Goal: Information Seeking & Learning: Learn about a topic

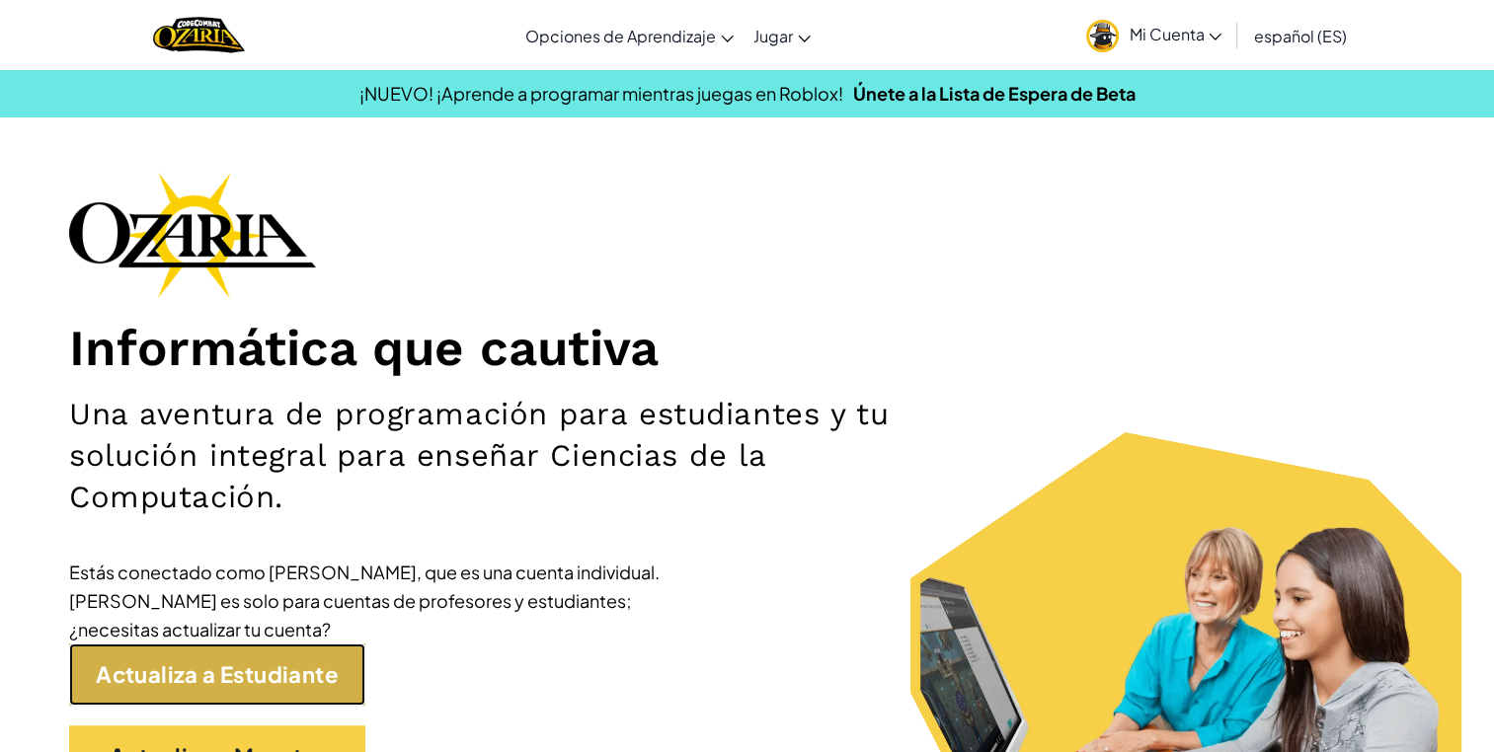
click at [302, 687] on link "Actualiza a Estudiante" at bounding box center [217, 675] width 296 height 62
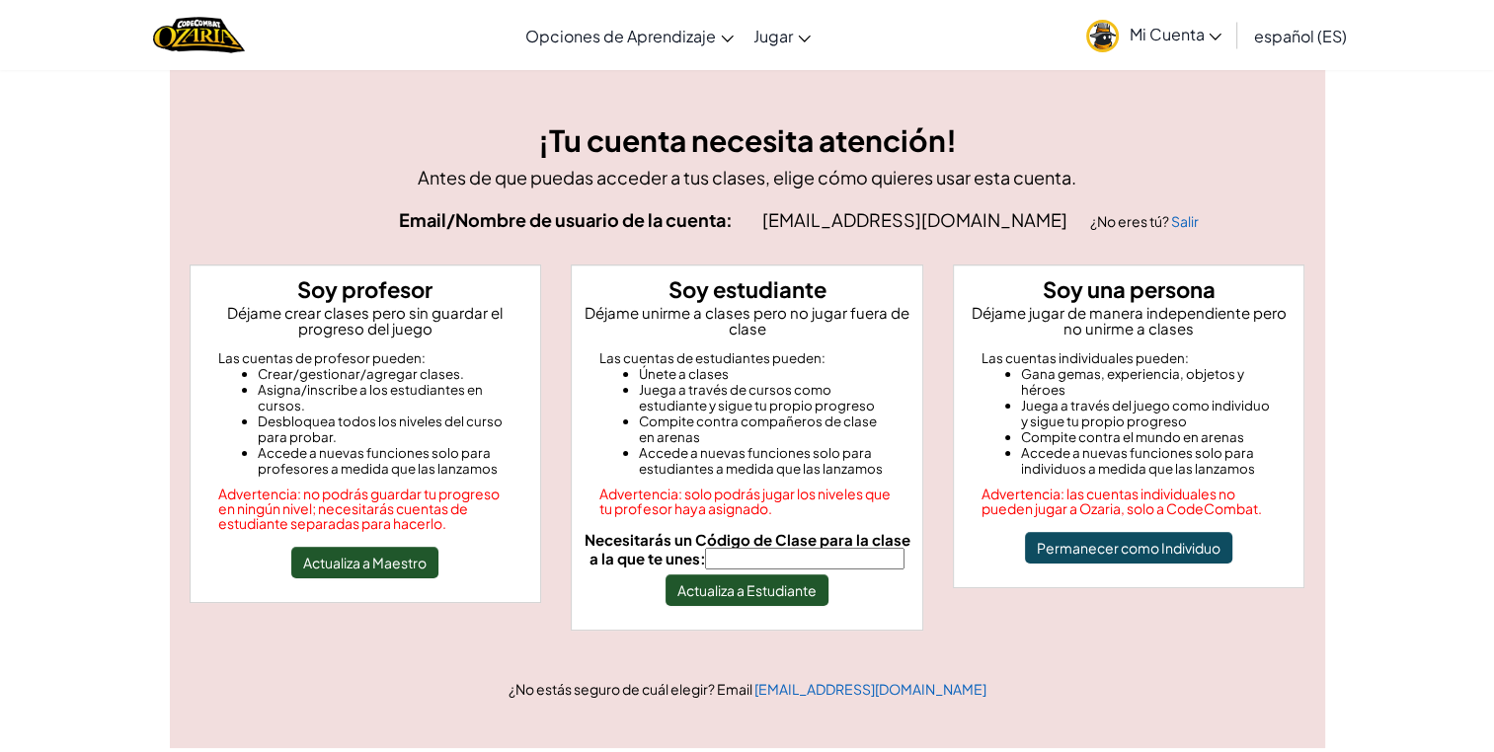
click at [824, 560] on input "Necesitarás un Código de Clase para la clase a la que te unes:" at bounding box center [804, 559] width 199 height 22
type input "MixIronFace"
click at [772, 592] on button "Actualiza a Estudiante" at bounding box center [747, 591] width 163 height 32
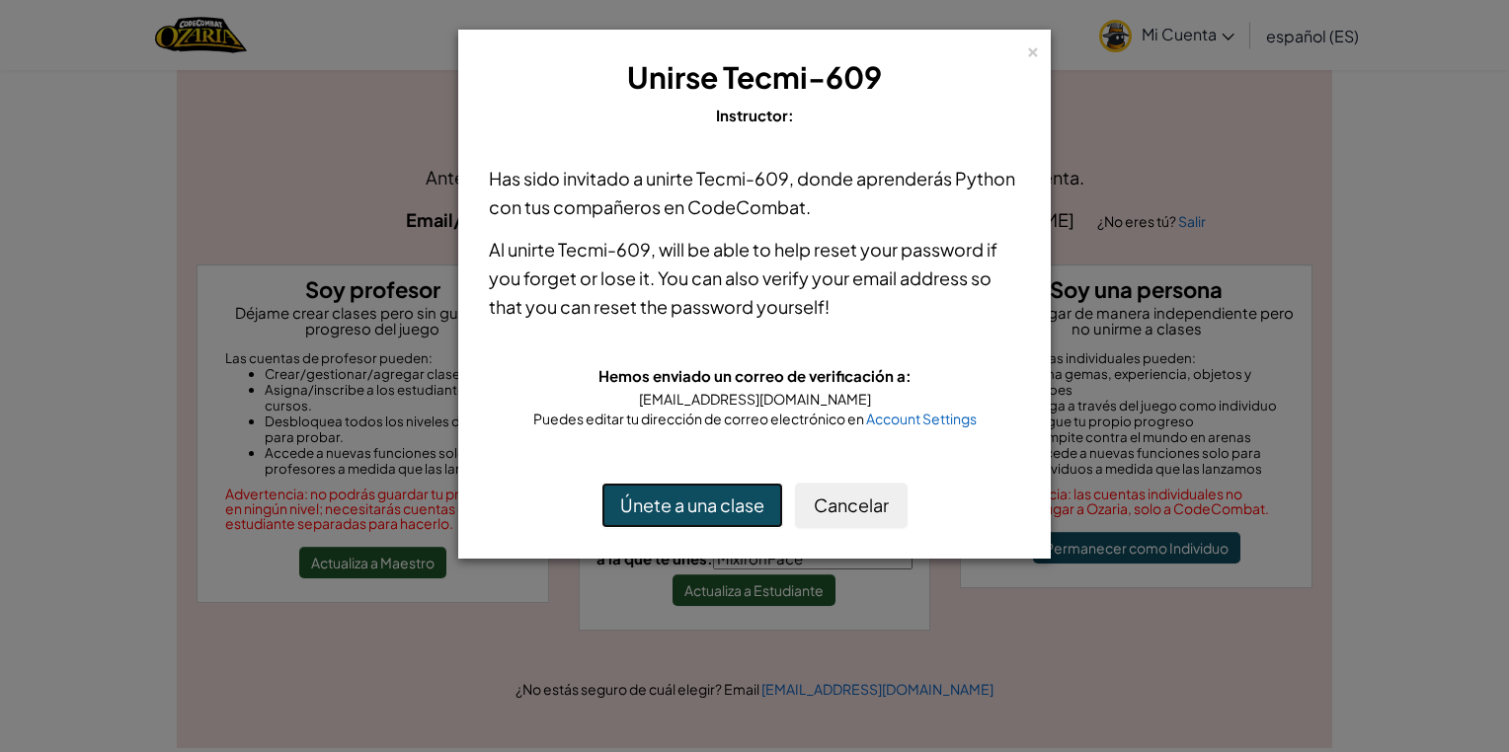
click at [716, 509] on button "Únete a una clase" at bounding box center [692, 505] width 182 height 45
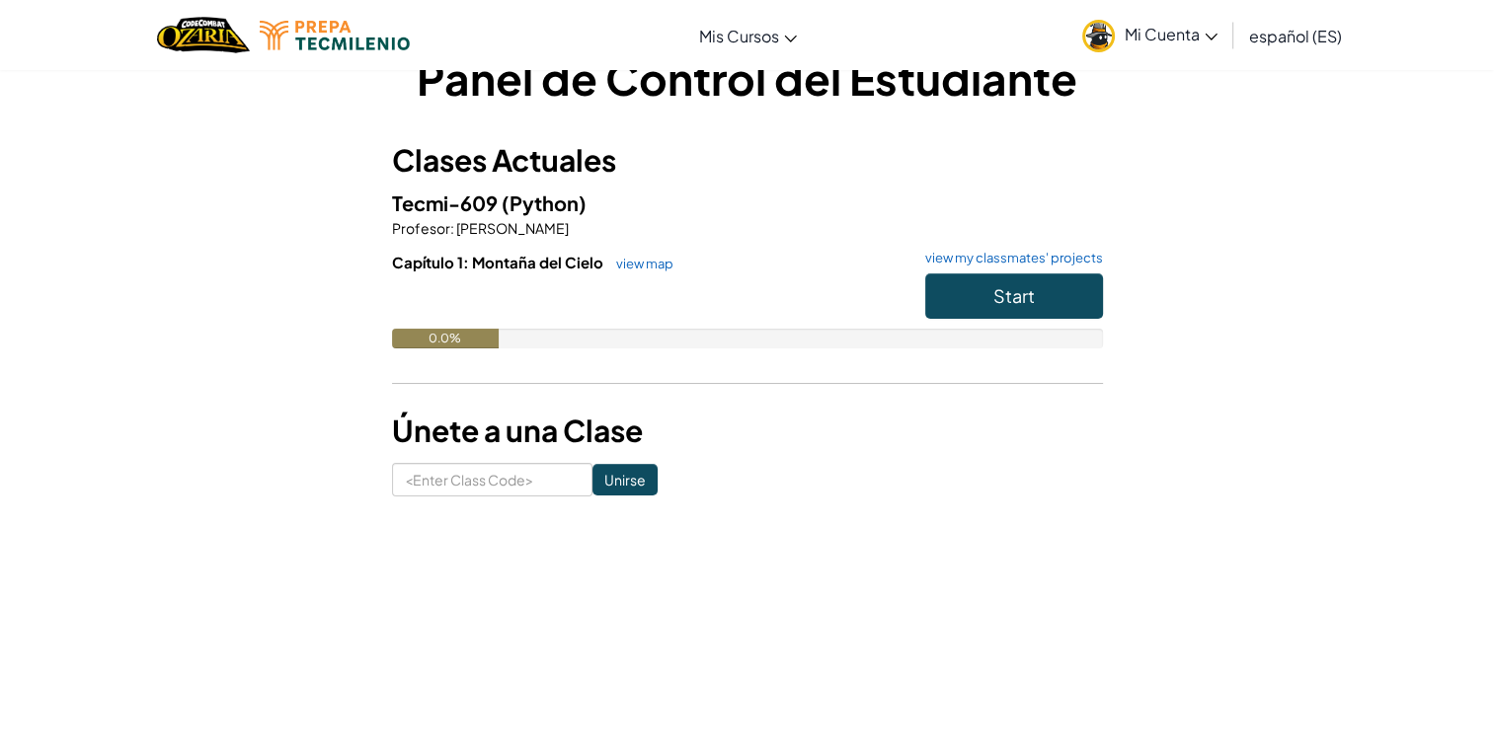
scroll to position [51, 0]
click at [502, 489] on input at bounding box center [492, 480] width 200 height 34
click at [877, 456] on div "Panel de Control del Estudiante Clases Actuales Tecmi-609 (Python) Profesor : […" at bounding box center [747, 271] width 711 height 449
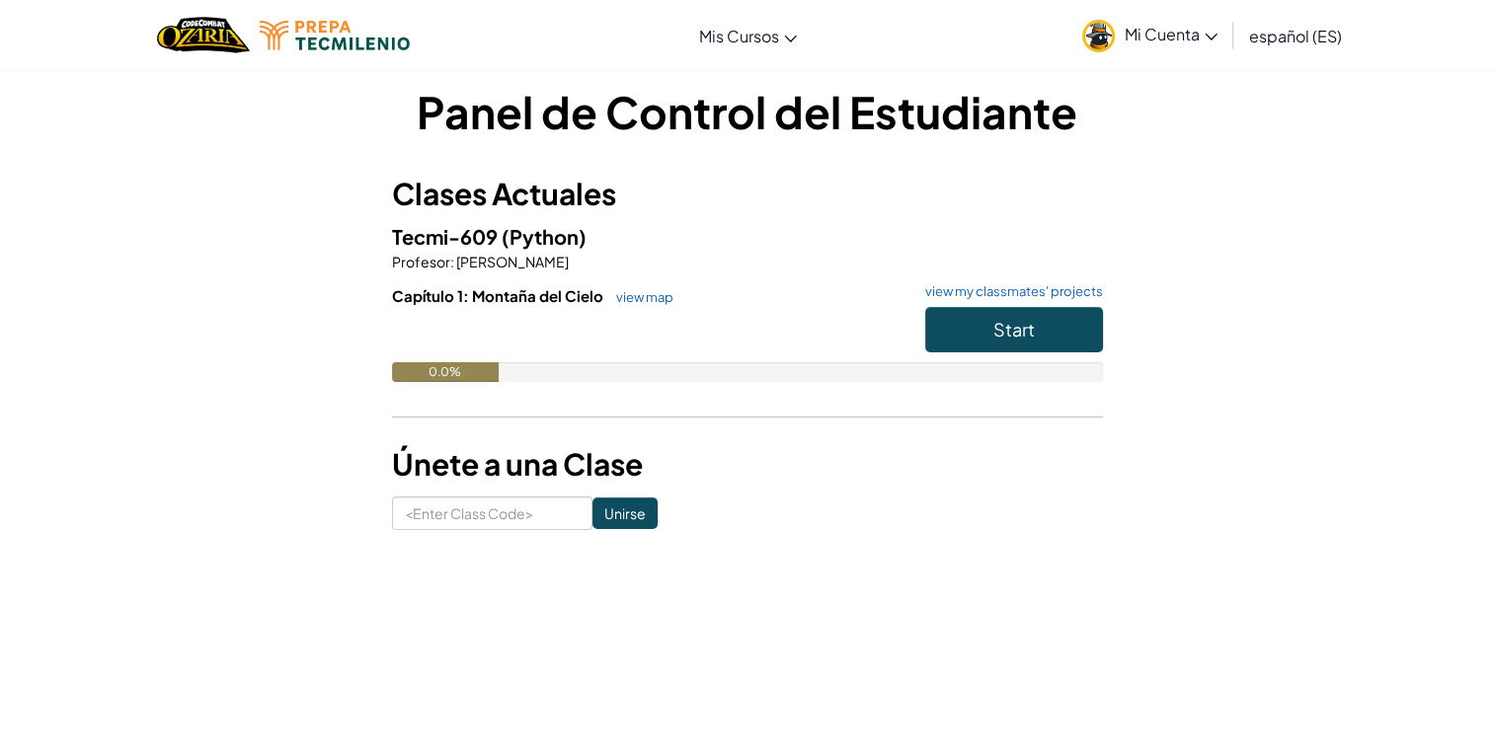
scroll to position [16, 0]
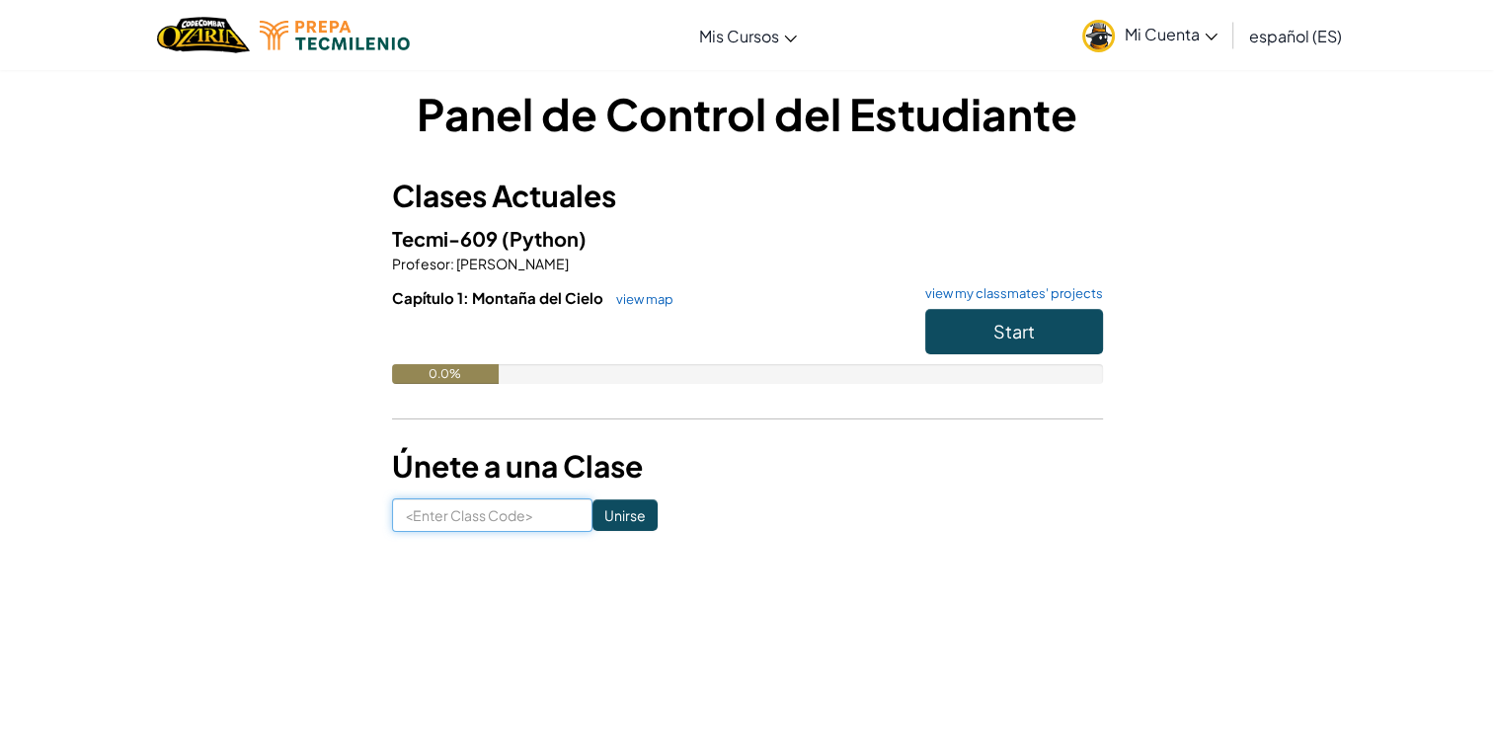
click at [527, 519] on input at bounding box center [492, 516] width 200 height 34
click at [829, 503] on form "Unirse" at bounding box center [747, 516] width 711 height 34
click at [1019, 330] on span "Start" at bounding box center [1013, 331] width 41 height 23
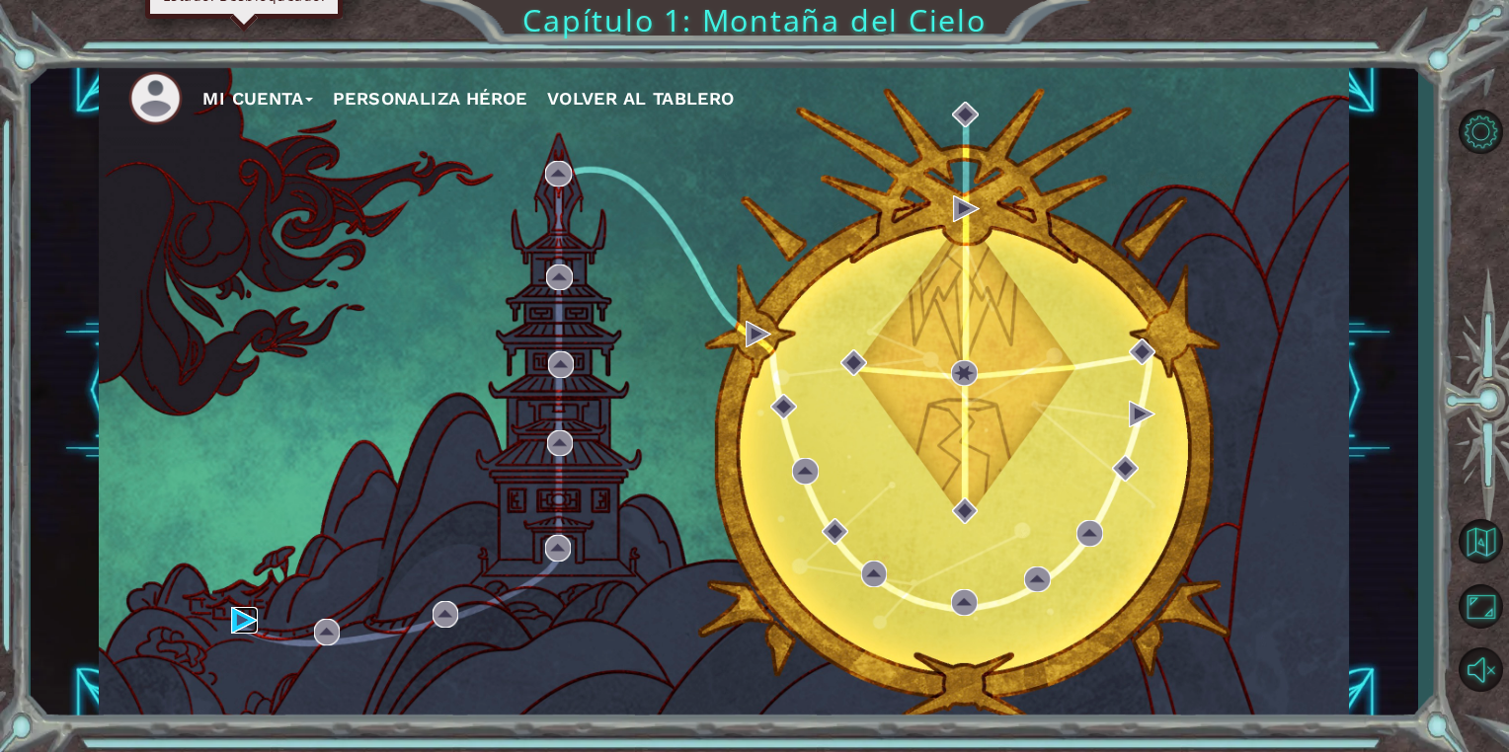
click at [244, 632] on img at bounding box center [244, 620] width 27 height 27
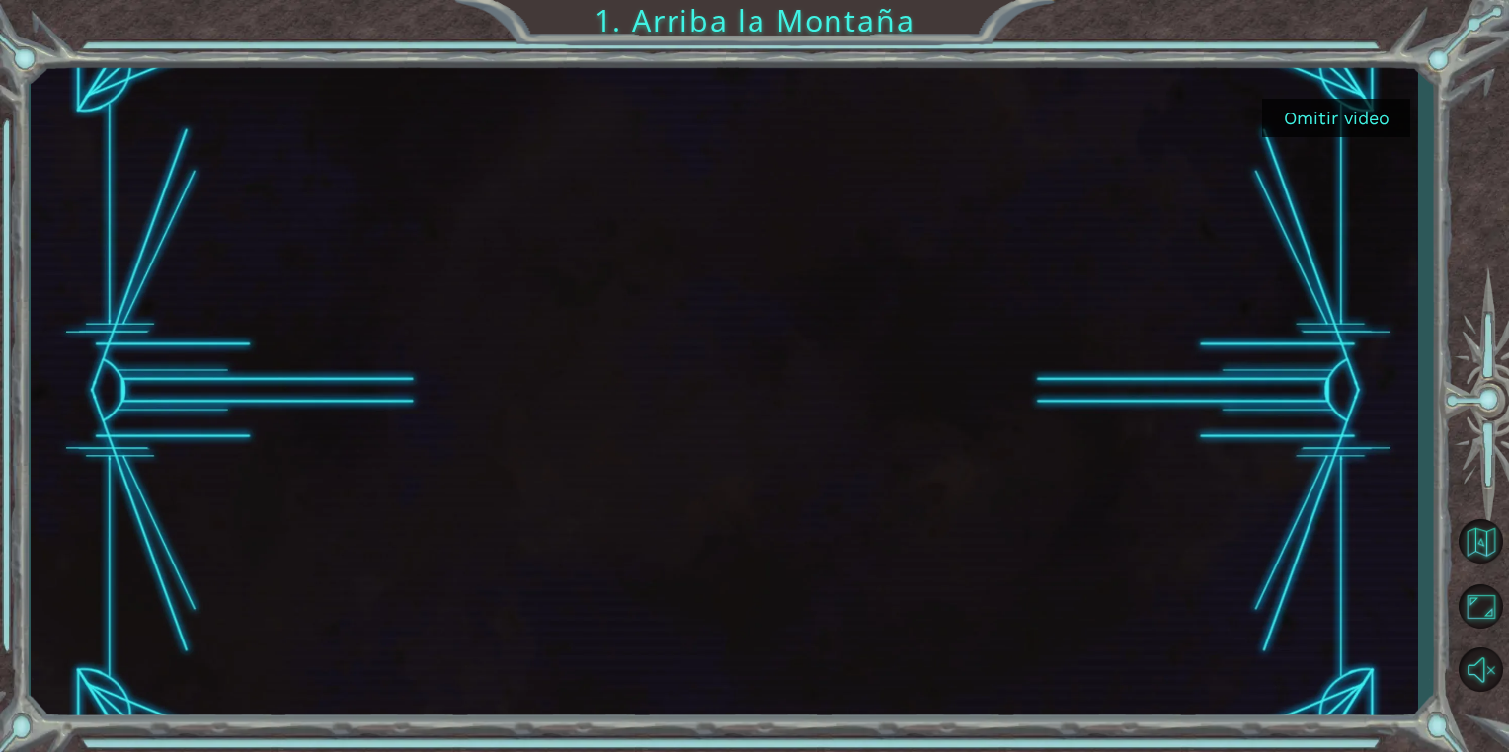
click at [1298, 126] on button "Omitir video" at bounding box center [1336, 118] width 148 height 39
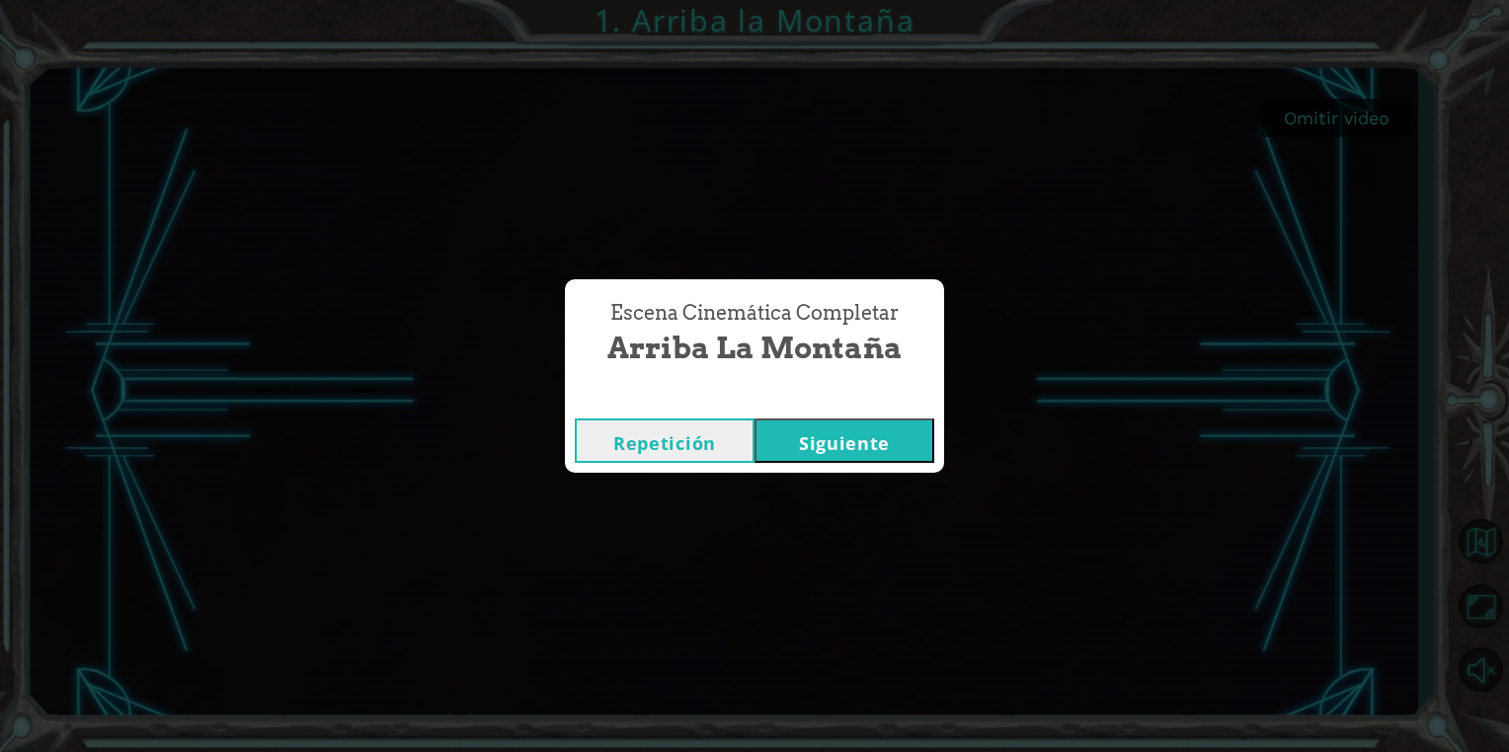
click at [885, 434] on button "Siguiente" at bounding box center [844, 441] width 180 height 44
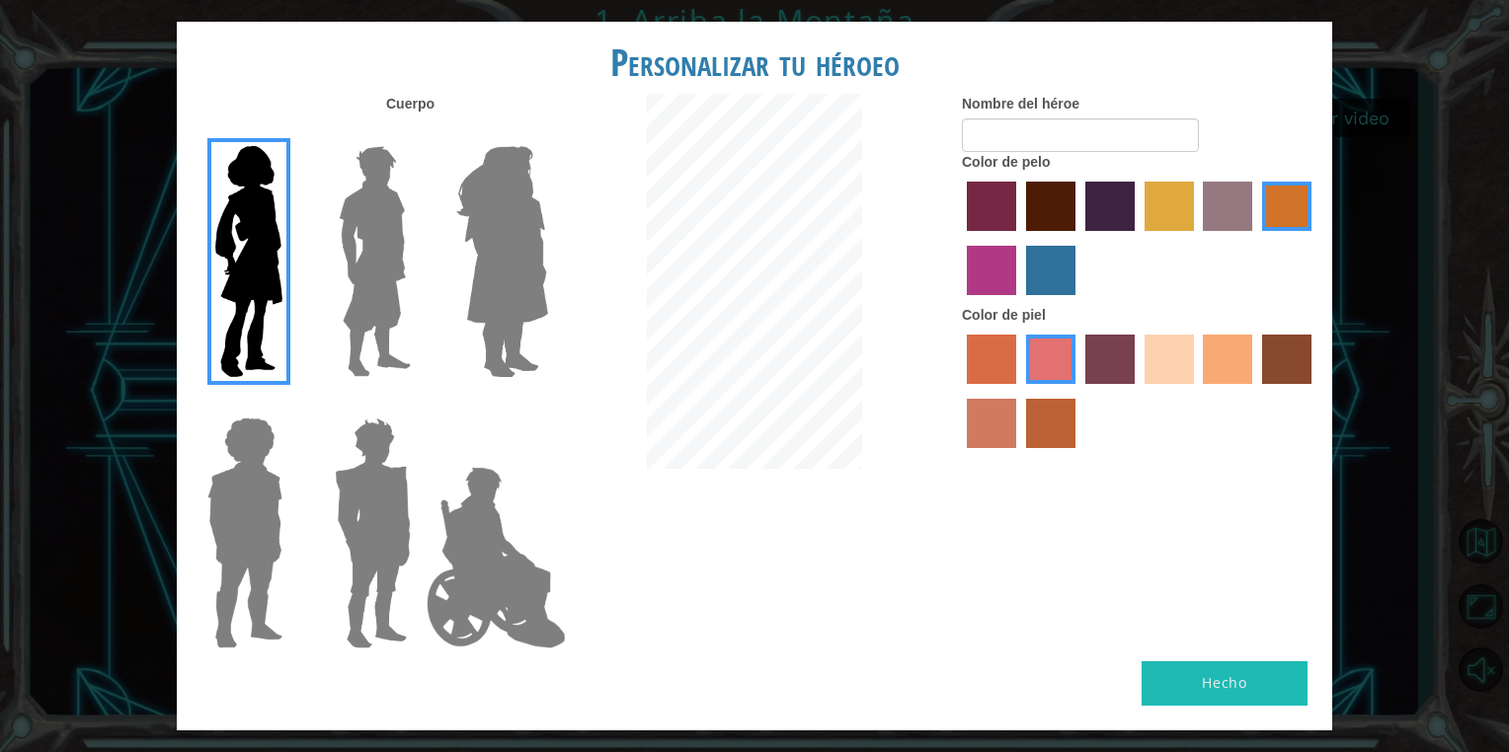
click at [1239, 361] on label "tacao skin color" at bounding box center [1227, 359] width 49 height 49
click at [1197, 391] on input "tacao skin color" at bounding box center [1197, 391] width 0 height 0
click at [1062, 217] on label "maroon hair color" at bounding box center [1050, 206] width 49 height 49
click at [1019, 238] on input "maroon hair color" at bounding box center [1019, 238] width 0 height 0
click at [1041, 268] on label "lachmara hair color" at bounding box center [1050, 270] width 49 height 49
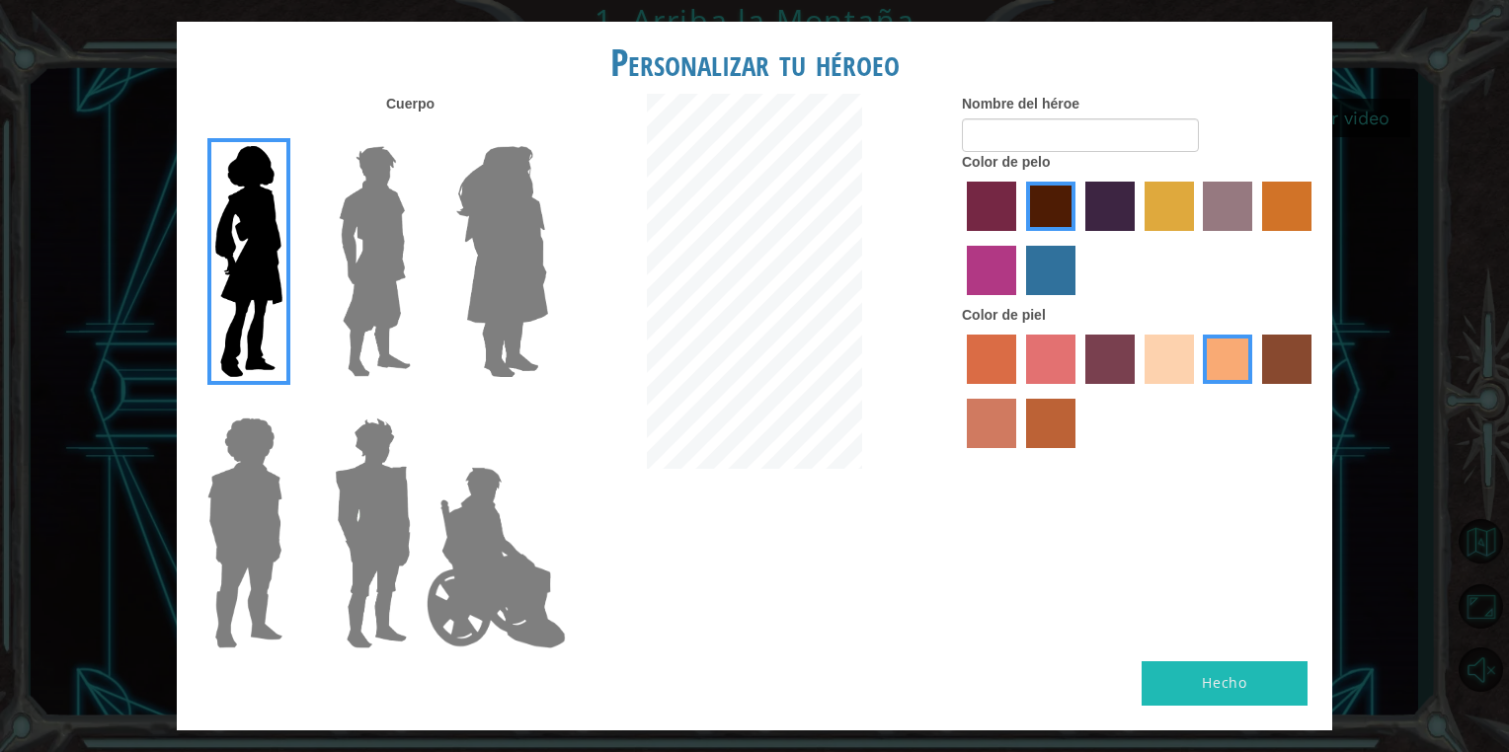
click at [1019, 302] on input "lachmara hair color" at bounding box center [1019, 302] width 0 height 0
click at [1035, 183] on label "maroon hair color" at bounding box center [1050, 206] width 49 height 49
click at [1019, 238] on input "maroon hair color" at bounding box center [1019, 238] width 0 height 0
click at [1063, 144] on input "Nombre del héroe" at bounding box center [1080, 135] width 237 height 34
click at [379, 228] on img at bounding box center [375, 261] width 88 height 247
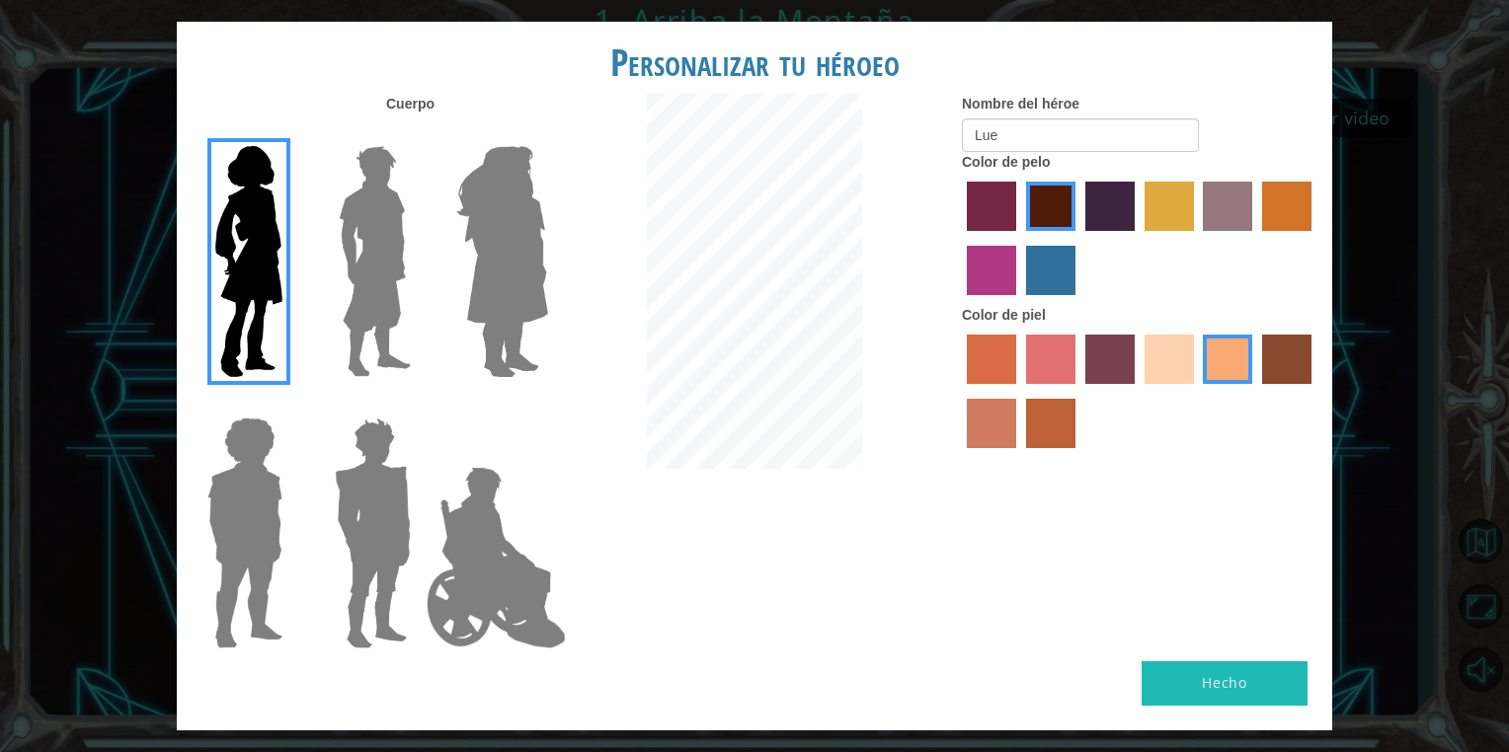
click at [419, 133] on input "Hero Lars" at bounding box center [419, 133] width 0 height 0
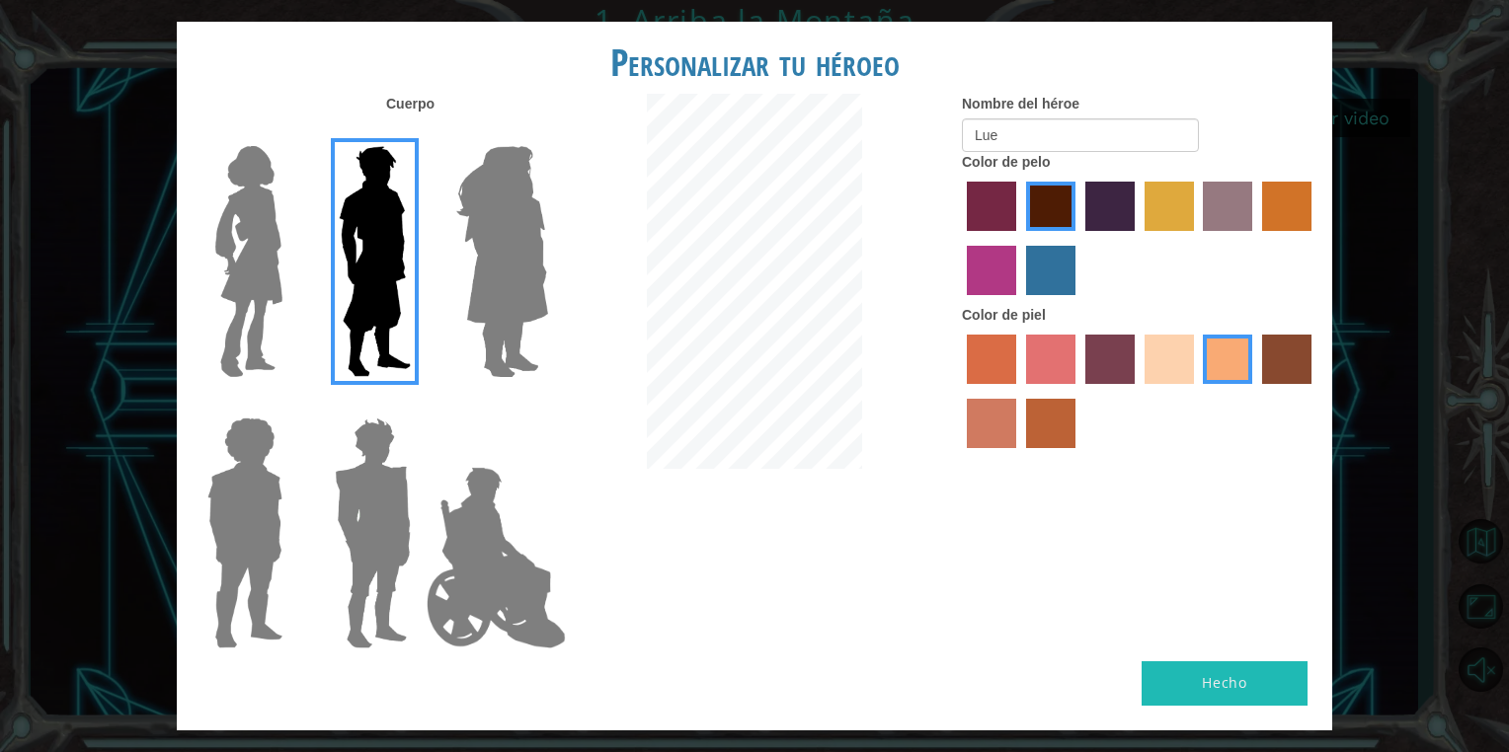
click at [445, 228] on div at bounding box center [498, 254] width 128 height 272
click at [520, 223] on img at bounding box center [502, 261] width 108 height 247
click at [547, 133] on input "Hero Amethyst" at bounding box center [547, 133] width 0 height 0
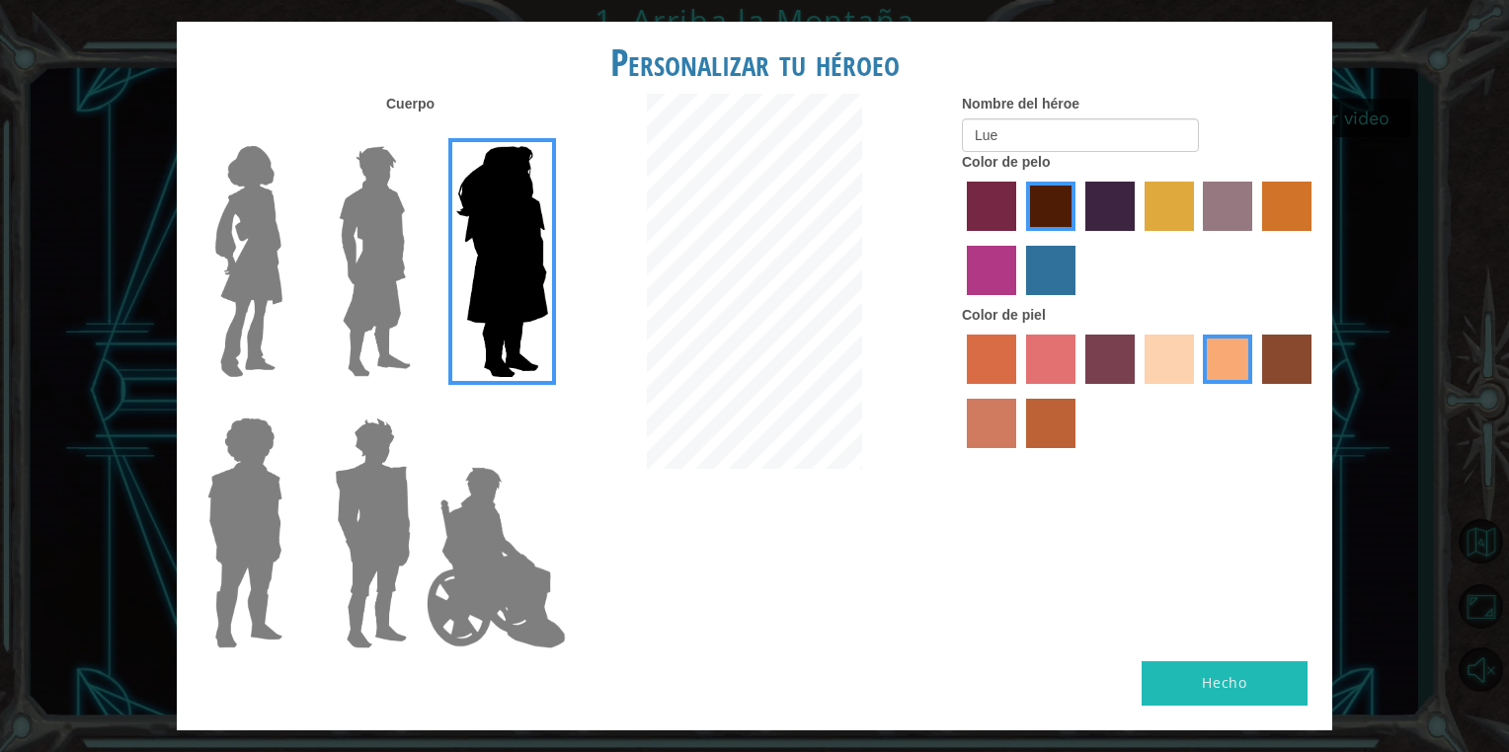
click at [203, 560] on img at bounding box center [244, 533] width 91 height 247
click at [290, 405] on input "Hero Steven" at bounding box center [290, 405] width 0 height 0
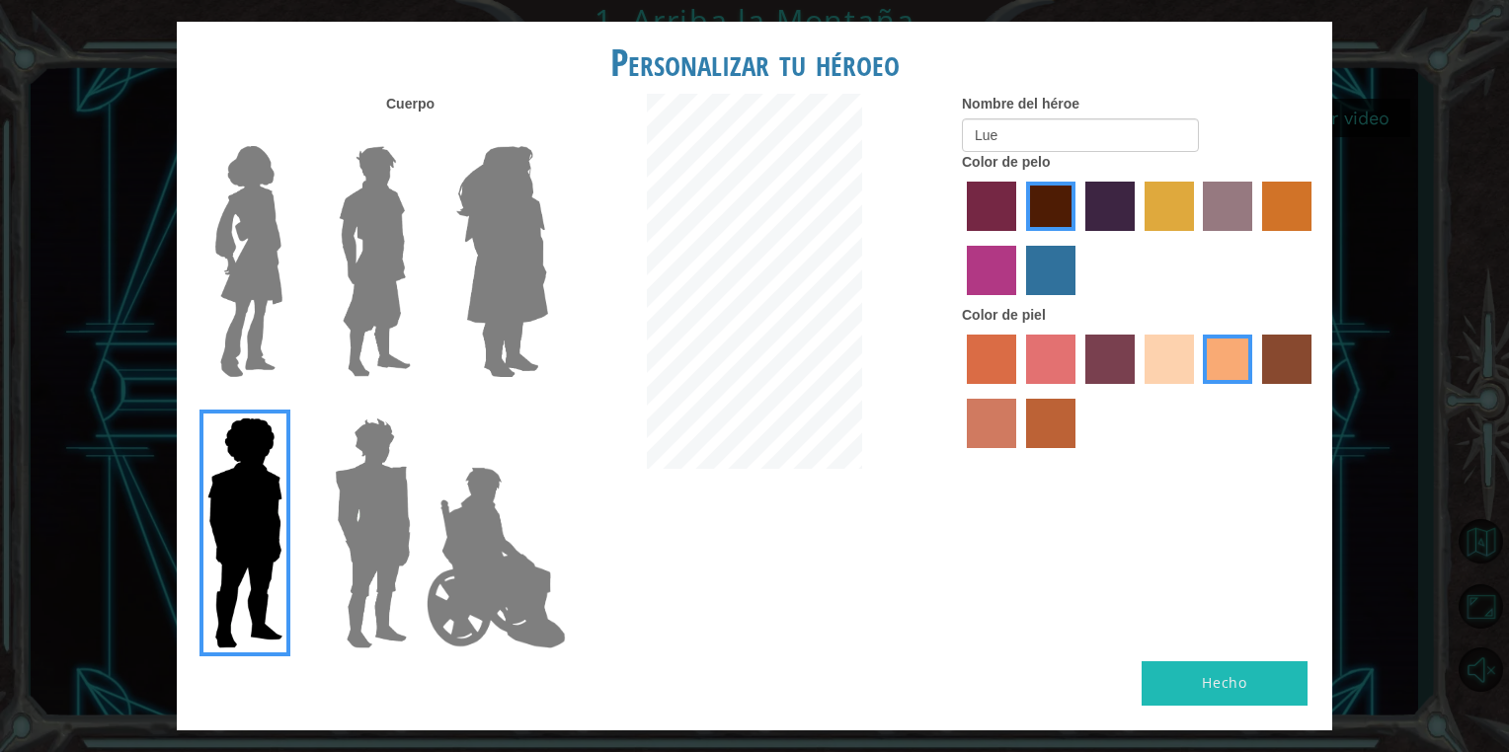
click at [462, 557] on img at bounding box center [496, 557] width 155 height 197
click at [547, 405] on input "Hero Jamie" at bounding box center [547, 405] width 0 height 0
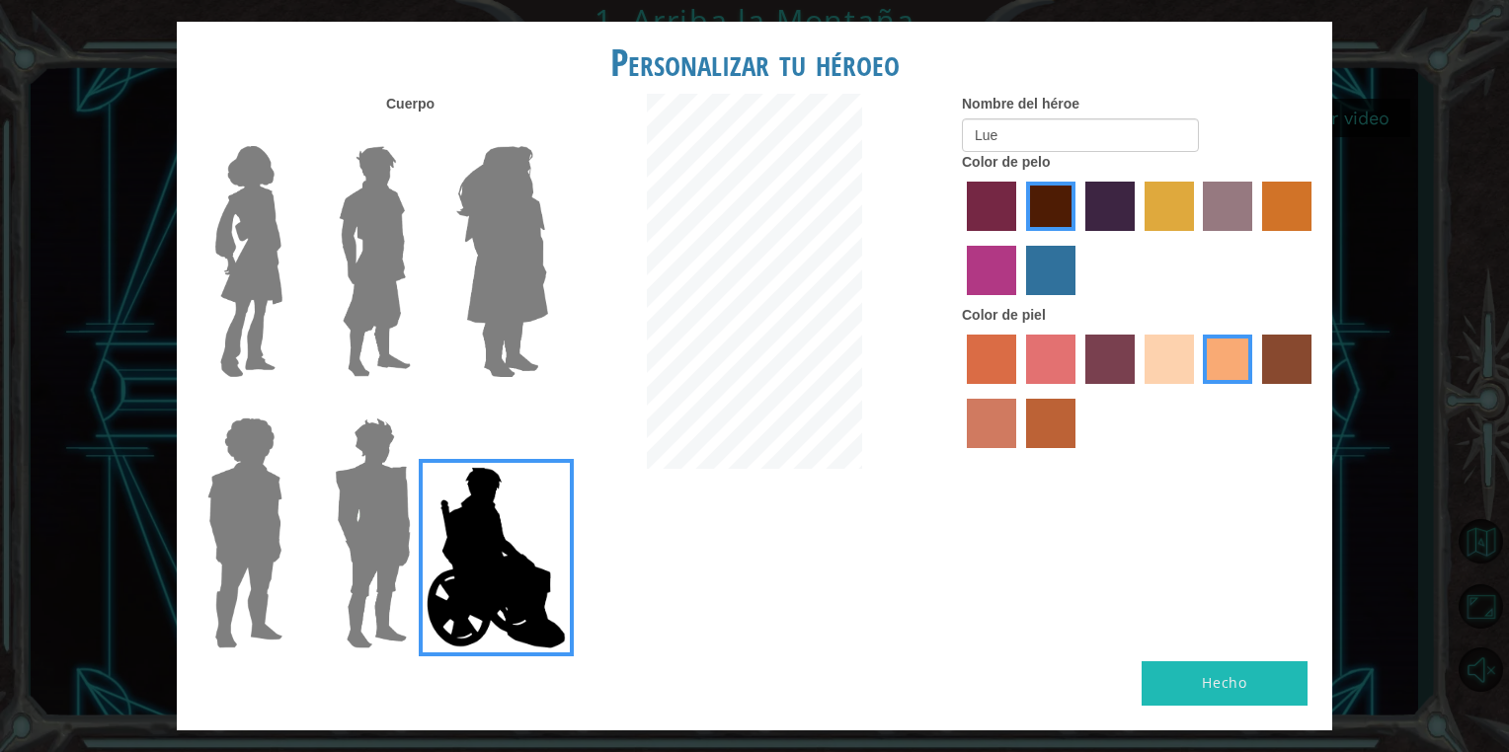
click at [270, 286] on img at bounding box center [248, 261] width 83 height 247
click at [290, 133] on input "Hero Connie" at bounding box center [290, 133] width 0 height 0
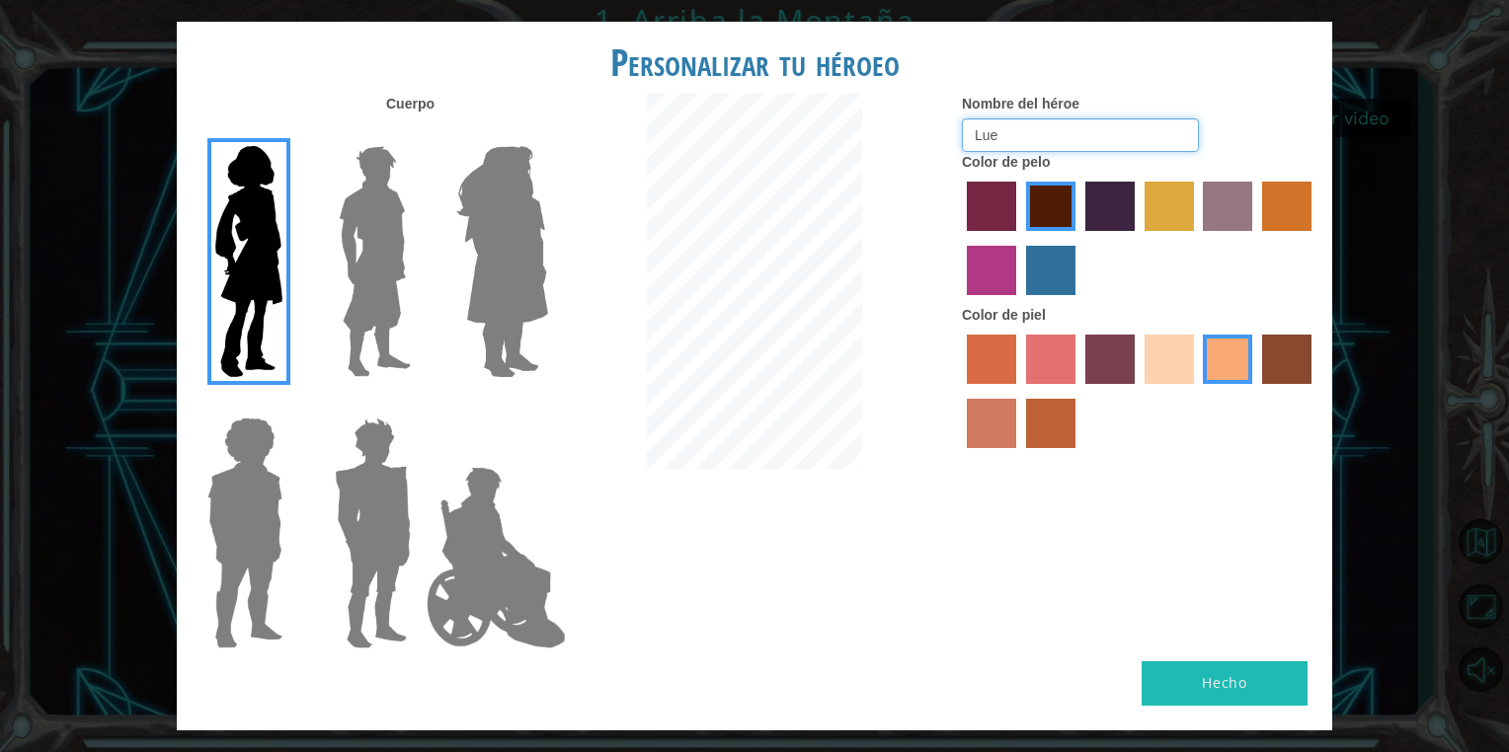
click at [1112, 126] on input "Lue" at bounding box center [1080, 135] width 237 height 34
type input "L"
type input "Lue"
click at [1221, 666] on button "Hecho" at bounding box center [1225, 684] width 166 height 44
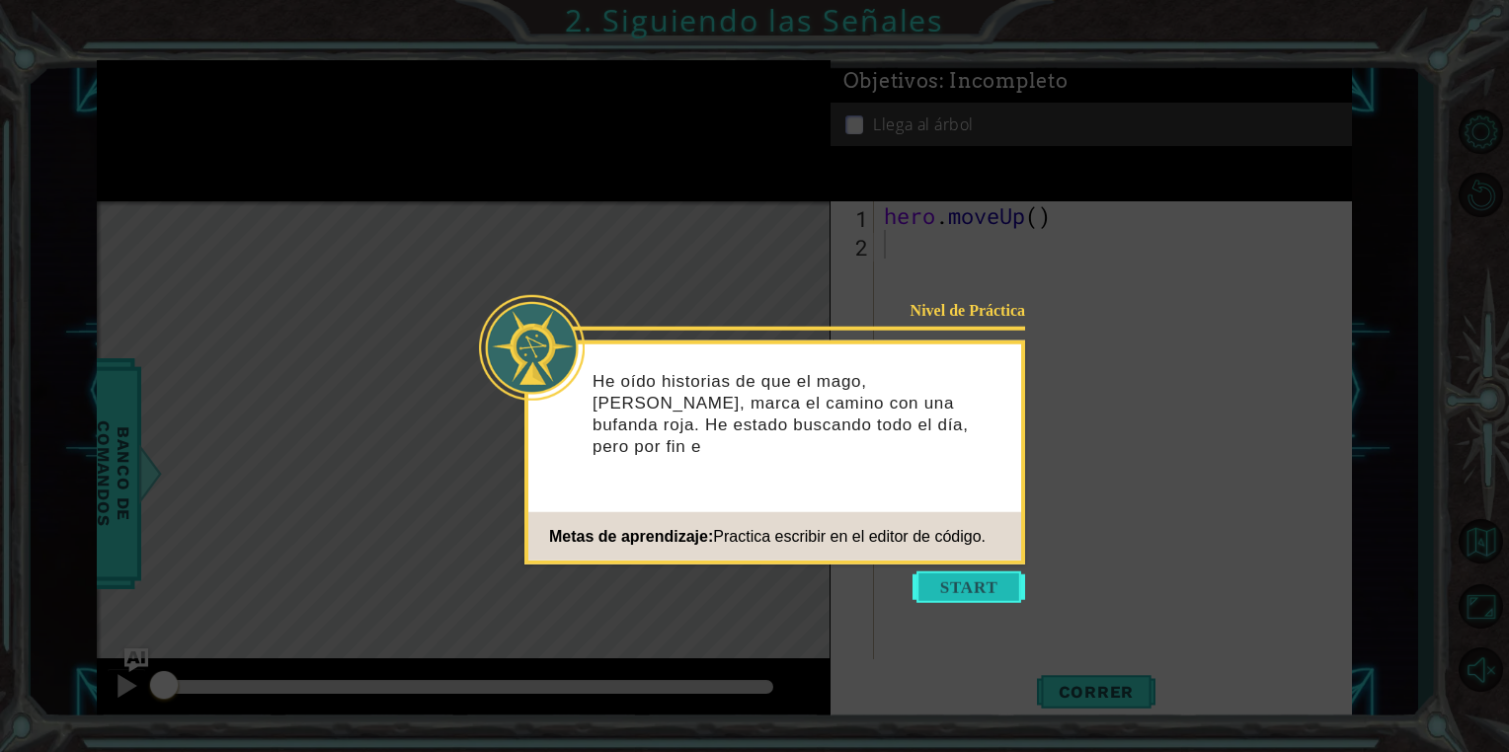
click at [984, 577] on button "Start" at bounding box center [968, 588] width 113 height 32
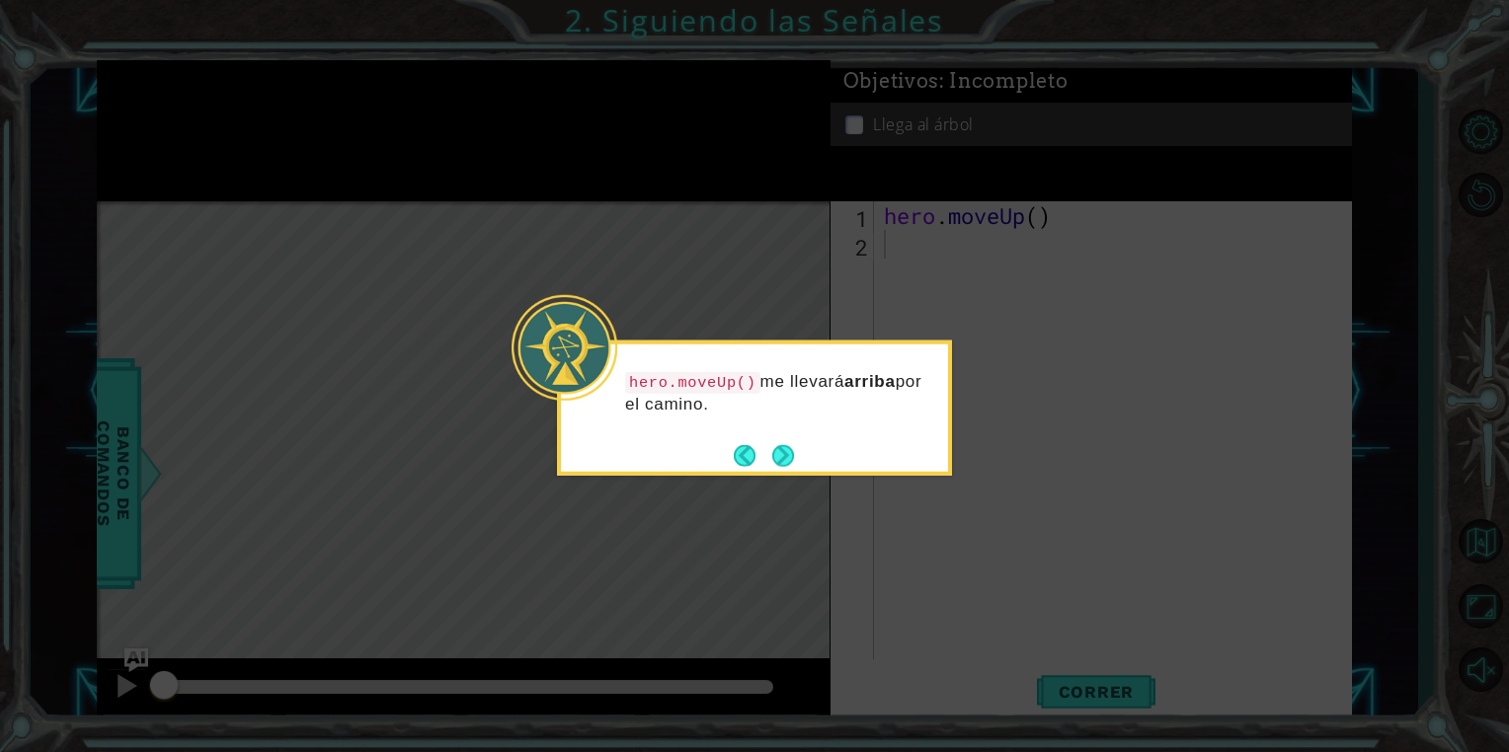
click at [1056, 456] on icon at bounding box center [754, 376] width 1509 height 752
click at [784, 451] on button "Next" at bounding box center [783, 455] width 22 height 22
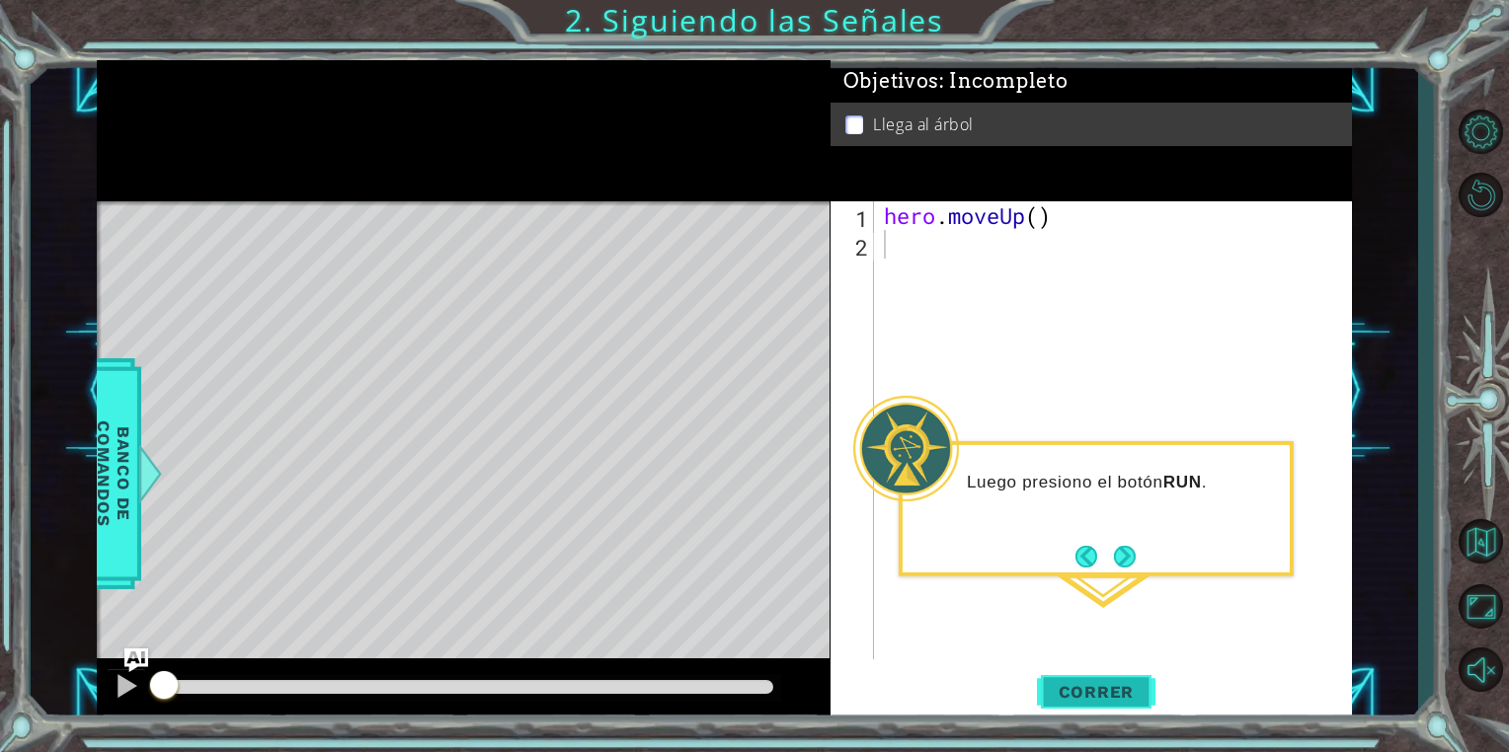
click at [1097, 687] on span "Correr" at bounding box center [1097, 692] width 116 height 20
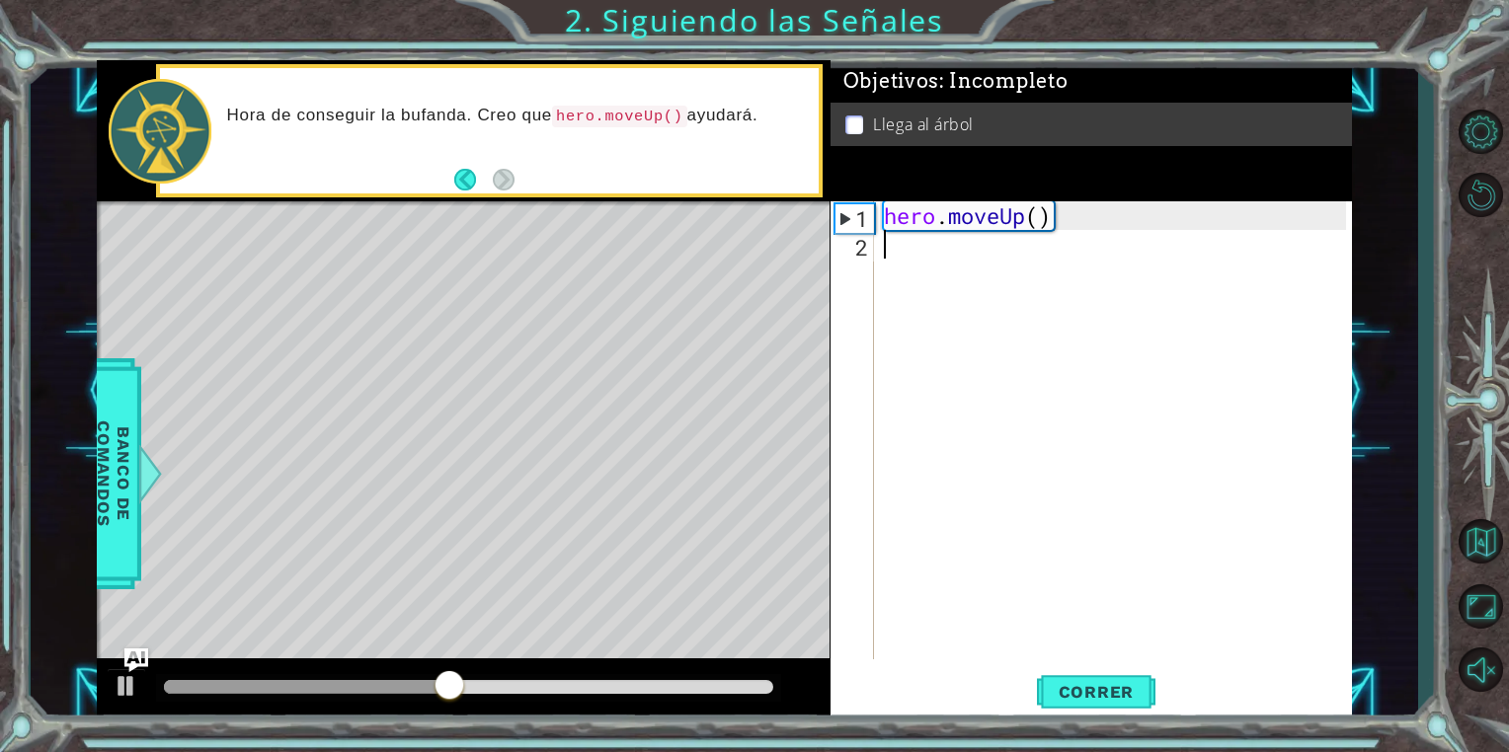
click at [913, 271] on div "hero . moveUp ( )" at bounding box center [1118, 458] width 476 height 515
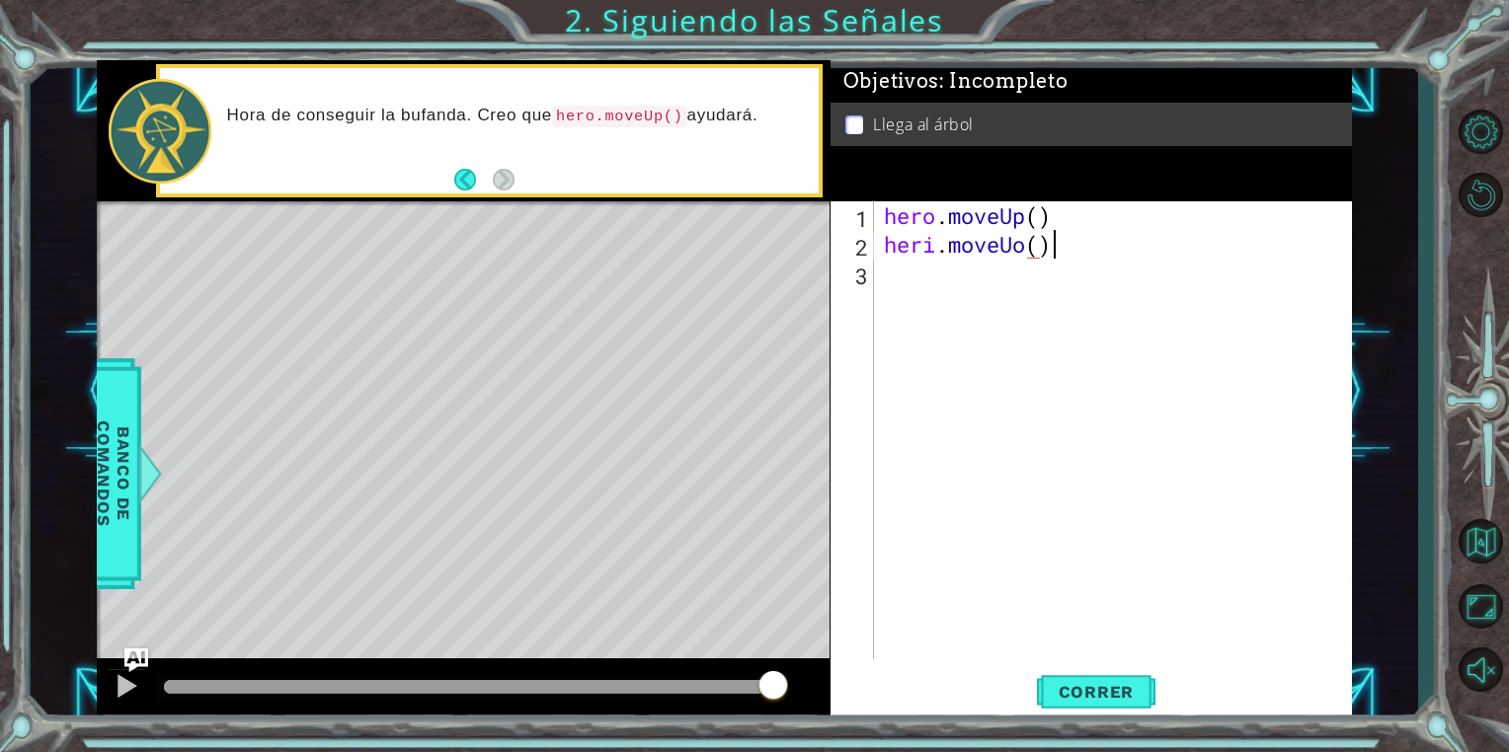
scroll to position [0, 6]
click at [932, 247] on div "hero . moveUp ( ) heri . moveUo ( )" at bounding box center [1118, 458] width 476 height 515
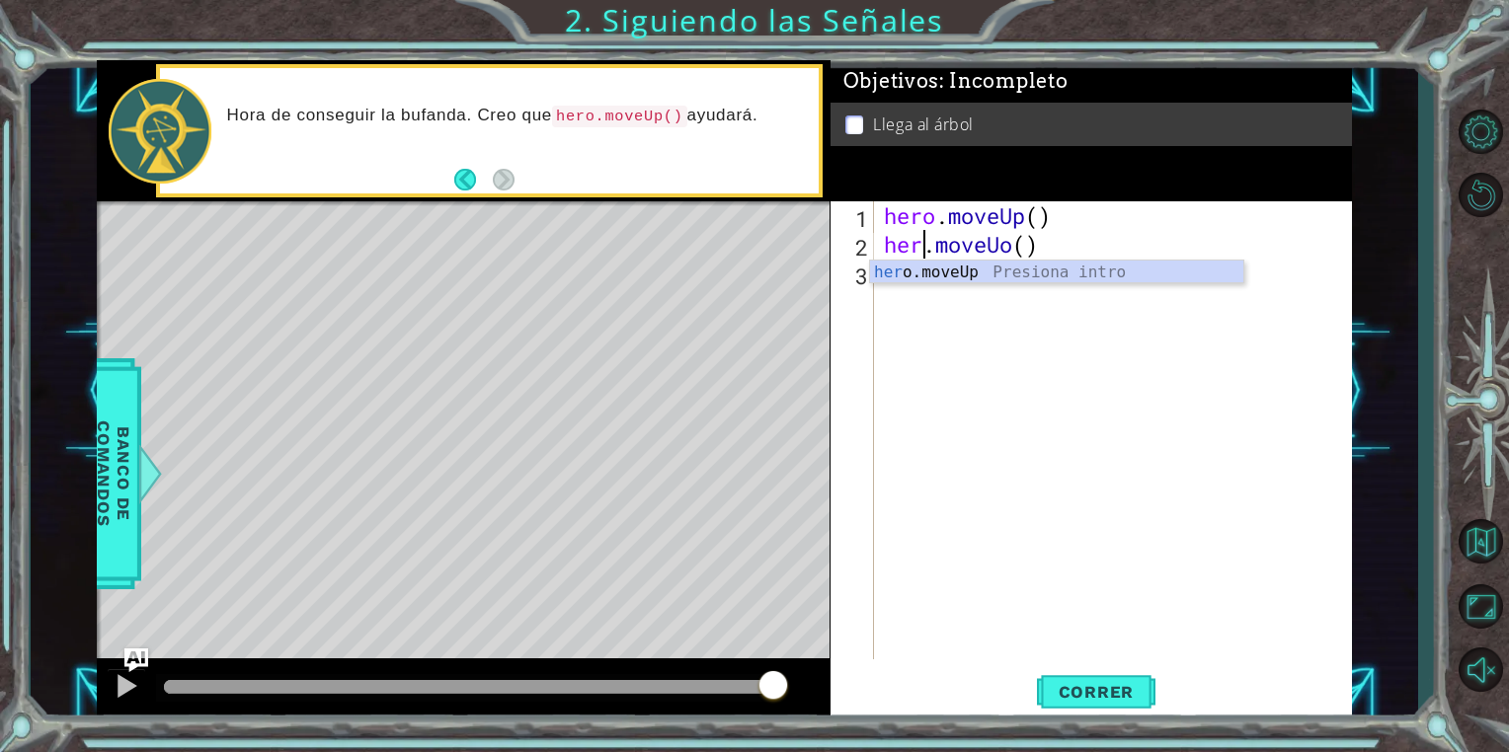
scroll to position [0, 2]
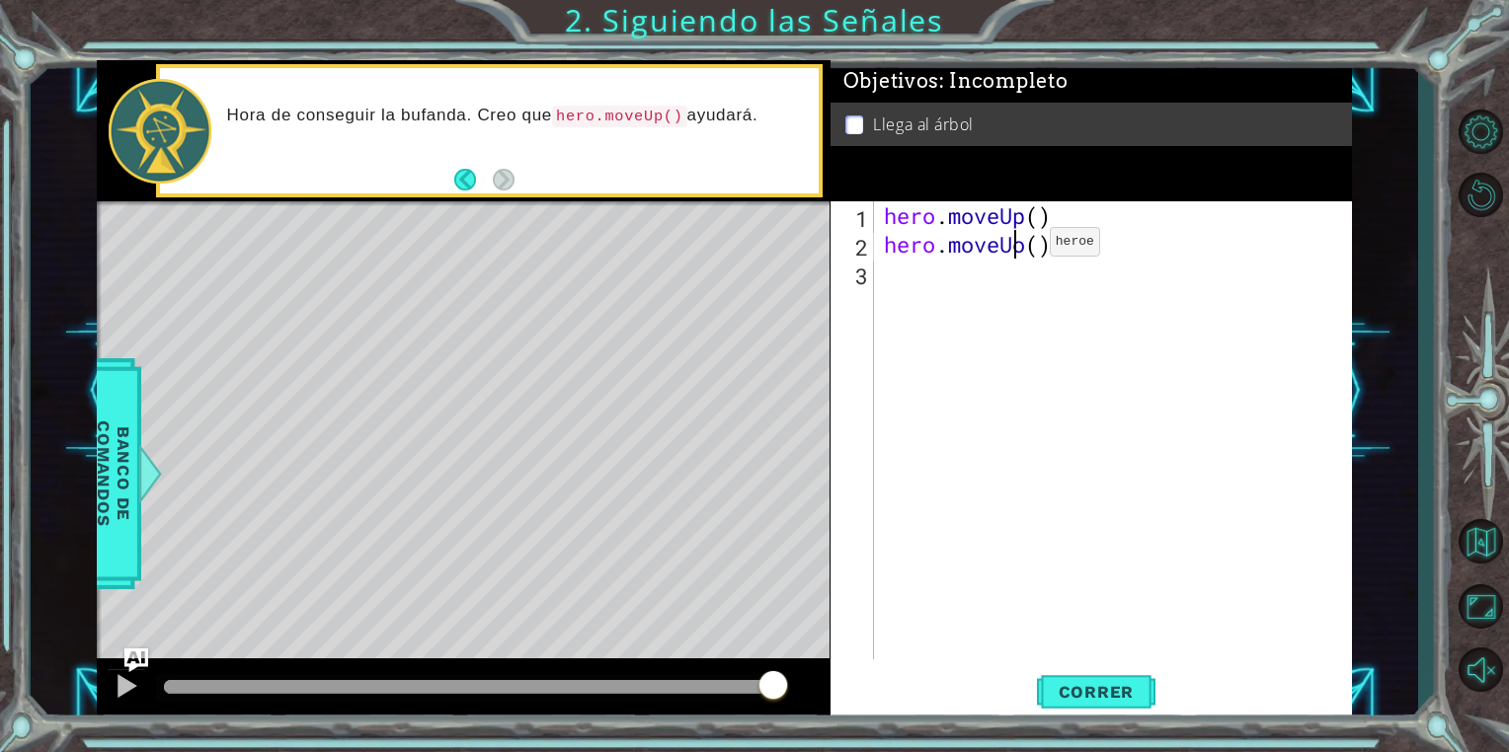
click at [1019, 246] on div "hero . moveUp ( ) hero . moveUo ( )" at bounding box center [1118, 458] width 476 height 515
click at [1023, 246] on div "hero . moveUp ( ) hero . moveUo ( )" at bounding box center [1118, 458] width 476 height 515
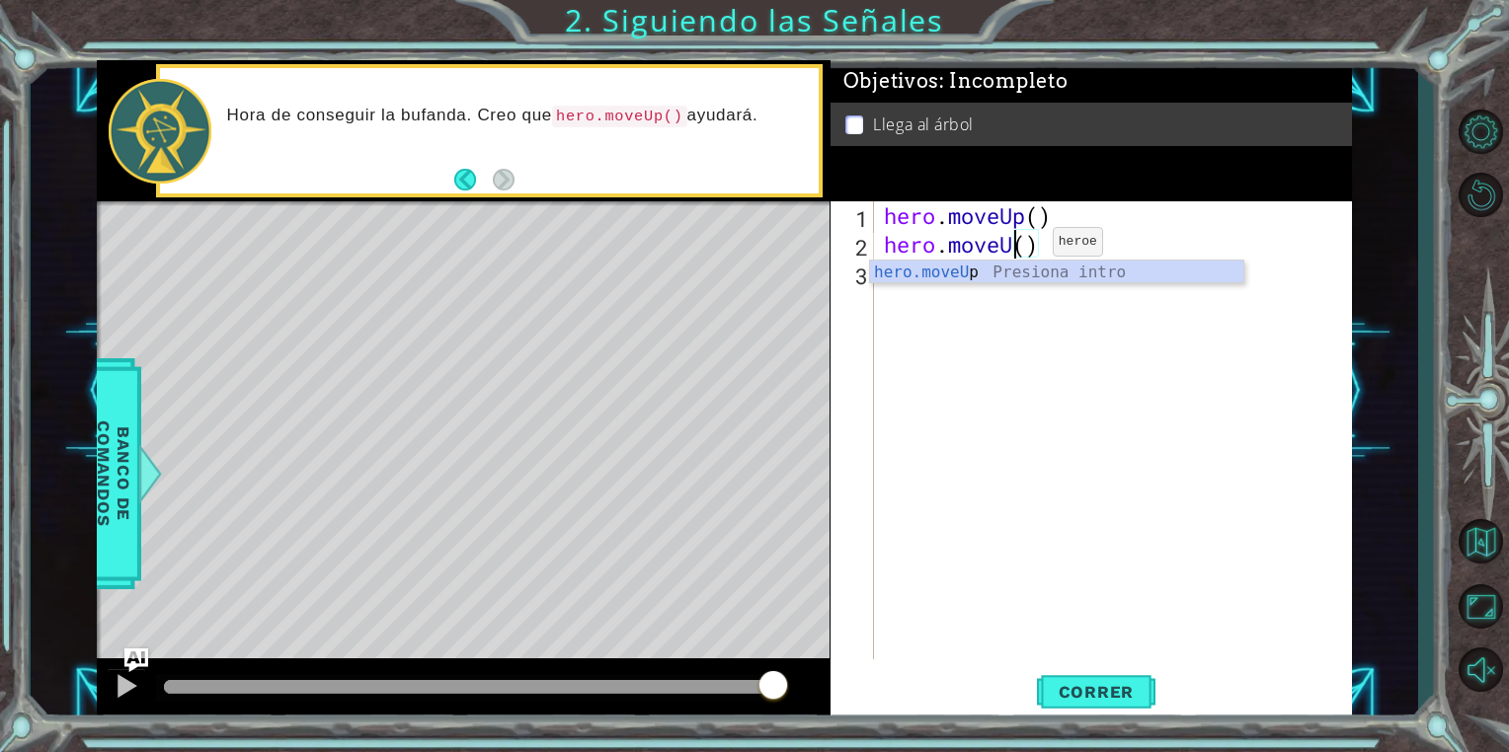
type textarea "hero.moveUp()"
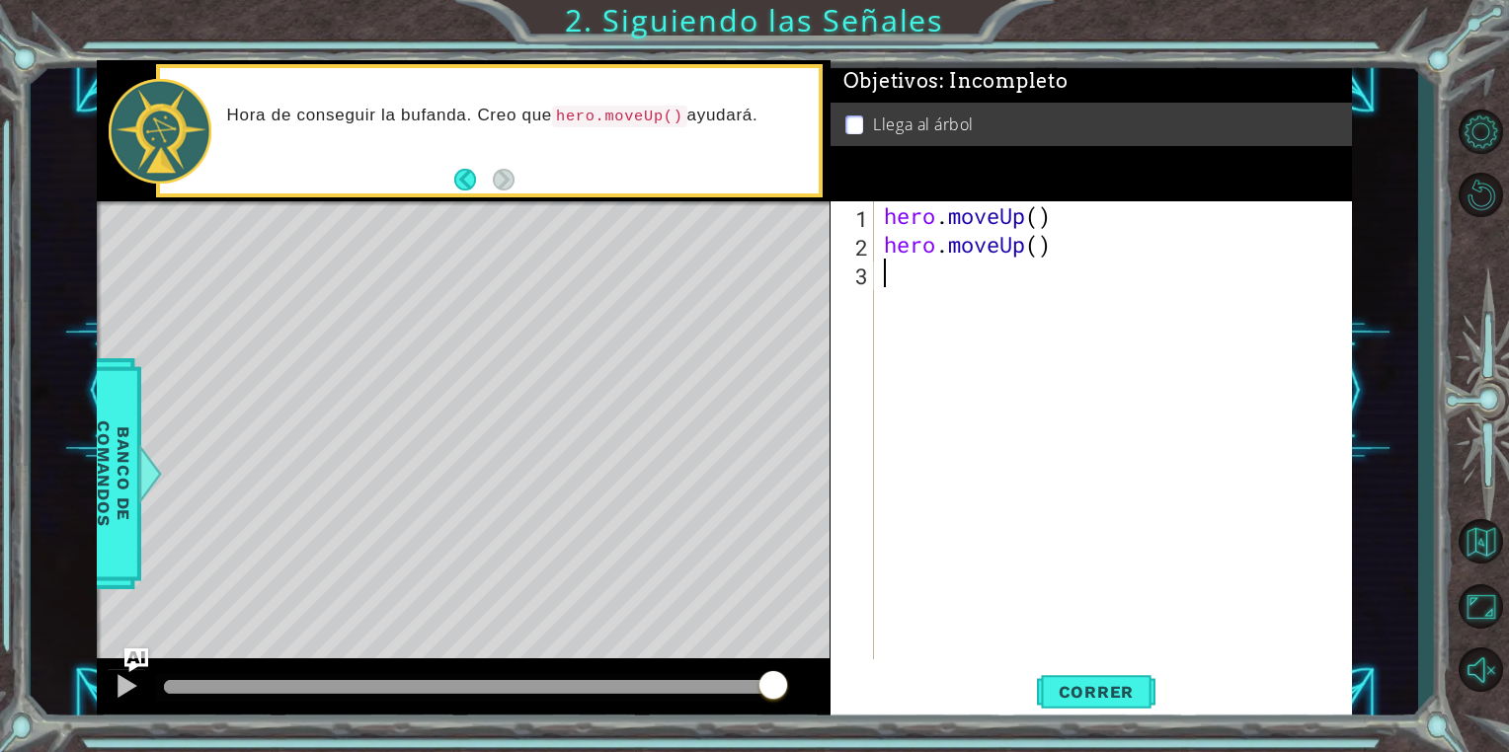
click at [1119, 380] on div "hero . moveUp ( ) hero . moveUp ( )" at bounding box center [1118, 458] width 476 height 515
click at [1095, 679] on button "Correr" at bounding box center [1096, 693] width 118 height 52
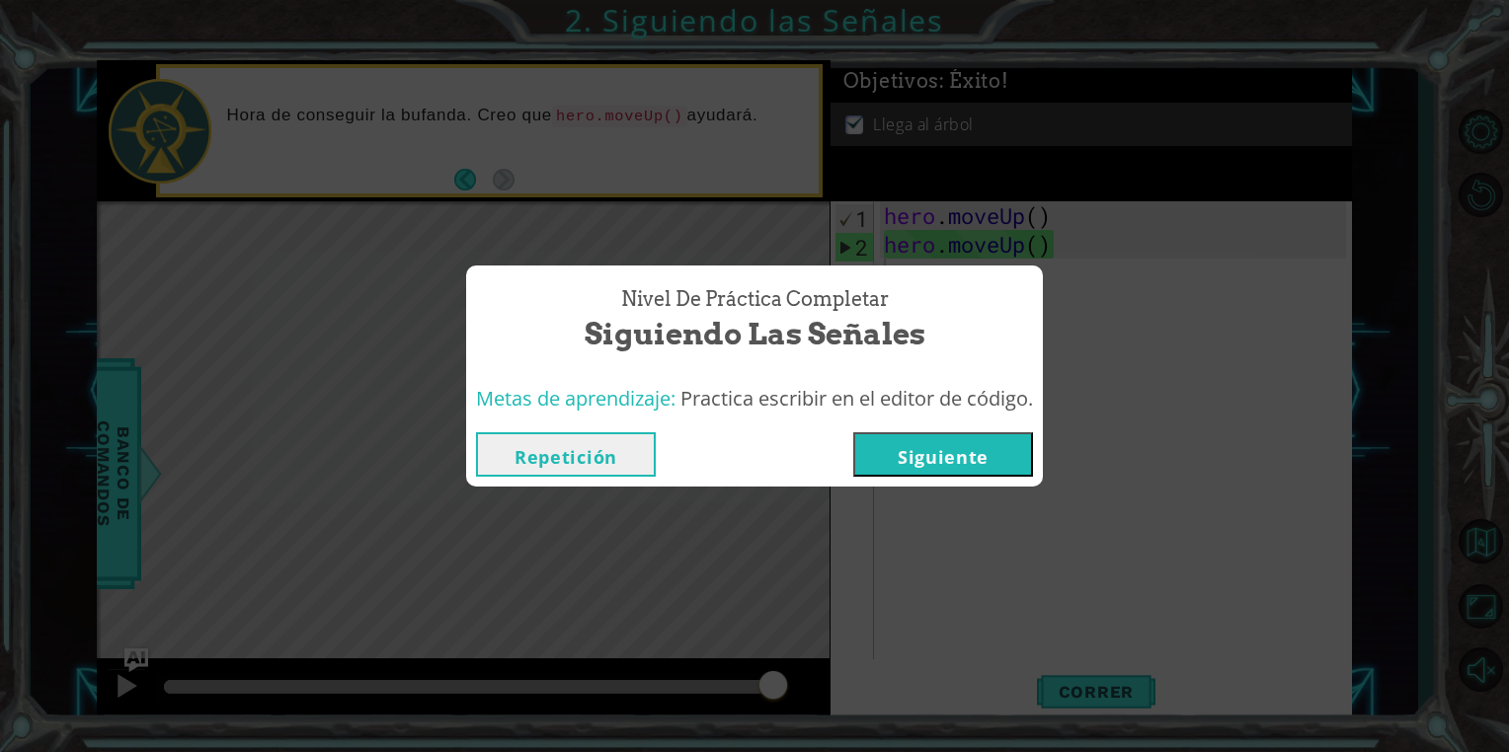
click at [984, 456] on button "Siguiente" at bounding box center [943, 455] width 180 height 44
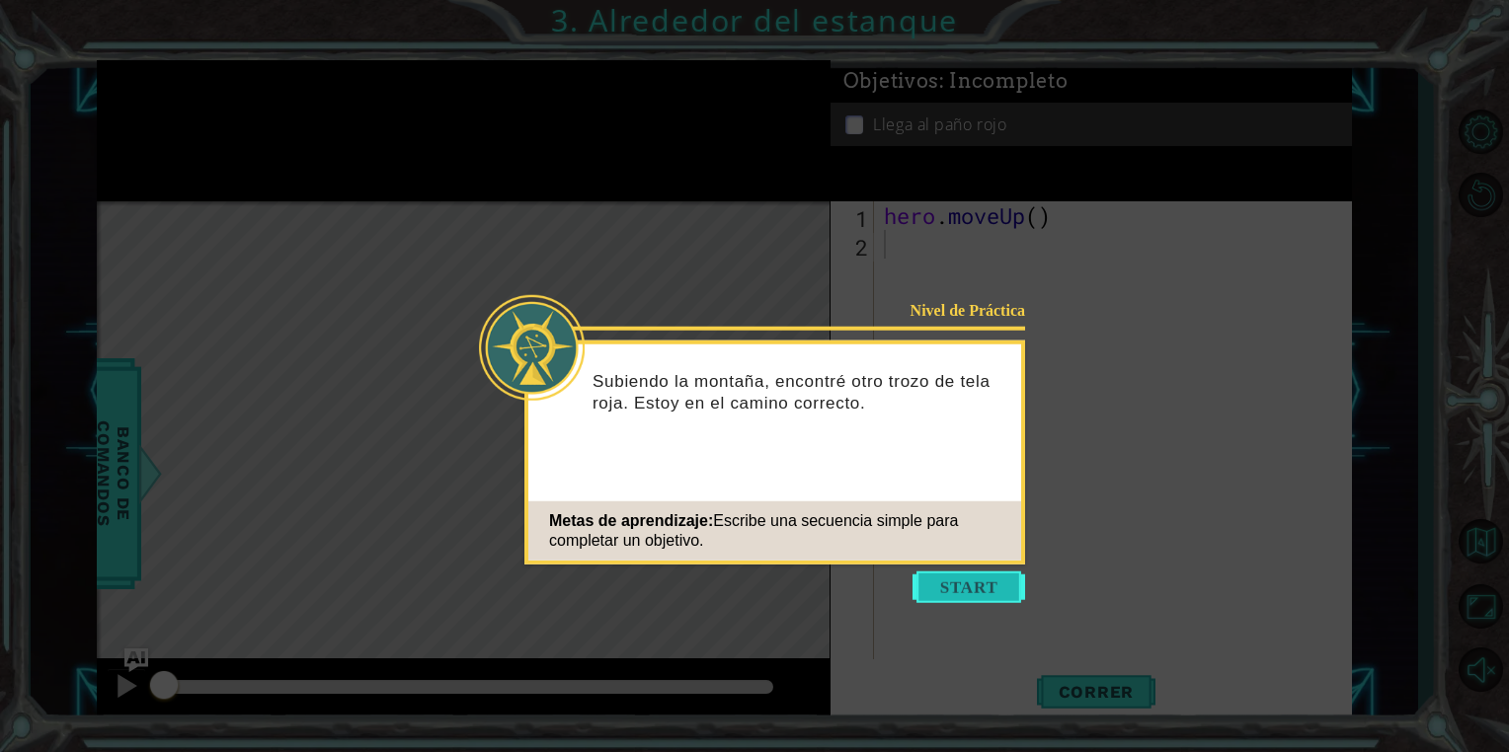
click at [964, 588] on button "Start" at bounding box center [968, 588] width 113 height 32
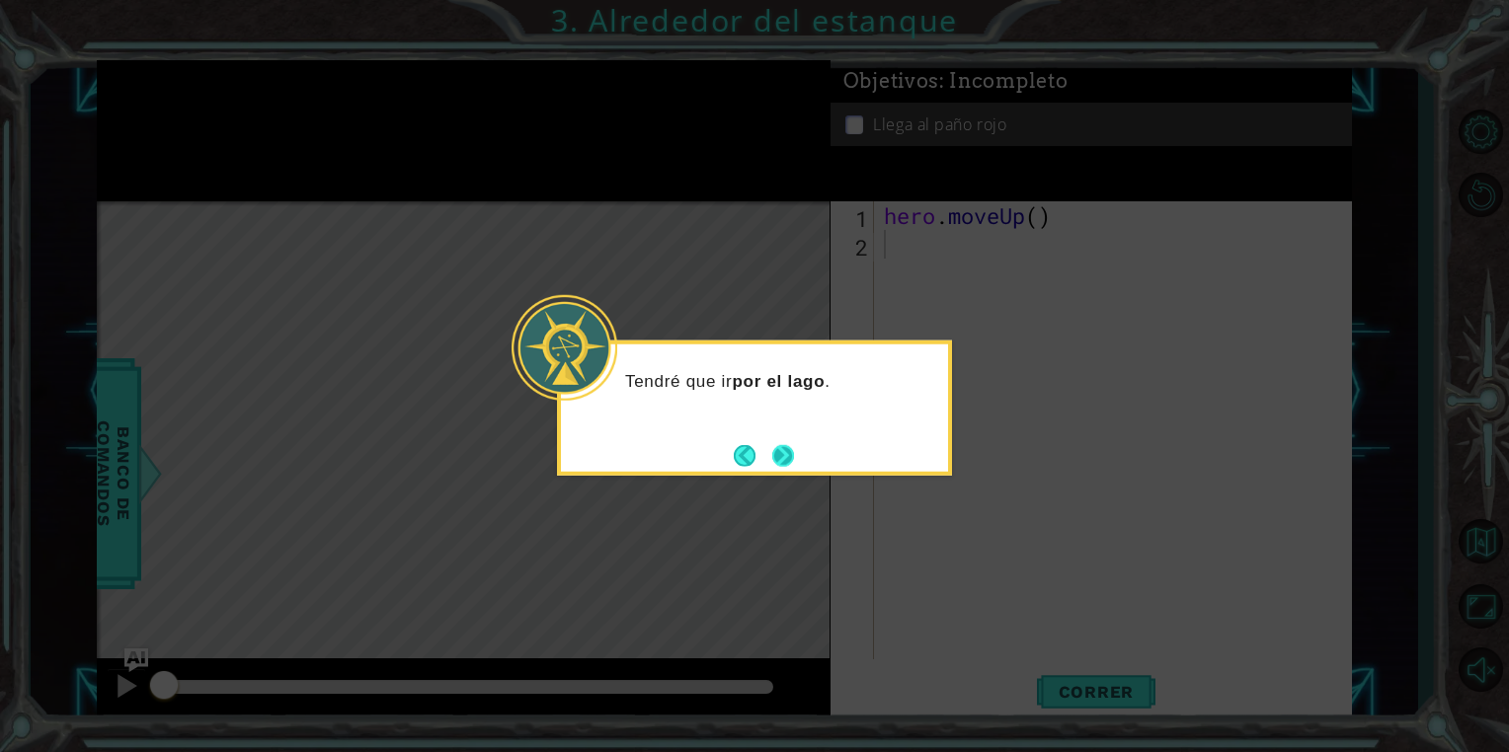
click at [792, 440] on footer at bounding box center [764, 455] width 60 height 30
click at [792, 451] on button "Next" at bounding box center [783, 455] width 23 height 23
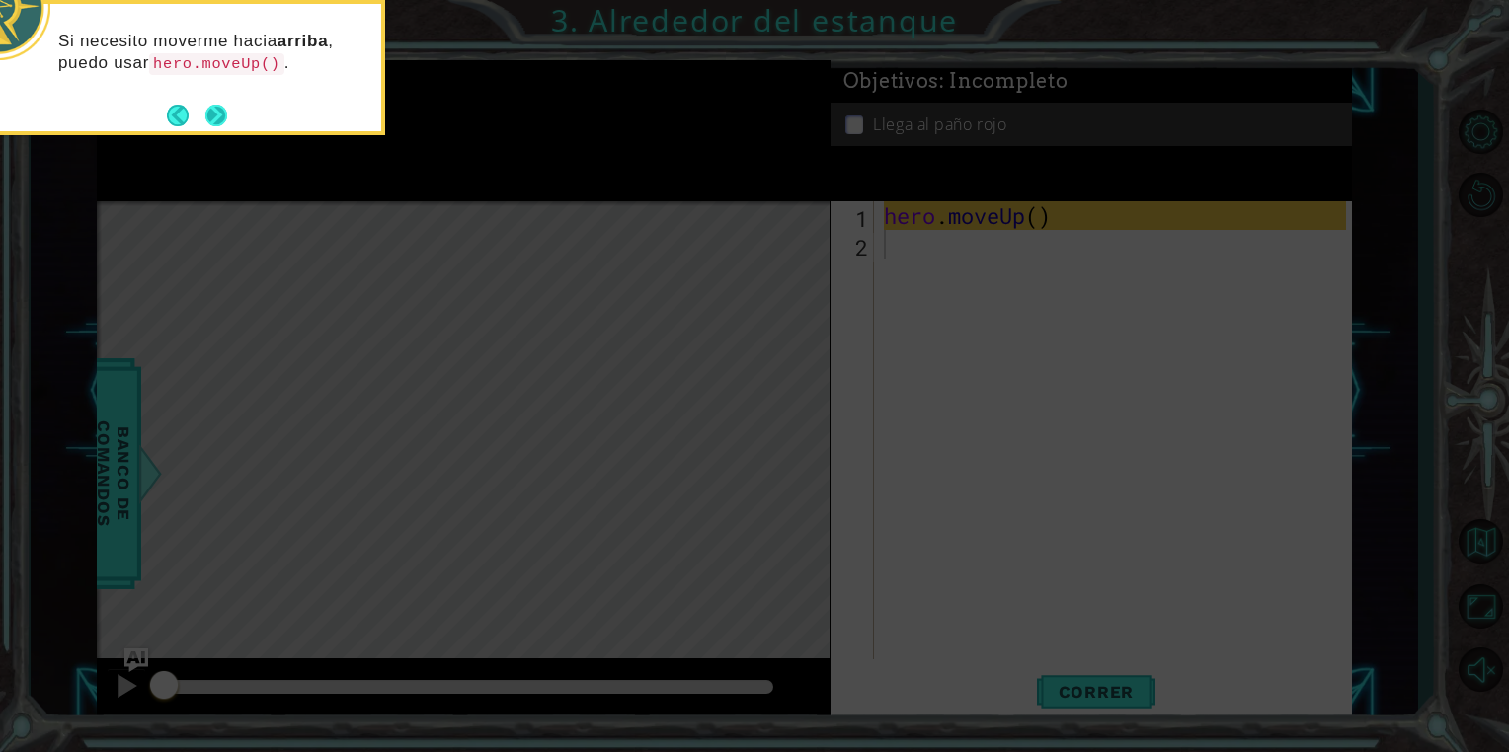
click at [221, 118] on button "Next" at bounding box center [216, 116] width 22 height 22
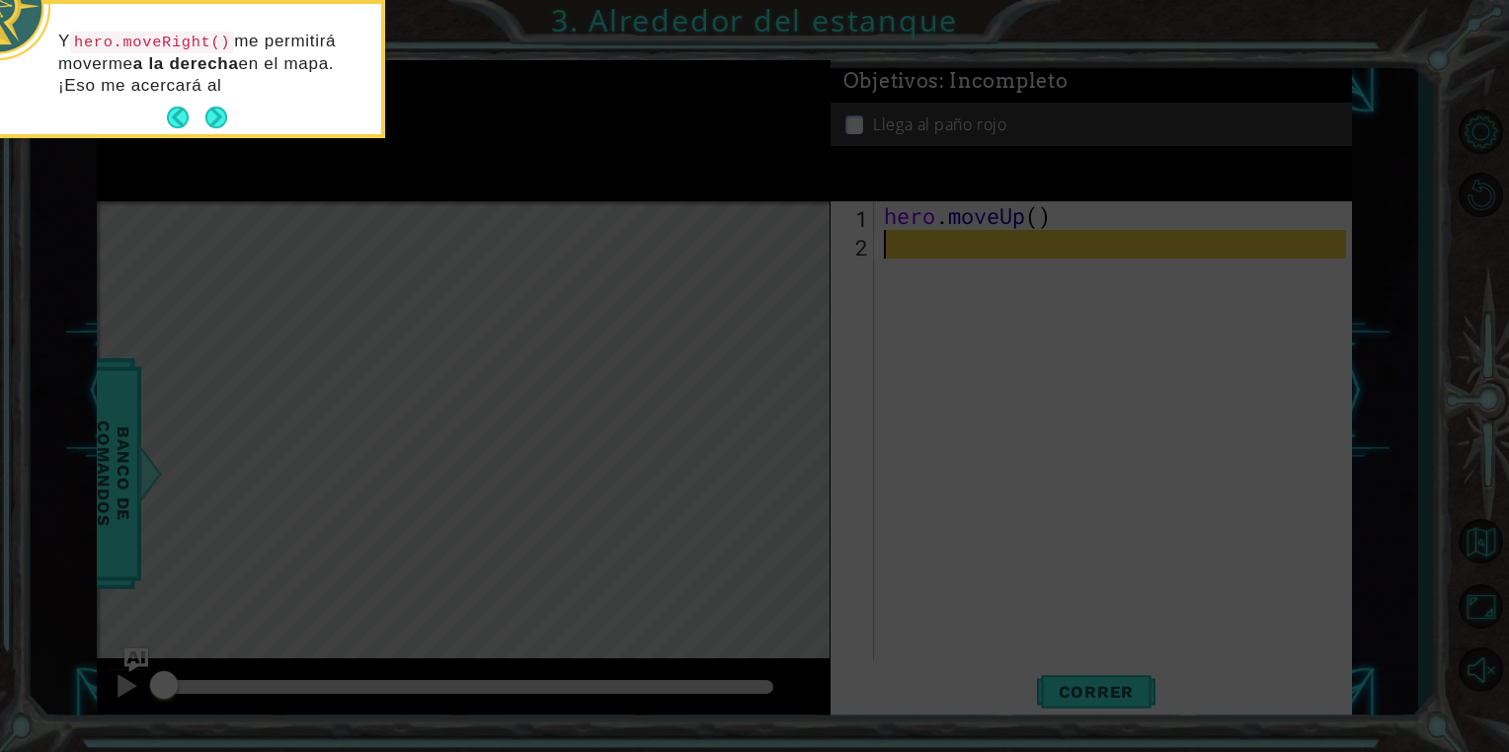
click at [221, 118] on button "Next" at bounding box center [216, 118] width 23 height 23
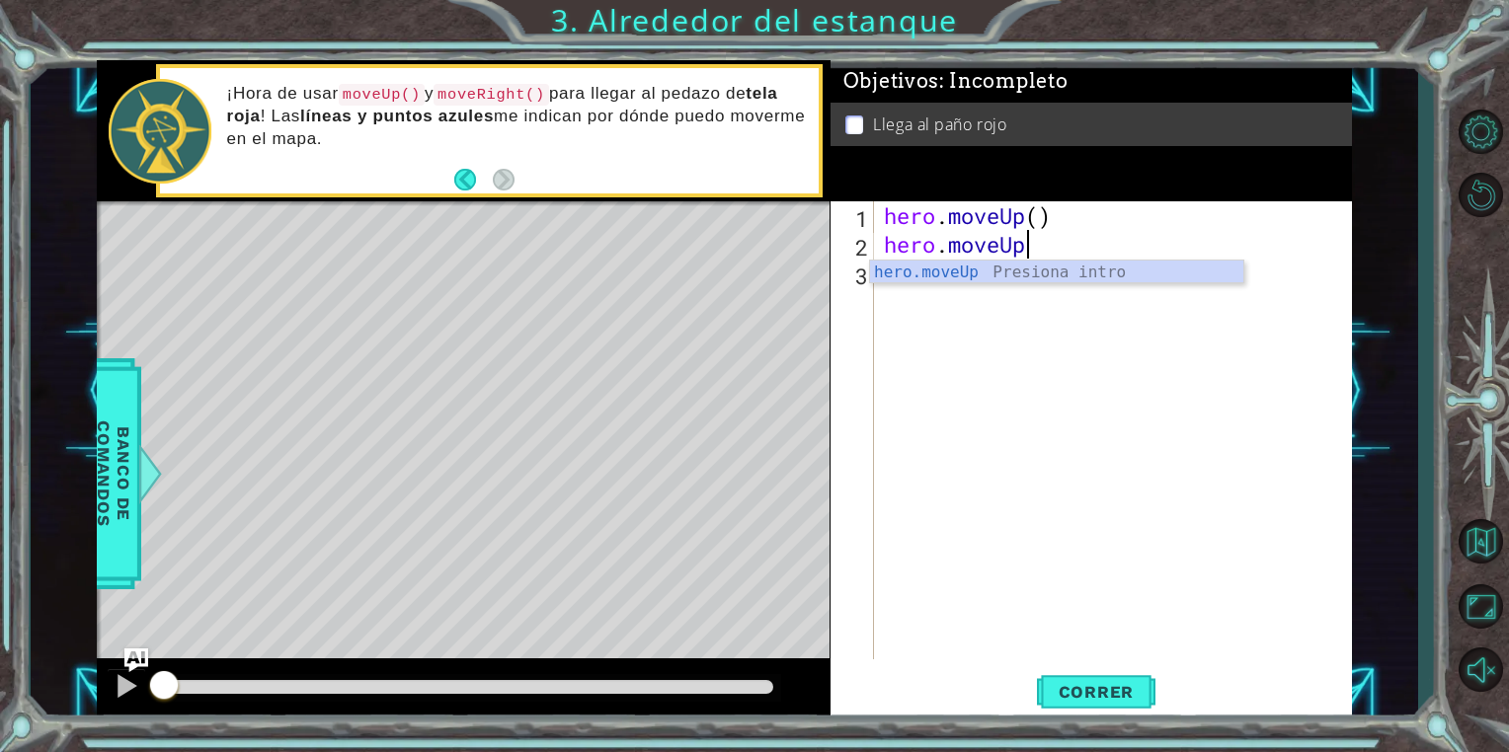
scroll to position [0, 5]
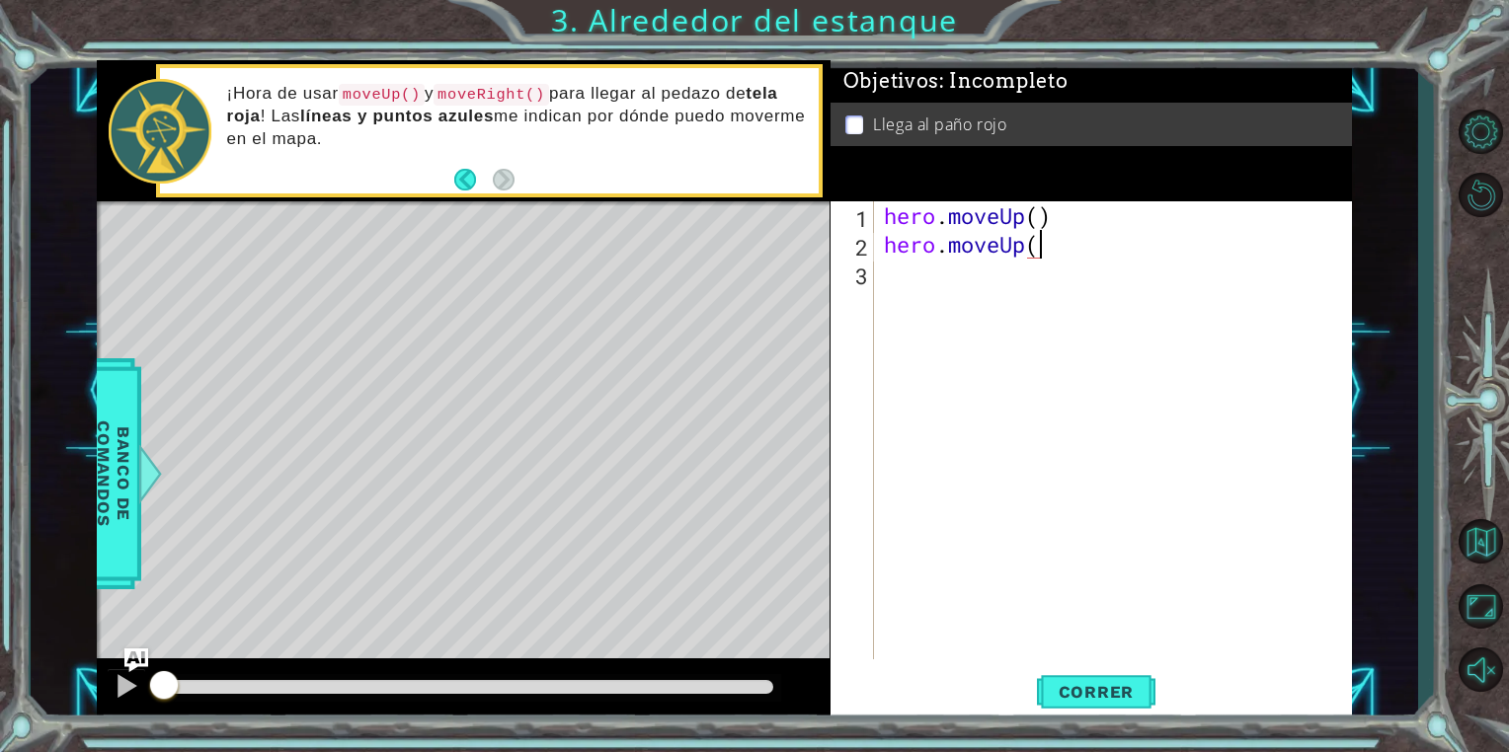
type textarea "hero.moveUp()"
click at [991, 282] on div "hero . moveUp ( ) hero . moveUp ( )" at bounding box center [1118, 458] width 476 height 515
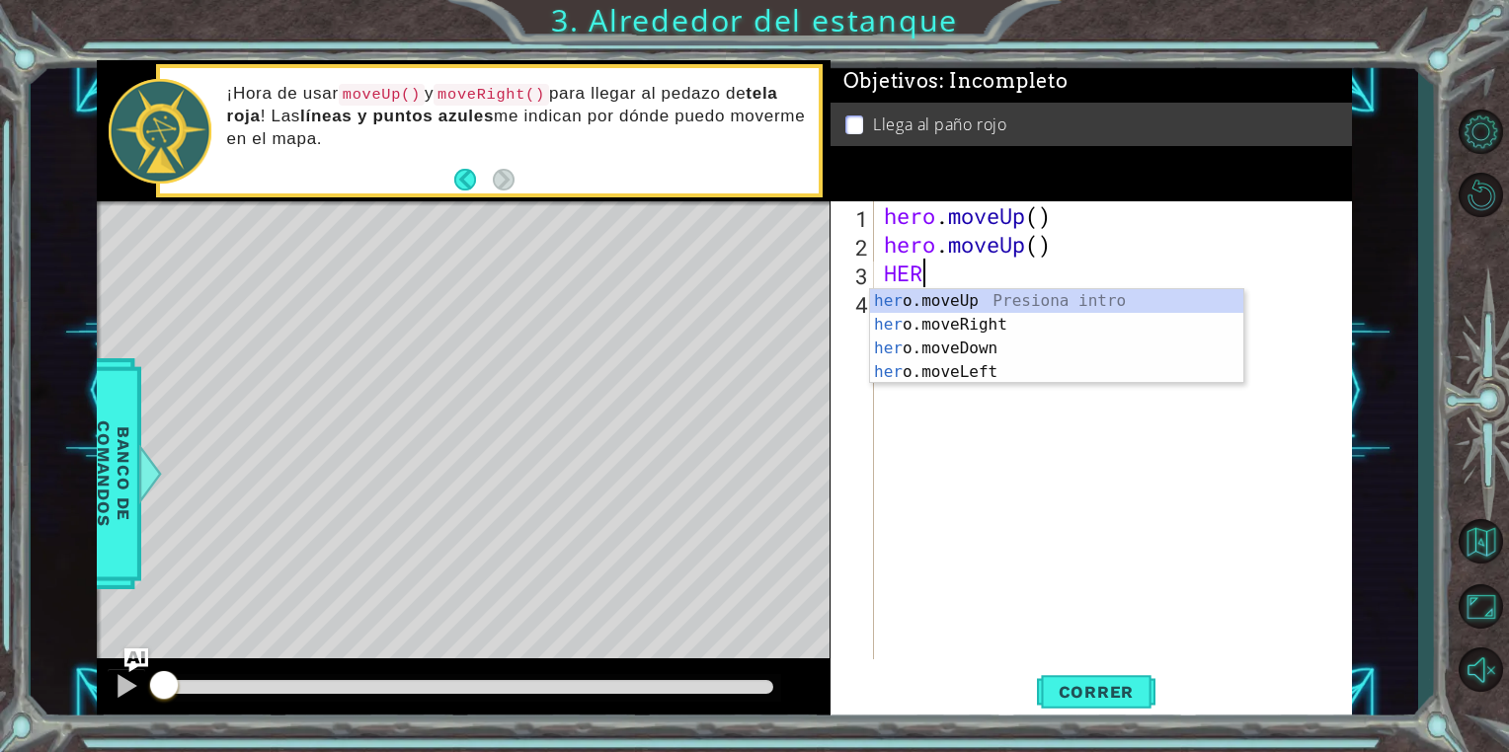
scroll to position [0, 0]
type textarea "H"
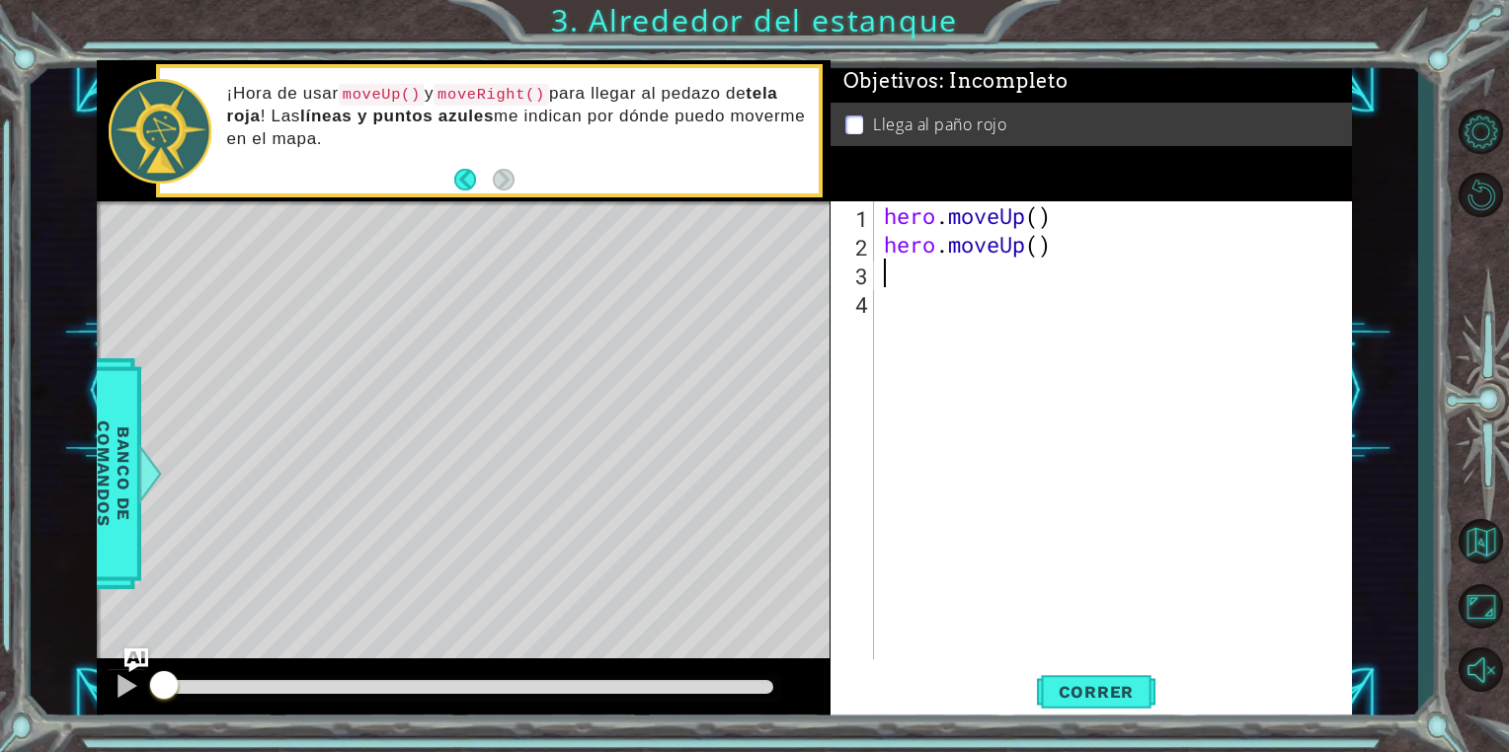
type textarea "H"
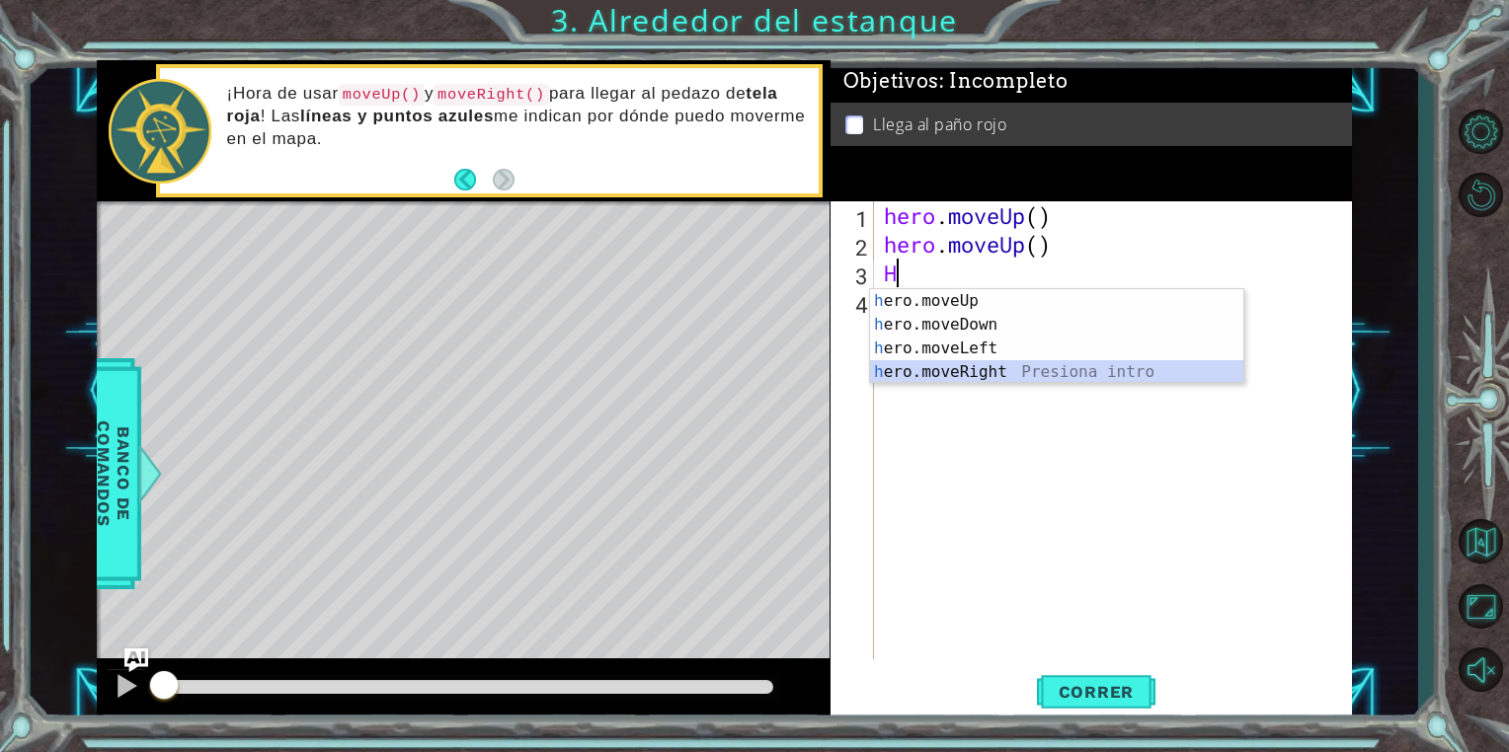
click at [1001, 369] on div "h ero.moveUp Presiona intro h ero.moveDown Presiona intro h ero.moveLeft Presio…" at bounding box center [1056, 360] width 373 height 142
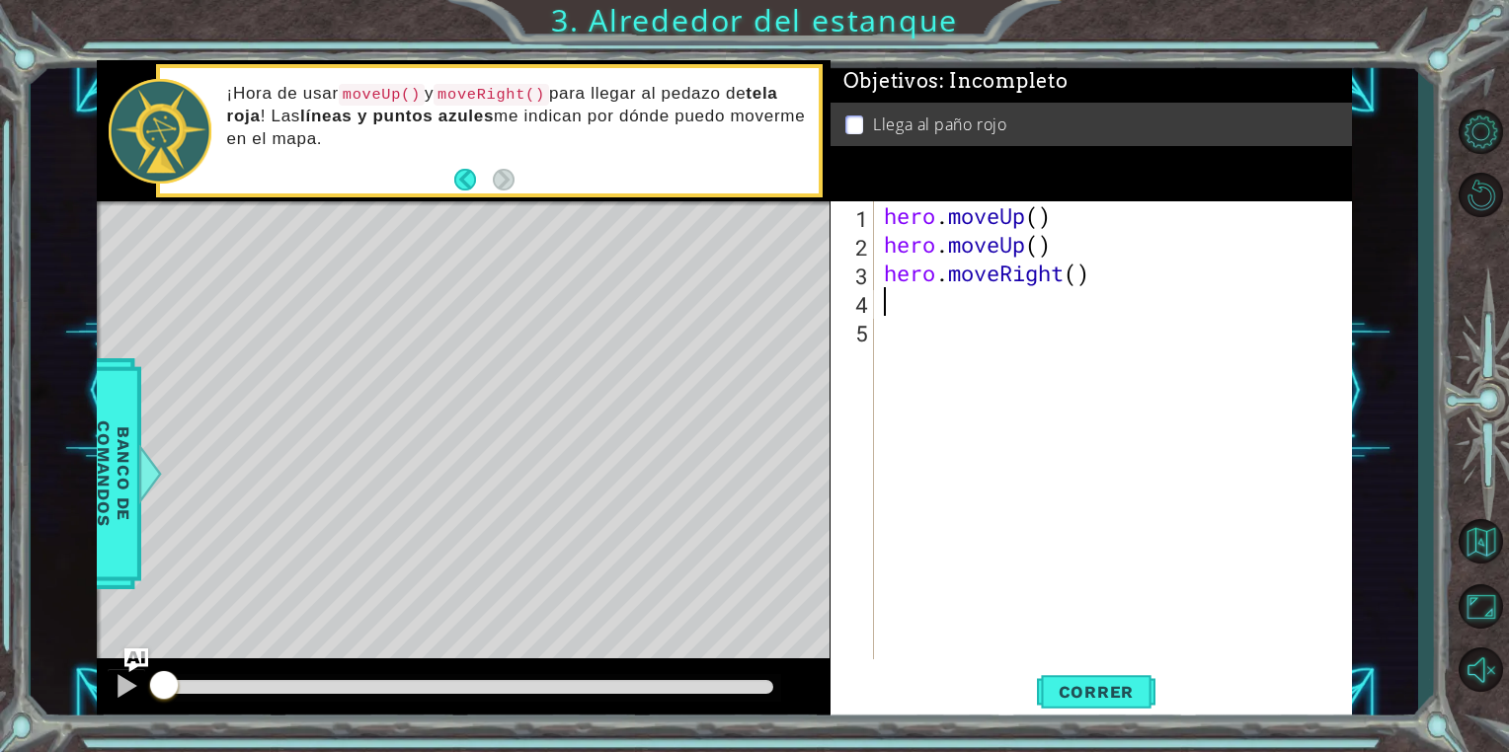
type textarea "H"
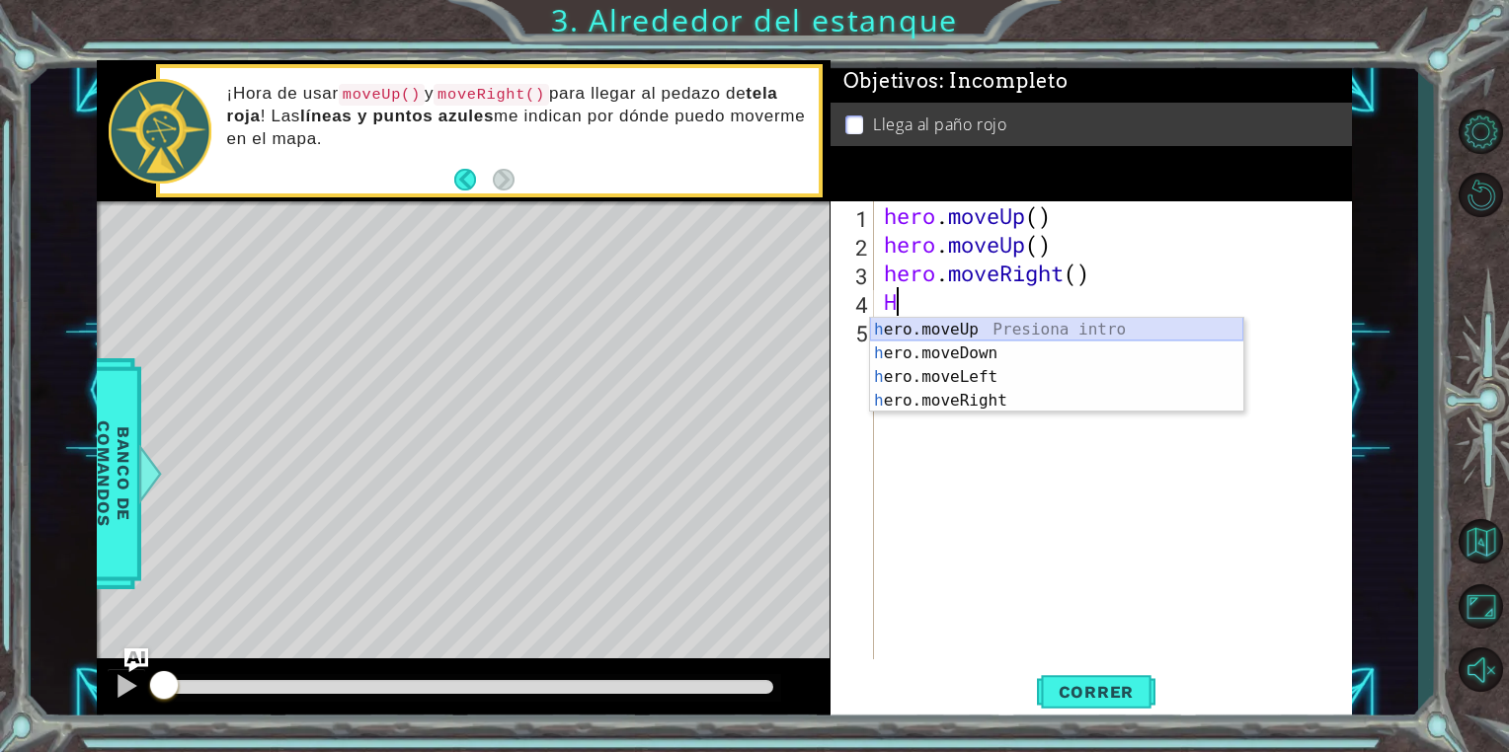
click at [943, 330] on div "h ero.moveUp Presiona intro h ero.moveDown Presiona intro h ero.moveLeft Presio…" at bounding box center [1056, 389] width 373 height 142
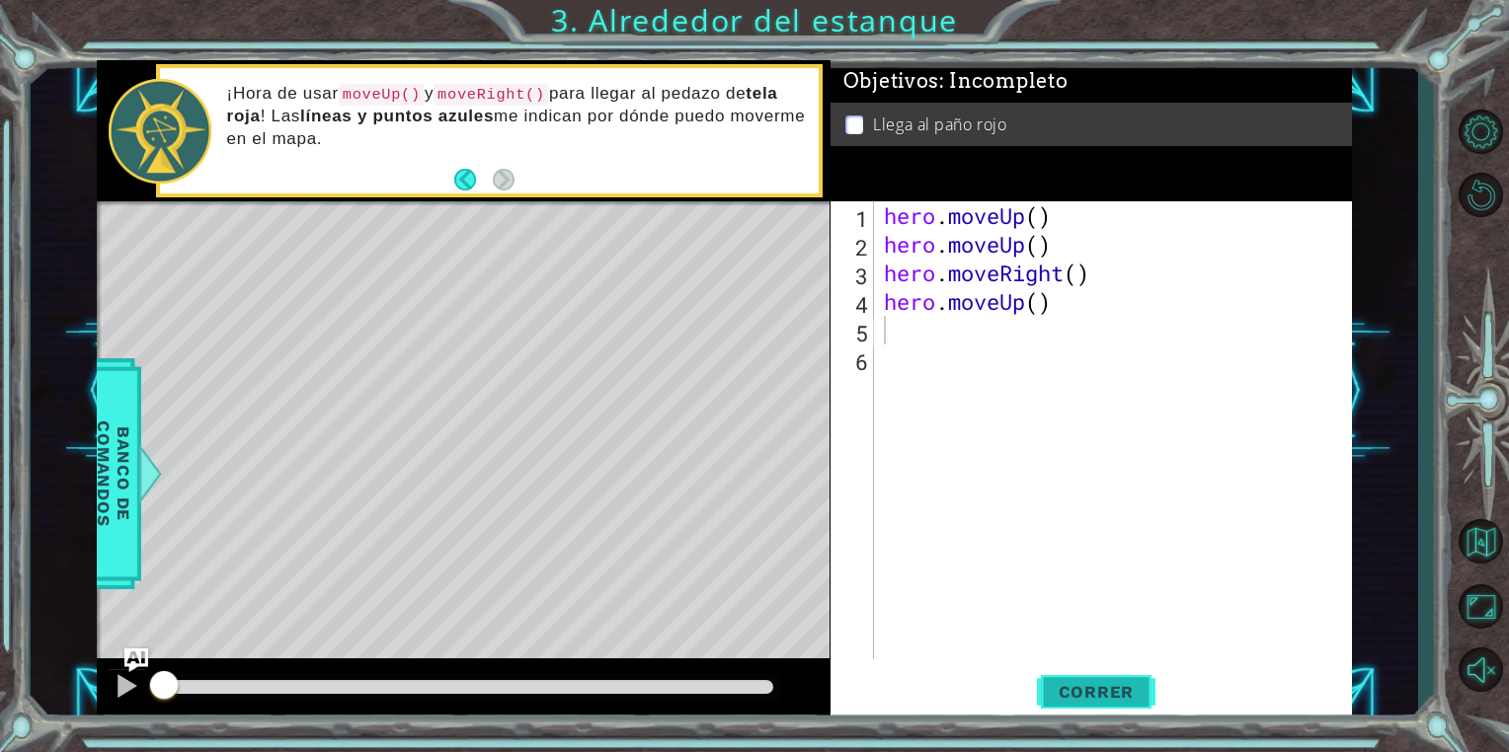
click at [1107, 692] on span "Correr" at bounding box center [1097, 692] width 116 height 20
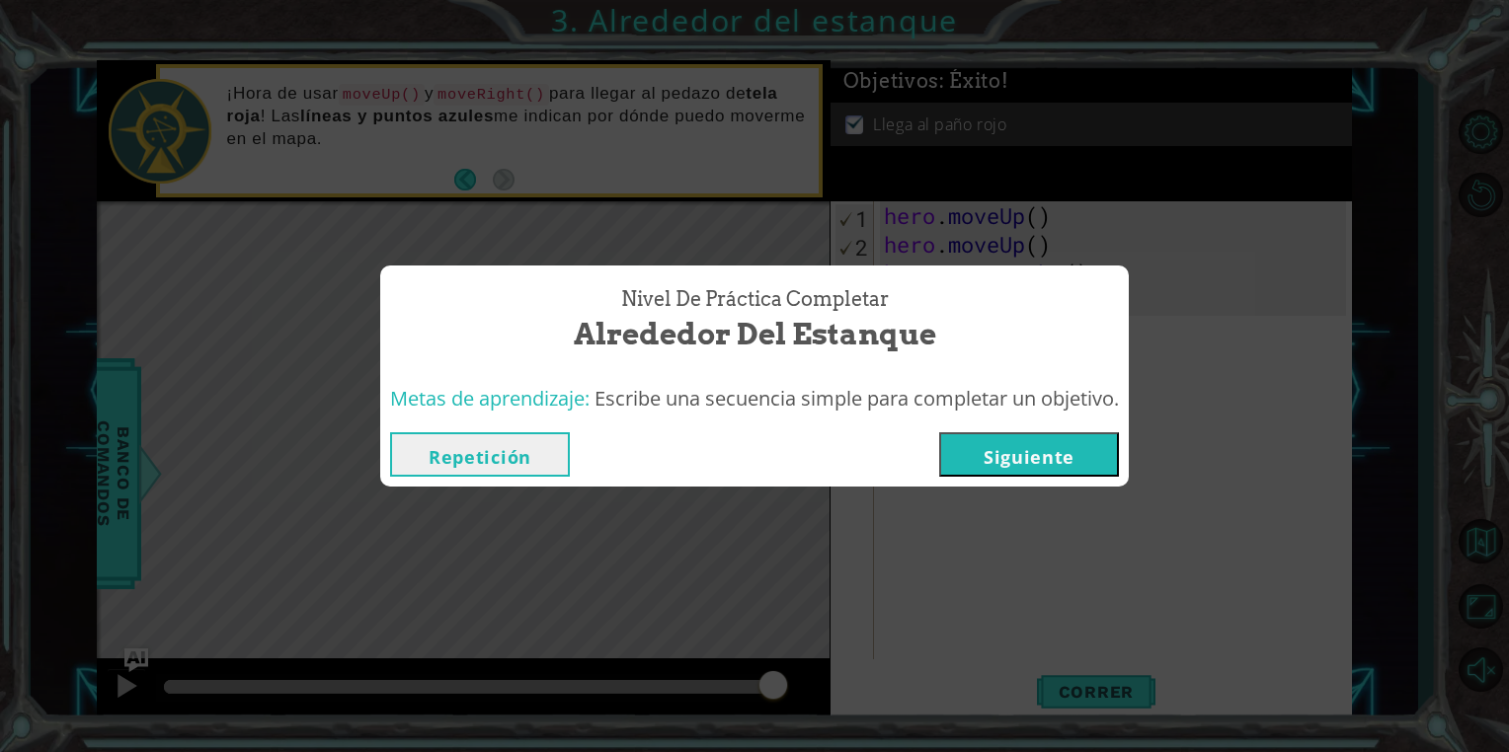
click at [1070, 435] on button "Siguiente" at bounding box center [1029, 455] width 180 height 44
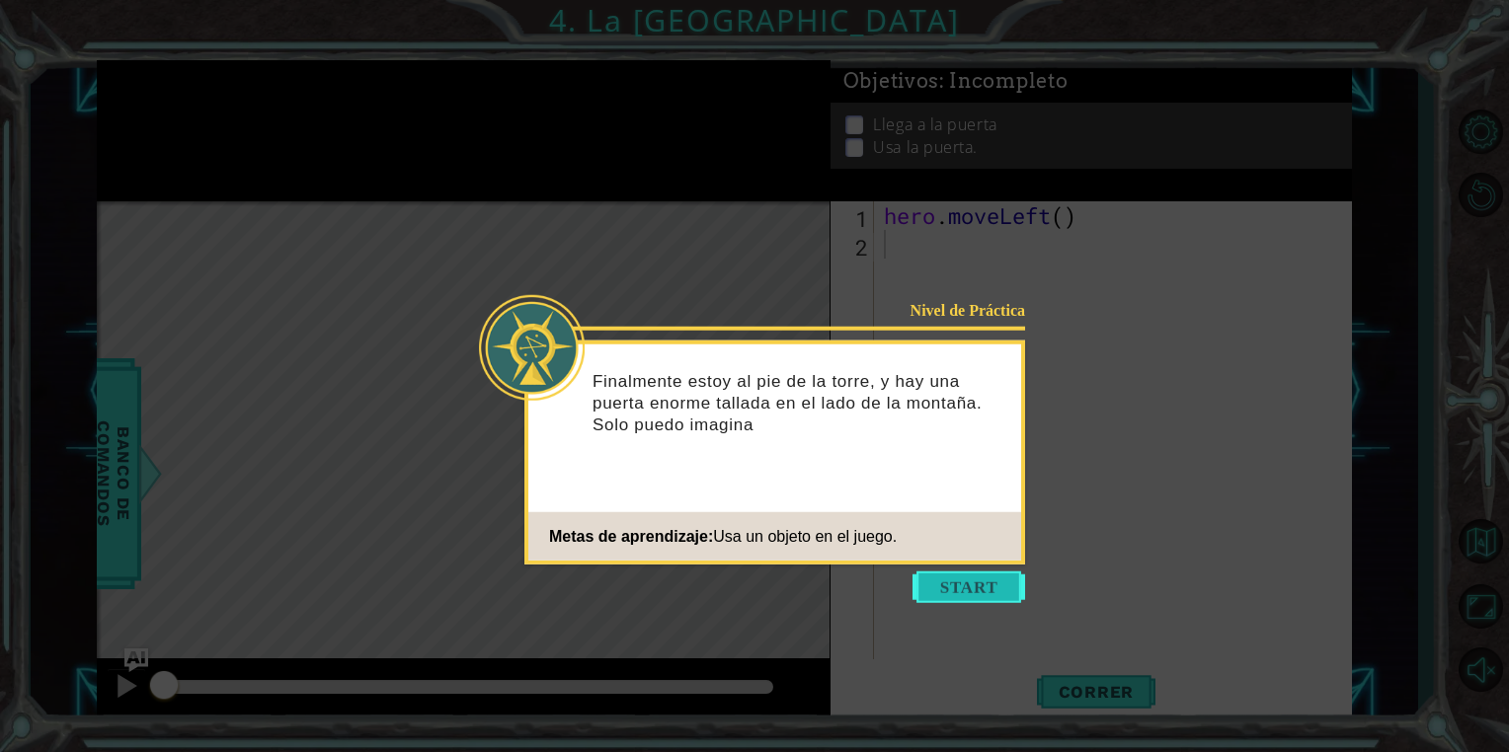
click at [944, 594] on button "Start" at bounding box center [968, 588] width 113 height 32
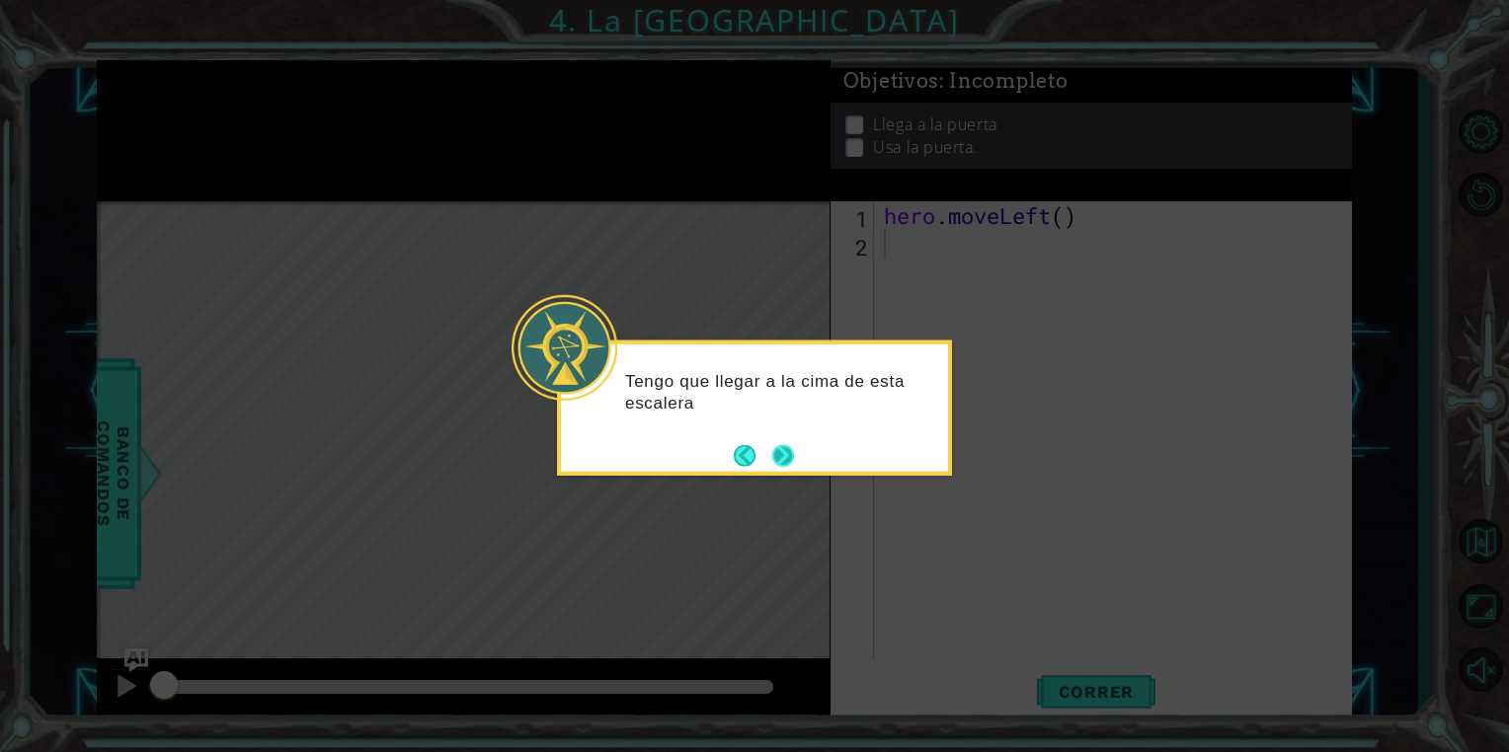
click at [784, 455] on button "Next" at bounding box center [783, 455] width 22 height 22
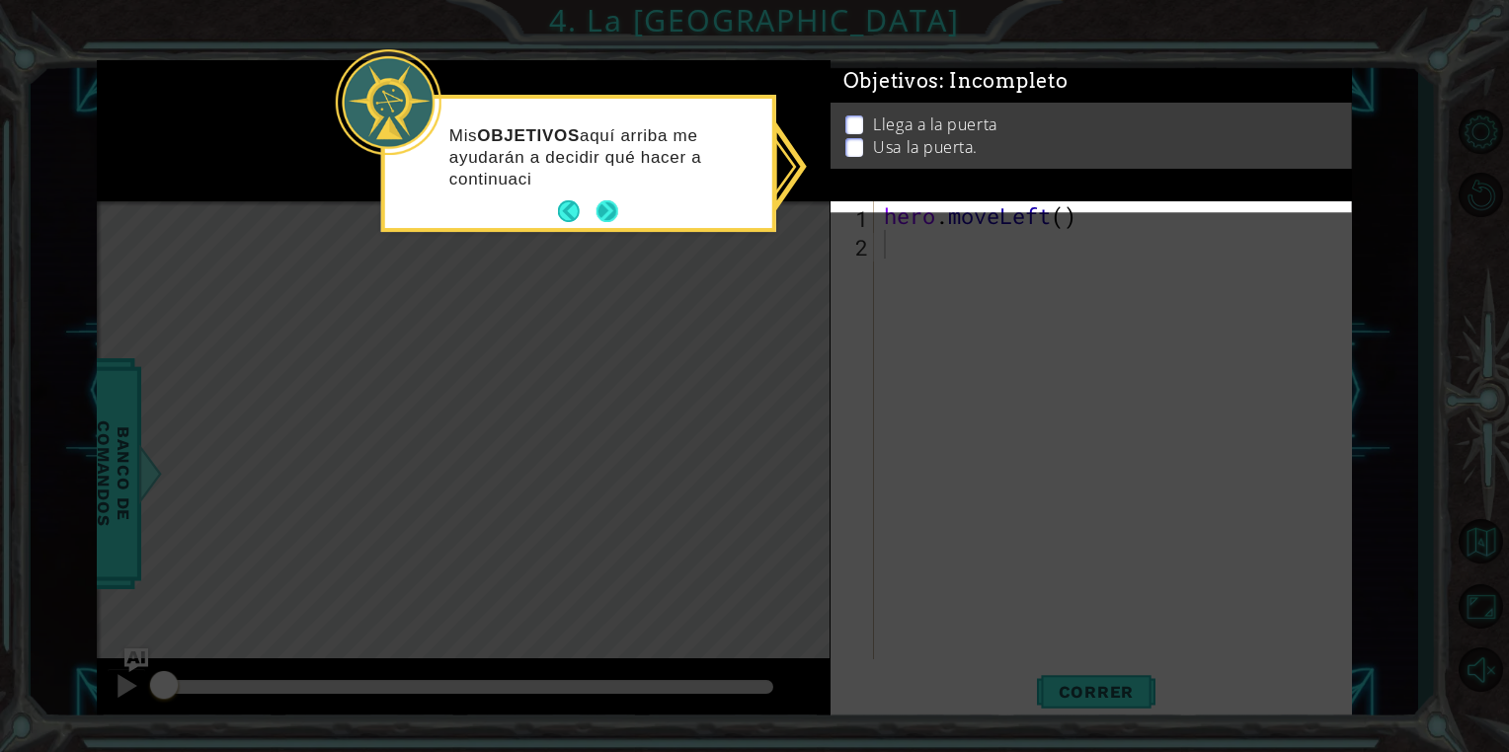
click at [606, 203] on button "Next" at bounding box center [607, 212] width 22 height 22
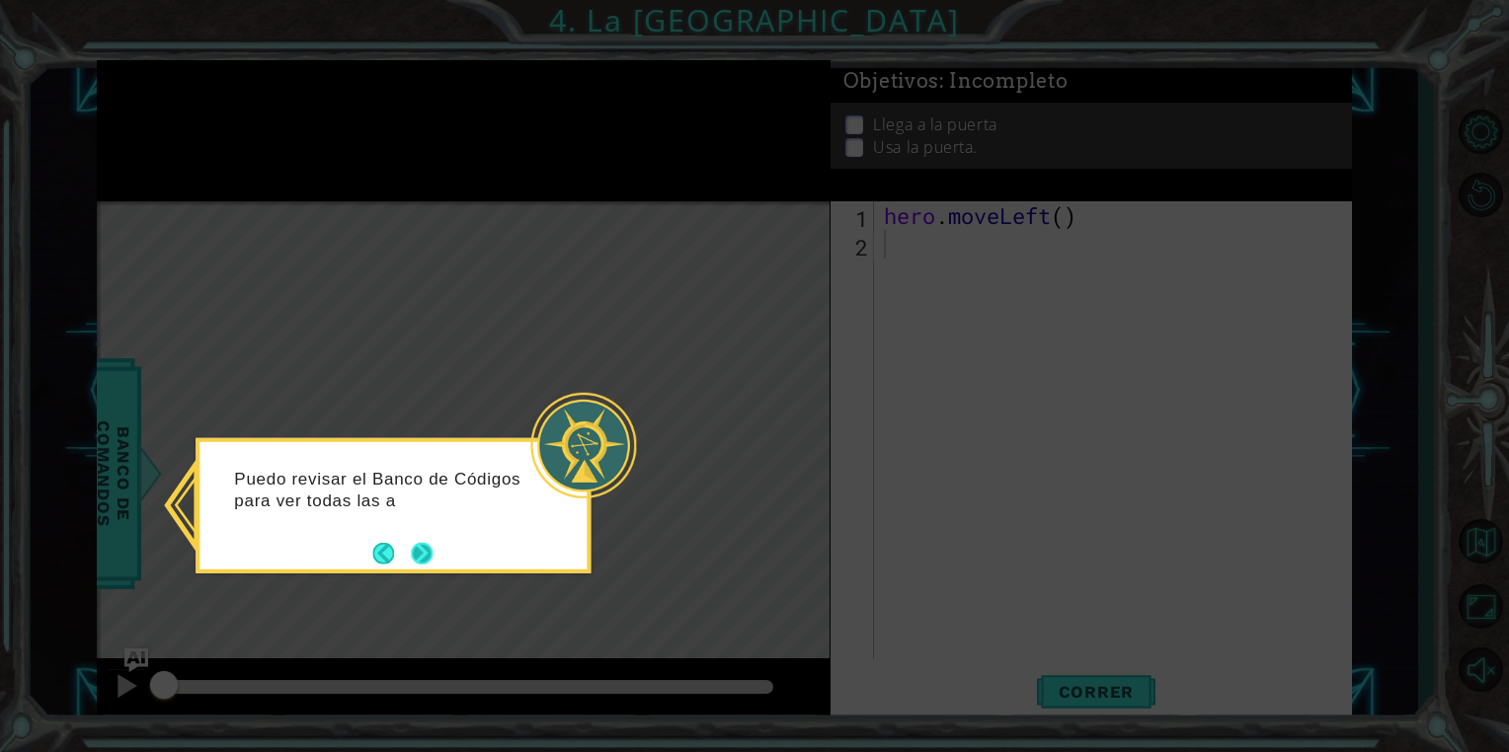
click at [420, 555] on button "Next" at bounding box center [422, 554] width 22 height 22
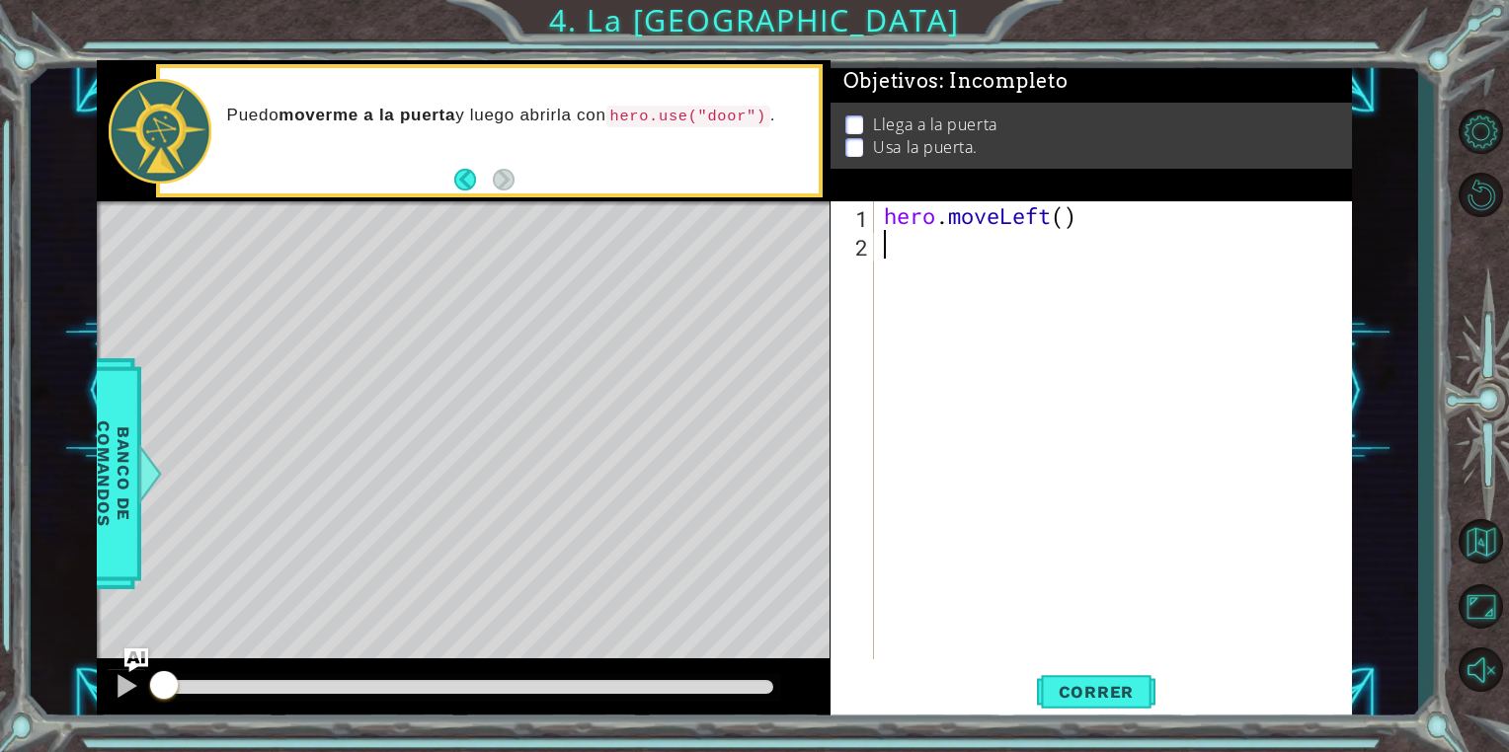
type textarea "H"
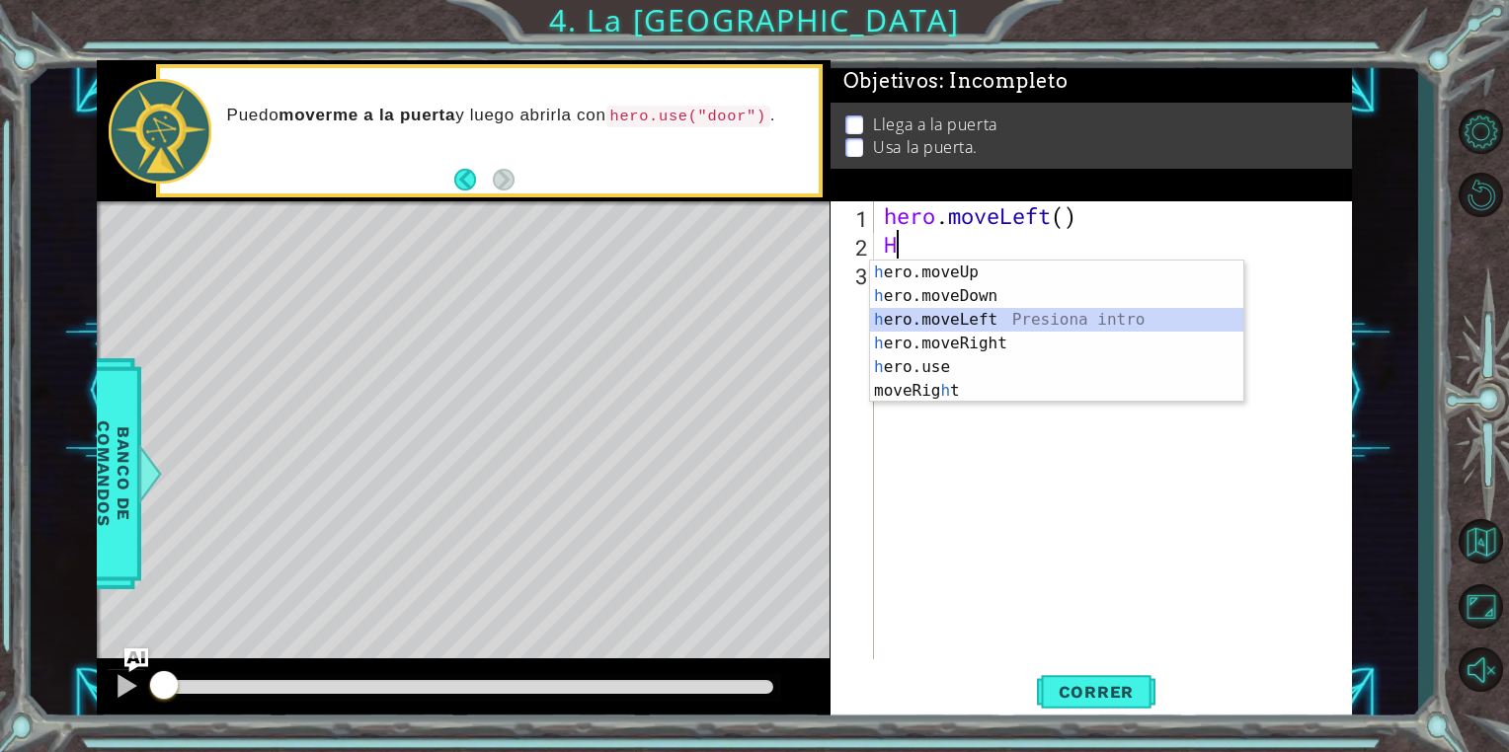
click at [951, 316] on div "h ero.moveUp Presiona intro h ero.moveDown Presiona intro h ero.moveLeft Presio…" at bounding box center [1056, 356] width 373 height 190
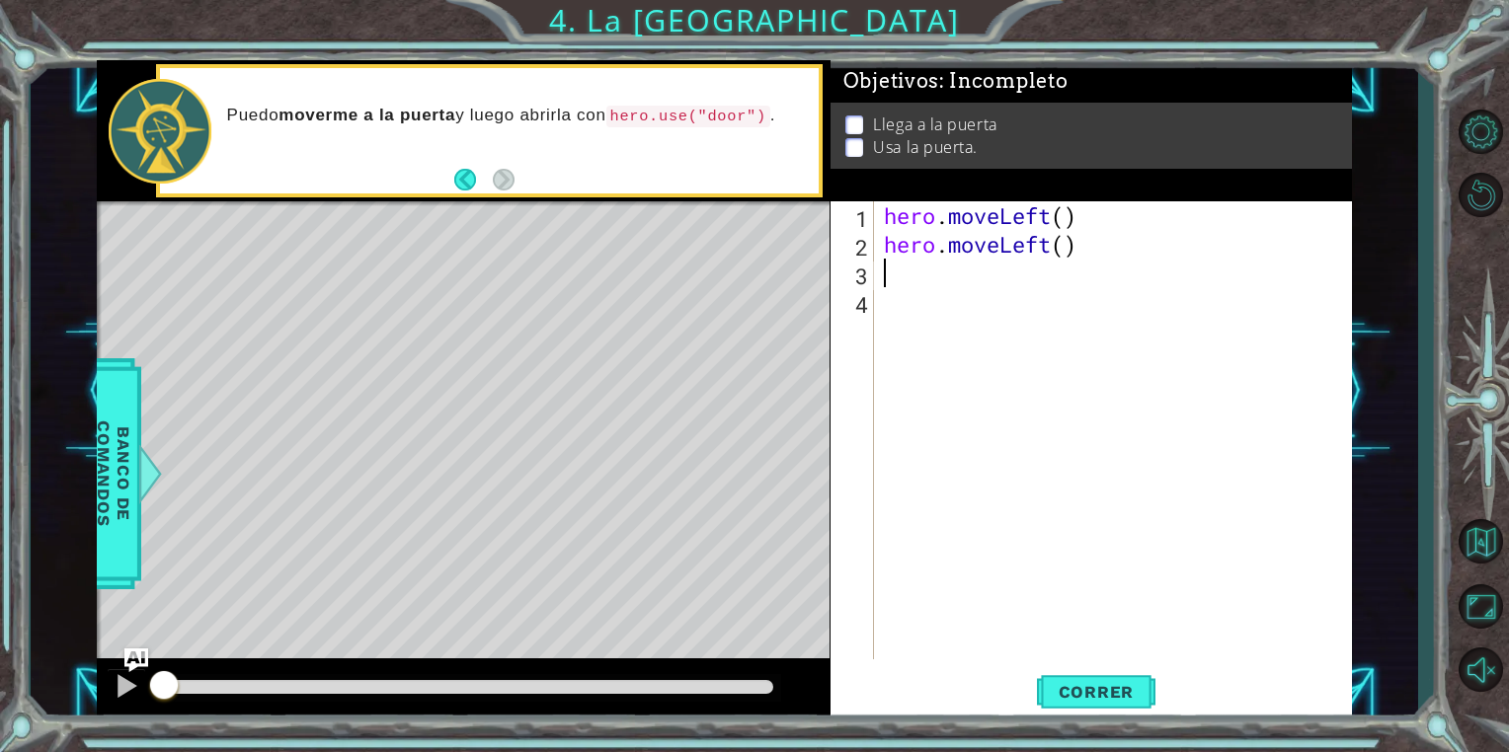
type textarea "H"
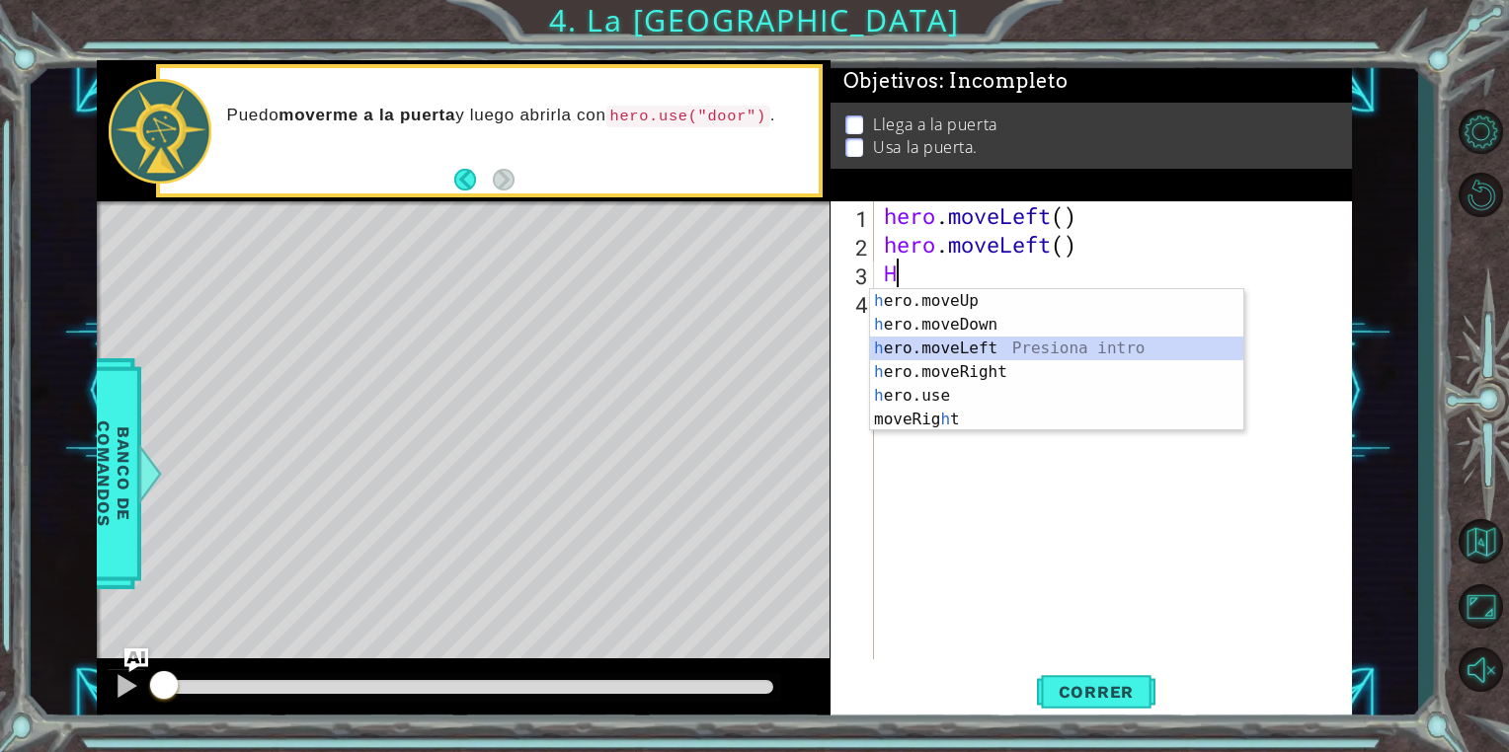
click at [939, 348] on div "h ero.moveUp Presiona intro h ero.moveDown Presiona intro h ero.moveLeft Presio…" at bounding box center [1056, 384] width 373 height 190
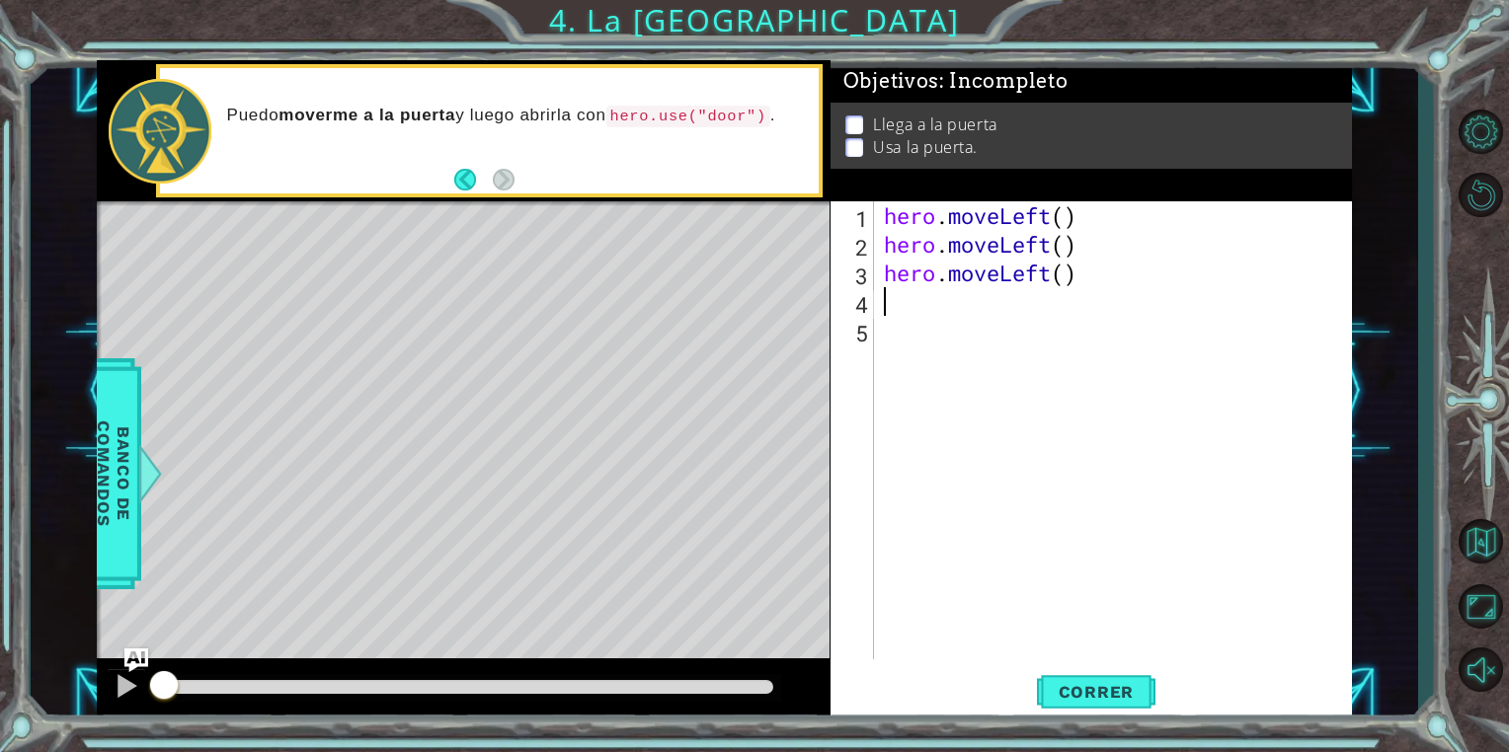
type textarea "H"
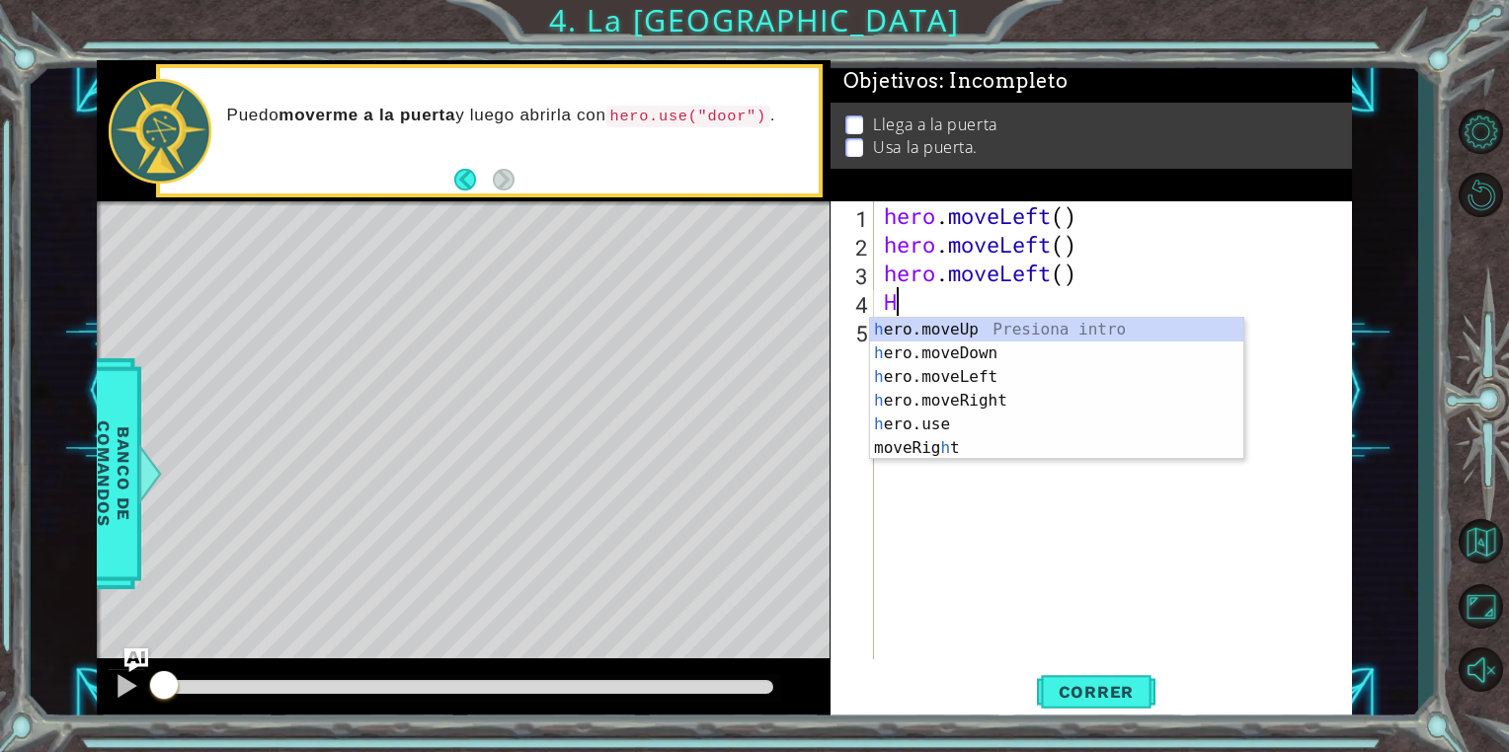
click at [933, 339] on div "h ero.moveUp Presiona intro h ero.moveDown Presiona intro h ero.moveLeft Presio…" at bounding box center [1056, 413] width 373 height 190
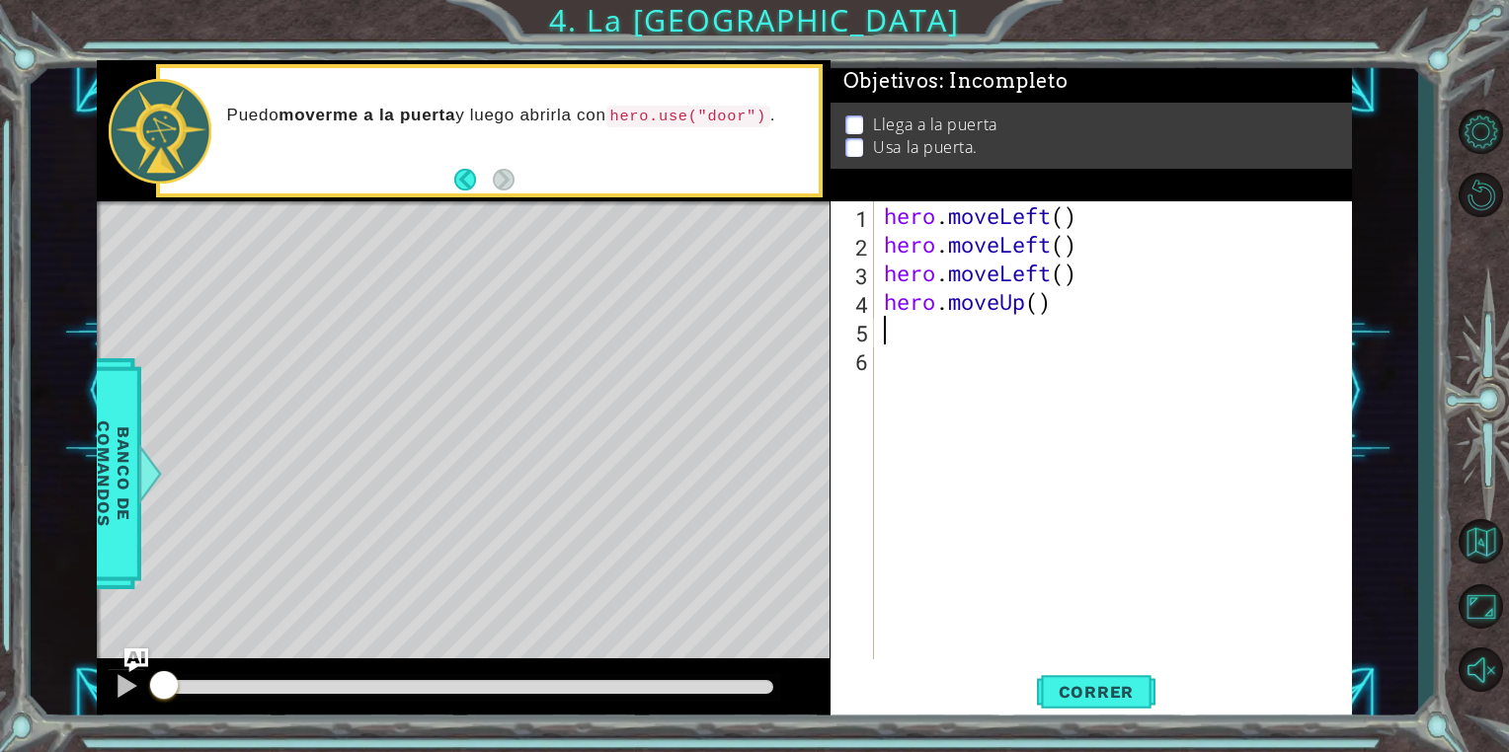
type textarea "H"
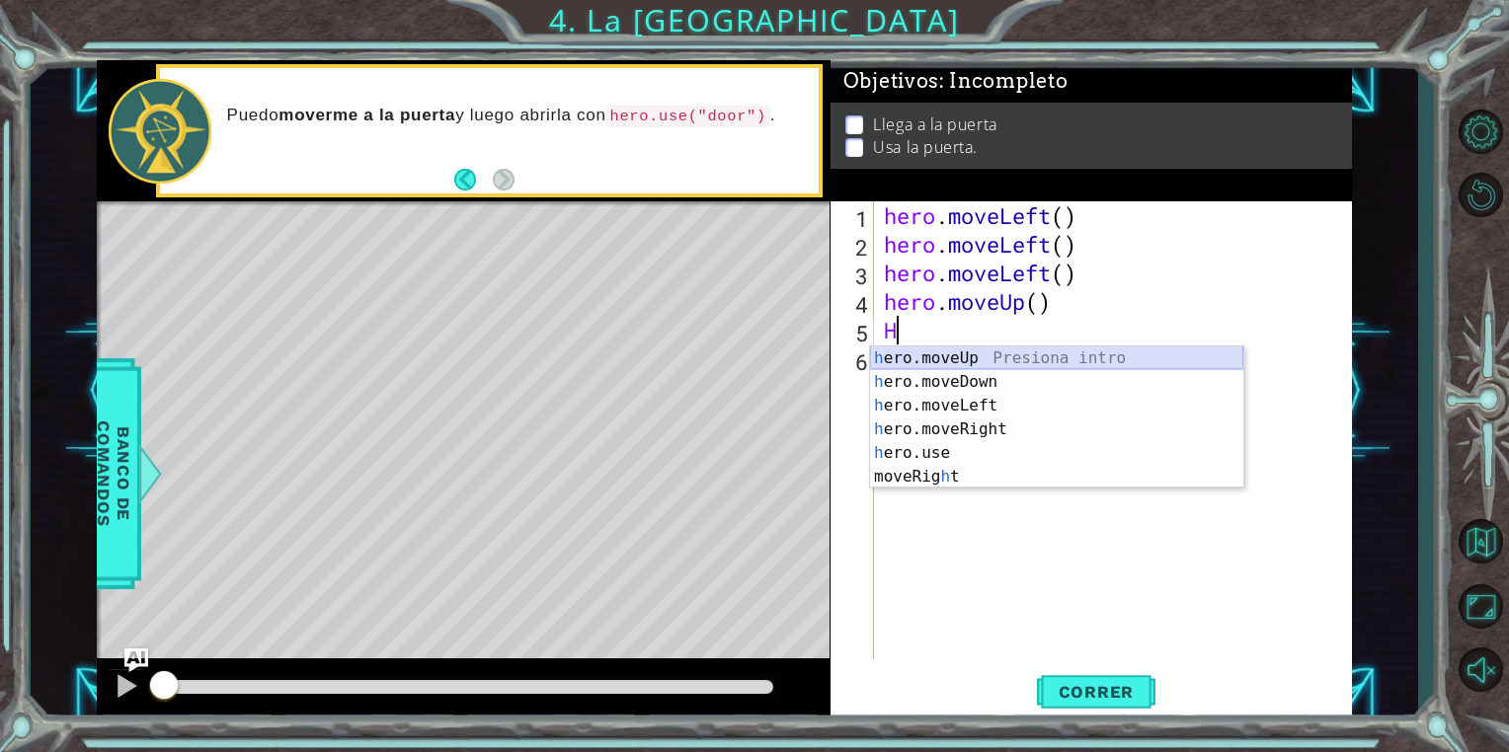
click at [940, 360] on div "h ero.moveUp Presiona intro h ero.moveDown Presiona intro h ero.moveLeft Presio…" at bounding box center [1056, 442] width 373 height 190
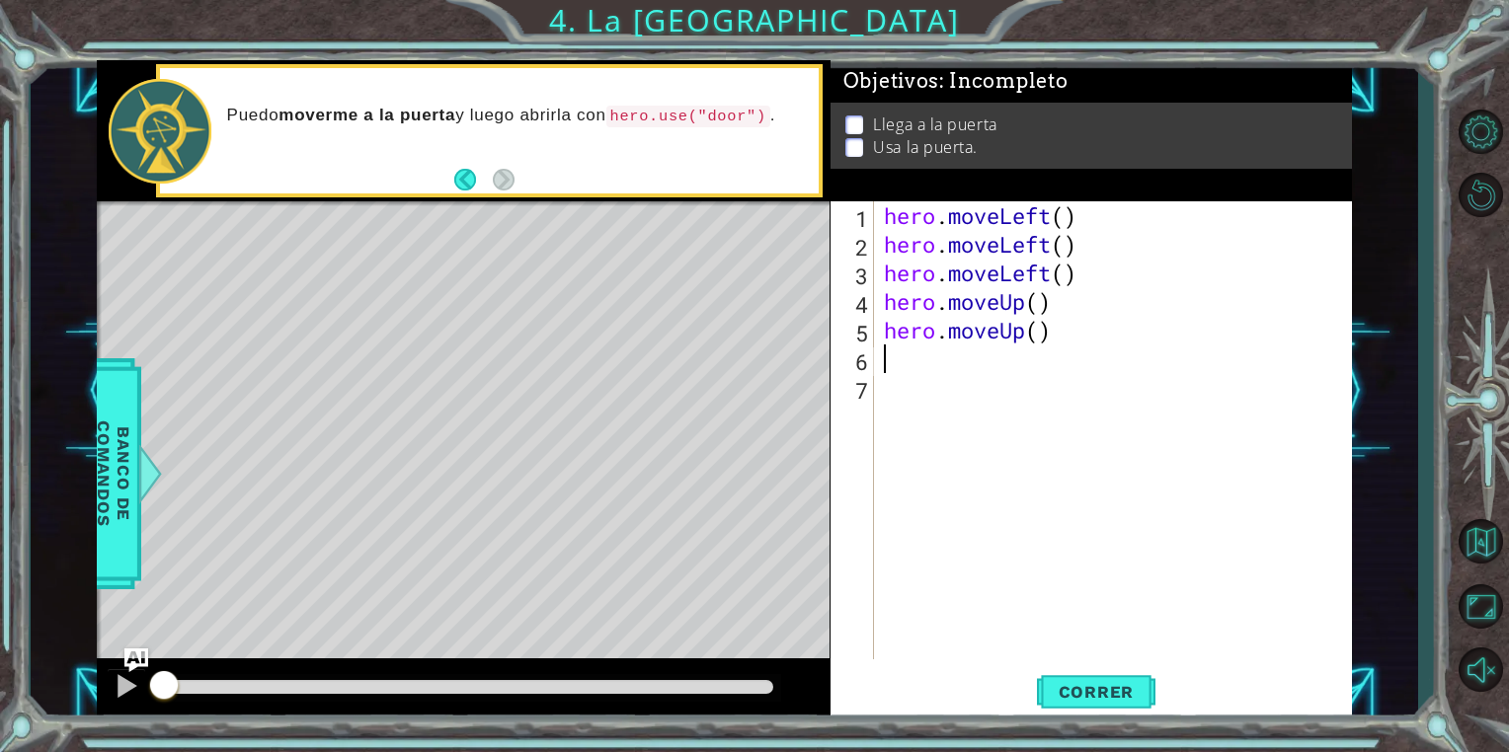
type textarea "H"
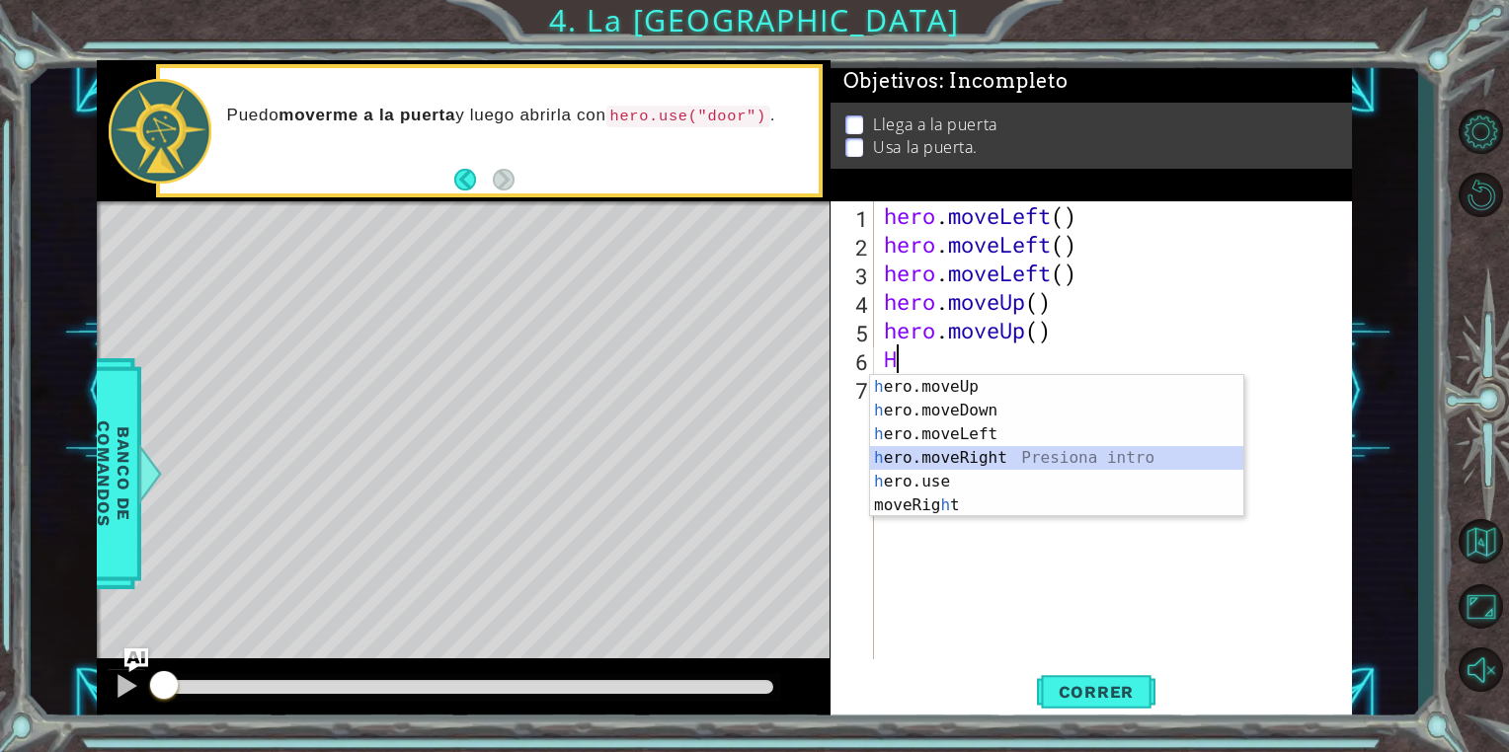
click at [952, 448] on div "h ero.moveUp Presiona intro h ero.moveDown Presiona intro h ero.moveLeft Presio…" at bounding box center [1056, 470] width 373 height 190
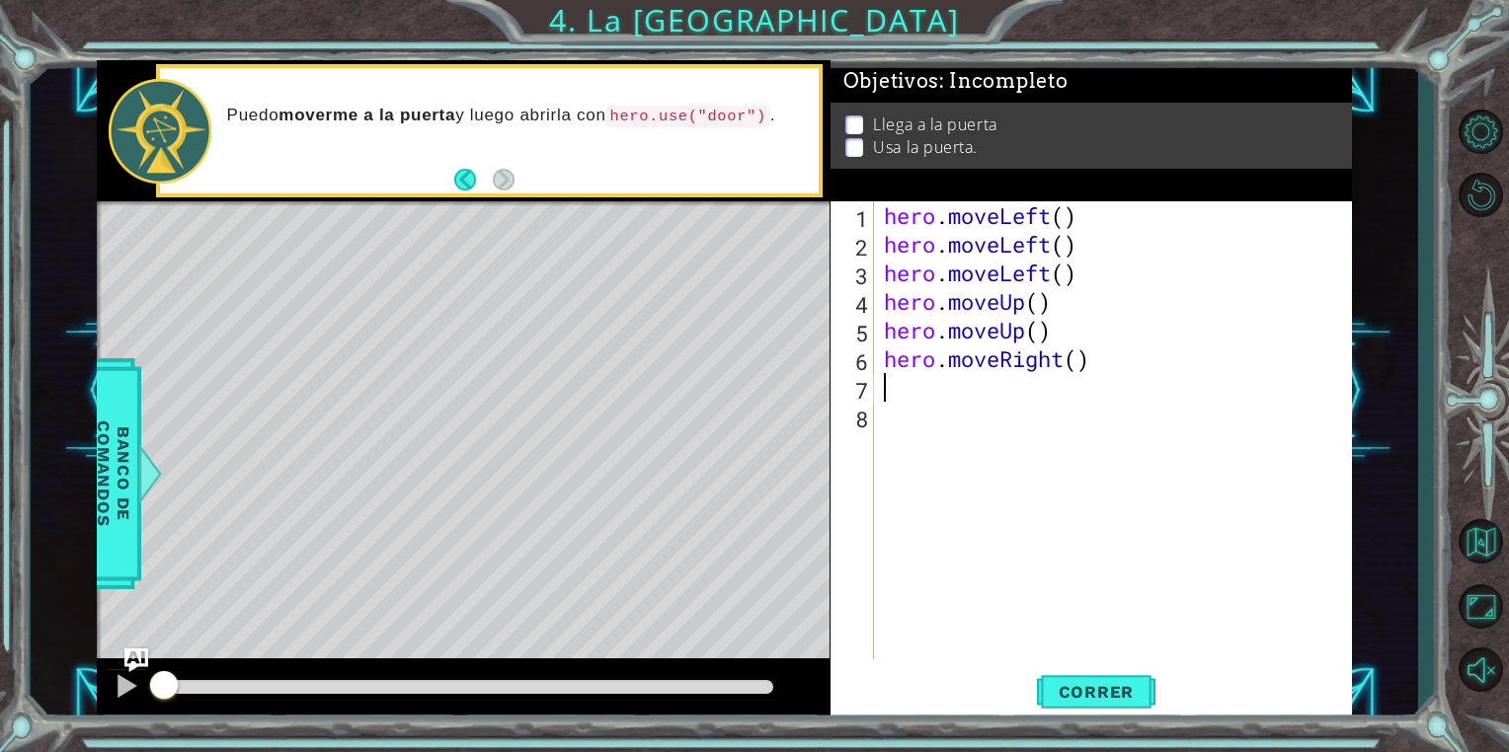
type textarea "H"
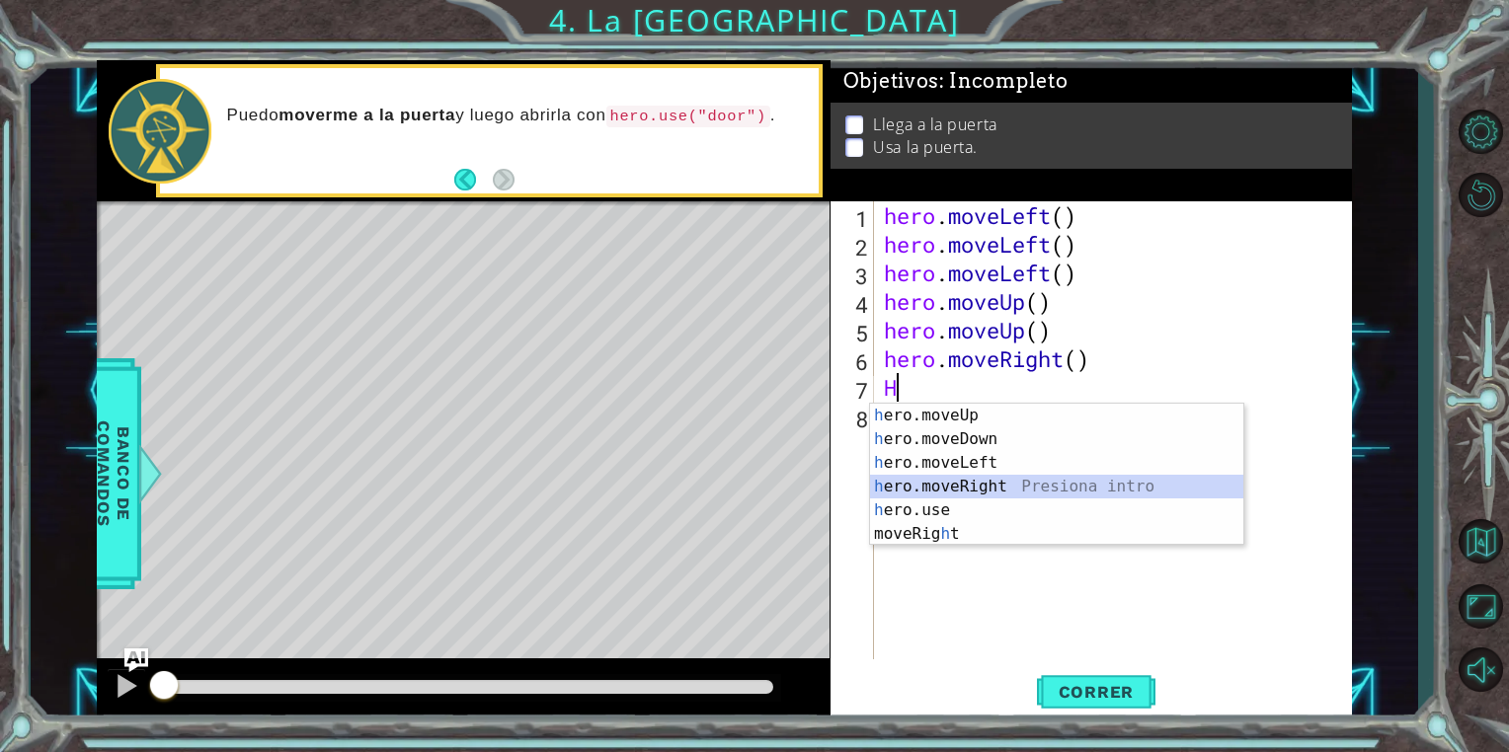
click at [954, 496] on div "h ero.moveUp Presiona intro h ero.moveDown Presiona intro h ero.moveLeft Presio…" at bounding box center [1056, 499] width 373 height 190
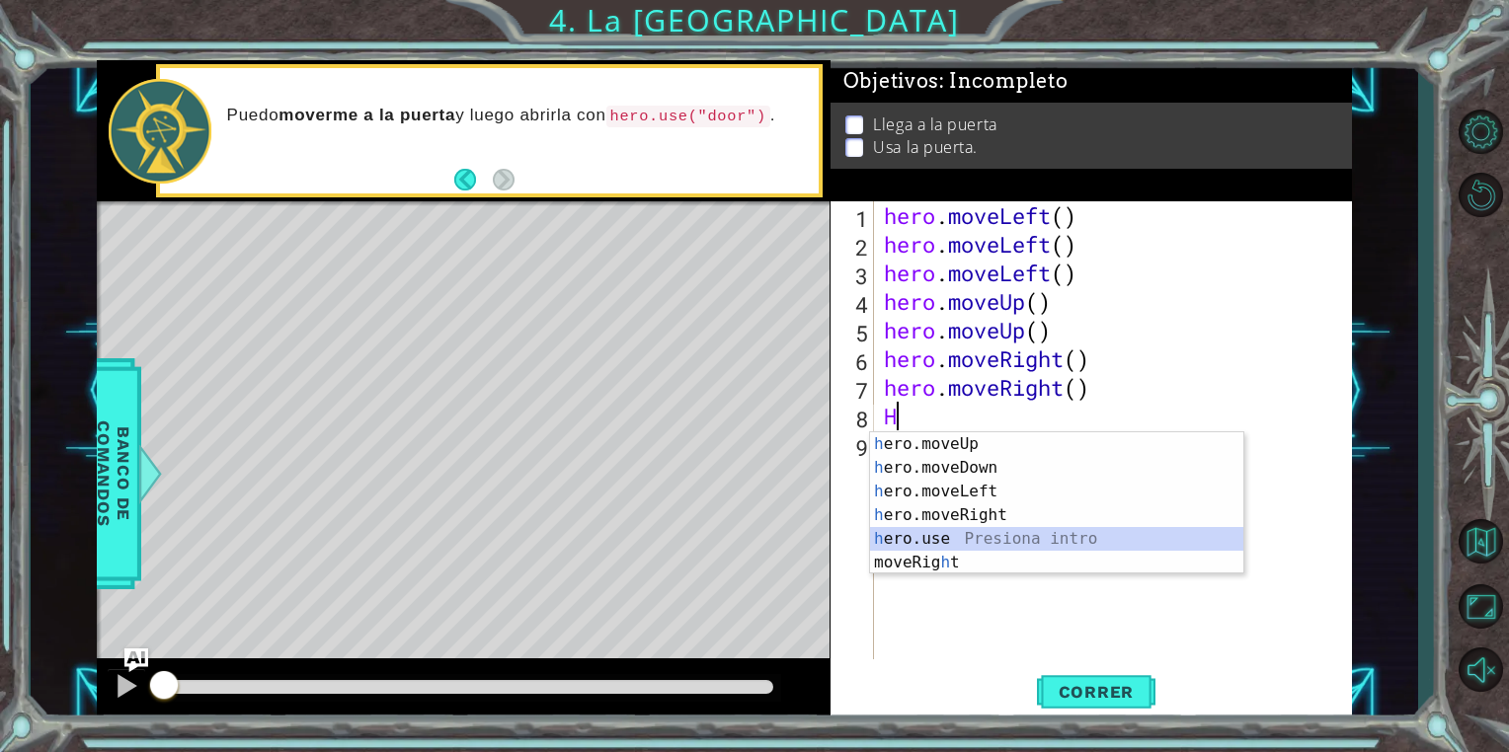
click at [943, 543] on div "h ero.moveUp Presiona intro h ero.moveDown Presiona intro h ero.moveLeft Presio…" at bounding box center [1056, 528] width 373 height 190
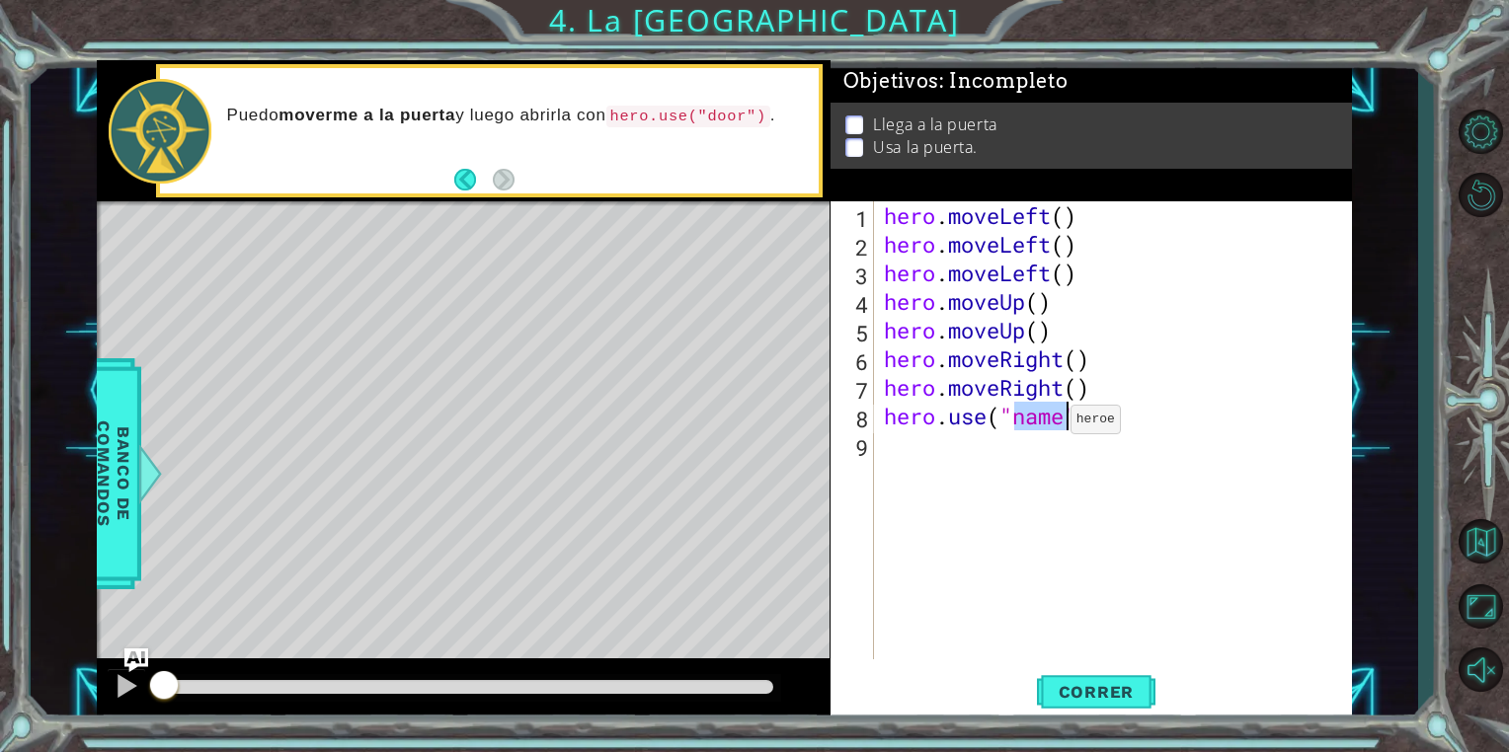
click at [1040, 424] on div "hero . moveLeft ( ) hero . moveLeft ( ) hero . moveLeft ( ) hero . moveUp ( ) h…" at bounding box center [1118, 458] width 476 height 515
click at [1066, 421] on div "hero . moveLeft ( ) hero . moveLeft ( ) hero . moveLeft ( ) hero . moveUp ( ) h…" at bounding box center [1118, 458] width 476 height 515
type textarea "hero.use("door")"
click at [1085, 694] on span "Correr" at bounding box center [1097, 692] width 116 height 20
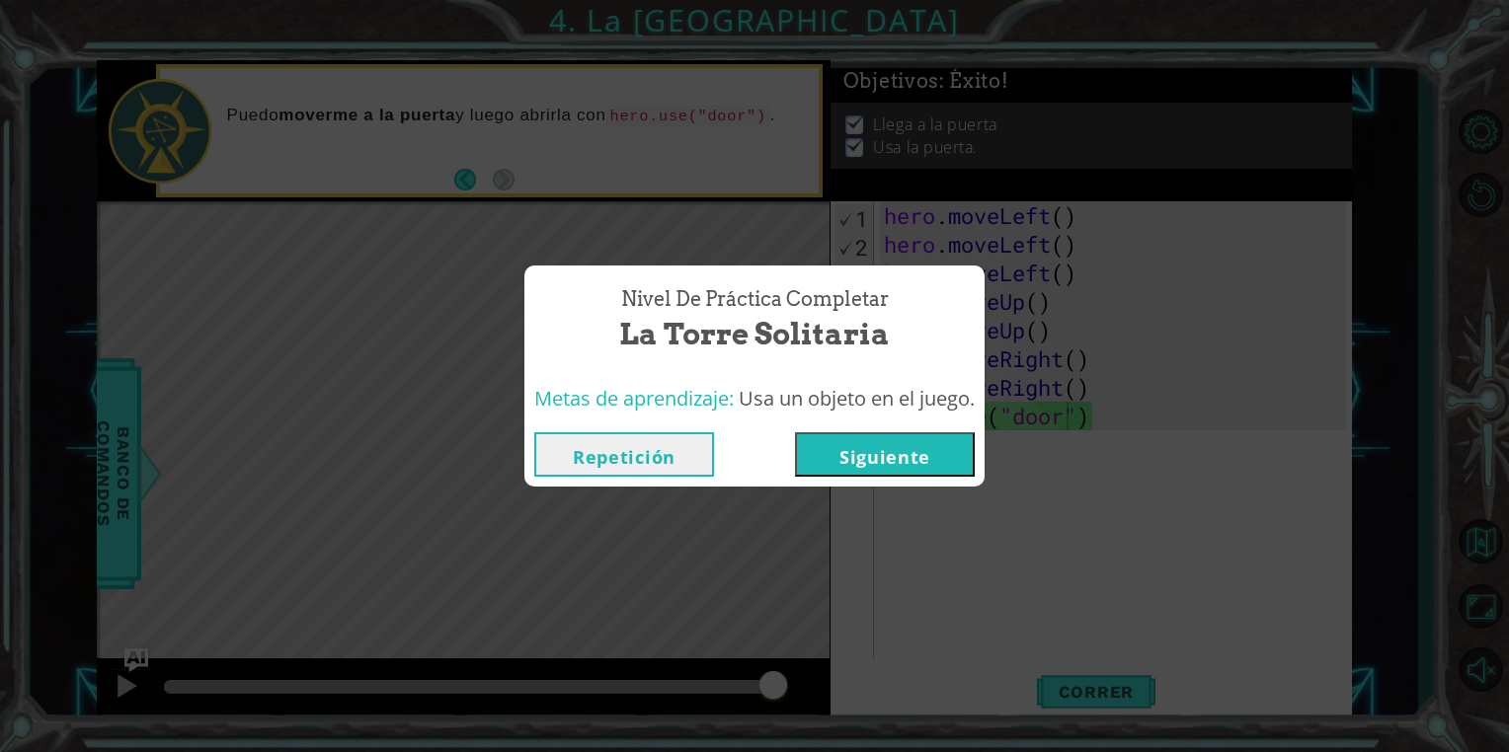
click at [893, 448] on button "Siguiente" at bounding box center [885, 455] width 180 height 44
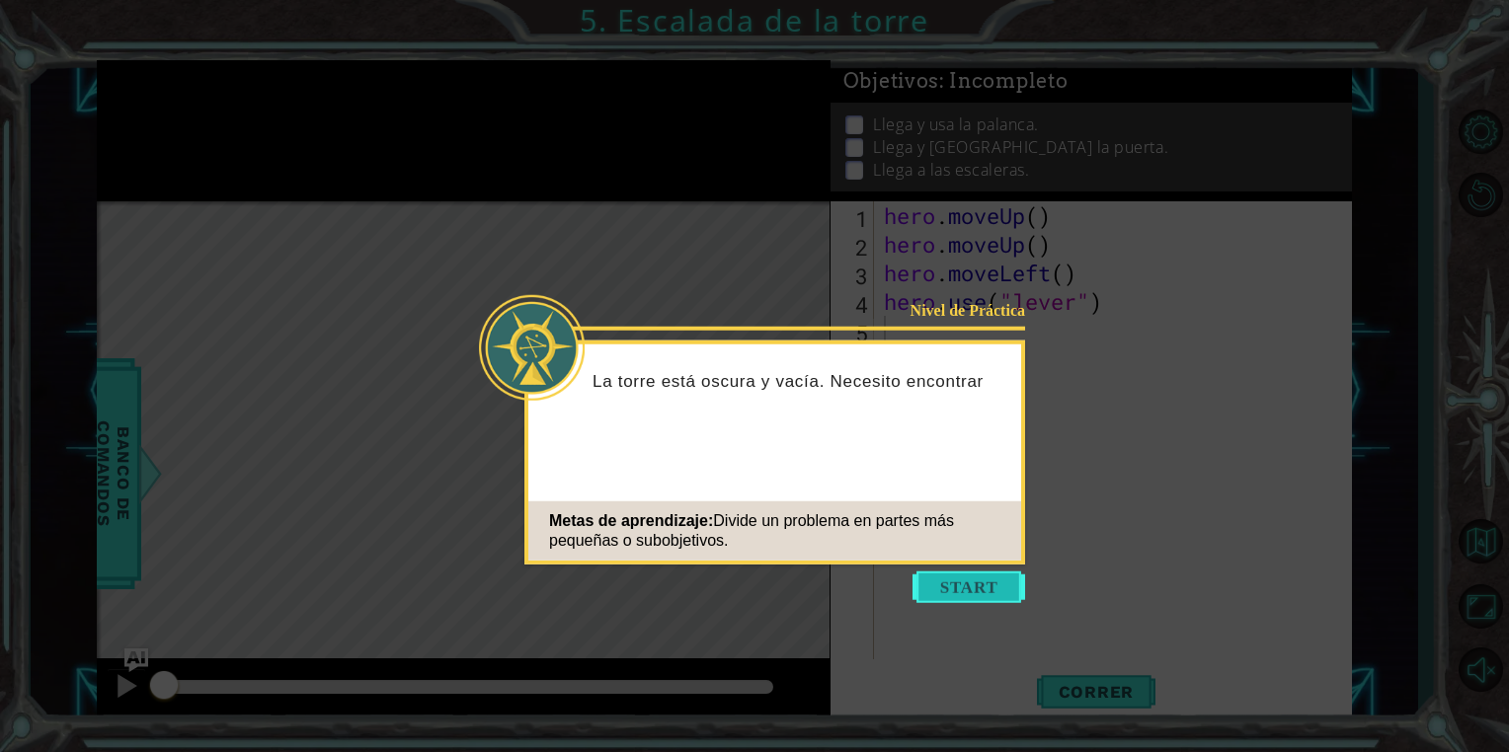
click at [974, 589] on button "Start" at bounding box center [968, 588] width 113 height 32
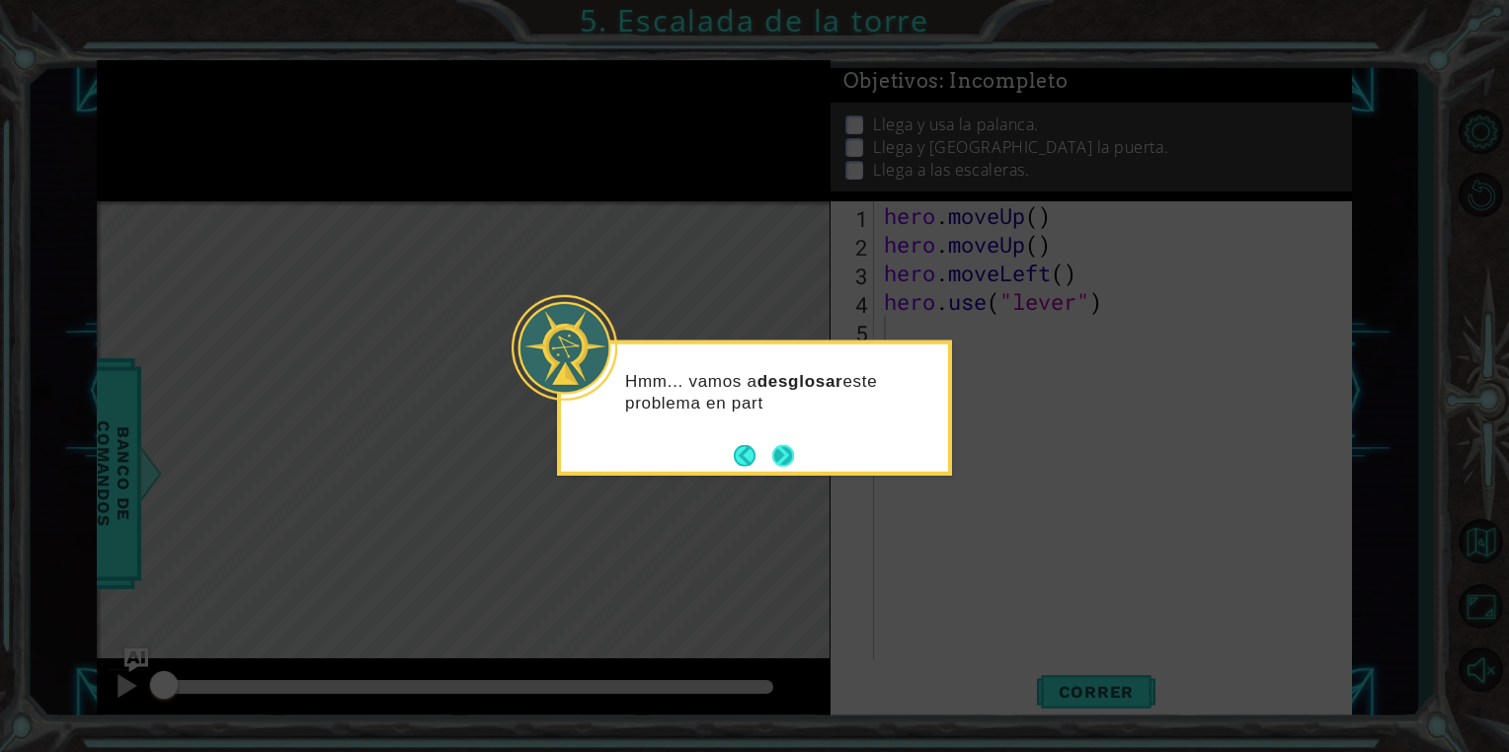
click at [793, 457] on button "Next" at bounding box center [783, 455] width 22 height 22
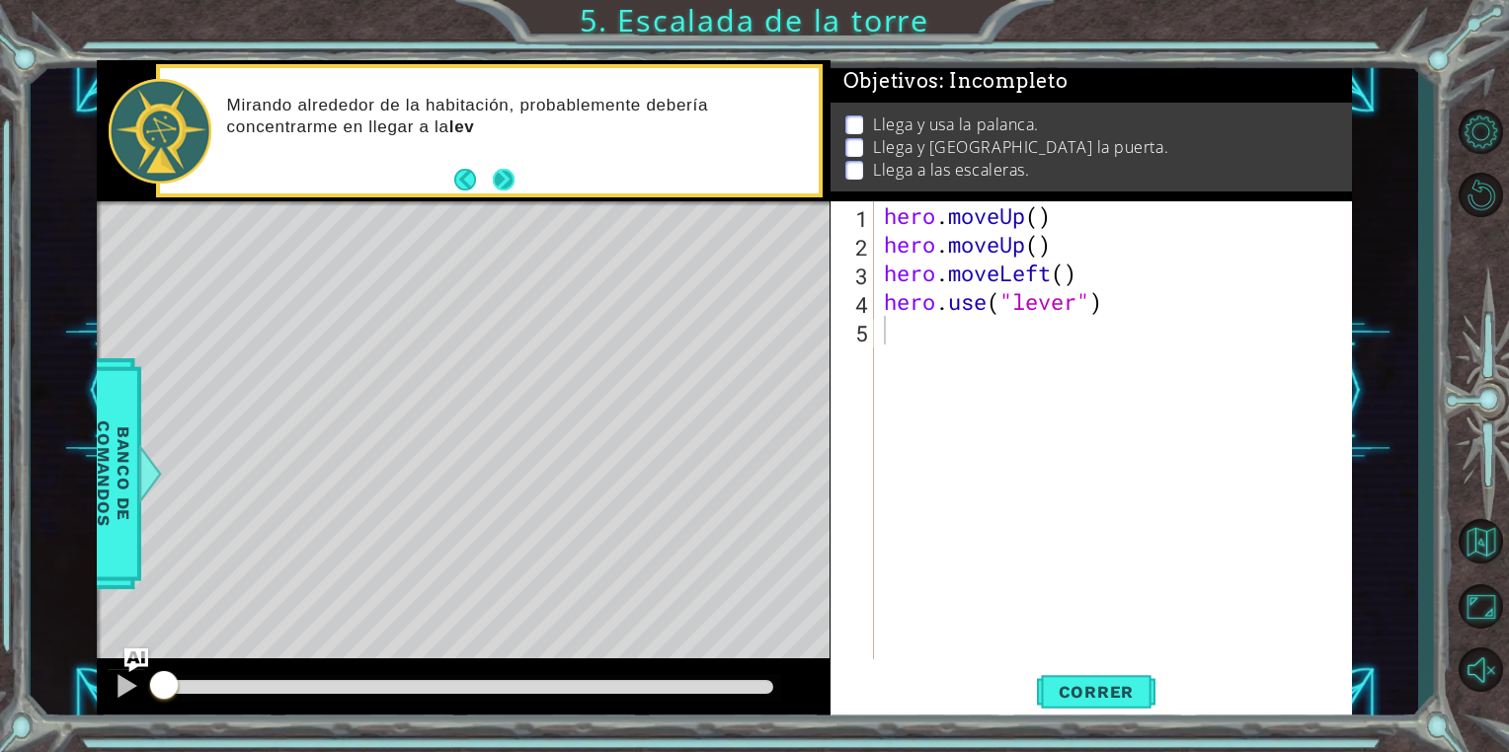
click at [502, 178] on button "Next" at bounding box center [504, 180] width 22 height 22
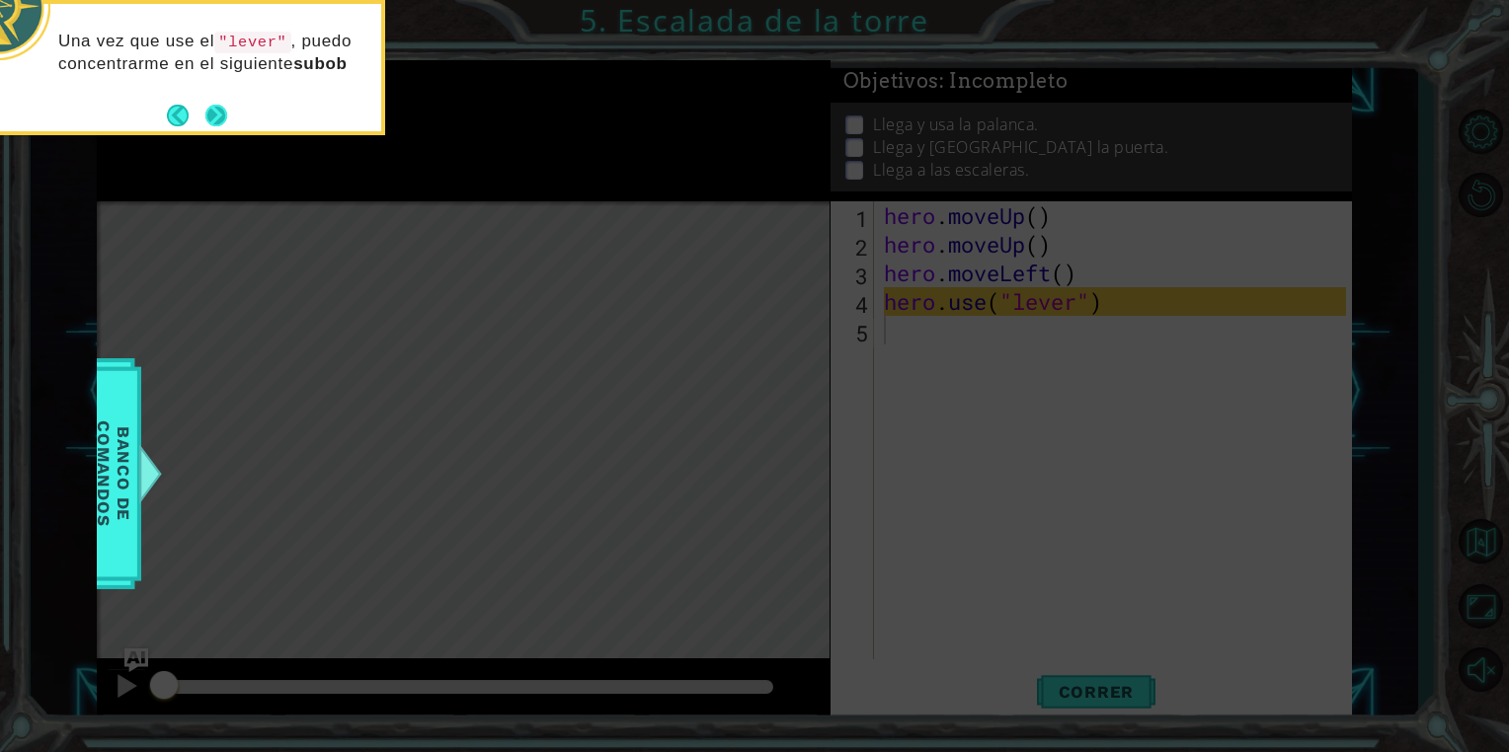
click at [224, 109] on button "Next" at bounding box center [216, 116] width 22 height 22
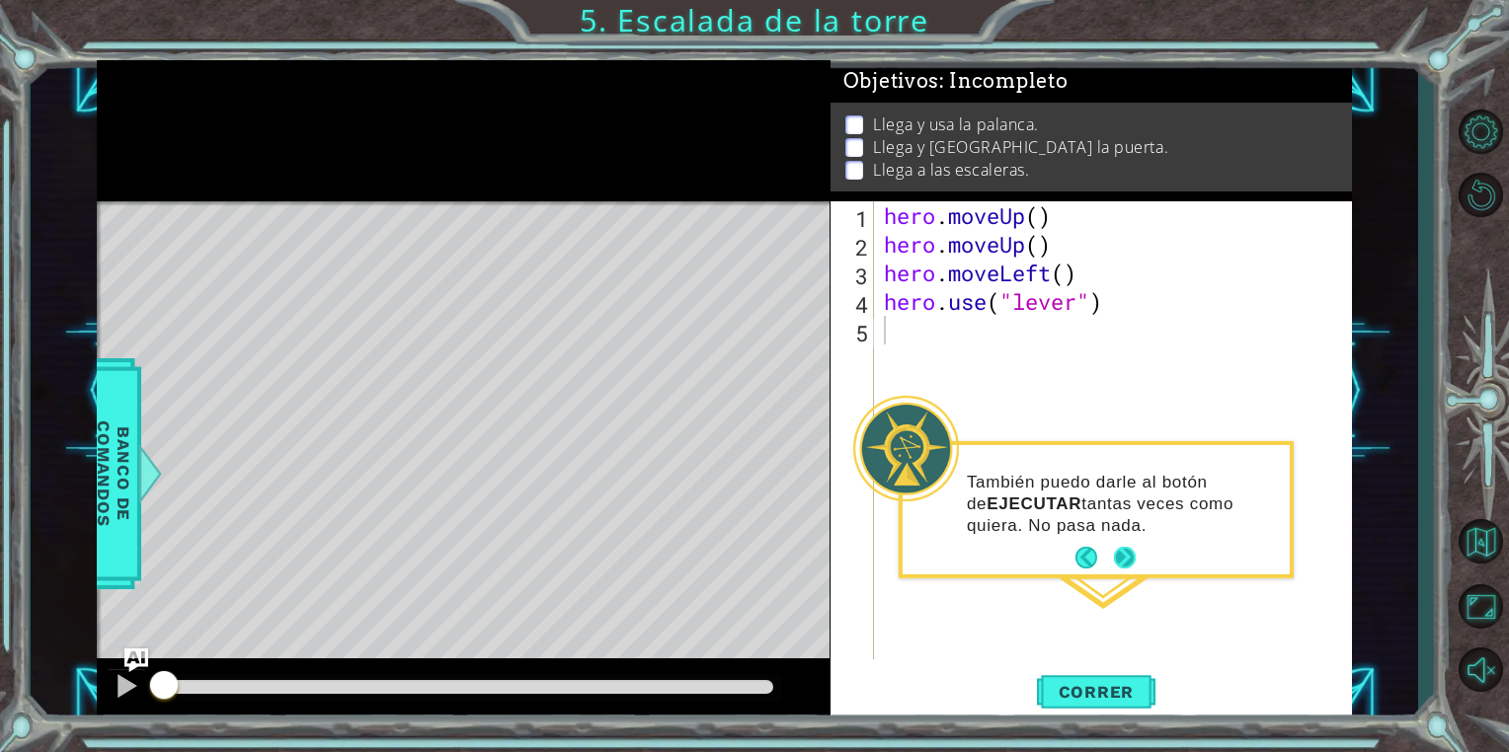
click at [1133, 562] on button "Next" at bounding box center [1125, 558] width 22 height 22
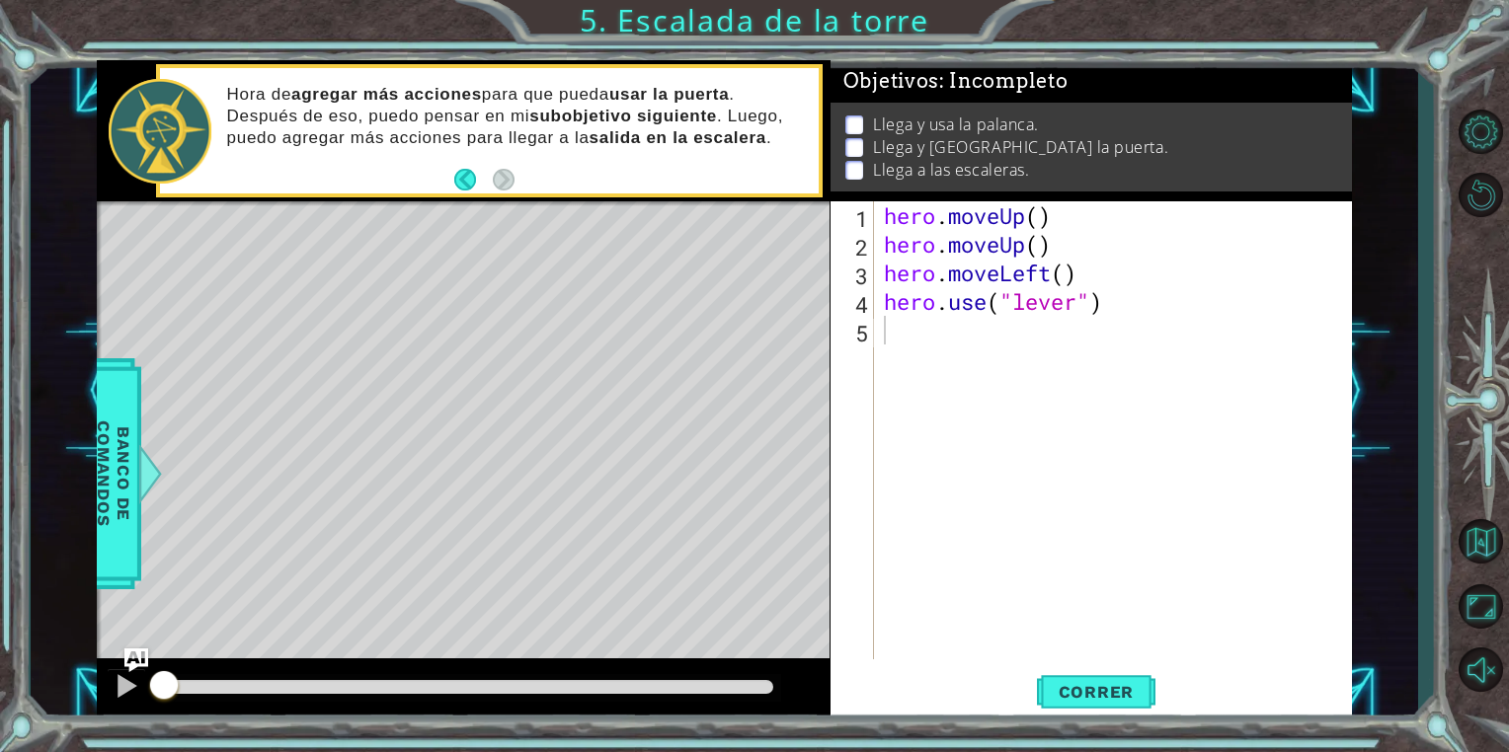
click at [684, 170] on div "Hora de agregar más acciones para que pueda usar la puerta . Después de eso, pu…" at bounding box center [516, 131] width 606 height 114
click at [880, 440] on div "hero . moveUp ( ) hero . moveUp ( ) hero . moveLeft ( ) hero . use ( "lever" )" at bounding box center [1118, 458] width 476 height 515
click at [972, 355] on div "hero . moveUp ( ) hero . moveUp ( ) hero . moveLeft ( ) hero . use ( "lever" )" at bounding box center [1118, 458] width 476 height 515
type textarea "h"
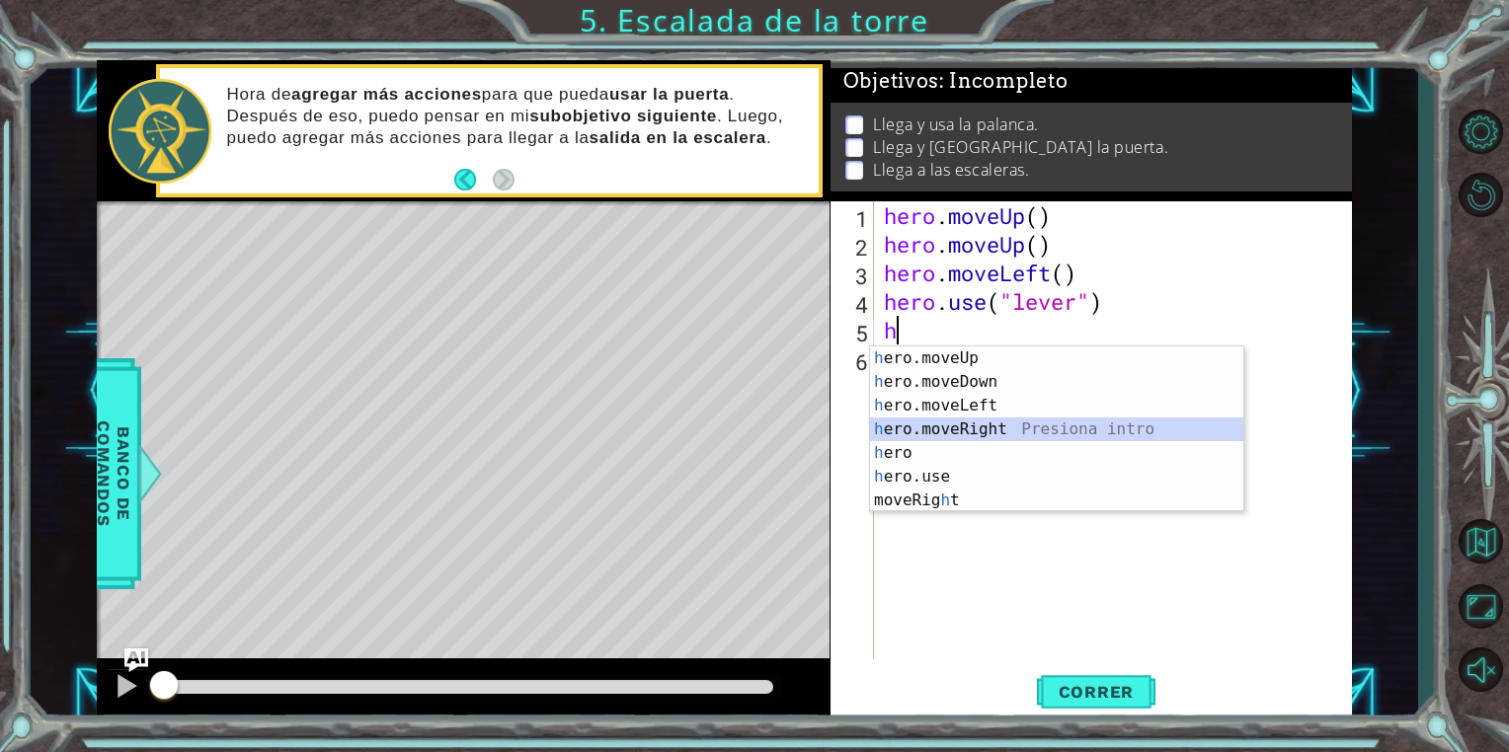
click at [1023, 422] on div "h ero.moveUp Presiona intro h ero.moveDown Presiona intro h ero.moveLeft Presio…" at bounding box center [1056, 453] width 373 height 213
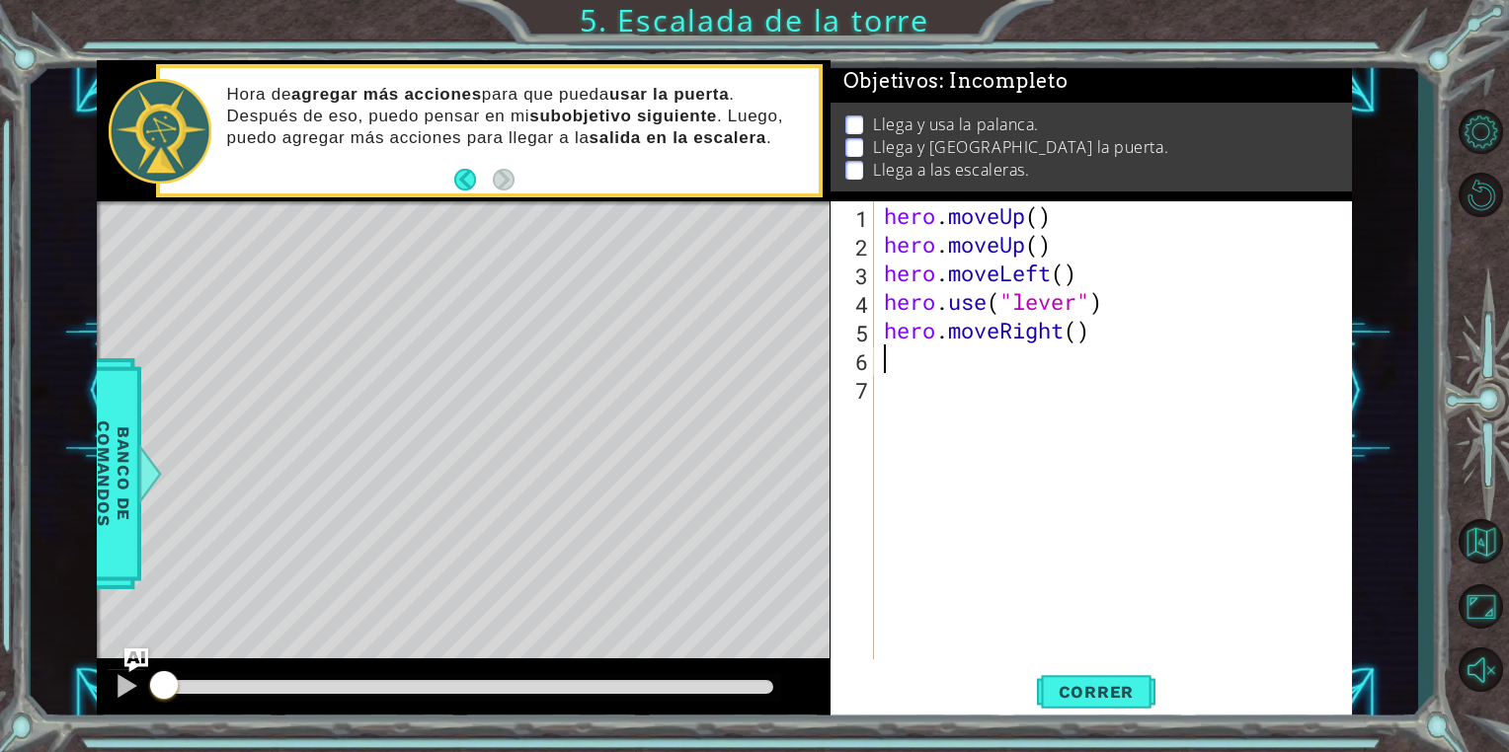
type textarea "h"
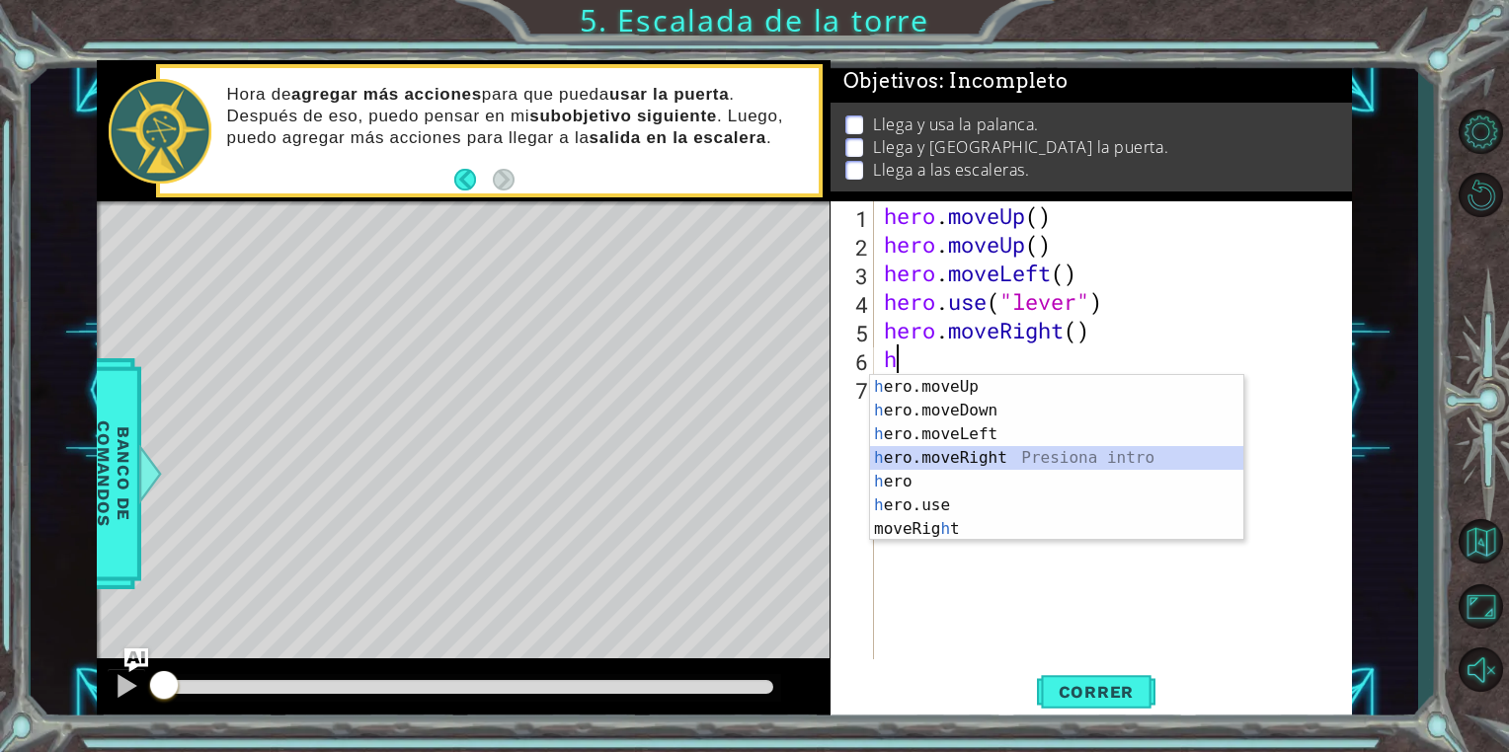
click at [990, 454] on div "h ero.moveUp Presiona intro h ero.moveDown Presiona intro h ero.moveLeft Presio…" at bounding box center [1056, 481] width 373 height 213
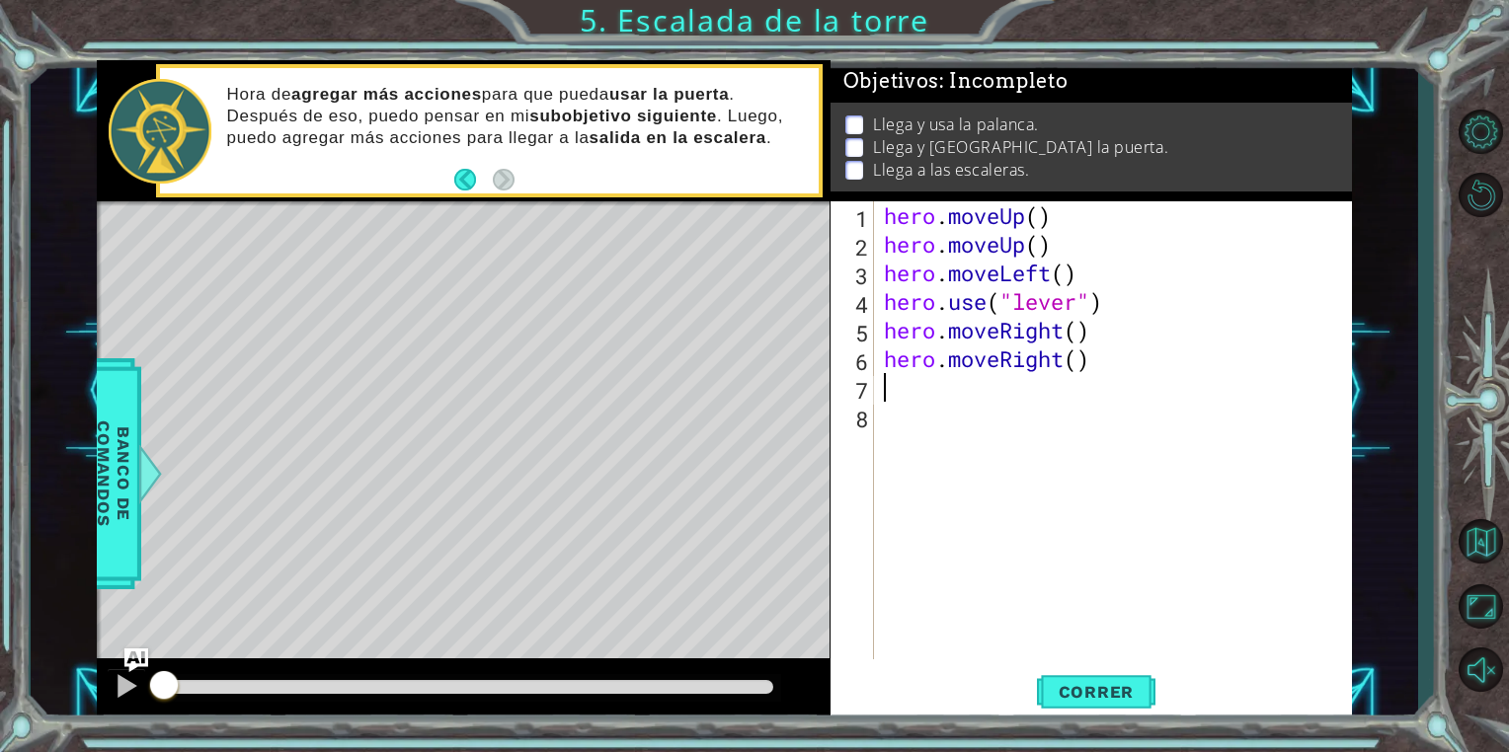
type textarea "h"
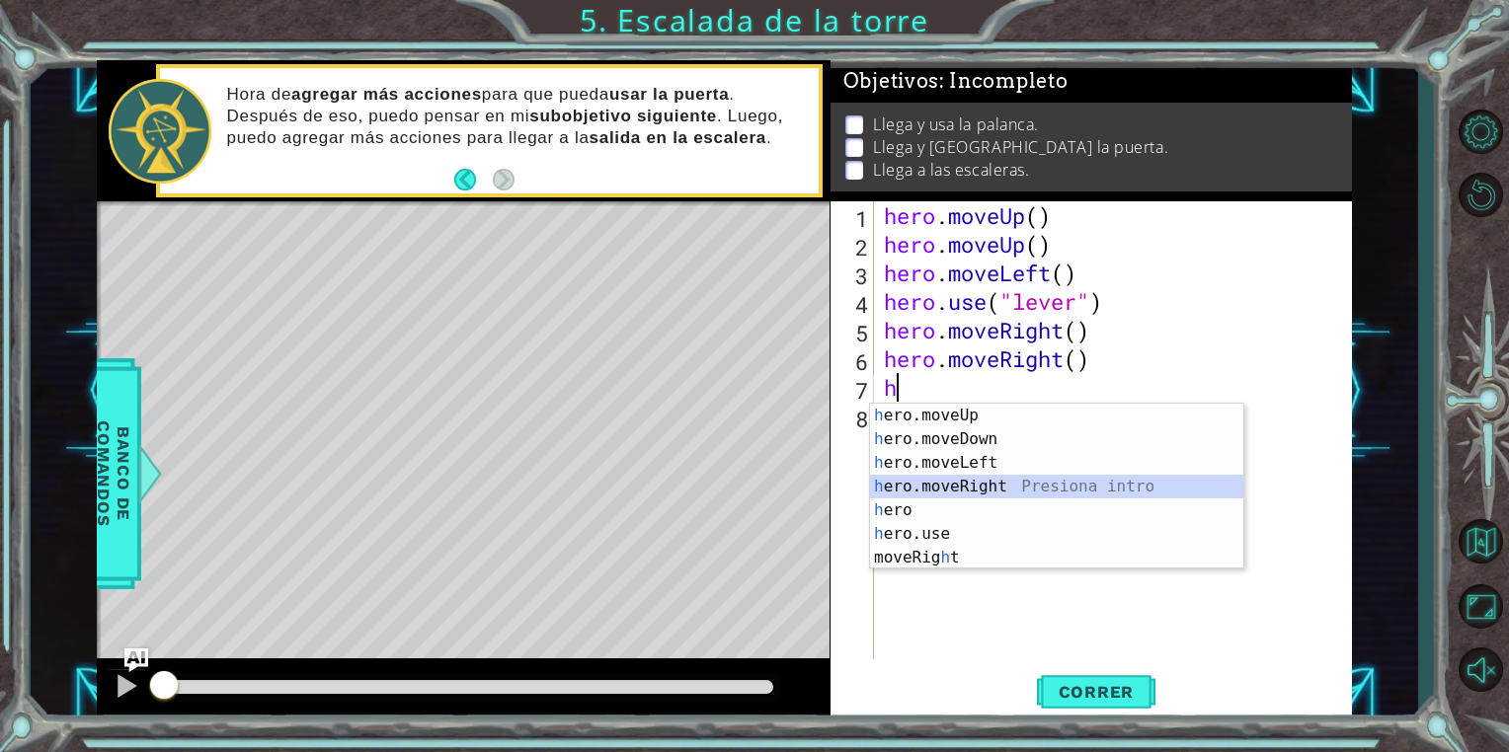
click at [979, 488] on div "h ero.moveUp Presiona intro h ero.moveDown Presiona intro h ero.moveLeft Presio…" at bounding box center [1056, 510] width 373 height 213
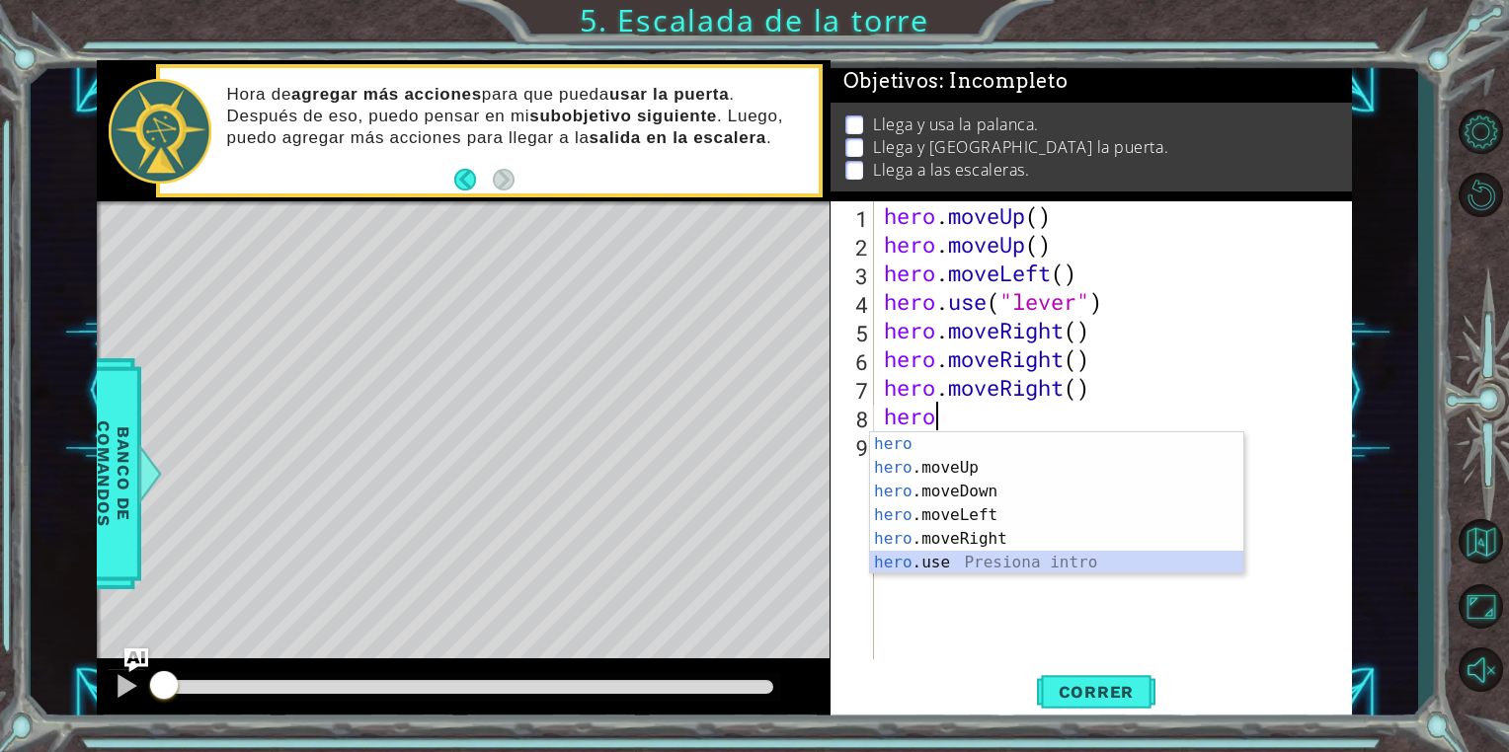
click at [968, 570] on div "hero Presiona intro hero .moveUp Presiona intro hero .moveDown Presiona intro h…" at bounding box center [1056, 528] width 373 height 190
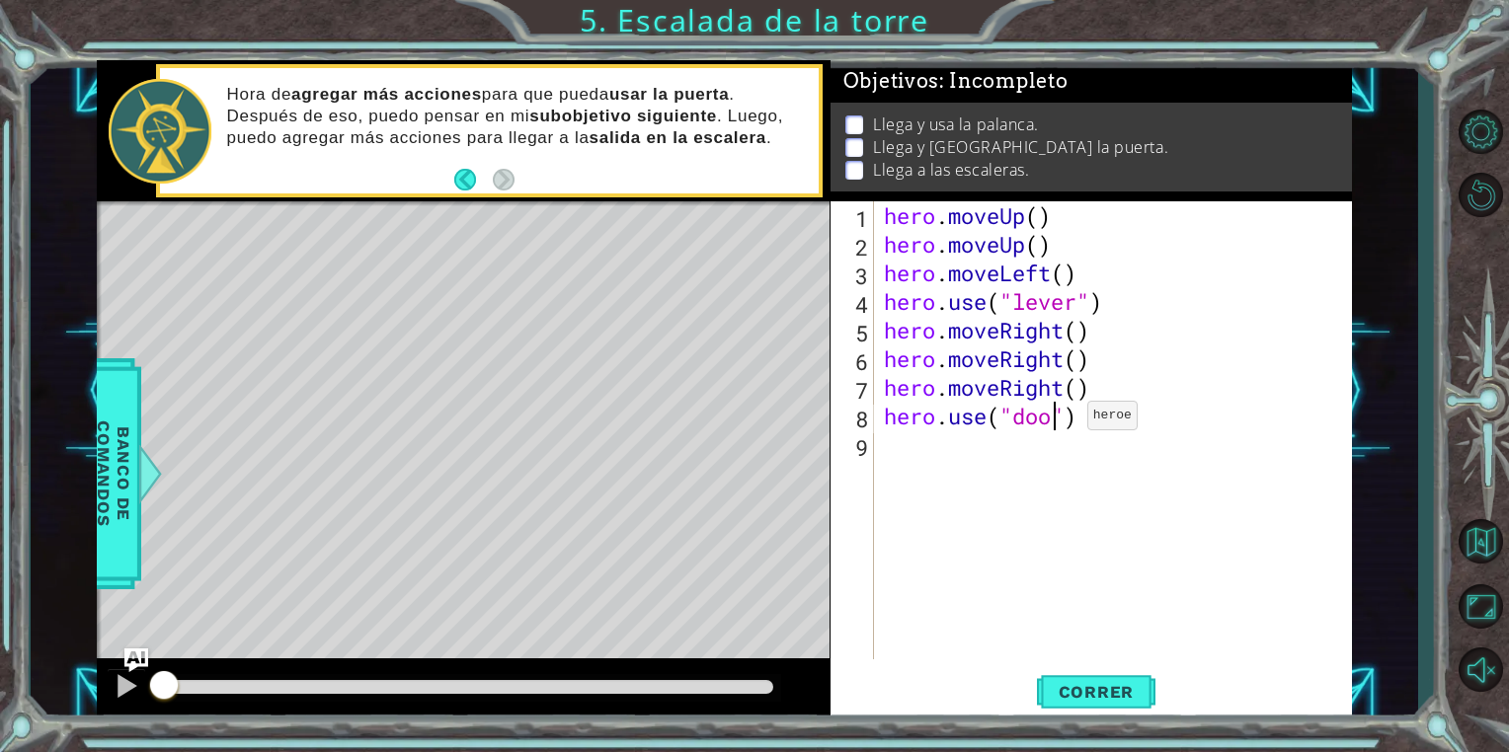
type textarea "hero.use("door")"
click at [1007, 455] on div "hero . moveUp ( ) hero . moveUp ( ) hero . moveLeft ( ) hero . use ( "lever" ) …" at bounding box center [1118, 458] width 476 height 515
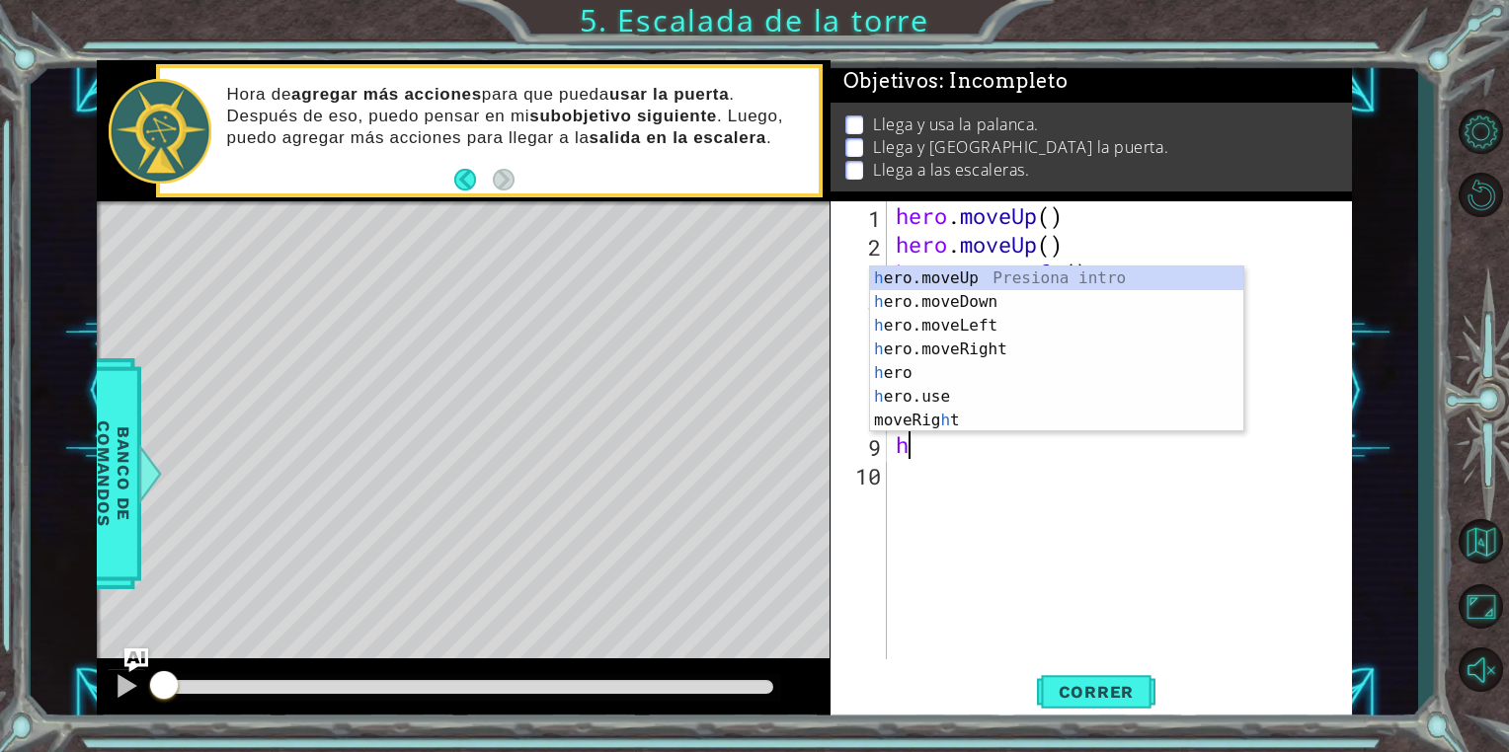
type textarea "h"
click at [1014, 264] on body "1 ההההההההההההההההההההההההההההההההההההההההההההההההההההההההההההההההההההההההההההה…" at bounding box center [754, 376] width 1509 height 752
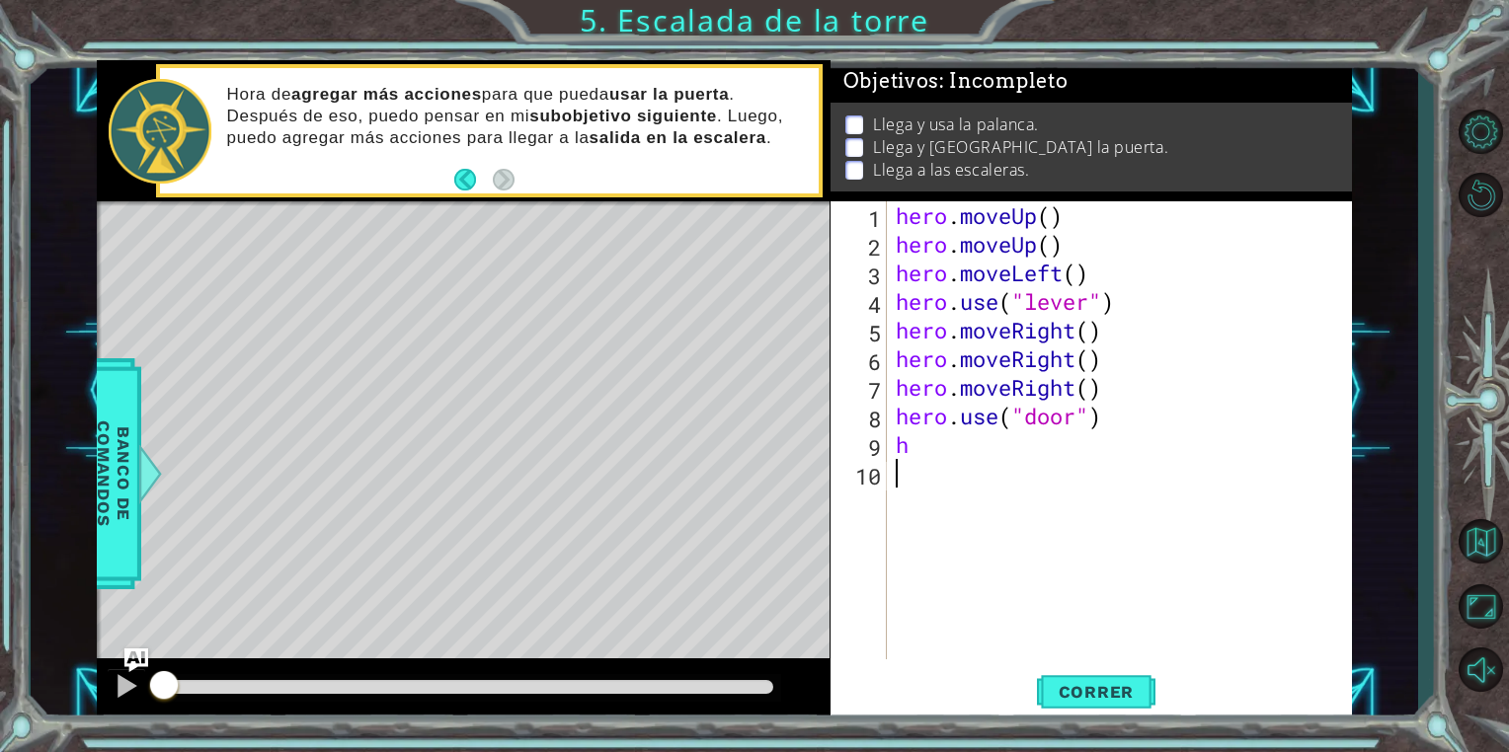
click at [1019, 520] on div "hero . moveUp ( ) hero . moveUp ( ) hero . moveLeft ( ) hero . use ( "lever" ) …" at bounding box center [1124, 458] width 464 height 515
click at [944, 461] on div "hero . moveUp ( ) hero . moveUp ( ) hero . moveLeft ( ) hero . use ( "lever" ) …" at bounding box center [1124, 458] width 464 height 515
type textarea "h"
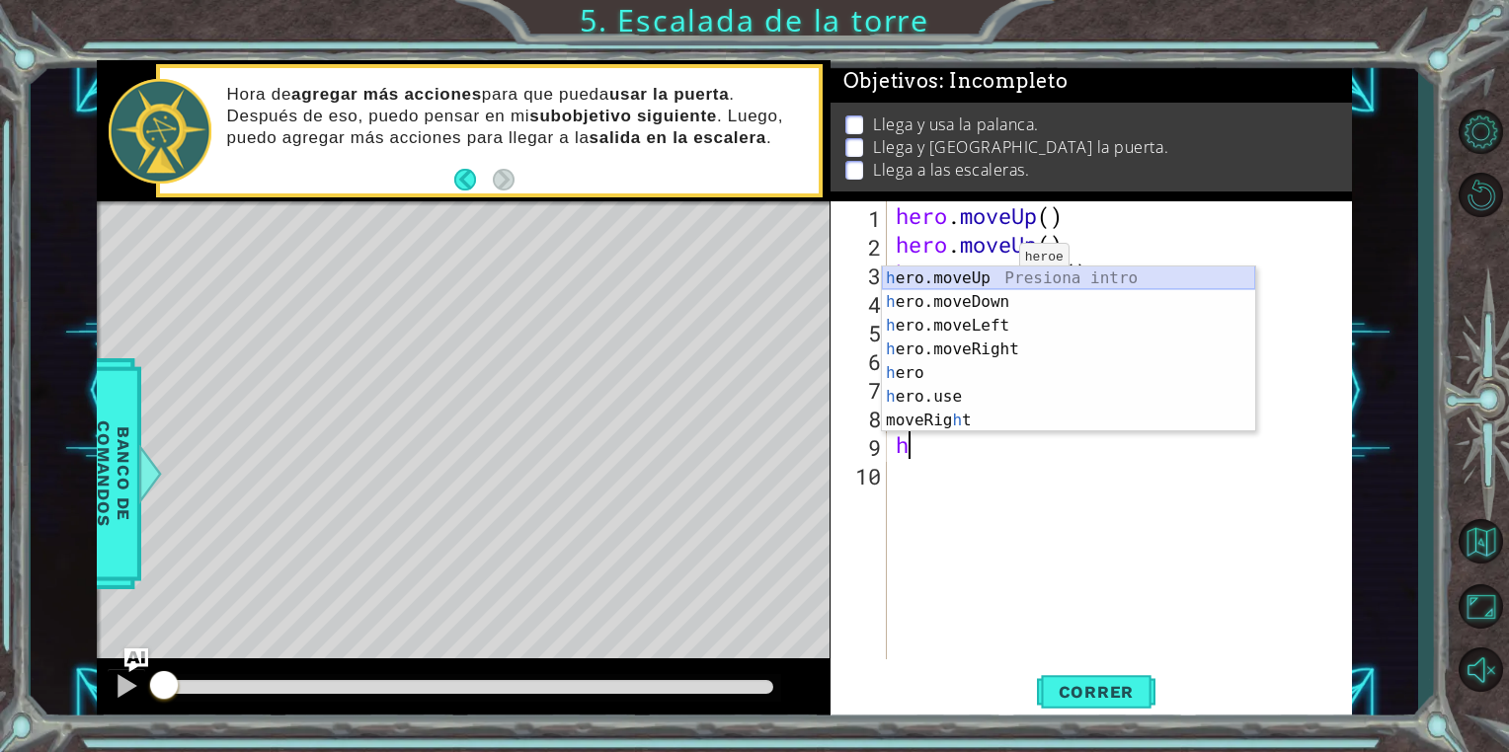
click at [985, 282] on div "h ero.moveUp Presiona intro h ero.moveDown Presiona intro h ero.moveLeft Presio…" at bounding box center [1068, 373] width 373 height 213
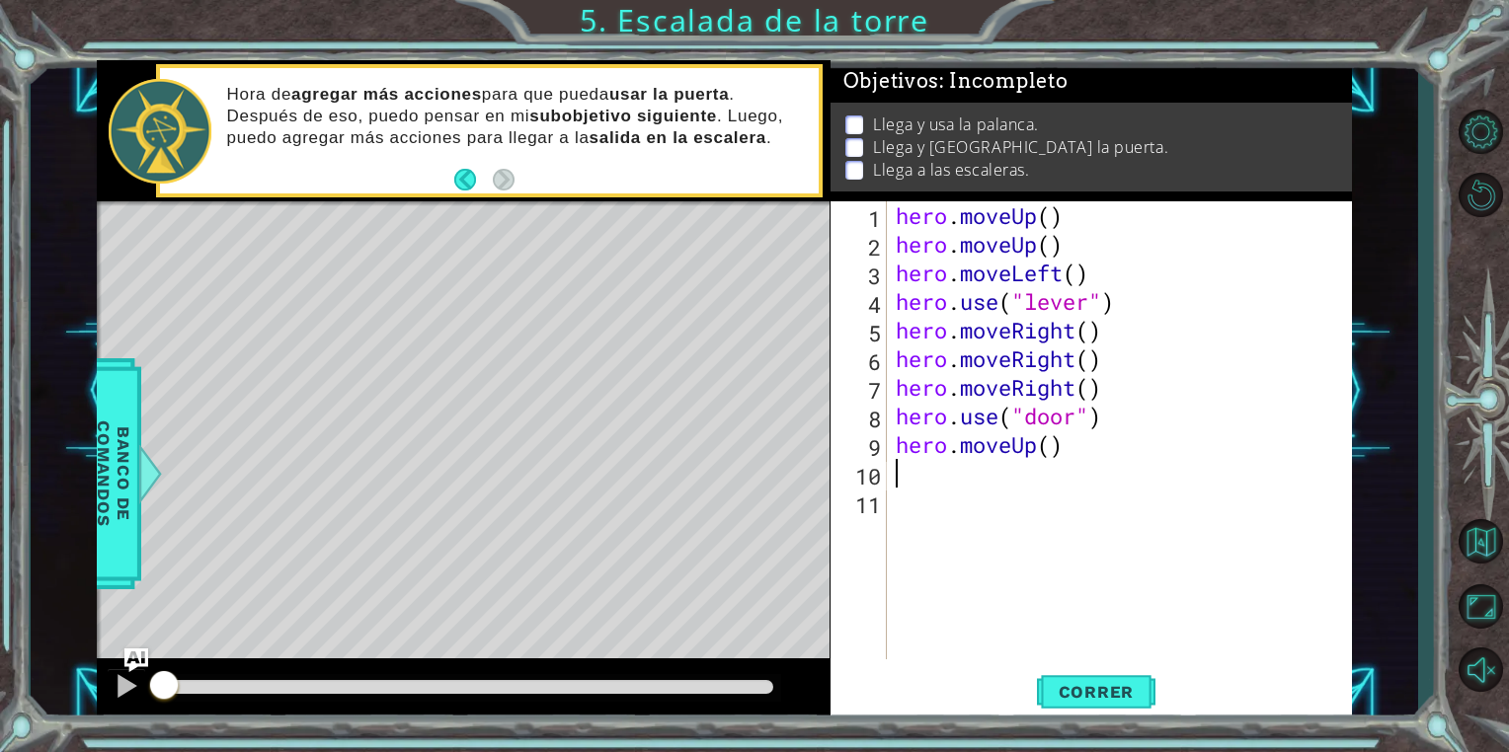
type textarea "h"
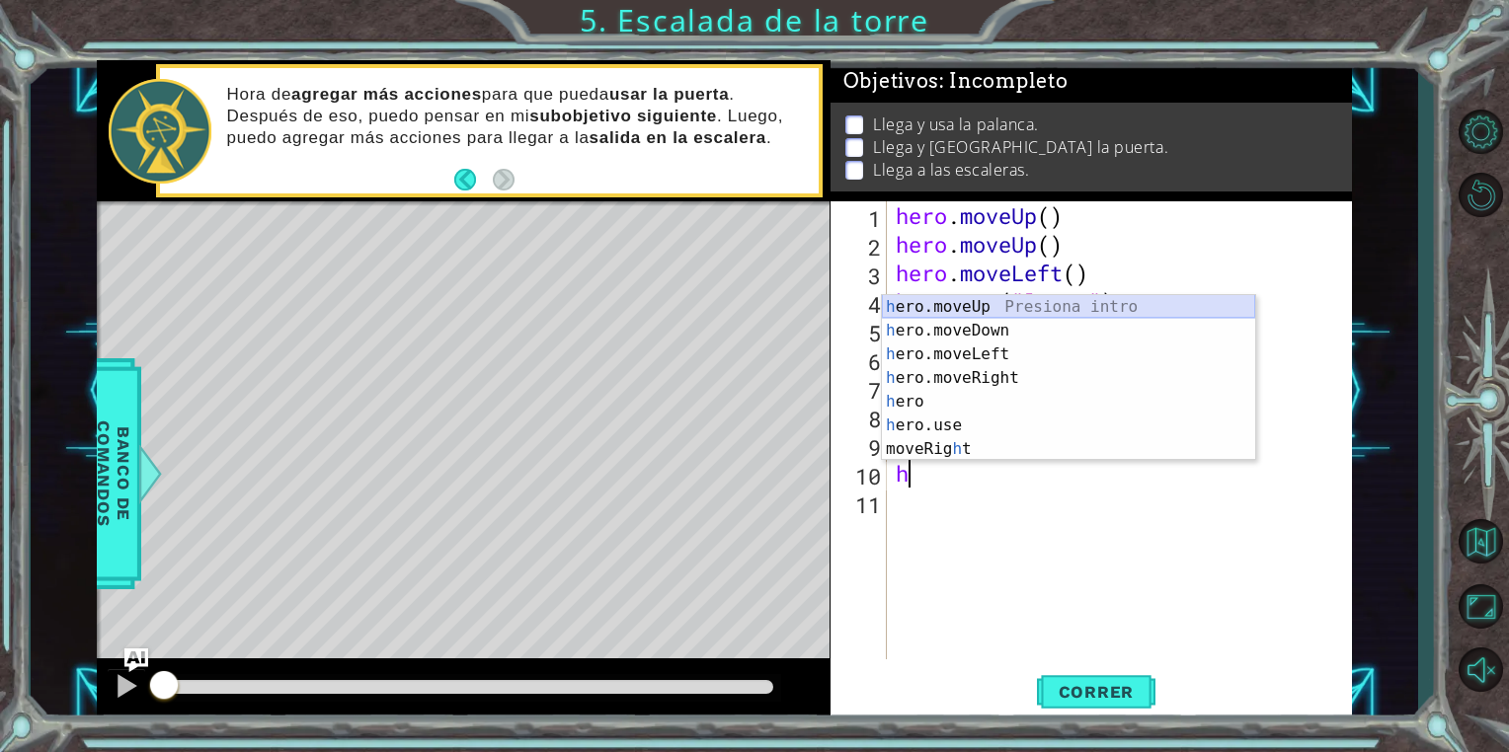
click at [980, 306] on div "h ero.moveUp Presiona intro h ero.moveDown Presiona intro h ero.moveLeft Presio…" at bounding box center [1068, 401] width 373 height 213
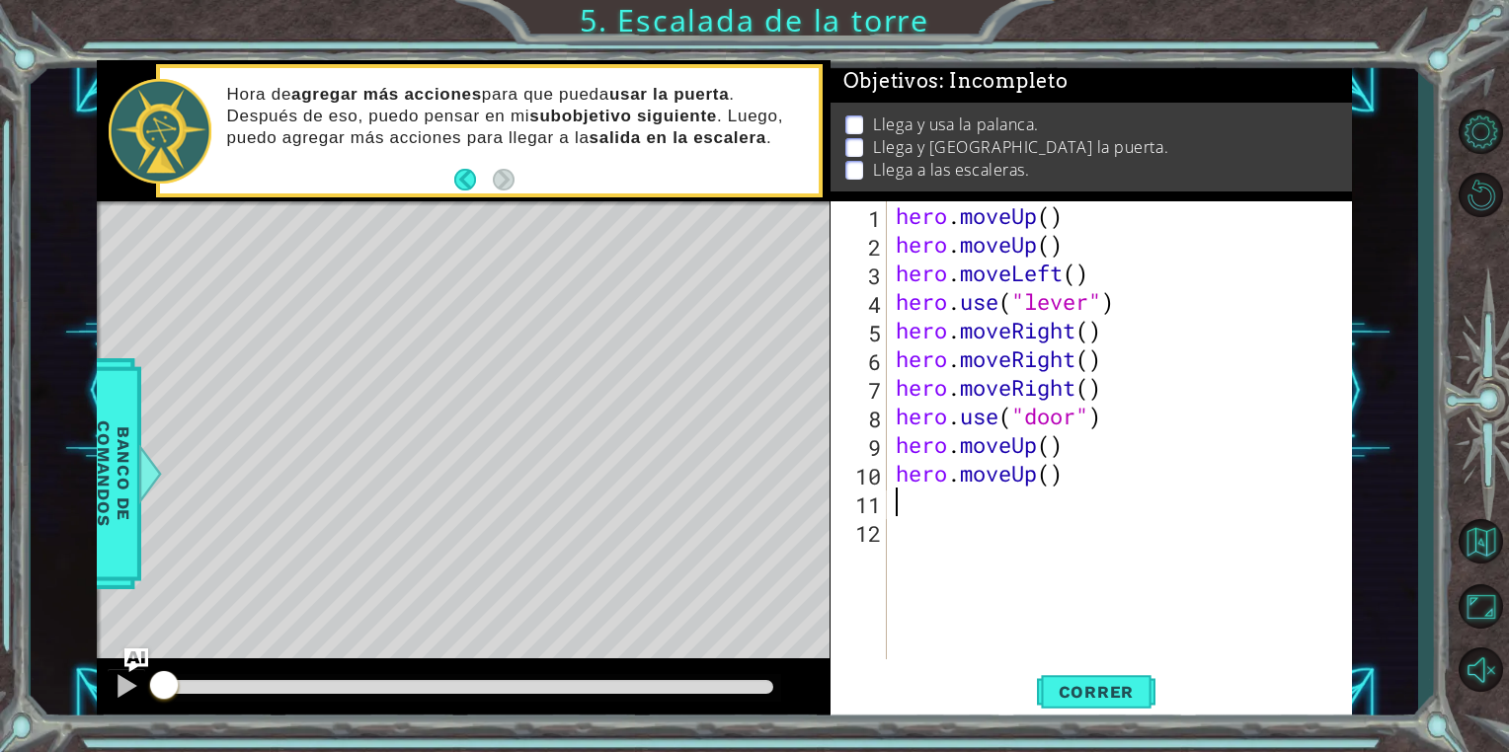
type textarea "h"
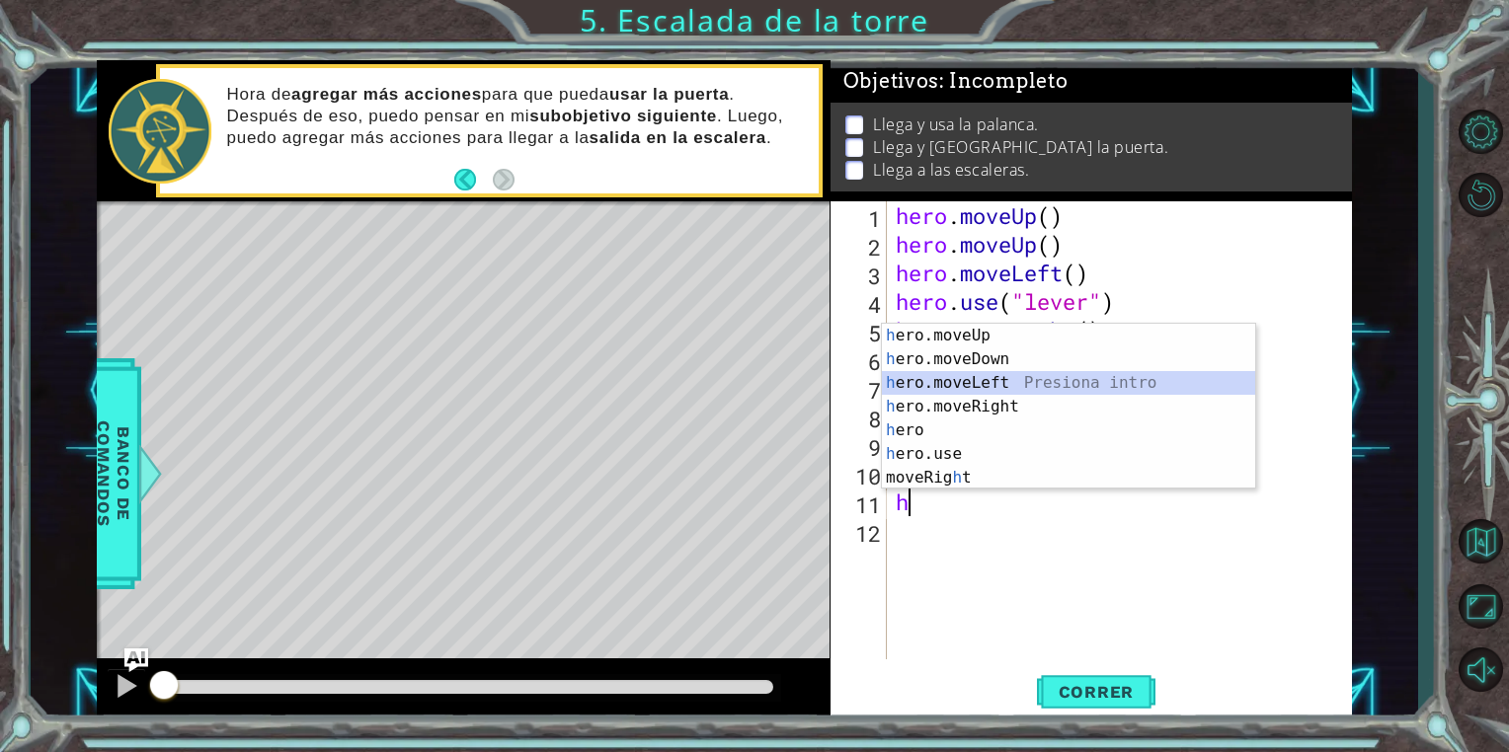
click at [963, 377] on div "h ero.moveUp Presiona intro h ero.moveDown Presiona intro h ero.moveLeft Presio…" at bounding box center [1068, 430] width 373 height 213
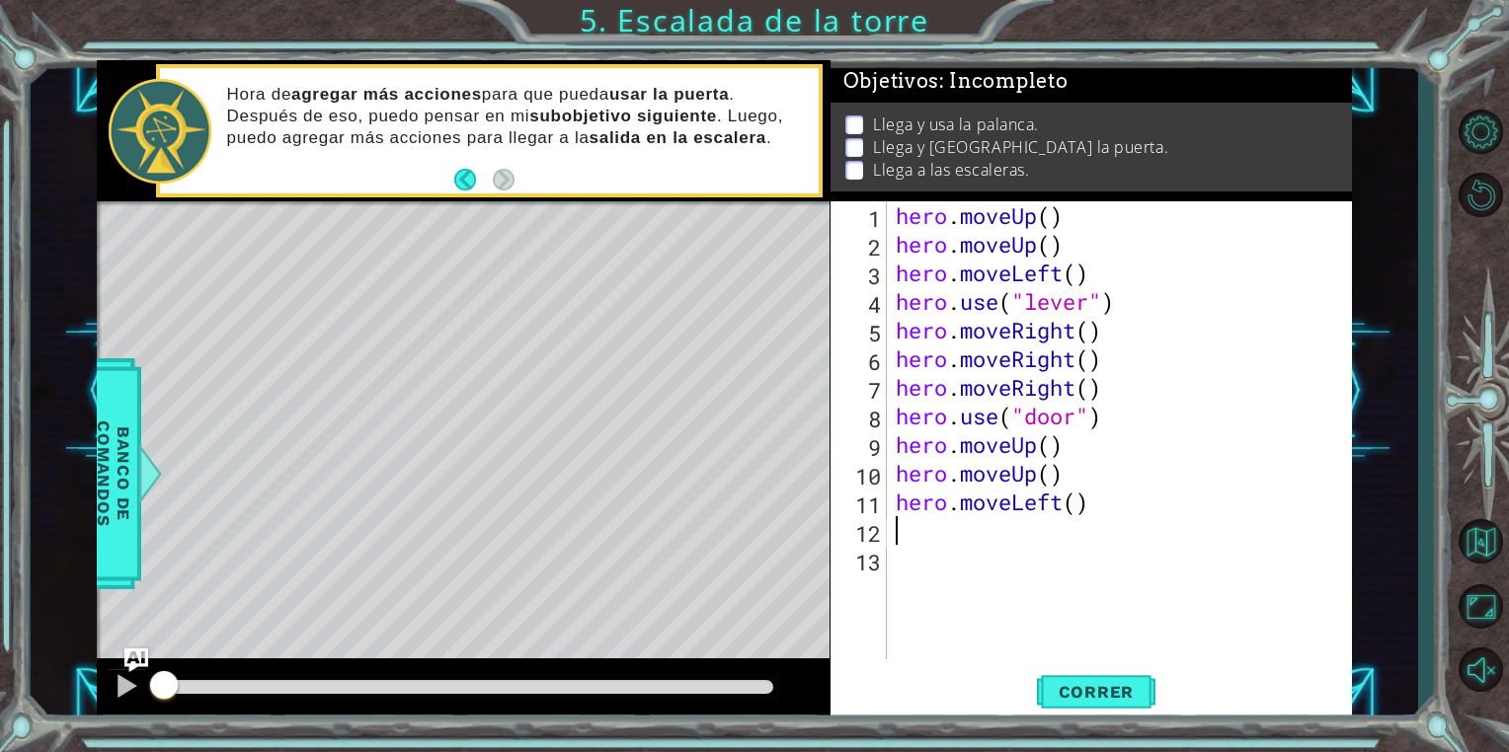
type textarea "h"
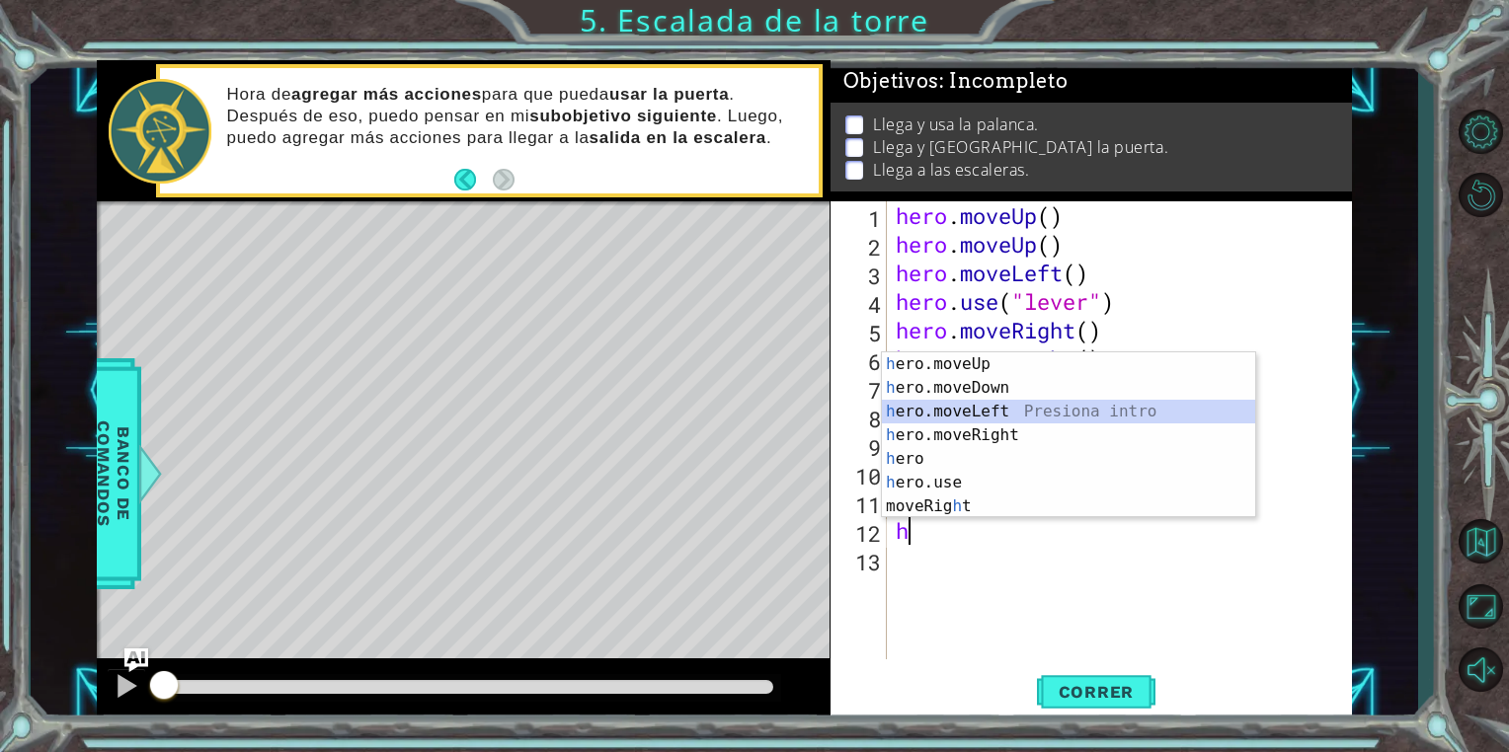
click at [972, 401] on div "h ero.moveUp Presiona intro h ero.moveDown Presiona intro h ero.moveLeft Presio…" at bounding box center [1068, 459] width 373 height 213
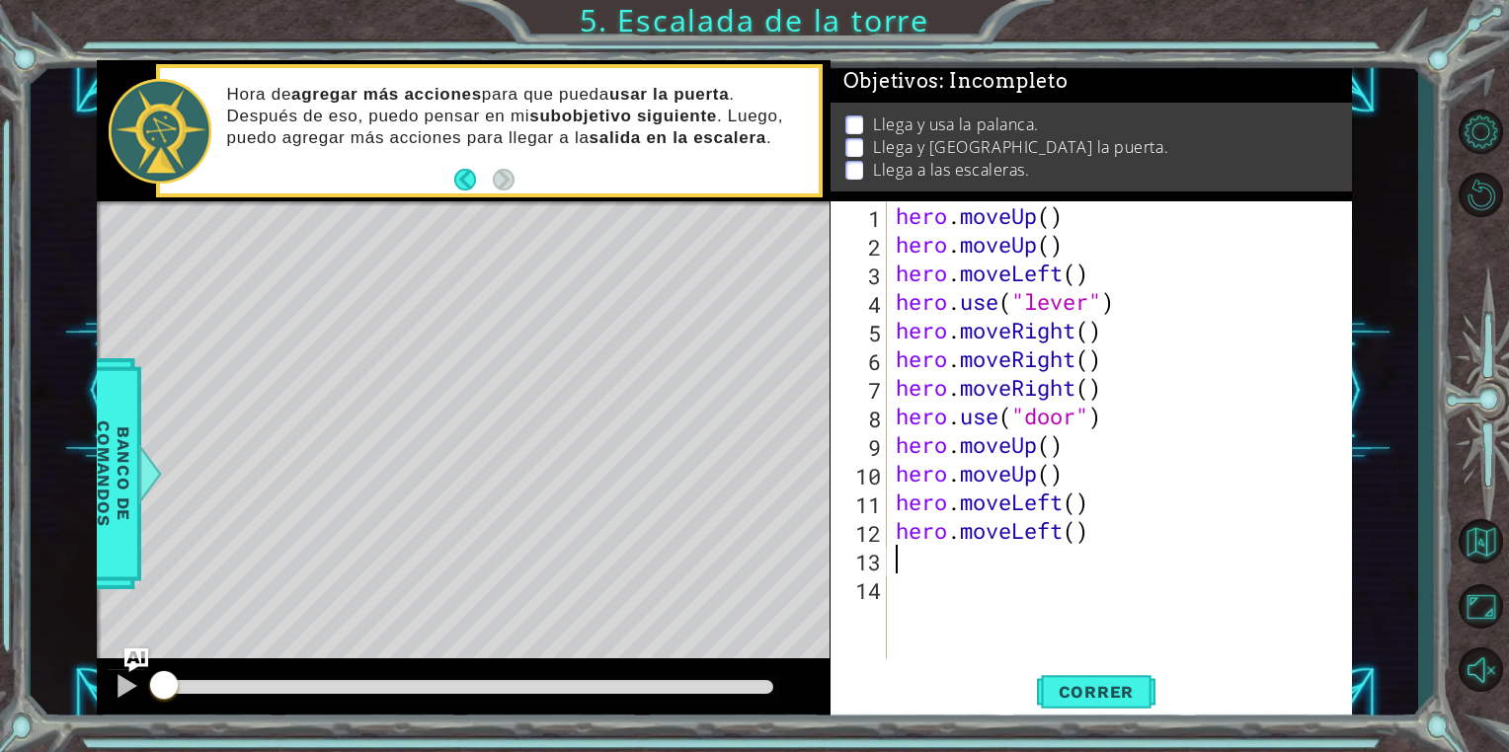
type textarea "h"
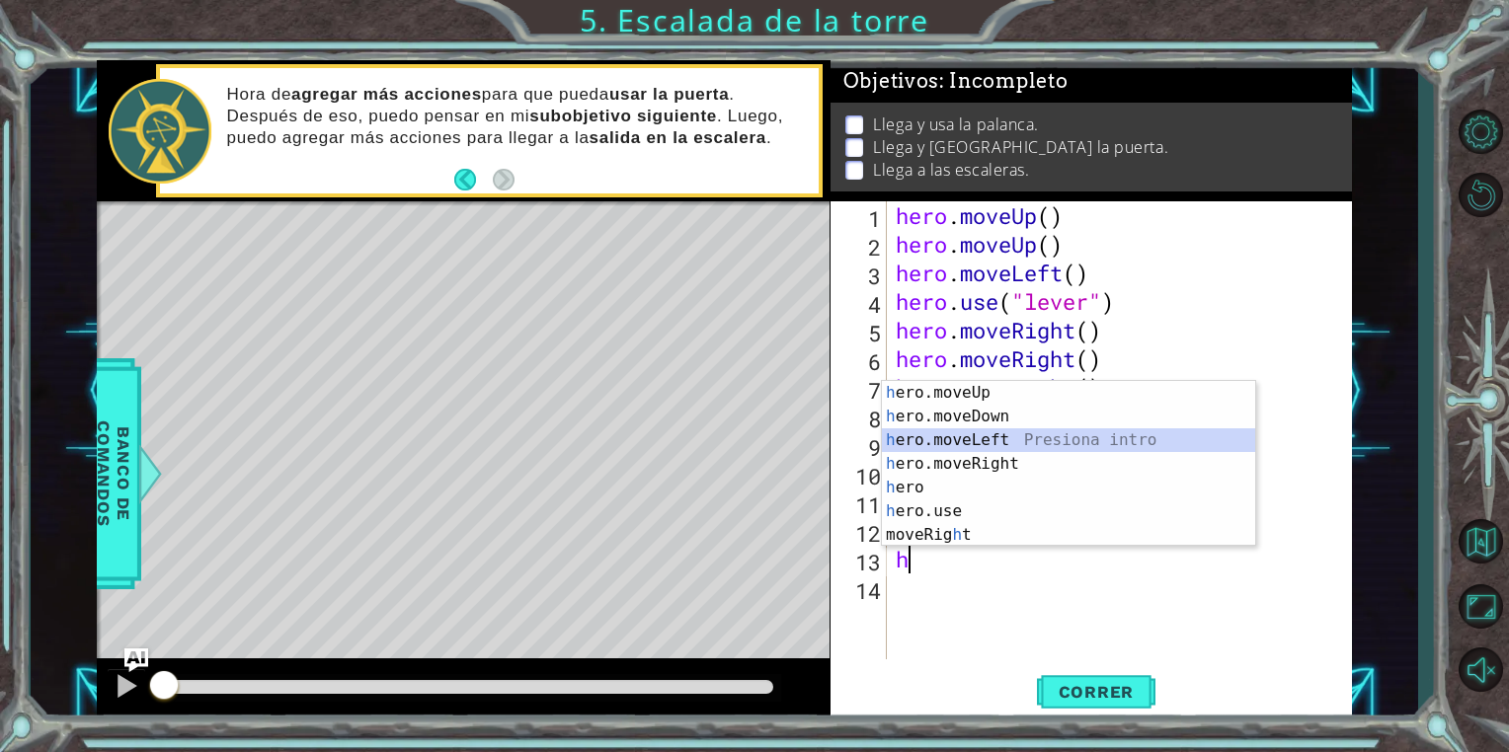
click at [1074, 439] on div "h ero.moveUp Presiona intro h ero.moveDown Presiona intro h ero.moveLeft Presio…" at bounding box center [1068, 487] width 373 height 213
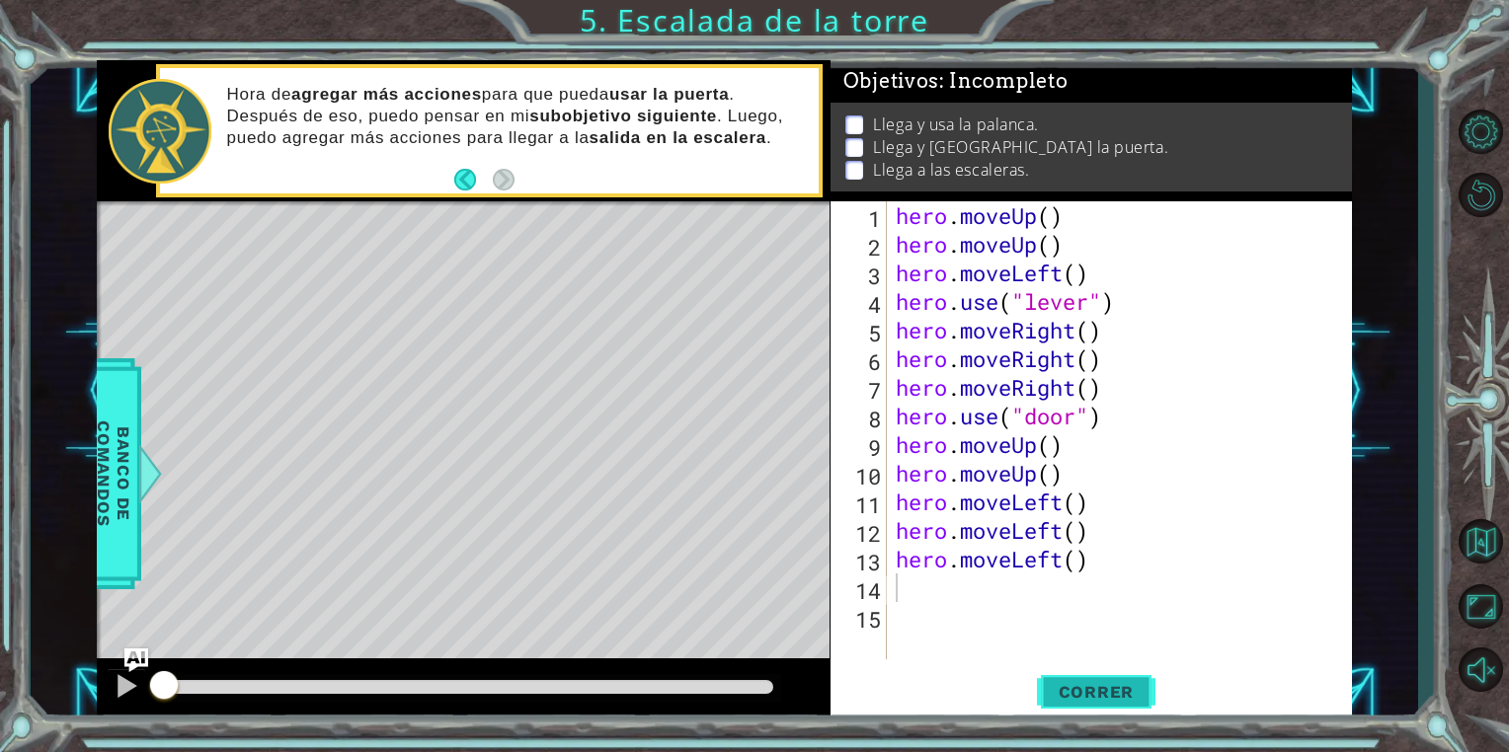
click at [1114, 685] on span "Correr" at bounding box center [1097, 692] width 116 height 20
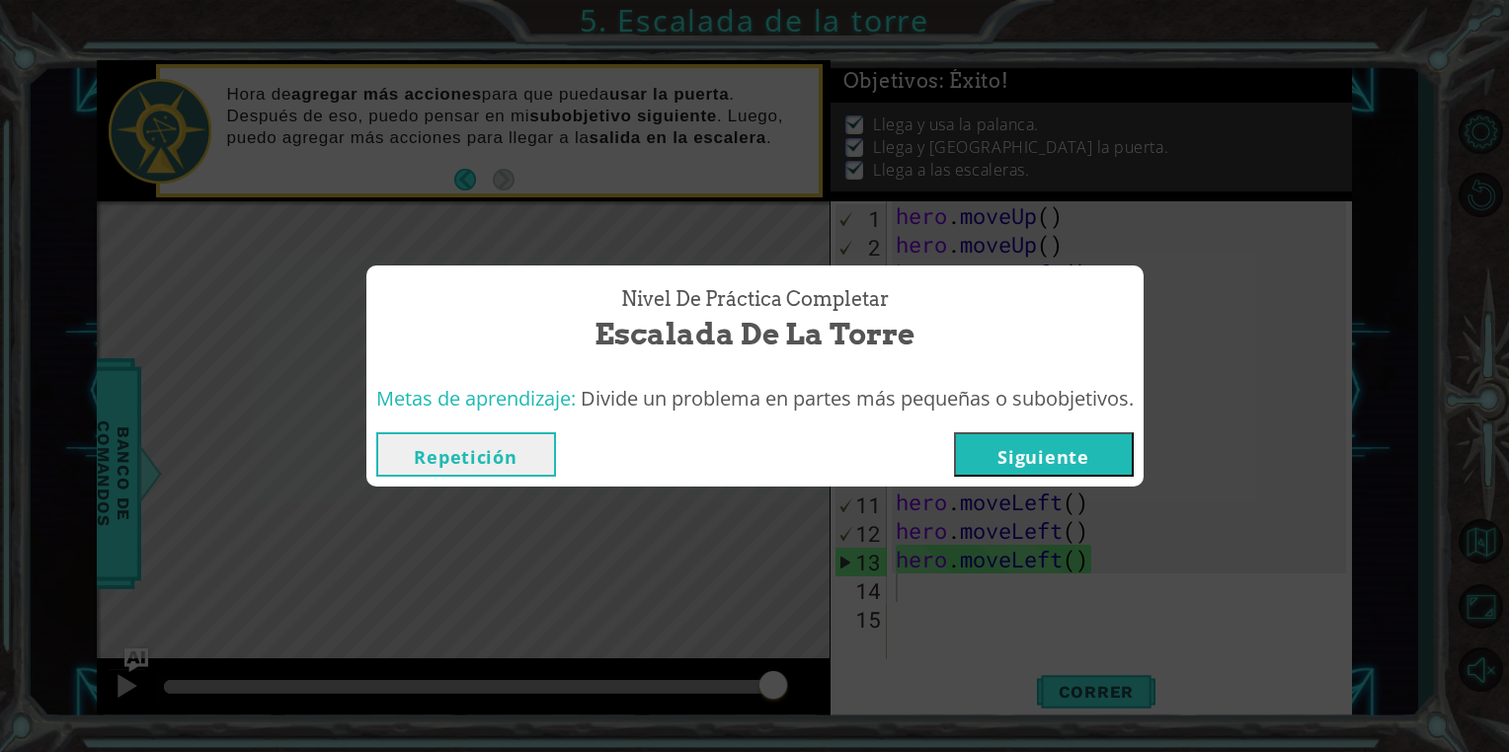
click at [1068, 443] on button "Siguiente" at bounding box center [1044, 455] width 180 height 44
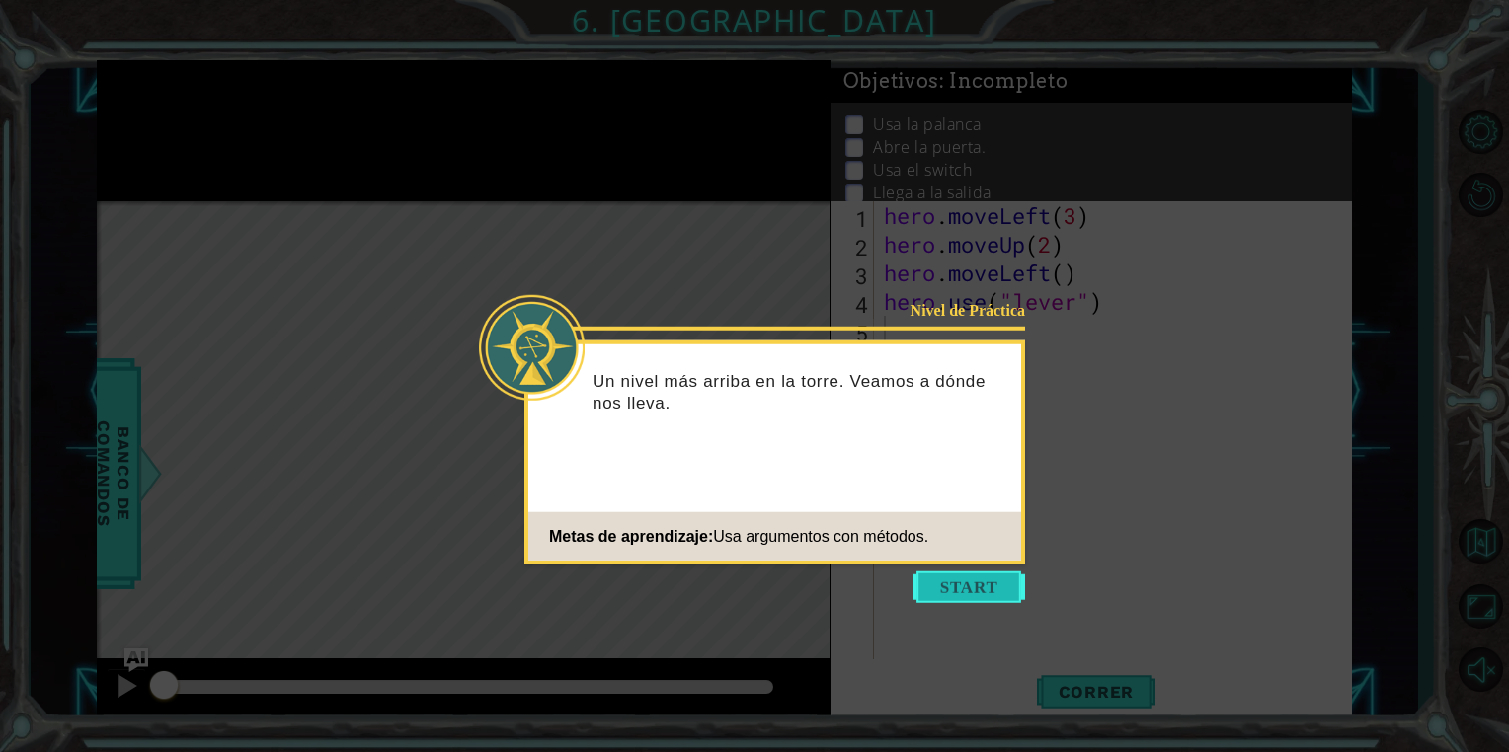
click at [984, 595] on button "Start" at bounding box center [968, 588] width 113 height 32
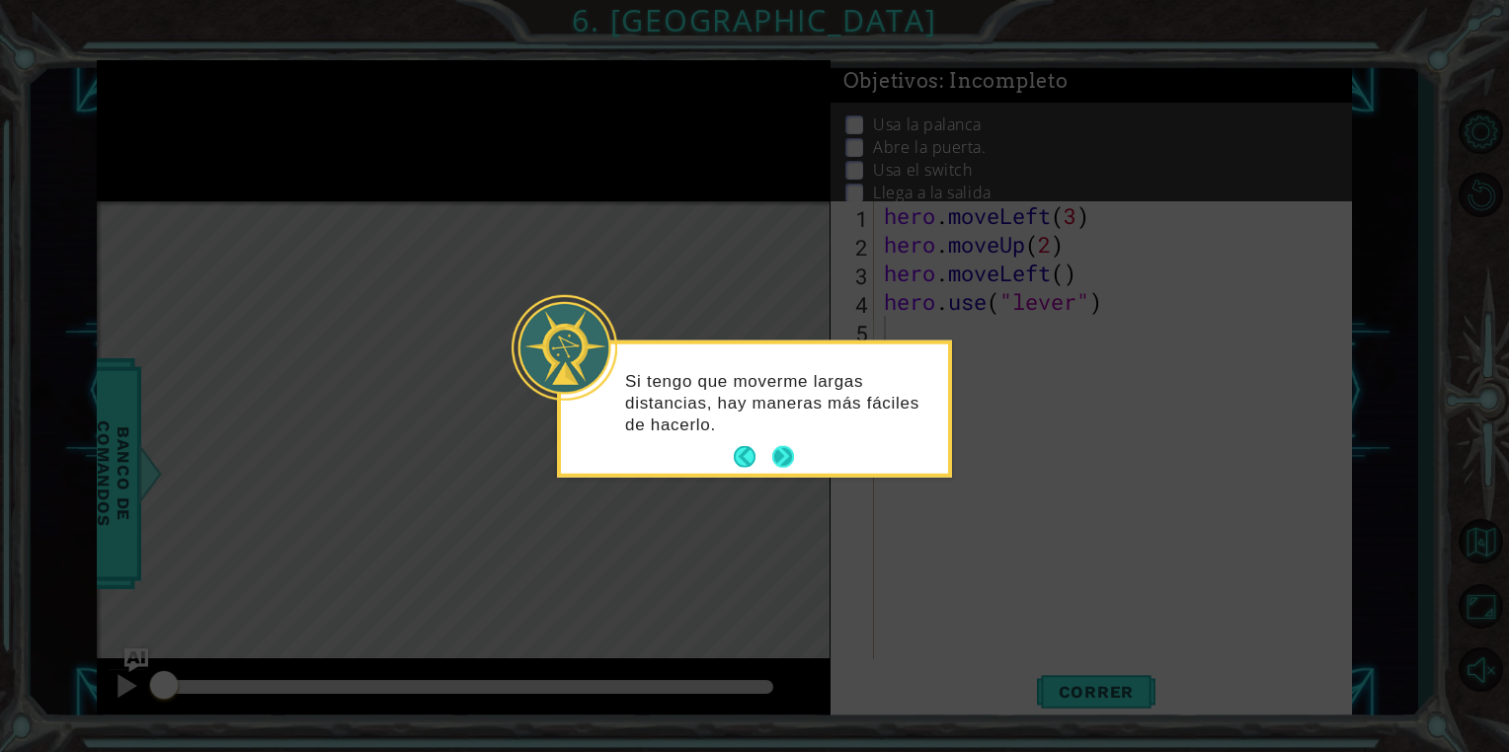
click at [787, 463] on button "Next" at bounding box center [783, 457] width 22 height 22
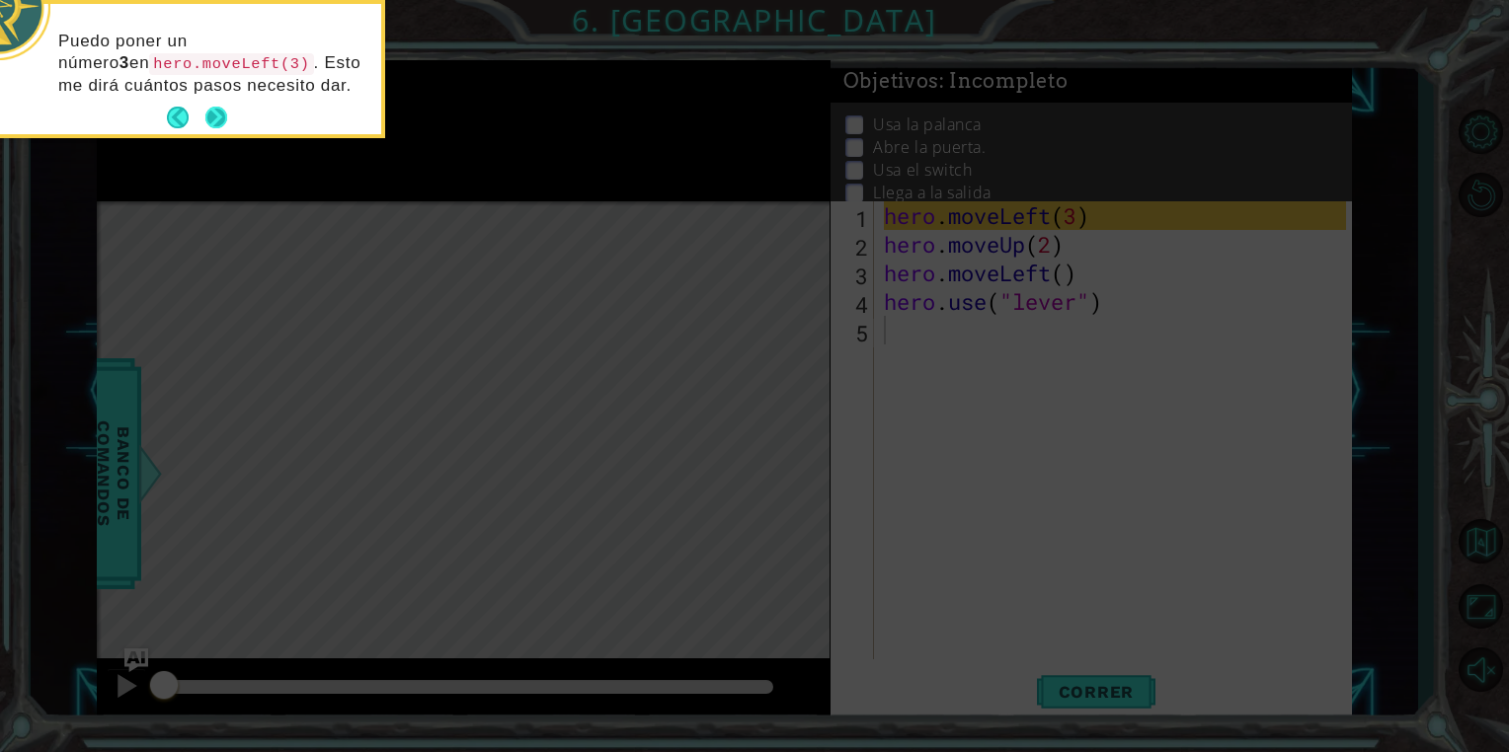
click at [225, 122] on button "Next" at bounding box center [216, 118] width 22 height 22
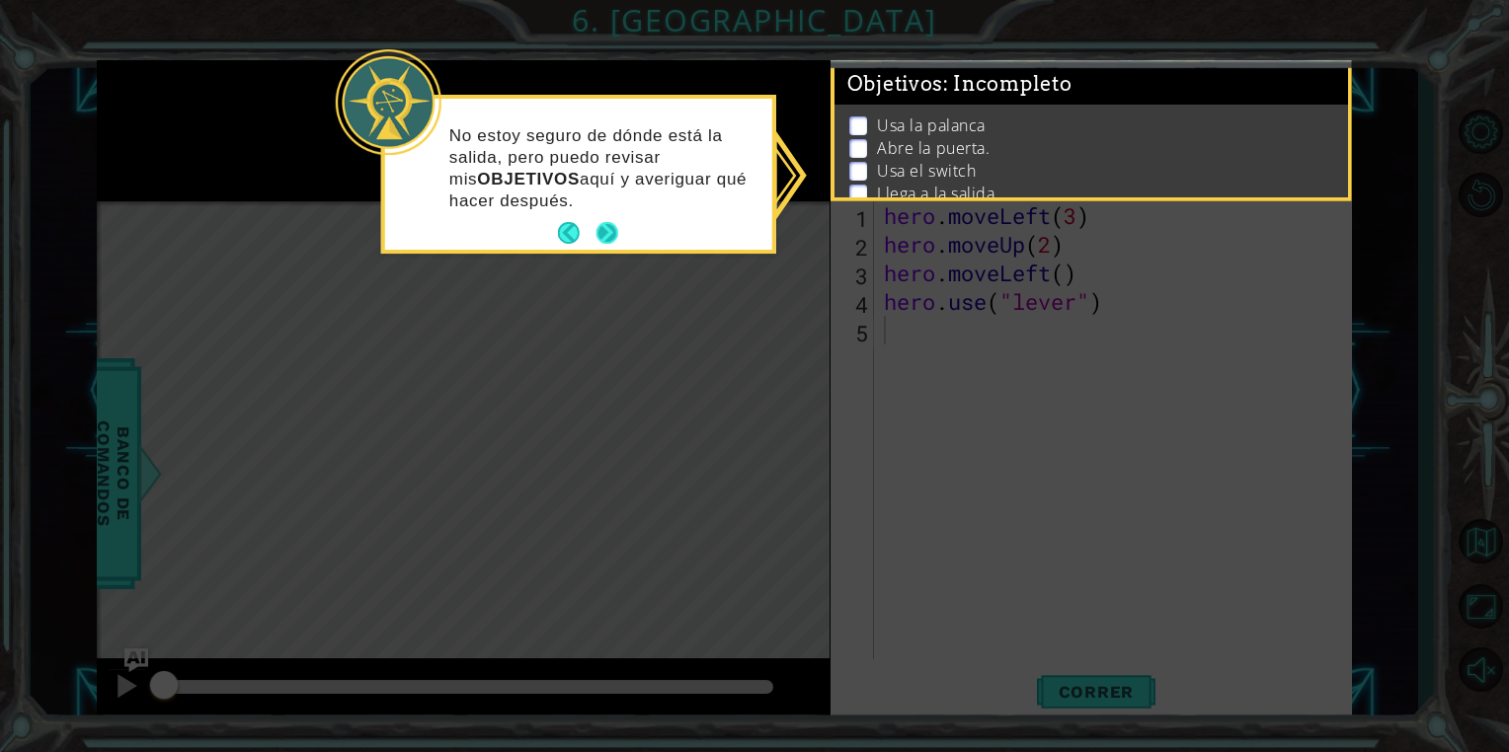
click at [616, 215] on div "No estoy seguro de dónde está la salida, pero puedo revisar mis OBJETIVOS aquí …" at bounding box center [578, 178] width 387 height 143
click at [611, 235] on button "Next" at bounding box center [607, 233] width 22 height 22
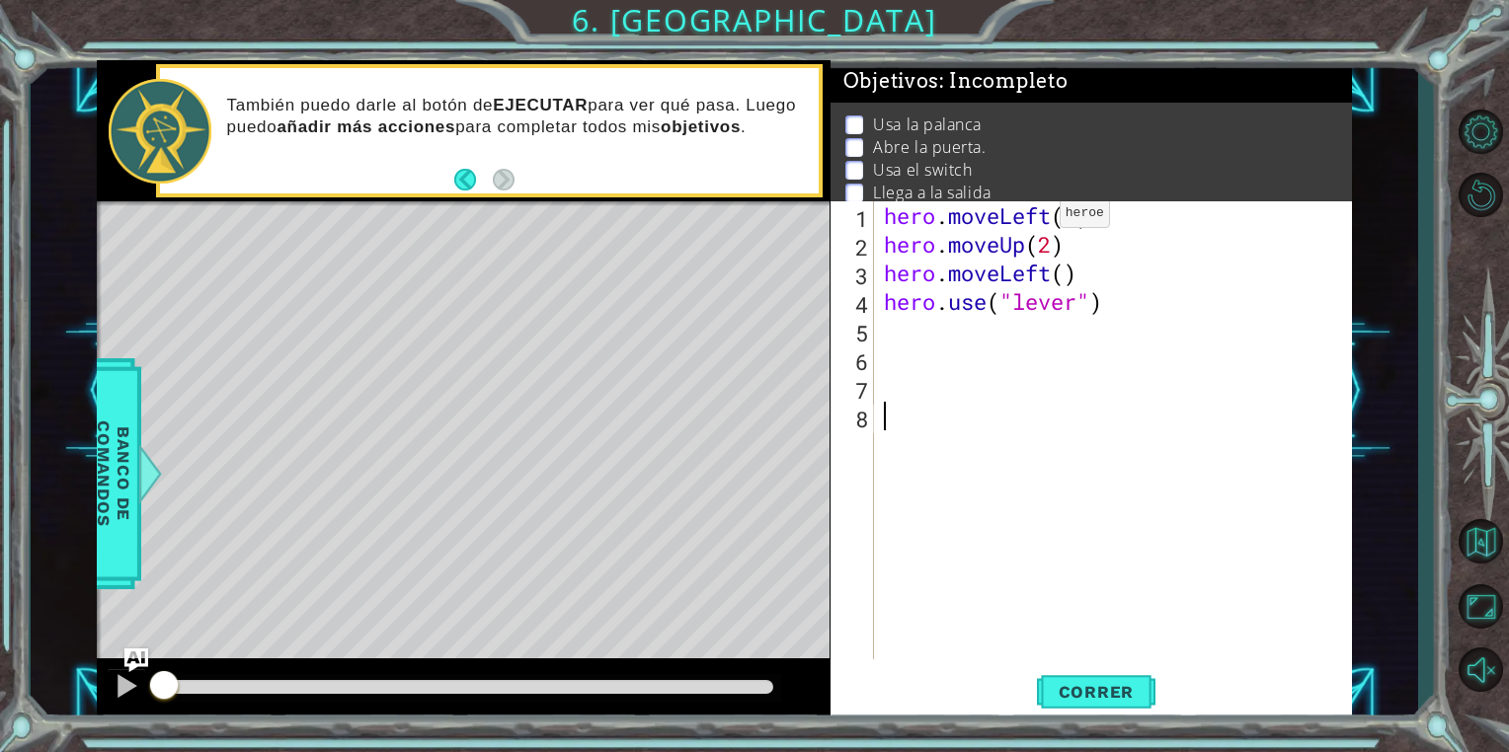
scroll to position [37, 0]
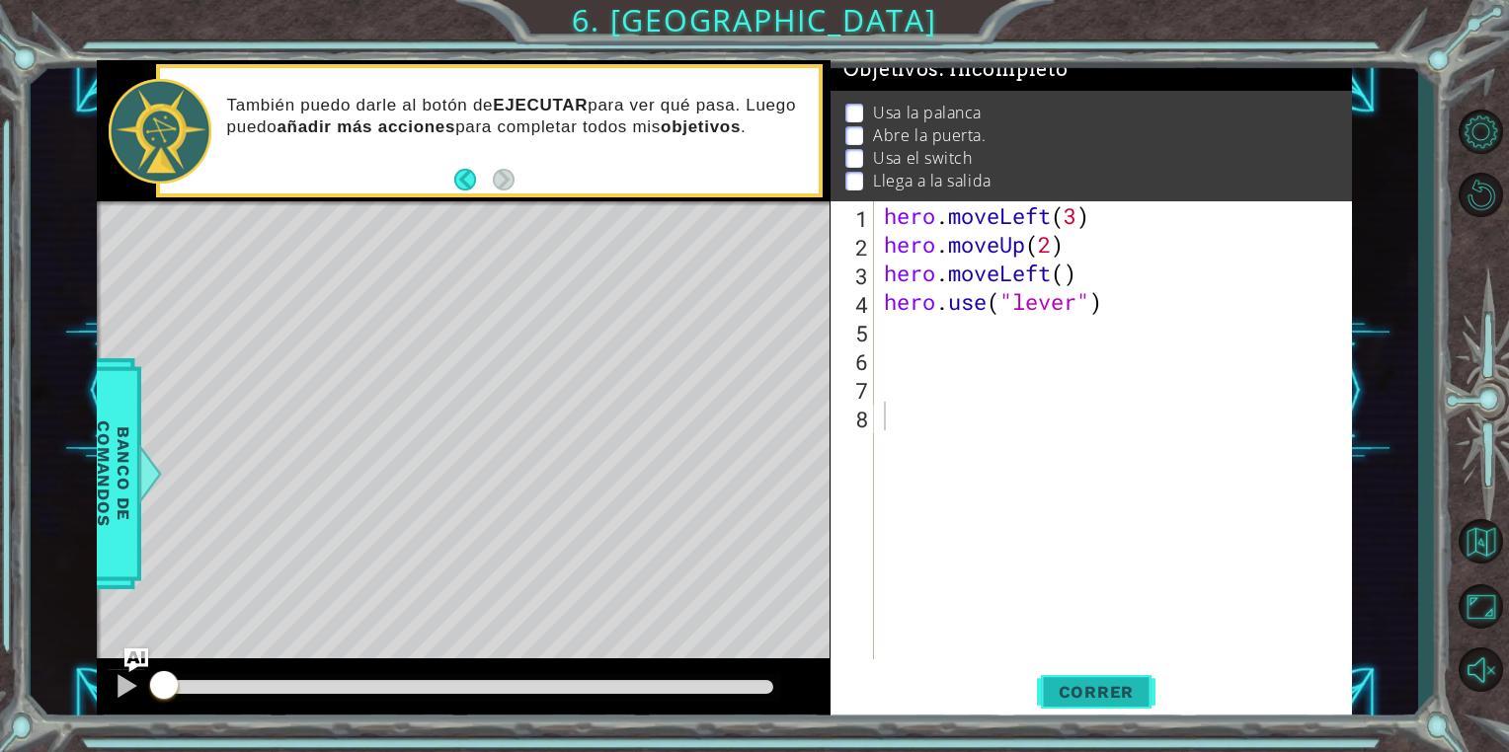
click at [1099, 685] on span "Correr" at bounding box center [1097, 692] width 116 height 20
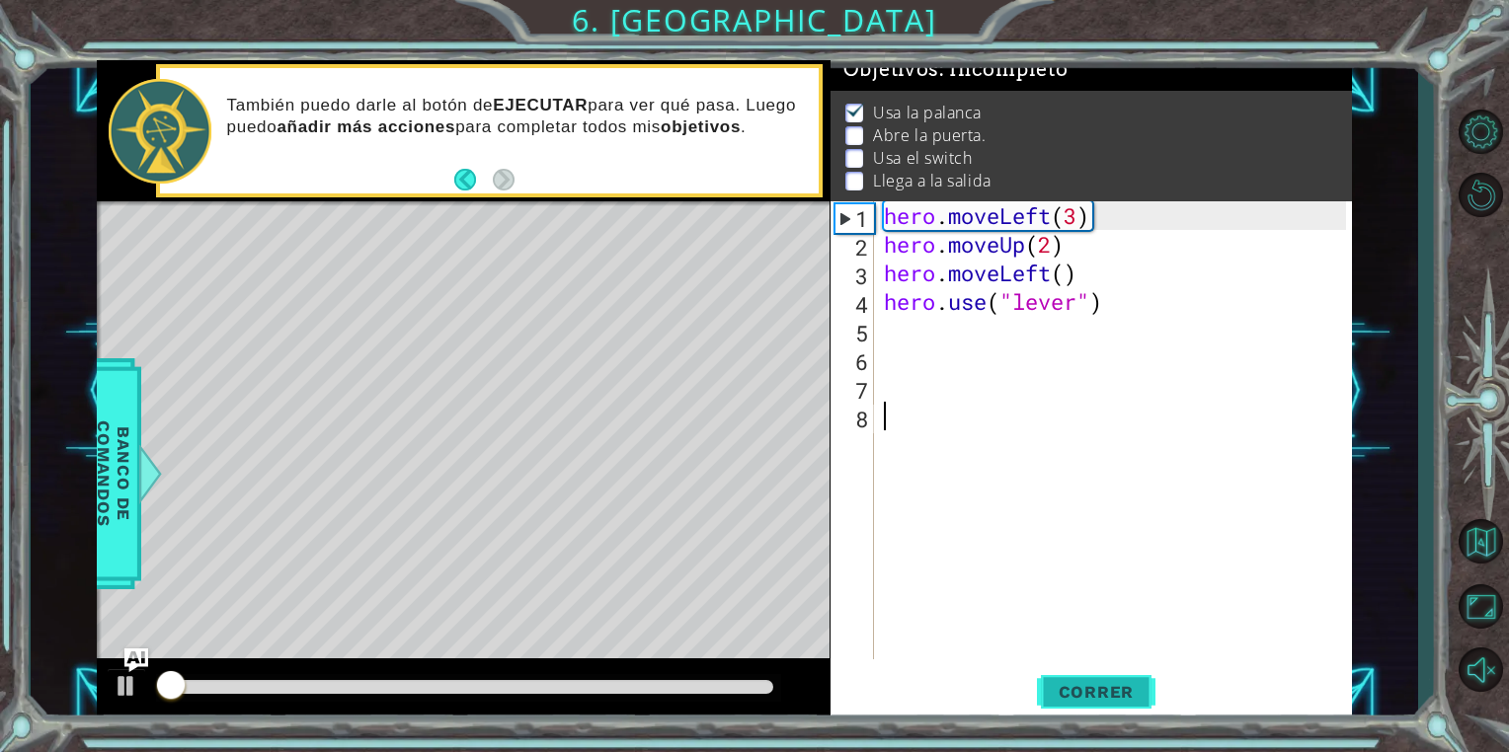
scroll to position [19, 0]
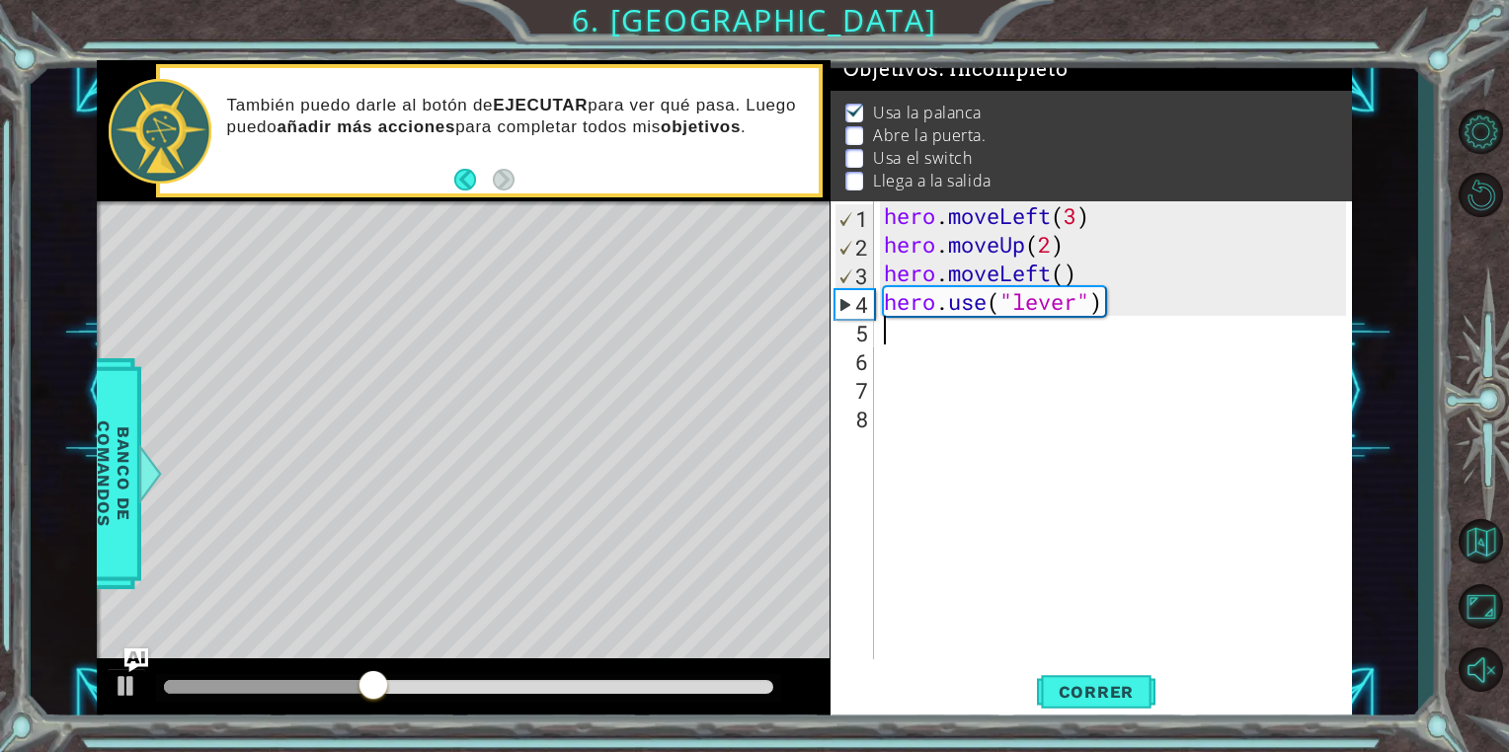
click at [958, 334] on div "hero . moveLeft ( 3 ) hero . moveUp ( 2 ) hero . moveLeft ( ) hero . use ( "lev…" at bounding box center [1118, 458] width 476 height 515
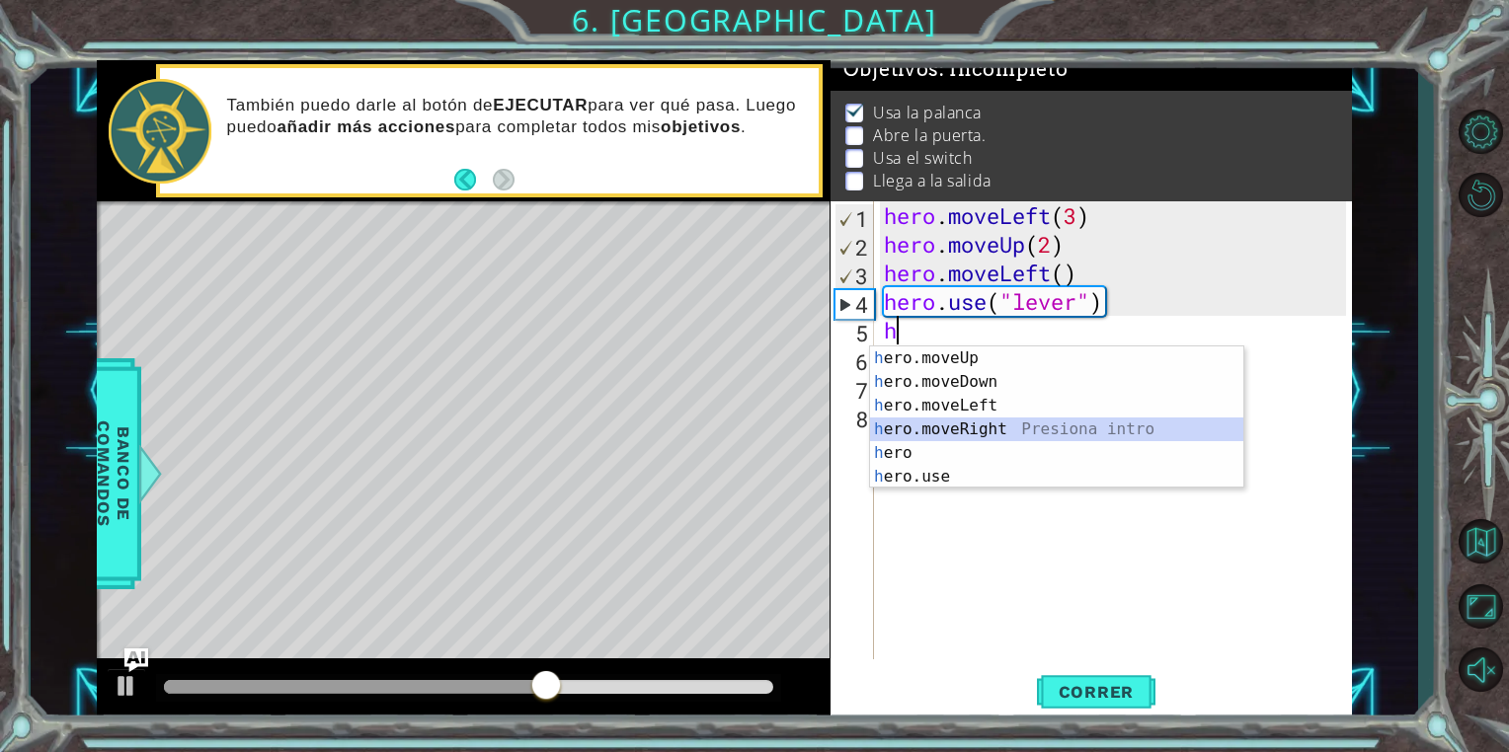
click at [984, 423] on div "h ero.moveUp Presiona intro h ero.moveDown Presiona intro h ero.moveLeft Presio…" at bounding box center [1056, 442] width 373 height 190
type textarea "hero.moveRight(1)"
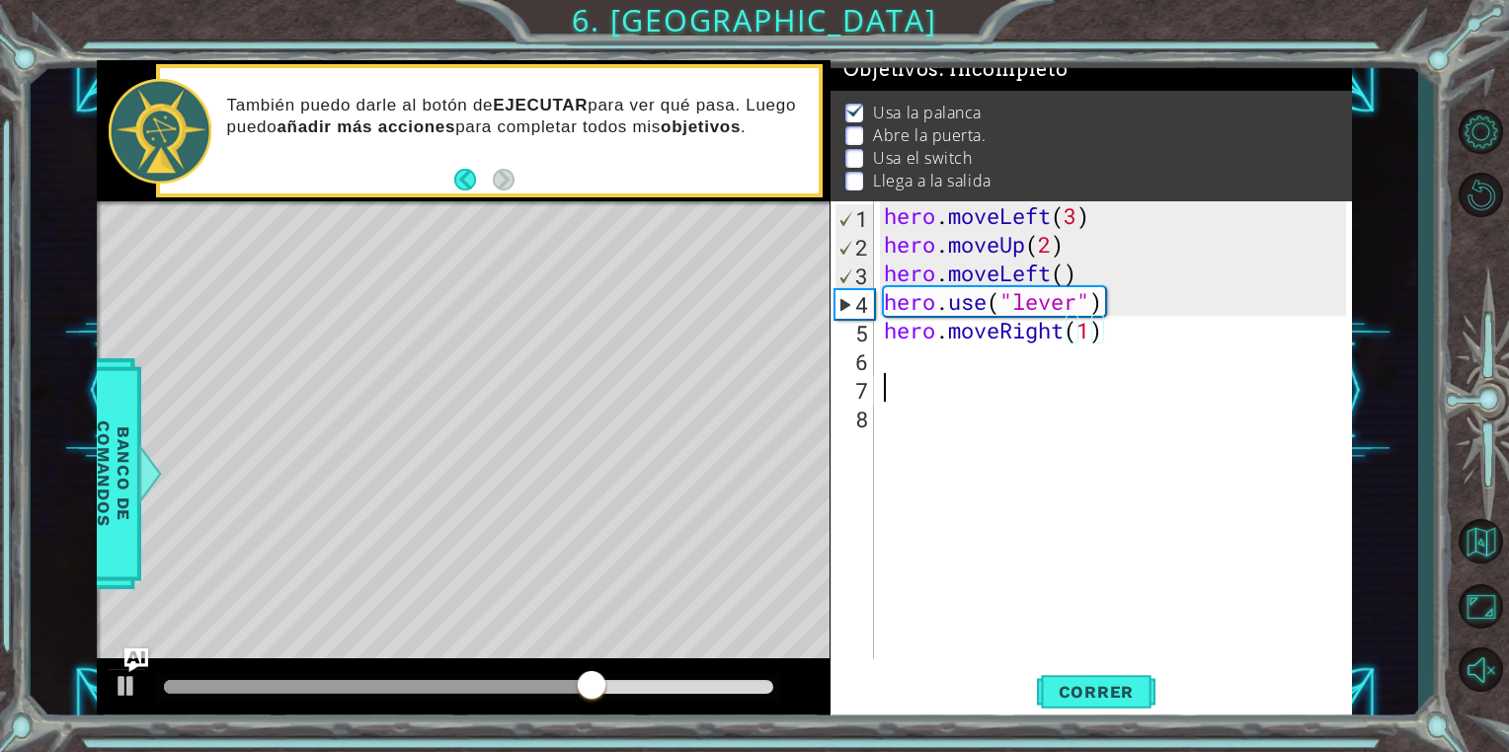
click at [947, 373] on div "hero . moveLeft ( 3 ) hero . moveUp ( 2 ) hero . moveLeft ( ) hero . use ( "lev…" at bounding box center [1118, 458] width 476 height 515
click at [946, 368] on div "hero . moveLeft ( 3 ) hero . moveUp ( 2 ) hero . moveLeft ( ) hero . use ( "lev…" at bounding box center [1118, 458] width 476 height 515
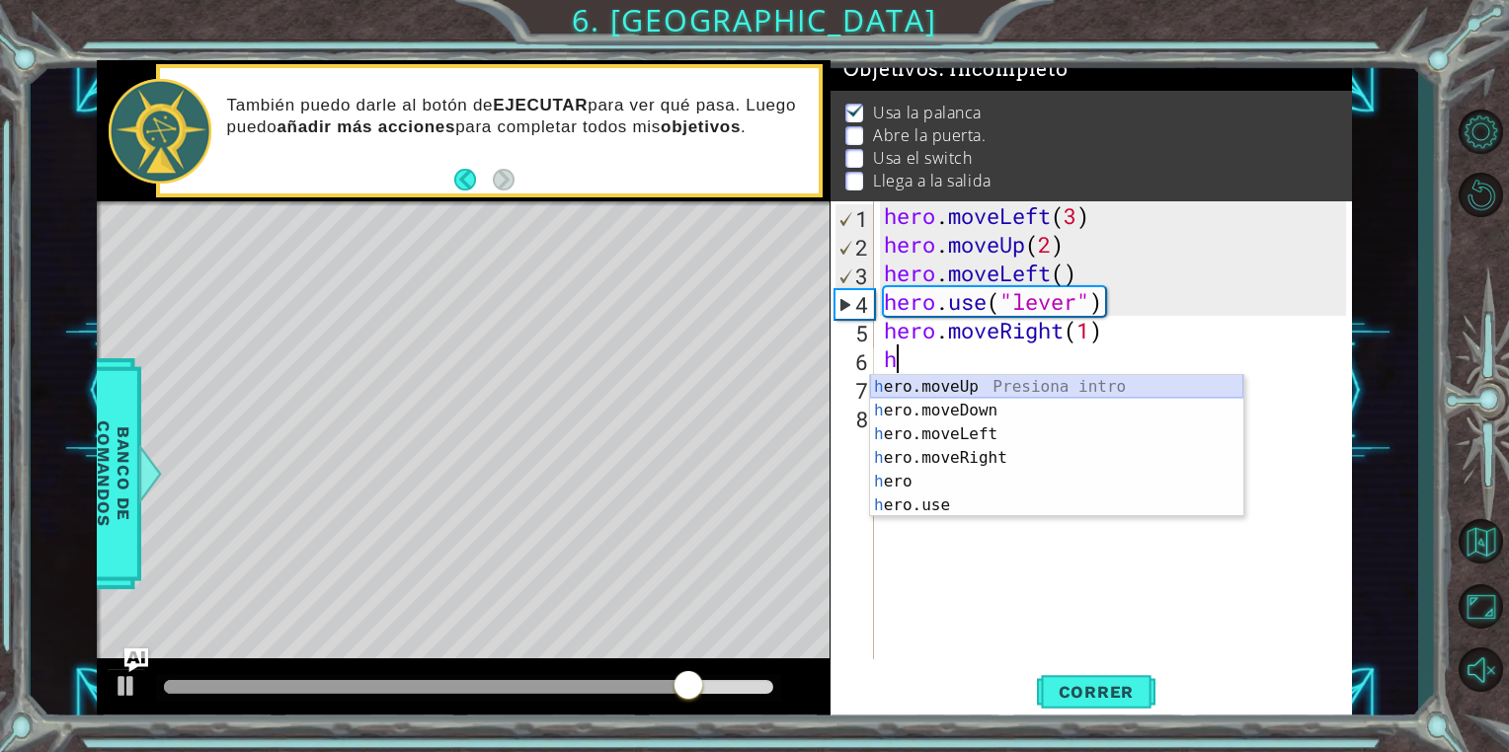
click at [964, 385] on div "h ero.moveUp Presiona intro h ero.moveDown Presiona intro h ero.moveLeft Presio…" at bounding box center [1056, 470] width 373 height 190
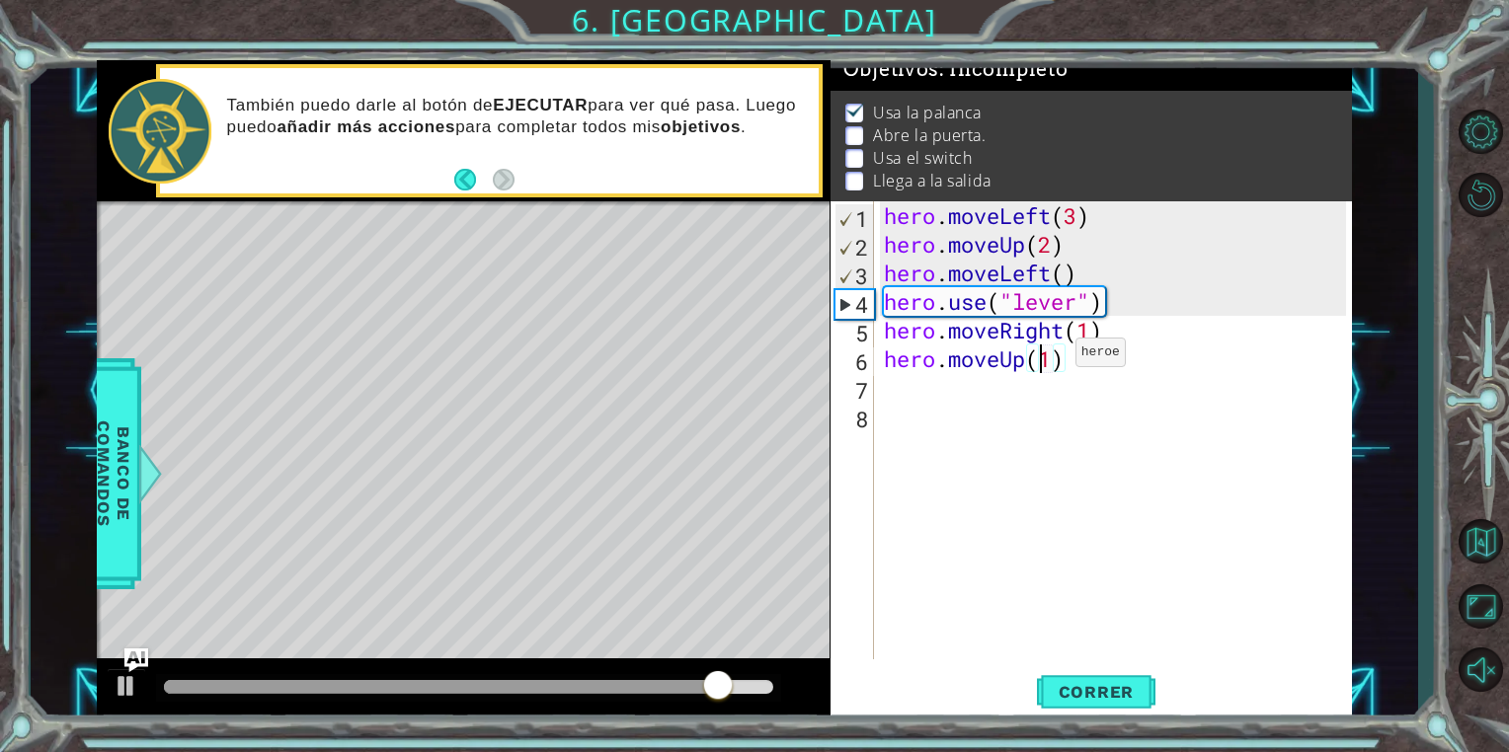
click at [1045, 357] on div "hero . moveLeft ( 3 ) hero . moveUp ( 2 ) hero . moveLeft ( ) hero . use ( "lev…" at bounding box center [1118, 458] width 476 height 515
click at [1057, 353] on div "hero . moveLeft ( 3 ) hero . moveUp ( 2 ) hero . moveLeft ( ) hero . use ( "lev…" at bounding box center [1118, 458] width 476 height 515
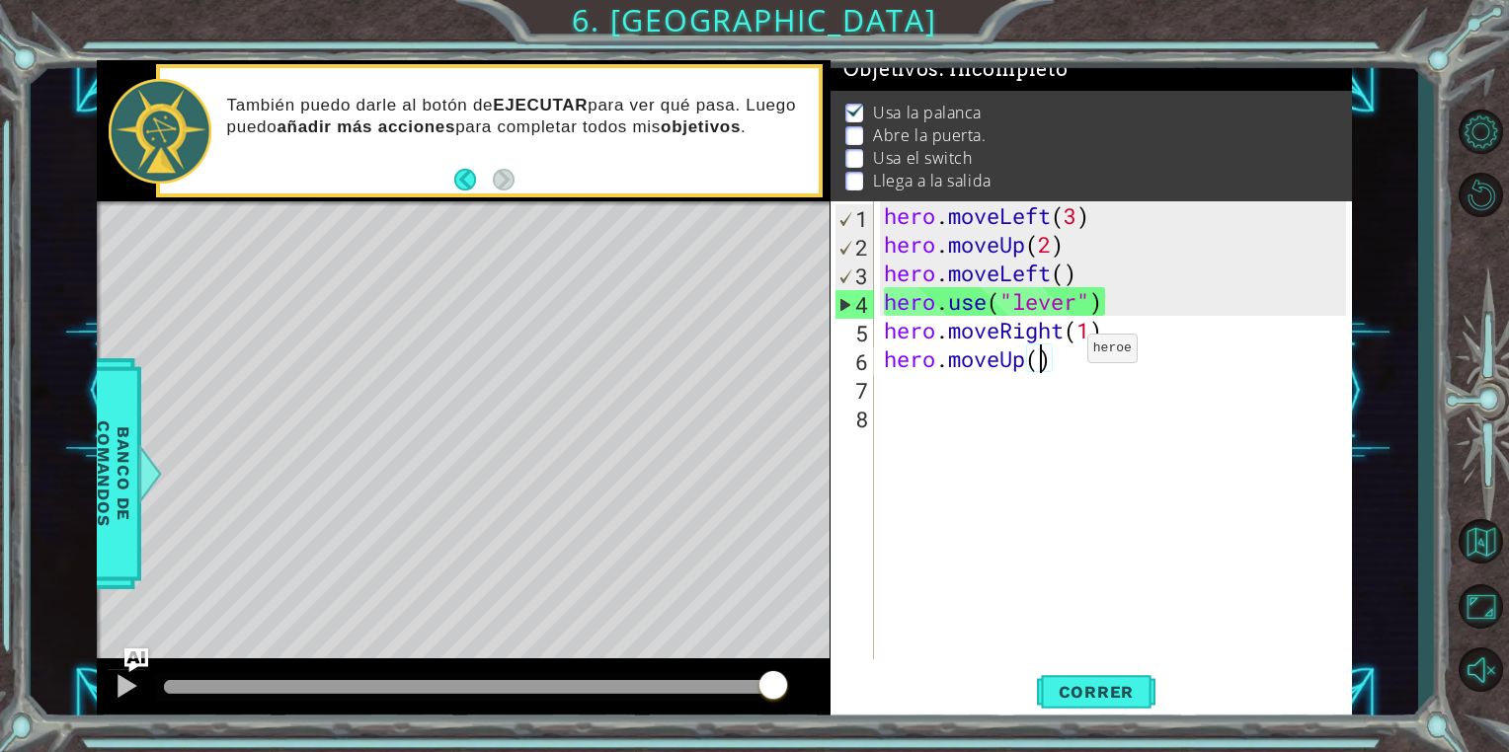
type textarea "hero.moveUp(2)"
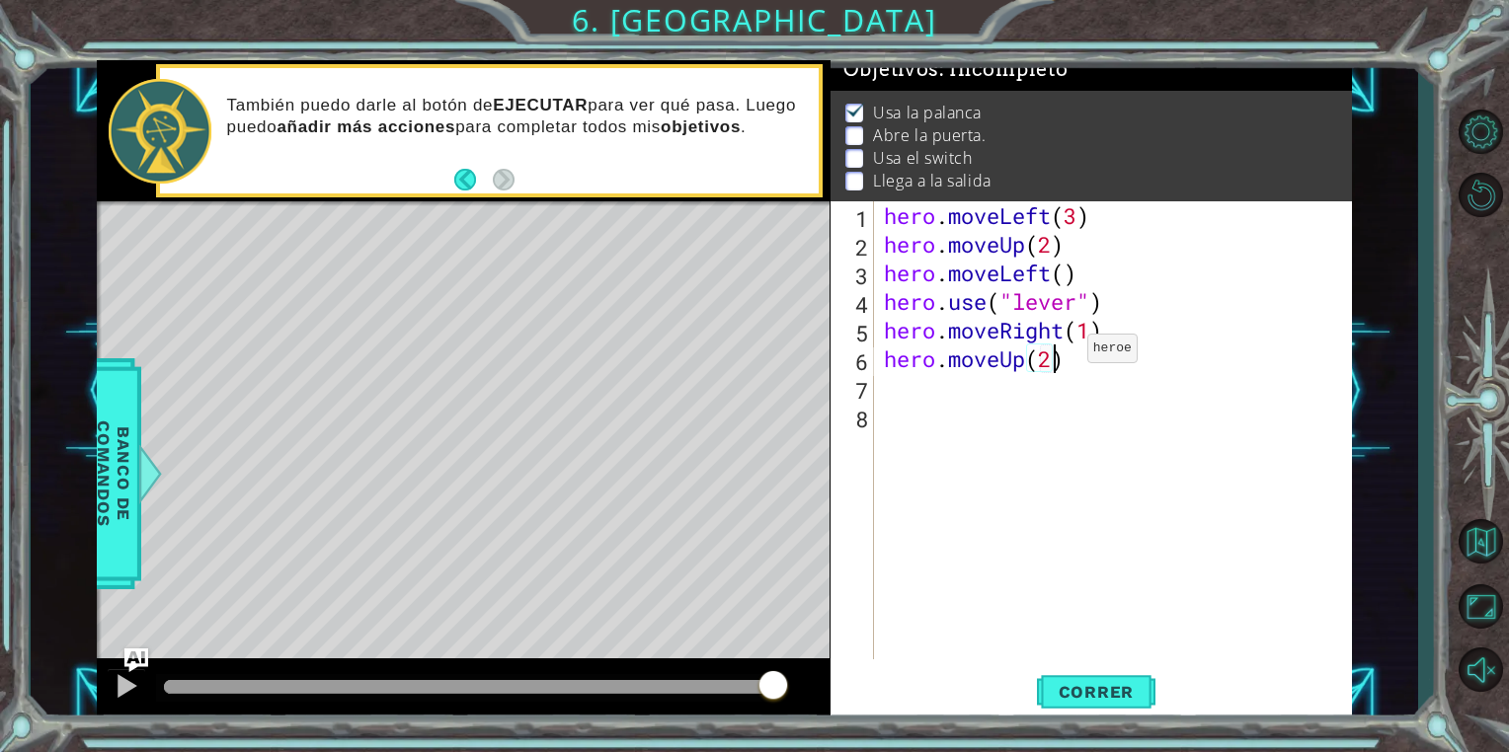
scroll to position [0, 7]
click at [951, 390] on div "hero . moveLeft ( 3 ) hero . moveUp ( 2 ) hero . moveLeft ( ) hero . use ( "lev…" at bounding box center [1118, 458] width 476 height 515
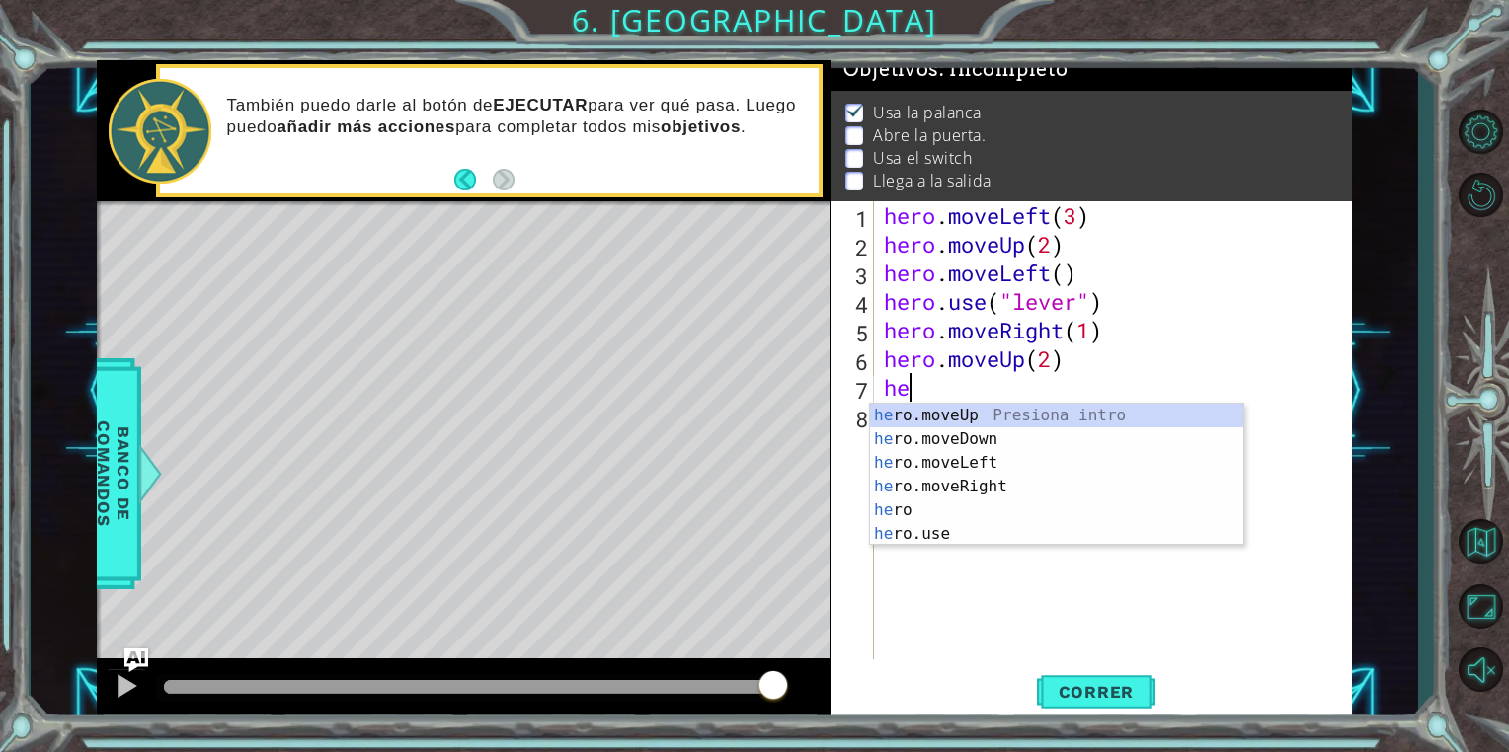
click at [1094, 367] on div "hero . moveLeft ( 3 ) hero . moveUp ( 2 ) hero . moveLeft ( ) hero . use ( "lev…" at bounding box center [1118, 458] width 476 height 515
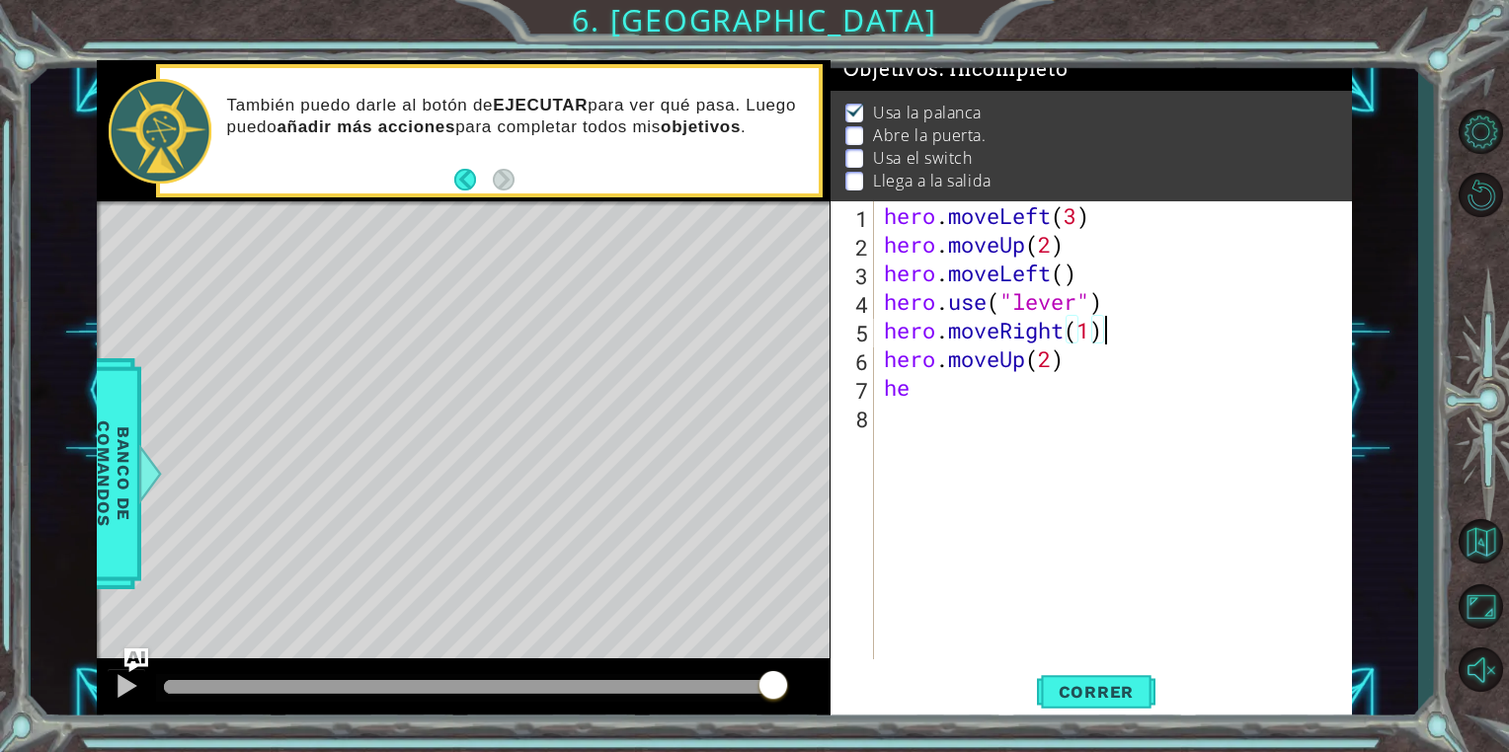
click at [1125, 322] on div "hero . moveLeft ( 3 ) hero . moveUp ( 2 ) hero . moveLeft ( ) hero . use ( "lev…" at bounding box center [1118, 458] width 476 height 515
click at [1066, 334] on div "hero . moveLeft ( 3 ) hero . moveUp ( 2 ) hero . moveLeft ( ) hero . use ( "lev…" at bounding box center [1118, 458] width 476 height 515
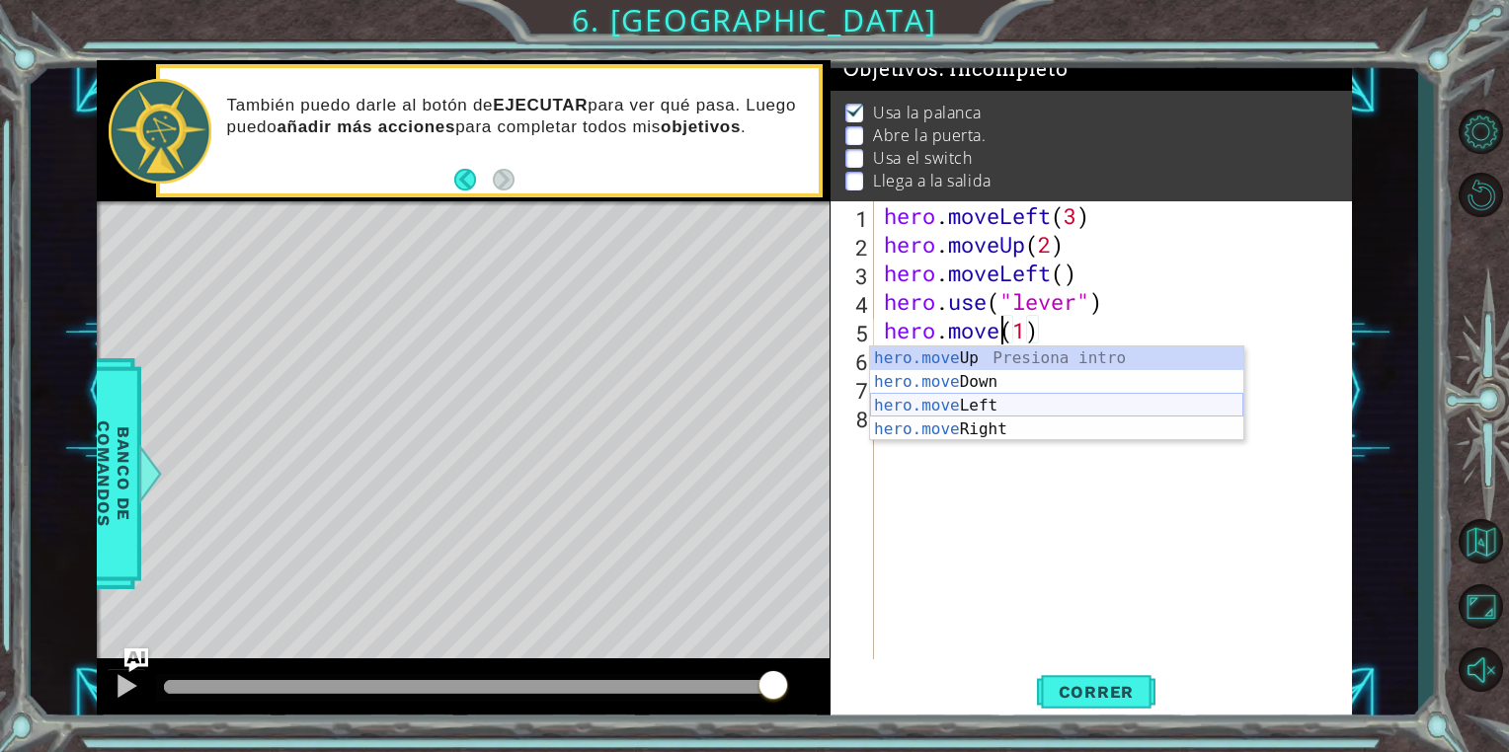
click at [994, 404] on div "hero.move Up Presiona intro hero.move Down Presiona intro hero.move Left Presio…" at bounding box center [1056, 418] width 373 height 142
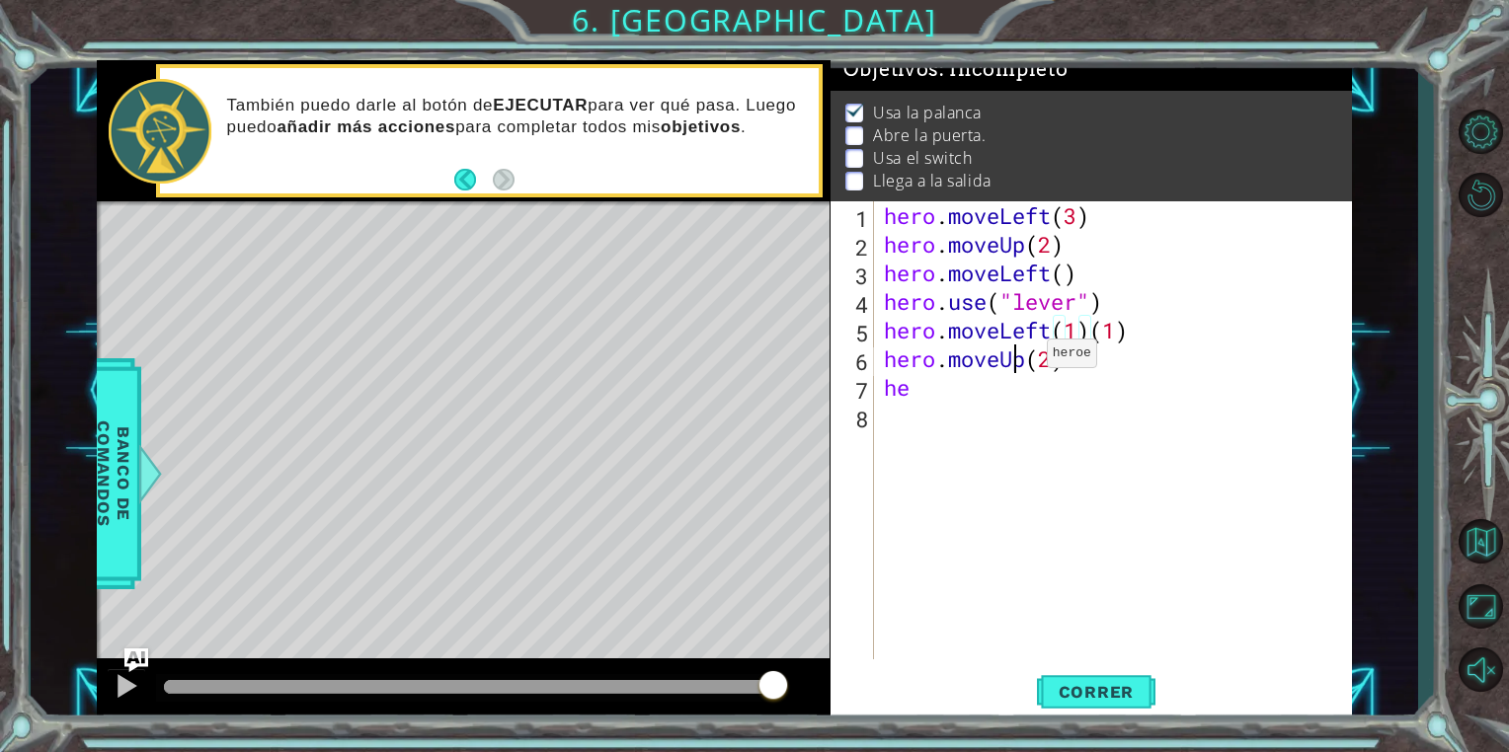
click at [1016, 357] on div "hero . moveLeft ( 3 ) hero . moveUp ( 2 ) hero . moveLeft ( ) hero . use ( "lev…" at bounding box center [1118, 458] width 476 height 515
click at [1020, 357] on div "hero . moveLeft ( 3 ) hero . moveUp ( 2 ) hero . moveLeft ( ) hero . use ( "lev…" at bounding box center [1118, 458] width 476 height 515
click at [1027, 357] on div "hero . moveLeft ( 3 ) hero . moveUp ( 2 ) hero . moveLeft ( ) hero . use ( "lev…" at bounding box center [1118, 458] width 476 height 515
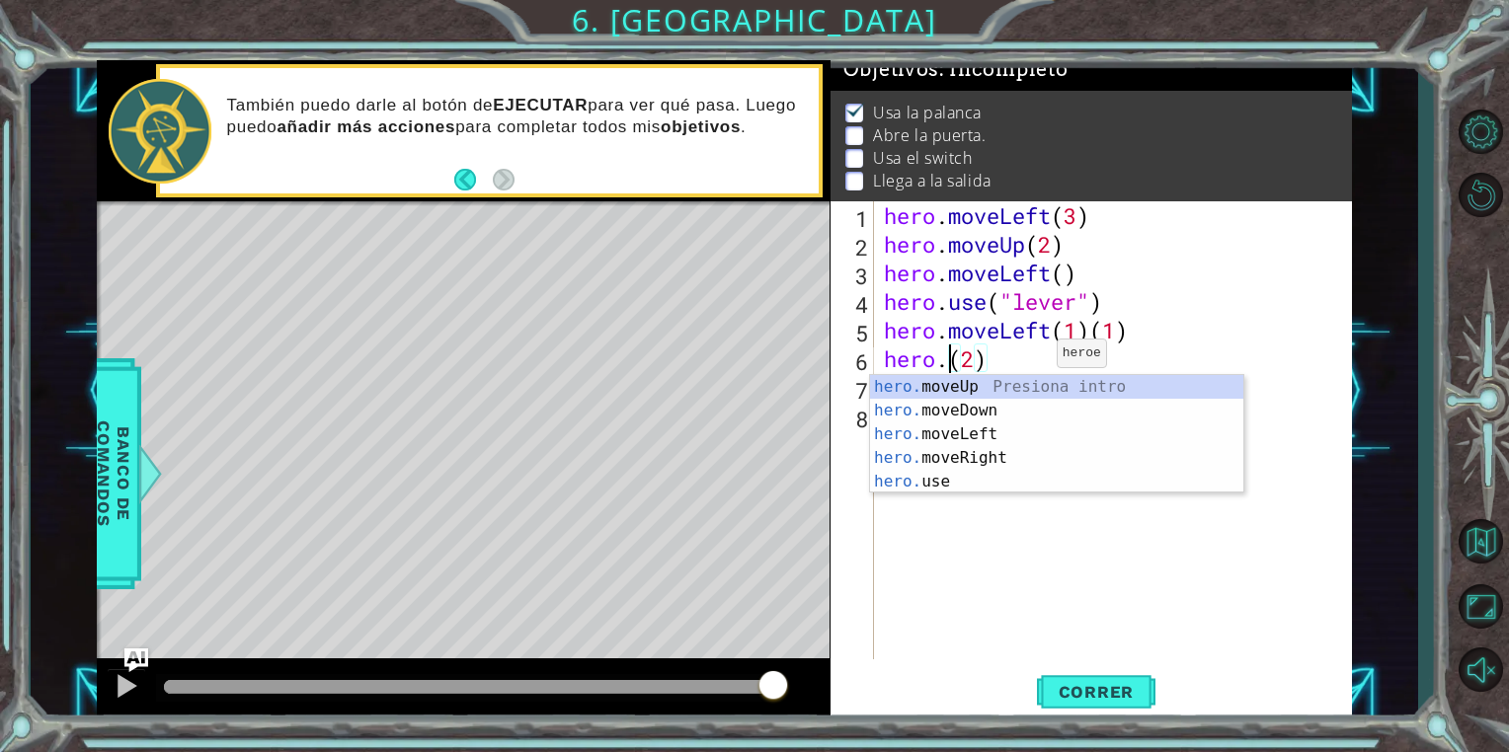
scroll to position [0, 3]
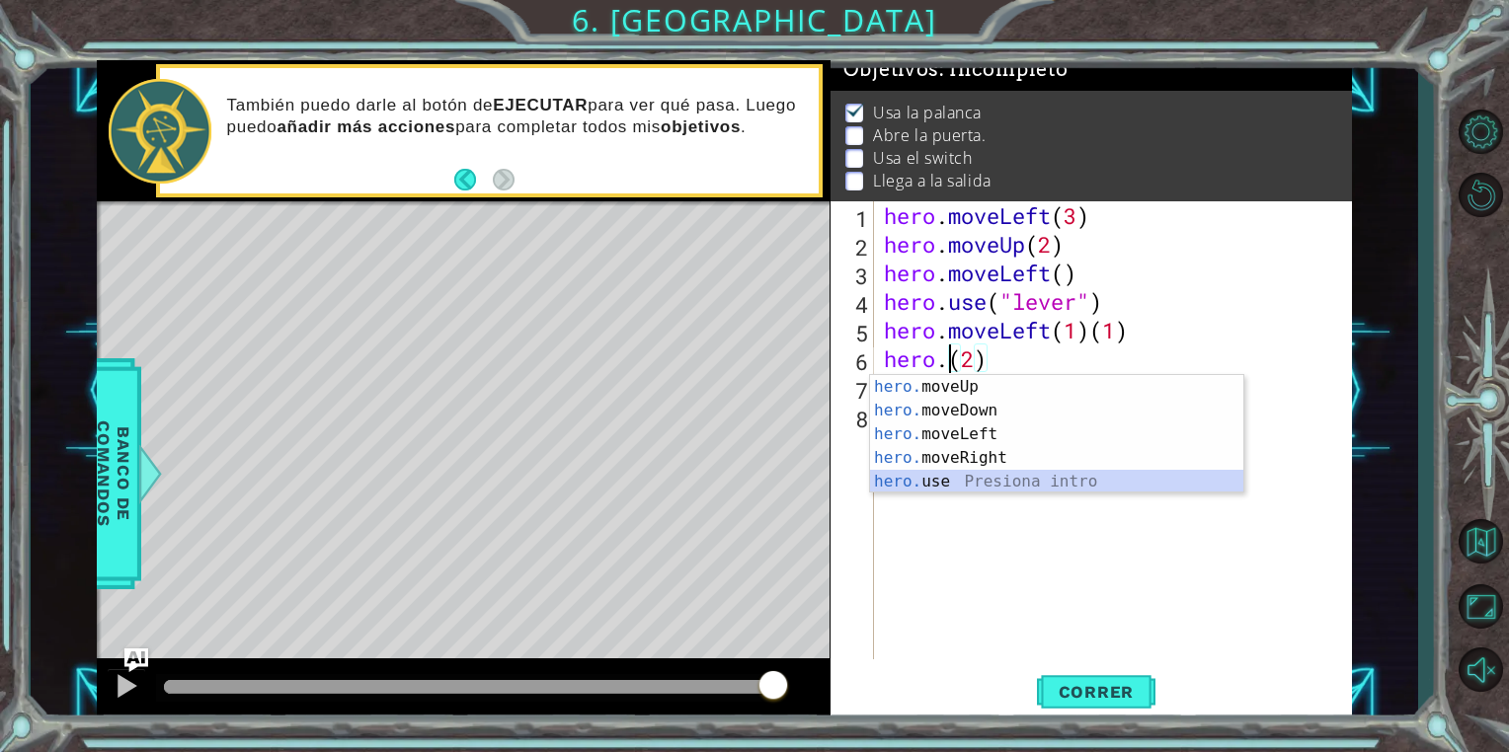
click at [968, 475] on div "hero. moveUp Presiona intro hero. moveDown Presiona intro hero. moveLeft Presio…" at bounding box center [1056, 458] width 373 height 166
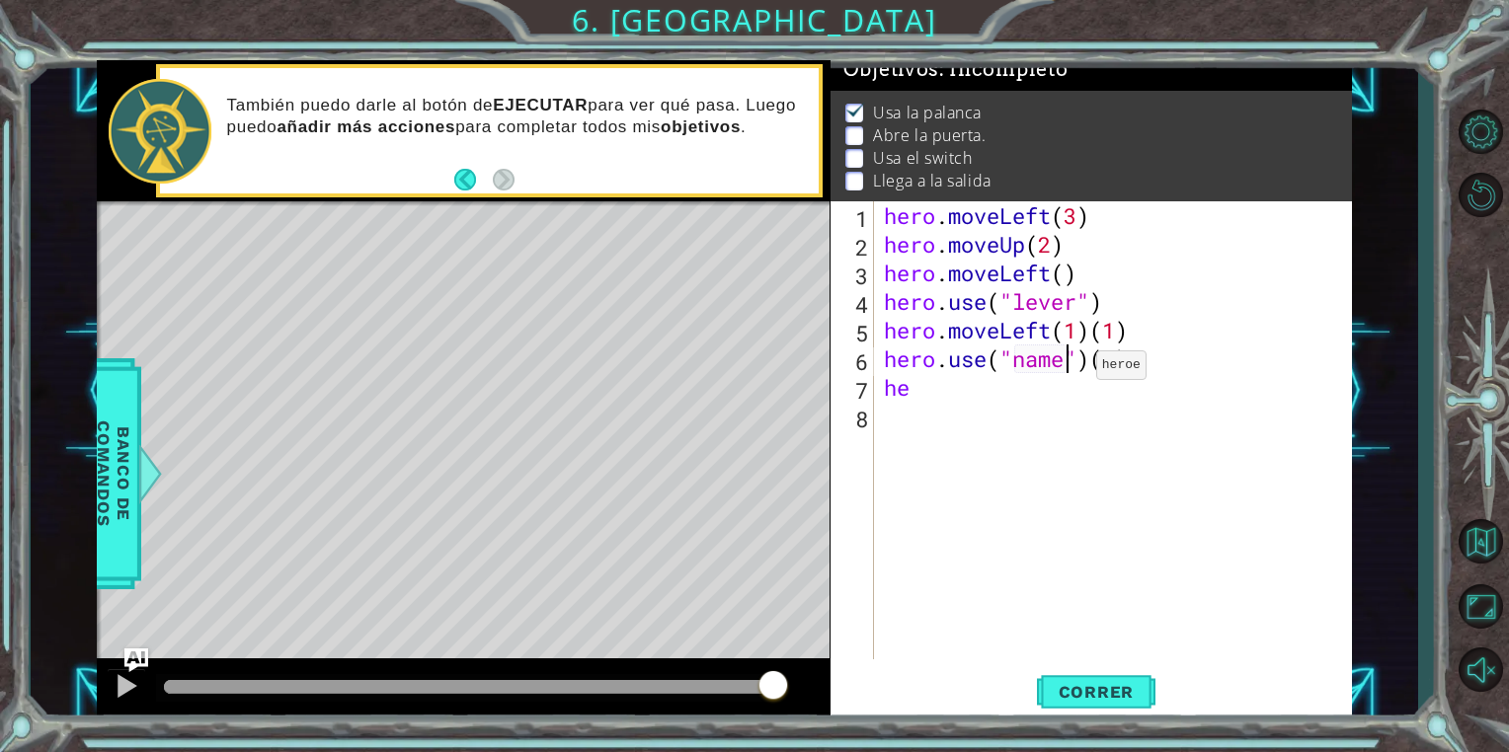
click at [1066, 369] on div "hero . moveLeft ( 3 ) hero . moveUp ( 2 ) hero . moveLeft ( ) hero . use ( "lev…" at bounding box center [1118, 458] width 476 height 515
click at [1163, 369] on div "hero . moveLeft ( 3 ) hero . moveUp ( 2 ) hero . moveLeft ( ) hero . use ( "lev…" at bounding box center [1118, 458] width 476 height 515
click at [1004, 386] on div "hero . moveLeft ( 3 ) hero . moveUp ( 2 ) hero . moveLeft ( ) hero . use ( "lev…" at bounding box center [1118, 458] width 476 height 515
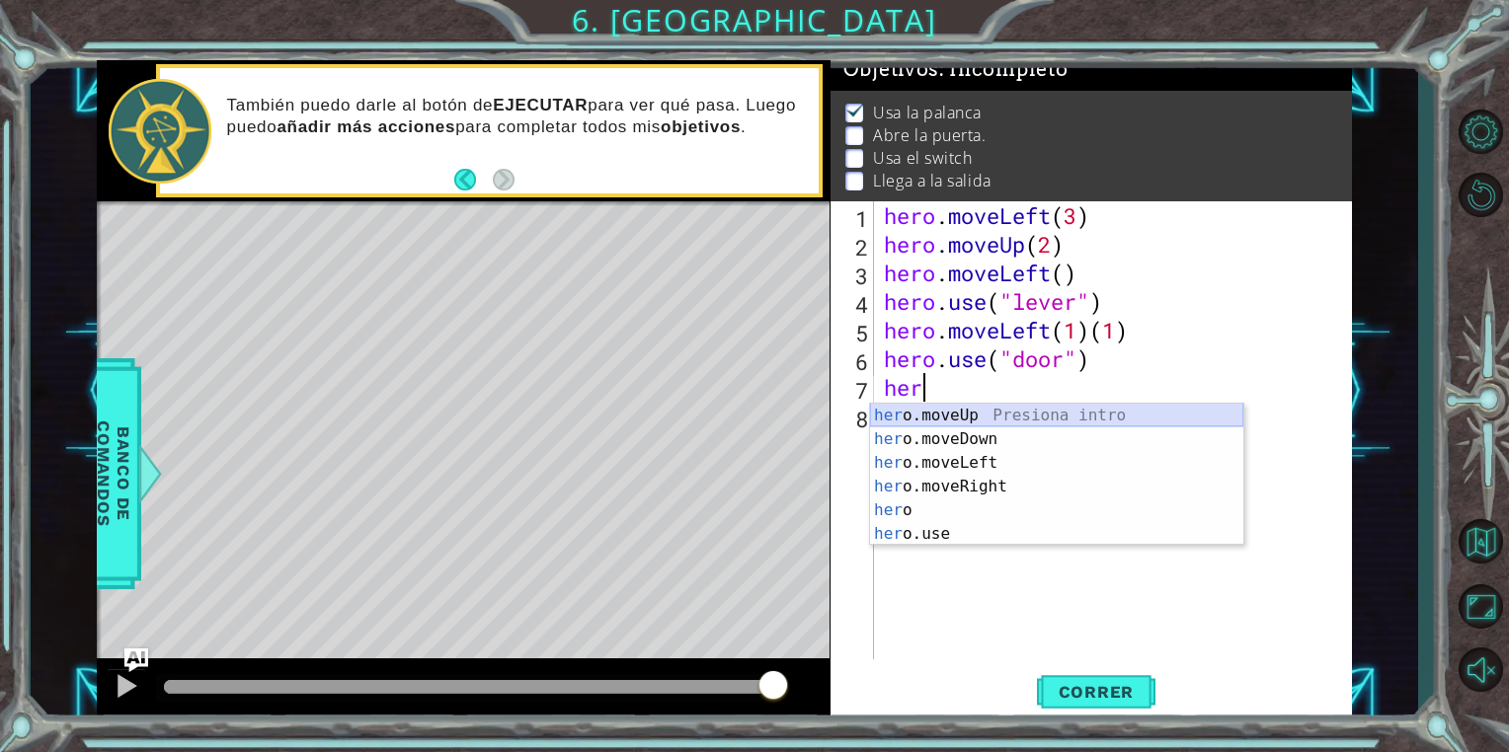
click at [1001, 413] on div "her o.moveUp Presiona intro her o.moveDown Presiona intro her o.moveLeft Presio…" at bounding box center [1056, 499] width 373 height 190
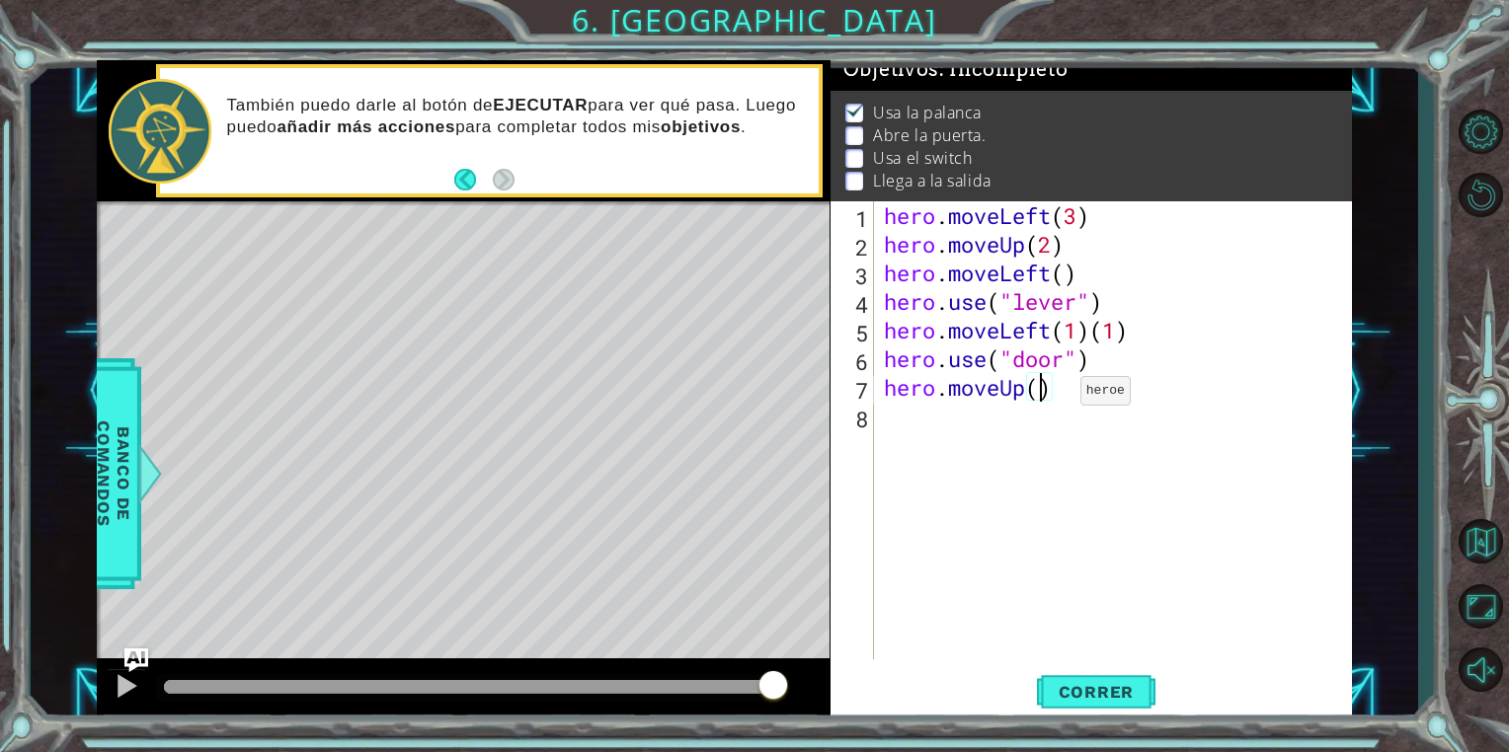
type textarea "hero.moveUp(2)"
click at [944, 423] on div "hero . moveLeft ( 3 ) hero . moveUp ( 2 ) hero . moveLeft ( ) hero . use ( "lev…" at bounding box center [1118, 458] width 476 height 515
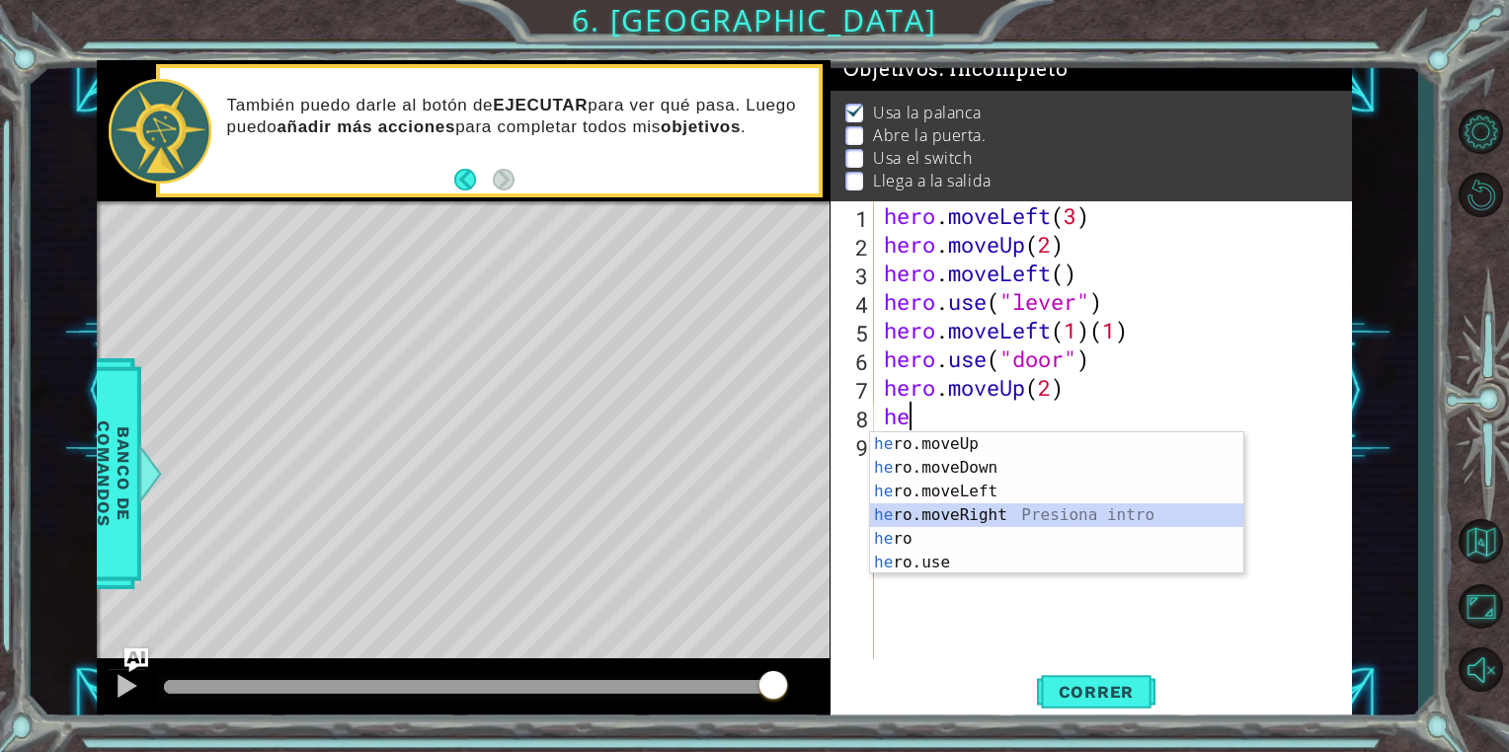
click at [966, 513] on div "he ro.moveUp Presiona intro he ro.moveDown Presiona intro he ro.moveLeft Presio…" at bounding box center [1056, 528] width 373 height 190
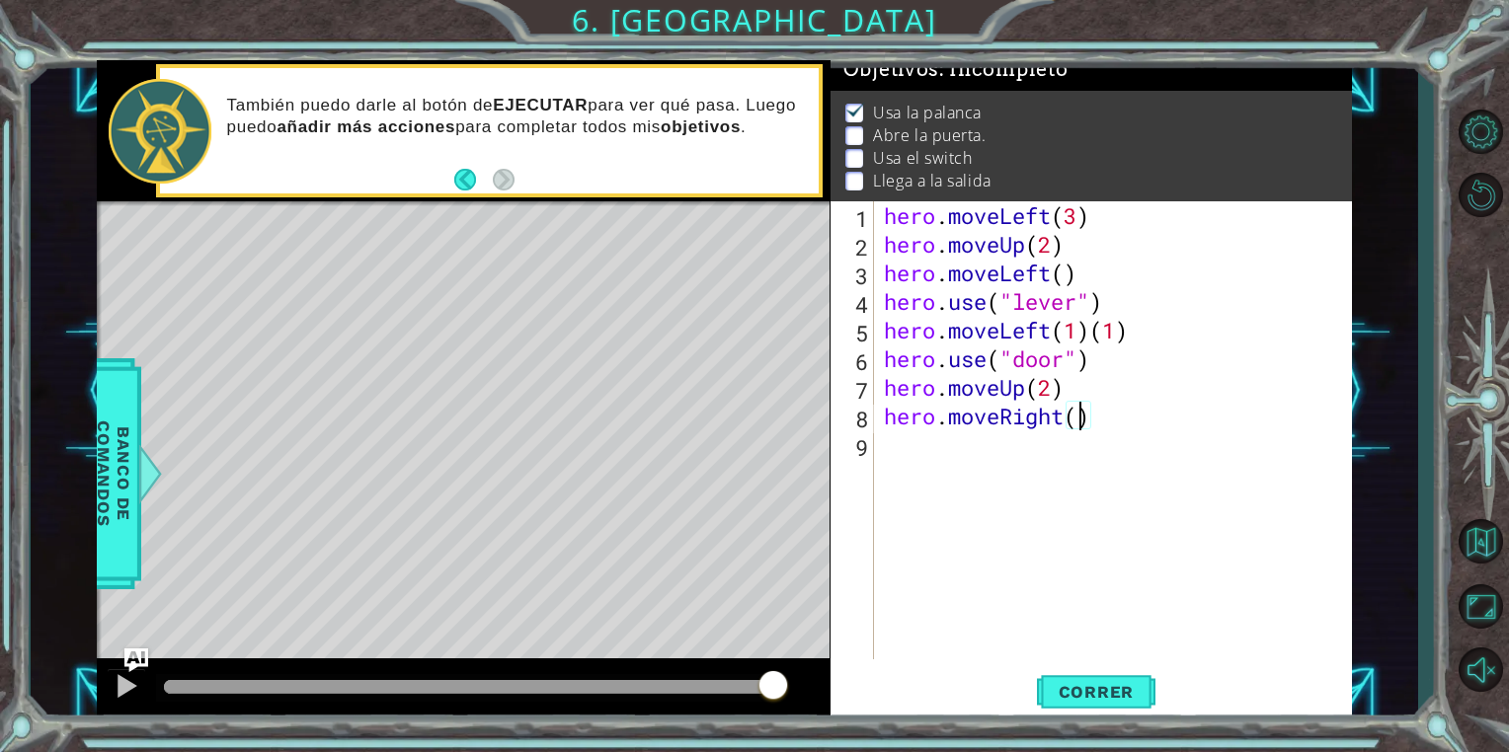
type textarea "hero.moveRight(2)"
click at [1011, 447] on div "hero . moveLeft ( 3 ) hero . moveUp ( 2 ) hero . moveLeft ( ) hero . use ( "lev…" at bounding box center [1118, 458] width 476 height 515
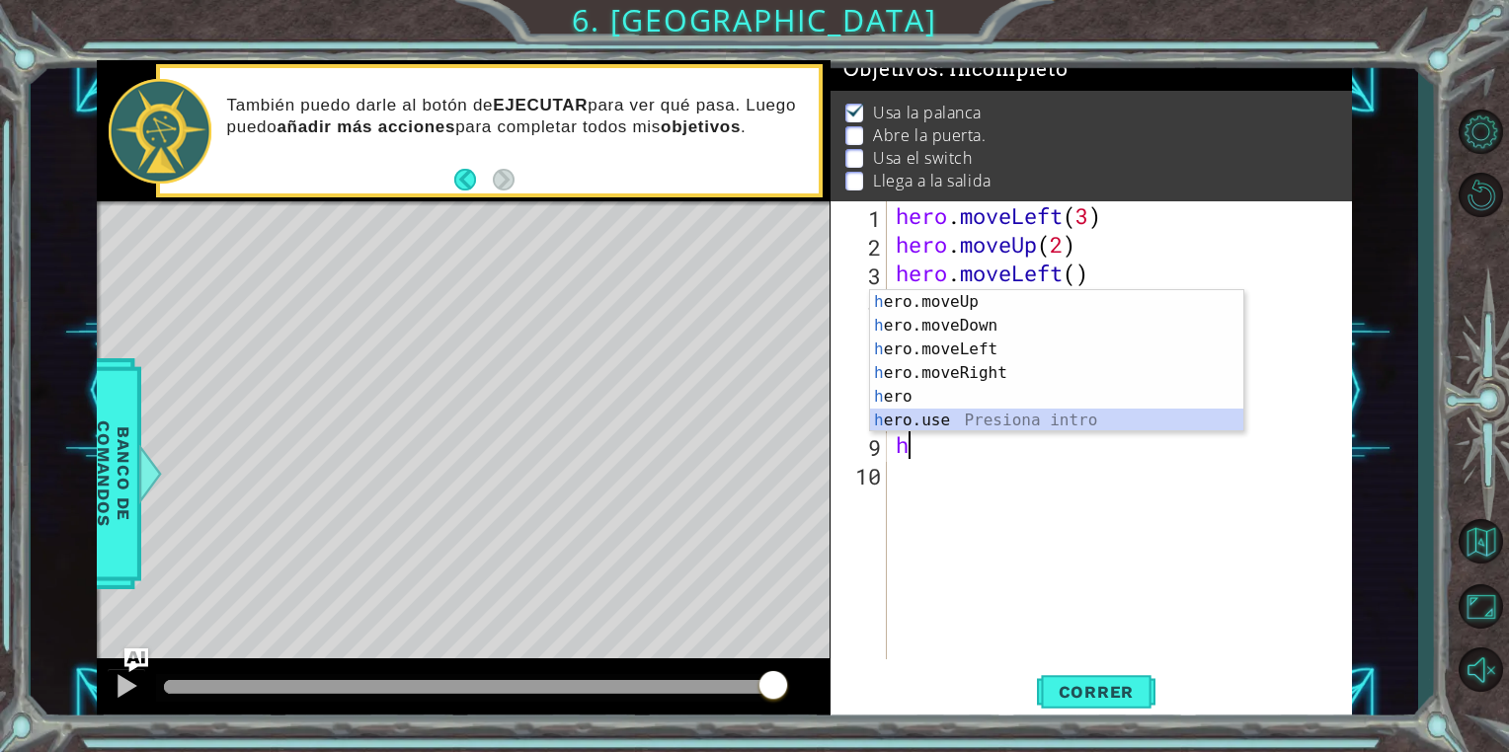
click at [1002, 424] on div "h ero.moveUp Presiona intro h ero.moveDown Presiona intro h ero.moveLeft Presio…" at bounding box center [1056, 385] width 373 height 190
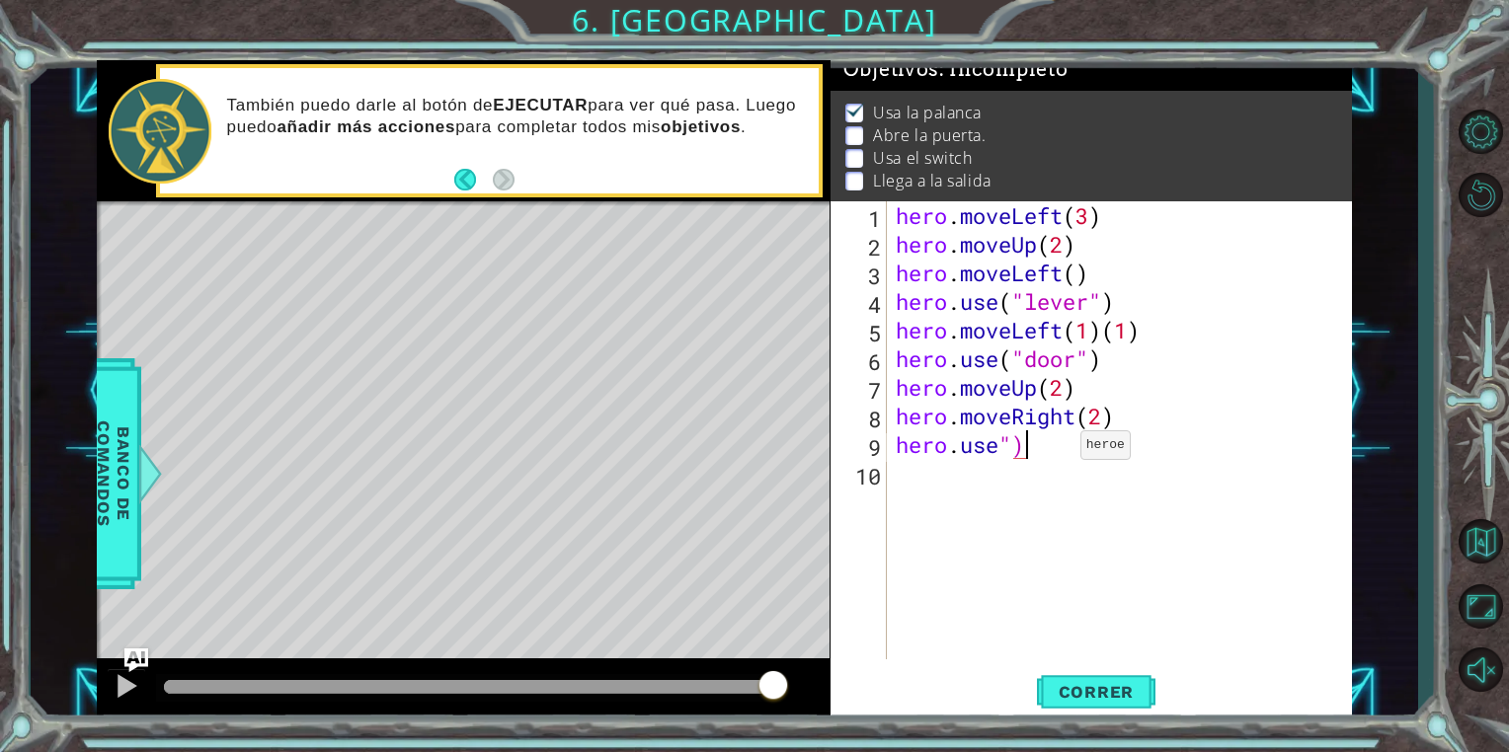
click at [1063, 449] on div "hero . moveLeft ( 3 ) hero . moveUp ( 2 ) hero . moveLeft ( ) hero . use ( "lev…" at bounding box center [1124, 458] width 464 height 515
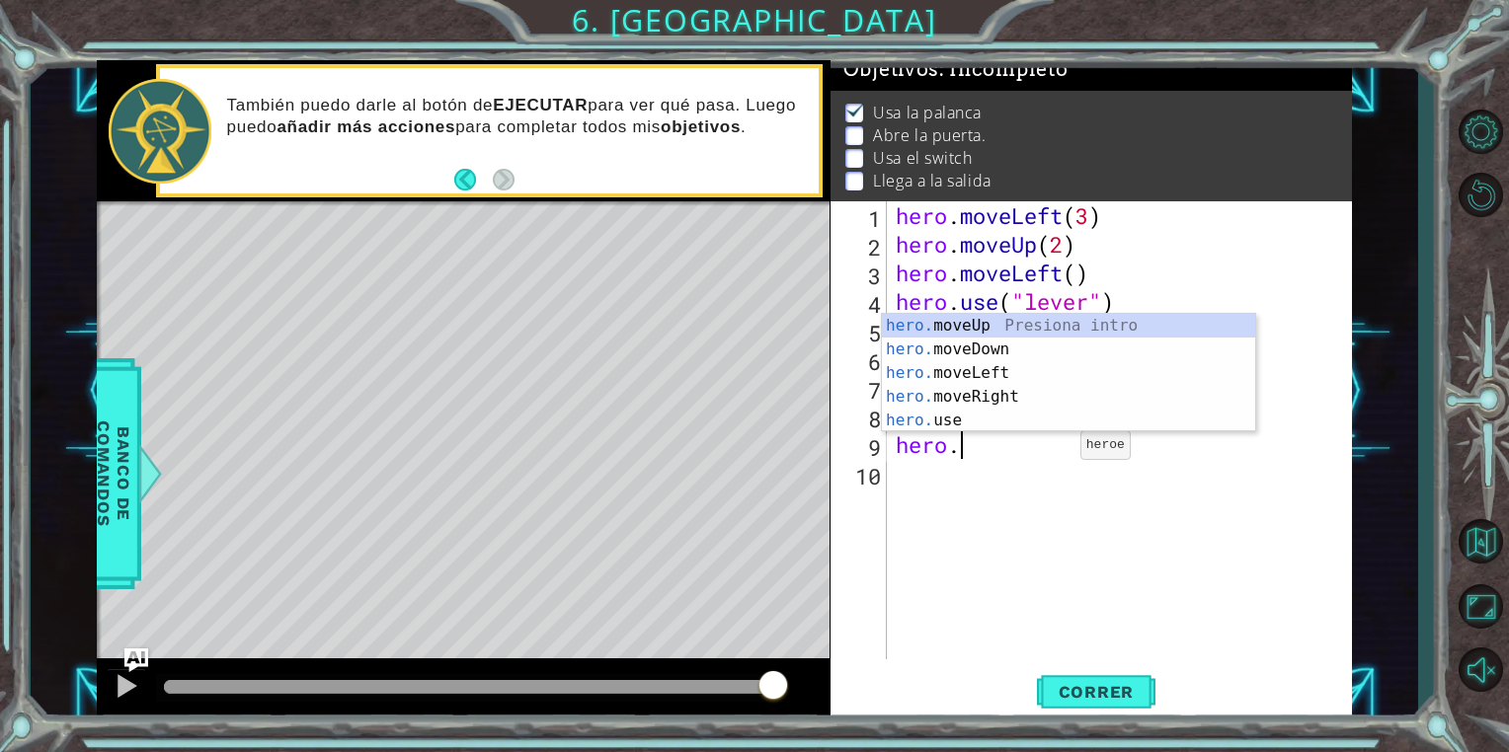
scroll to position [0, 1]
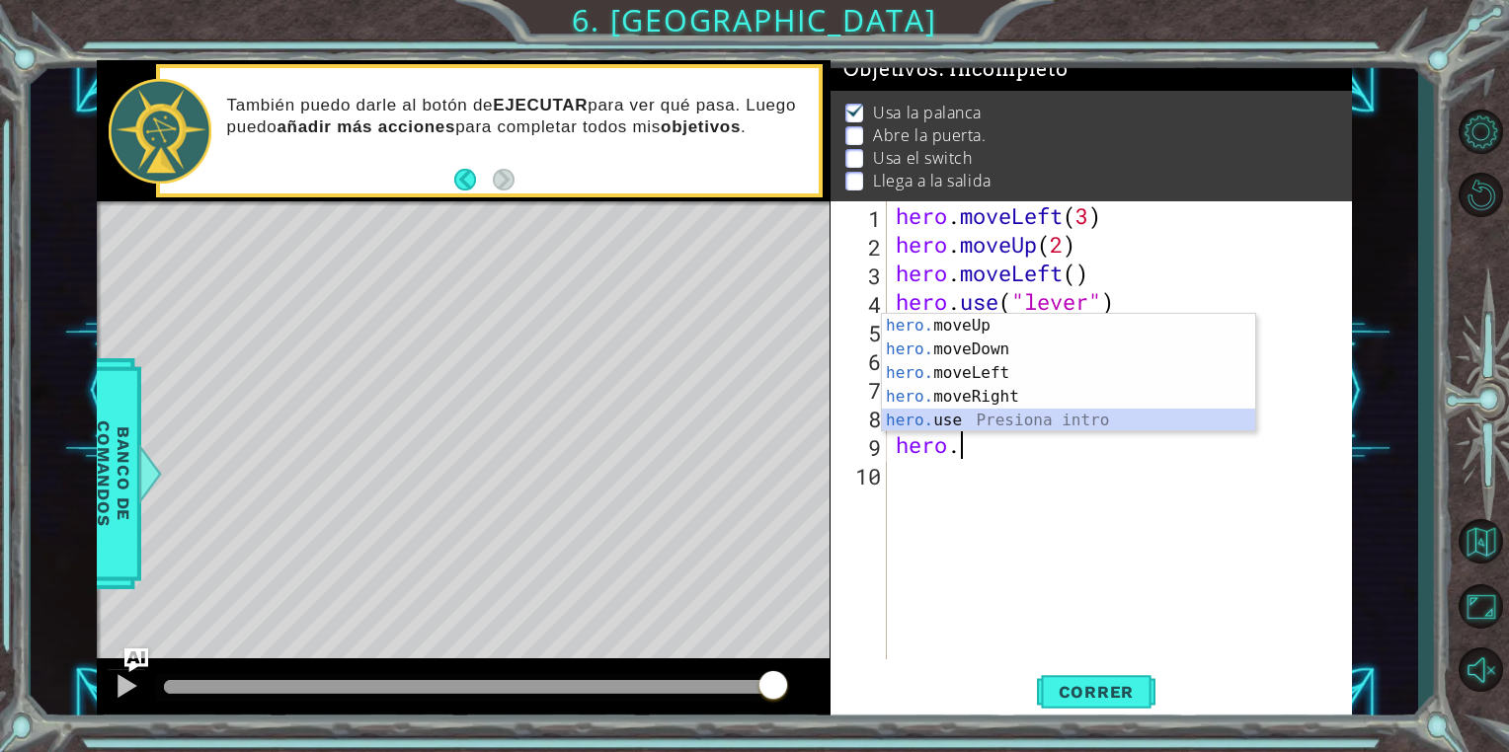
click at [1066, 421] on div "hero. moveUp Presiona intro hero. moveDown Presiona intro hero. moveLeft Presio…" at bounding box center [1068, 397] width 373 height 166
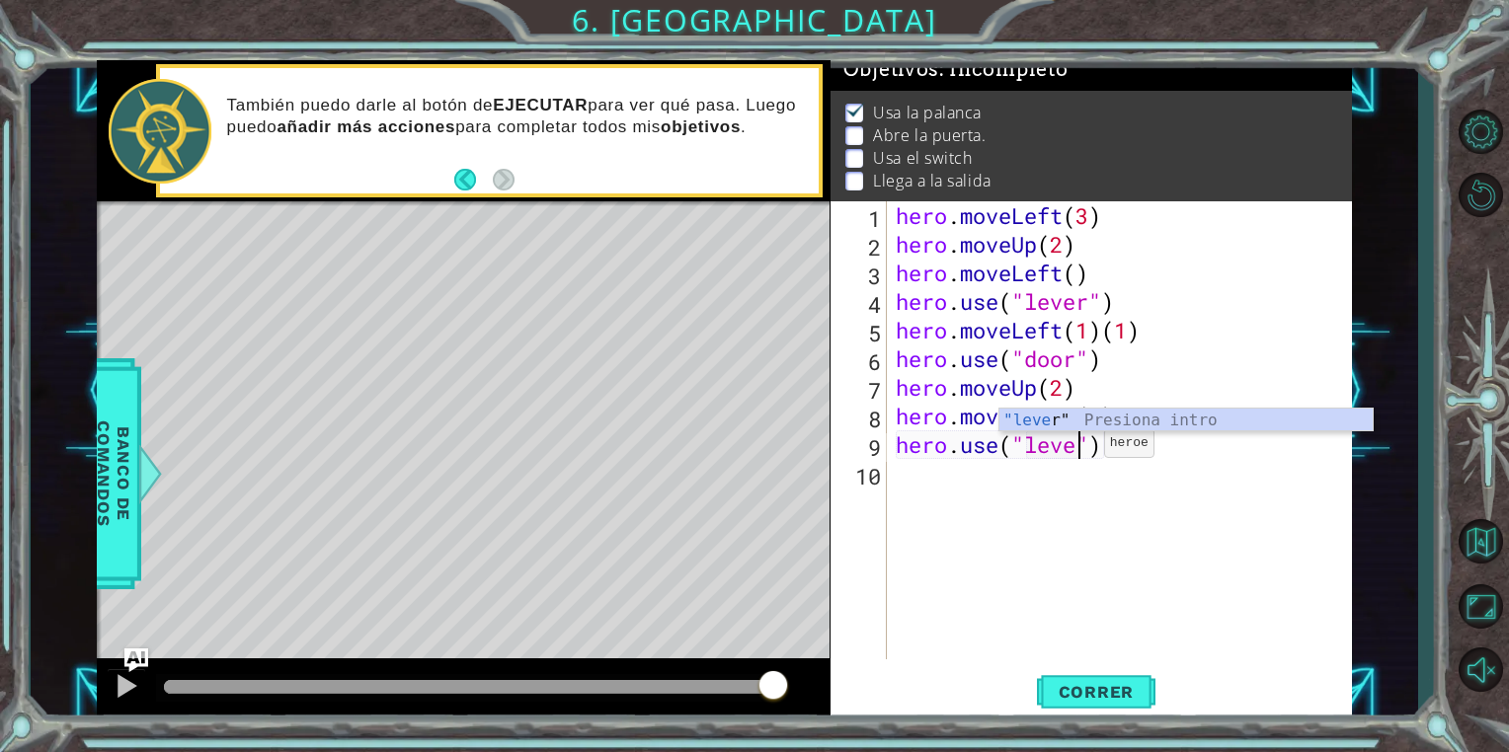
type textarea "hero.use("level")"
click at [1039, 492] on div "hero . moveLeft ( 3 ) hero . moveUp ( 2 ) hero . moveLeft ( ) hero . use ( "lev…" at bounding box center [1124, 458] width 464 height 515
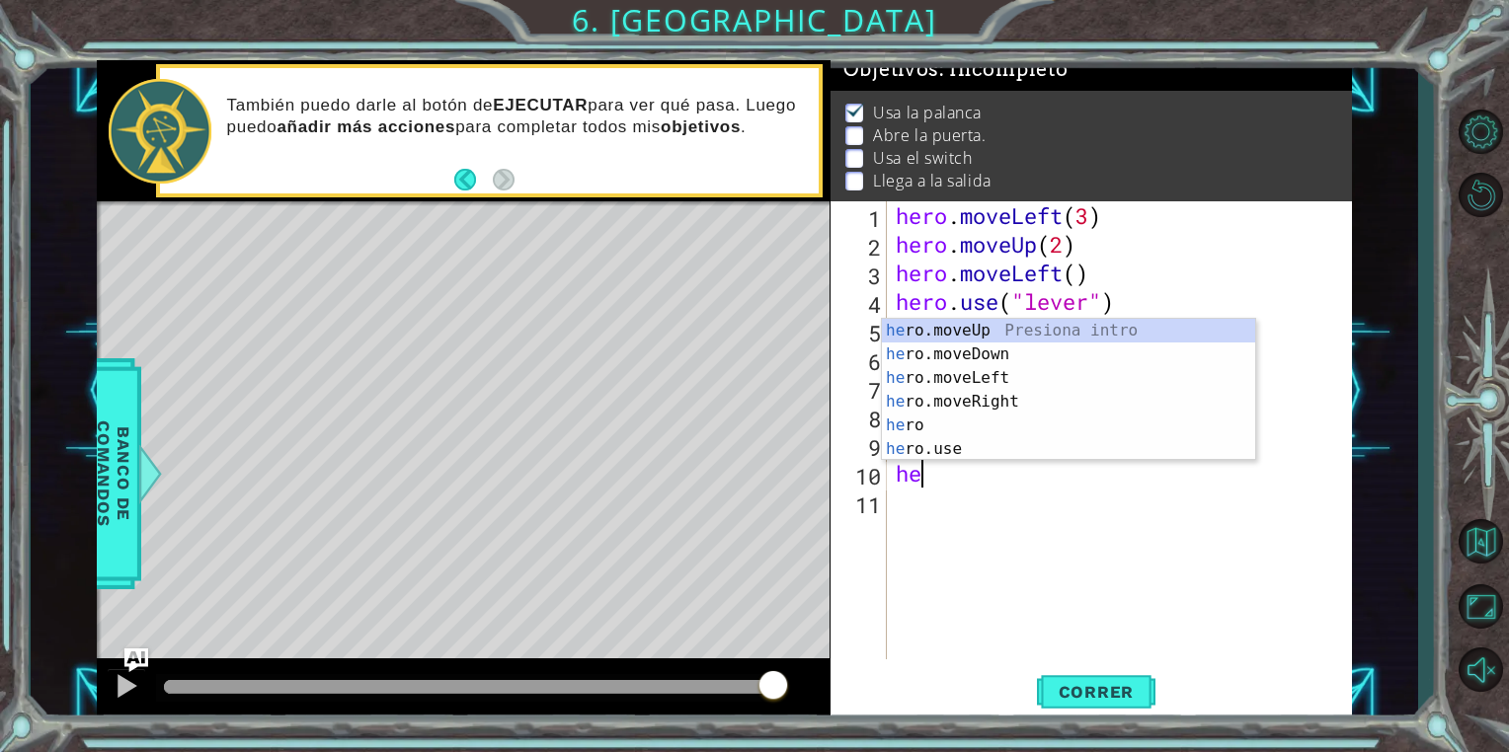
scroll to position [0, 0]
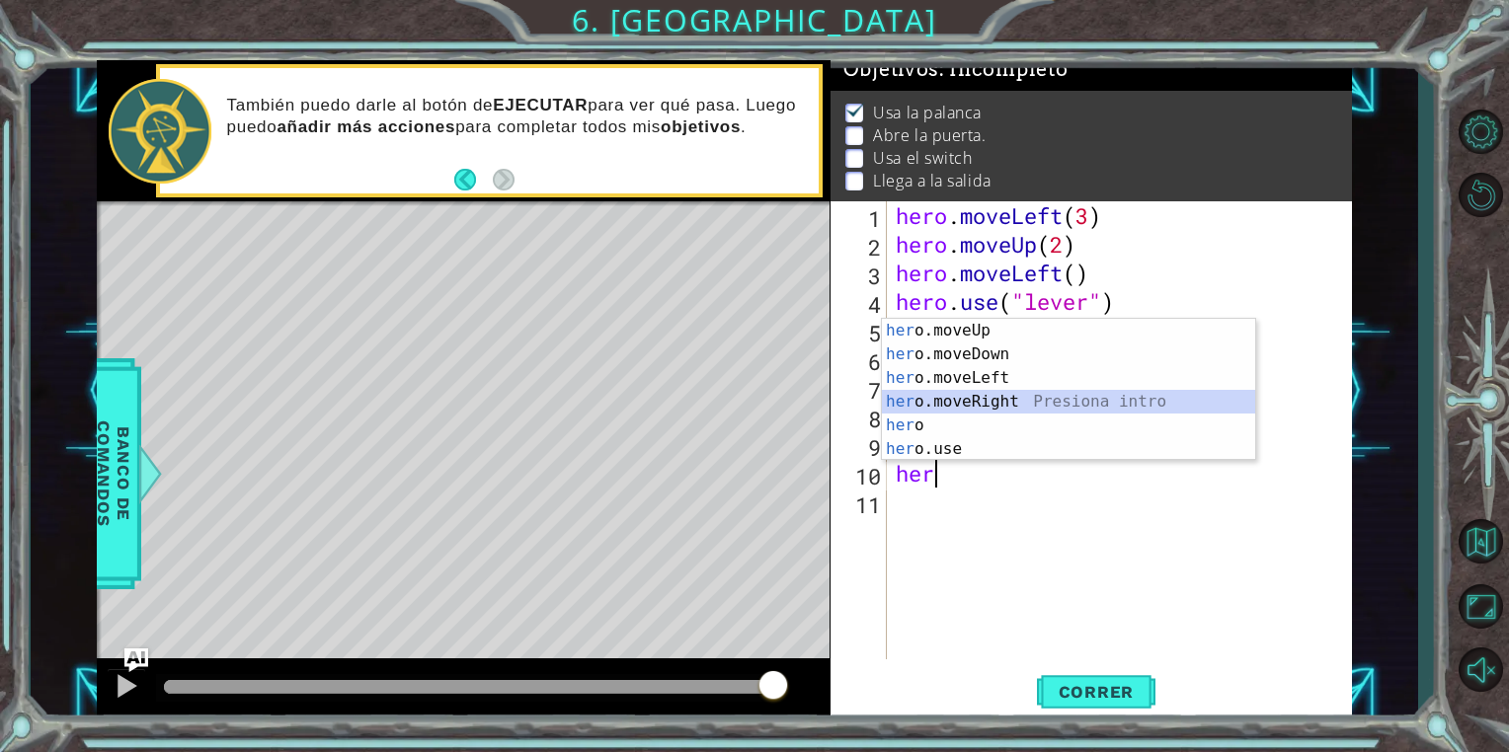
click at [1040, 397] on div "her o.moveUp Presiona intro her o.moveDown Presiona intro her o.moveLeft Presio…" at bounding box center [1068, 414] width 373 height 190
type textarea "hero.moveRight(1)"
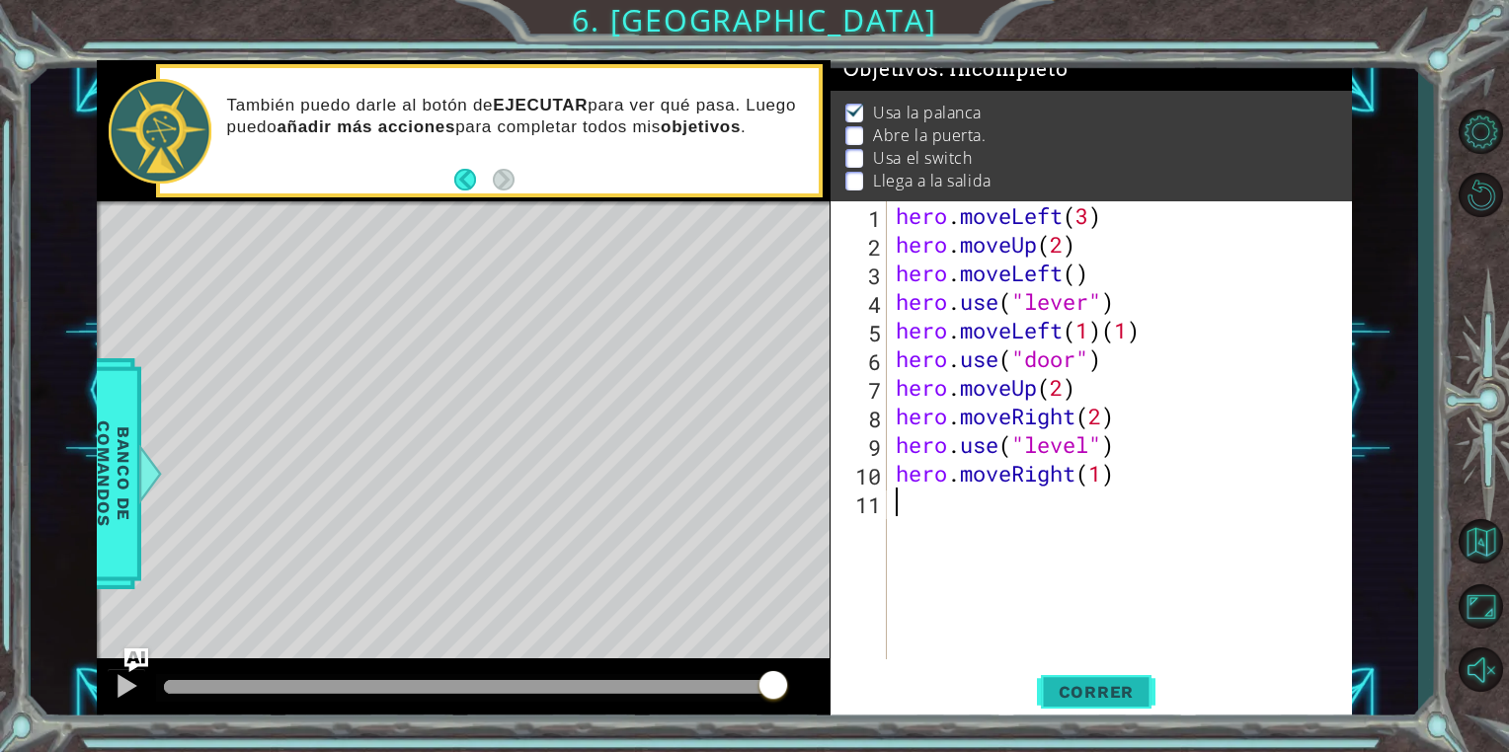
drag, startPoint x: 1016, startPoint y: 531, endPoint x: 1103, endPoint y: 697, distance: 187.3
click at [1103, 697] on div "hero.moveRight(1) 1 2 3 4 5 6 7 8 9 10 11 hero . moveLeft ( 3 ) hero . moveUp (…" at bounding box center [1090, 461] width 521 height 520
click at [1103, 697] on span "Correr" at bounding box center [1097, 692] width 116 height 20
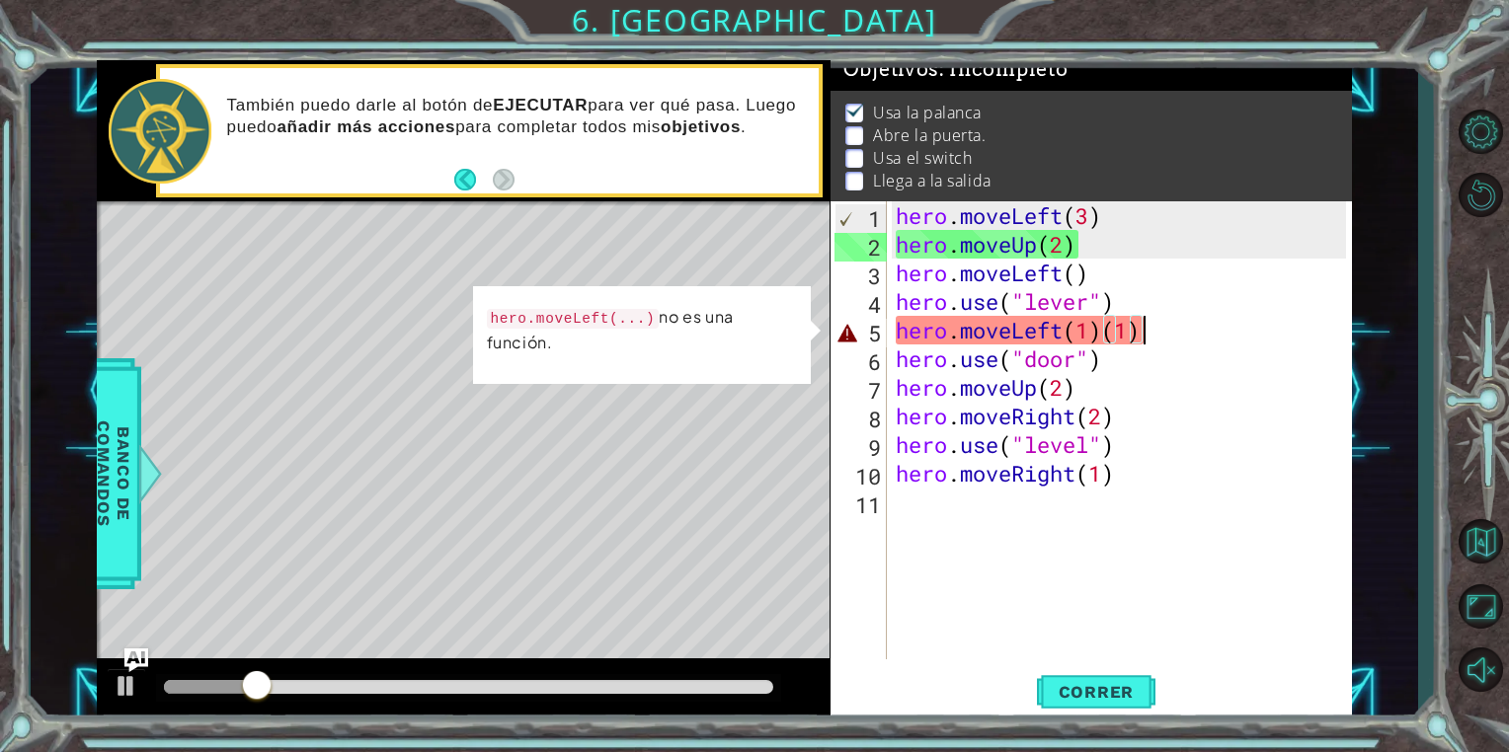
click at [1159, 329] on div "hero . moveLeft ( 3 ) hero . moveUp ( 2 ) hero . moveLeft ( ) hero . use ( "lev…" at bounding box center [1124, 458] width 464 height 515
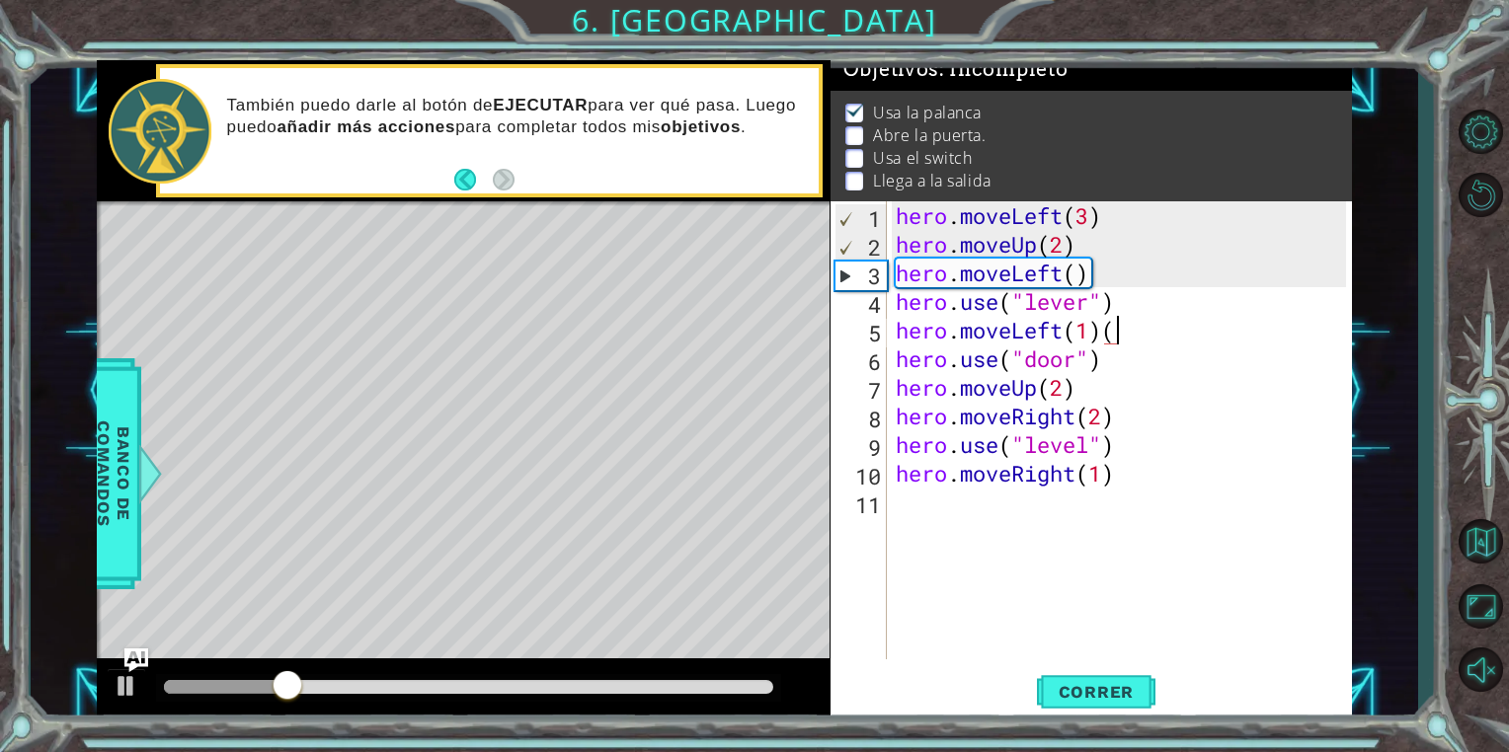
type textarea "hero.moveLeft(1)"
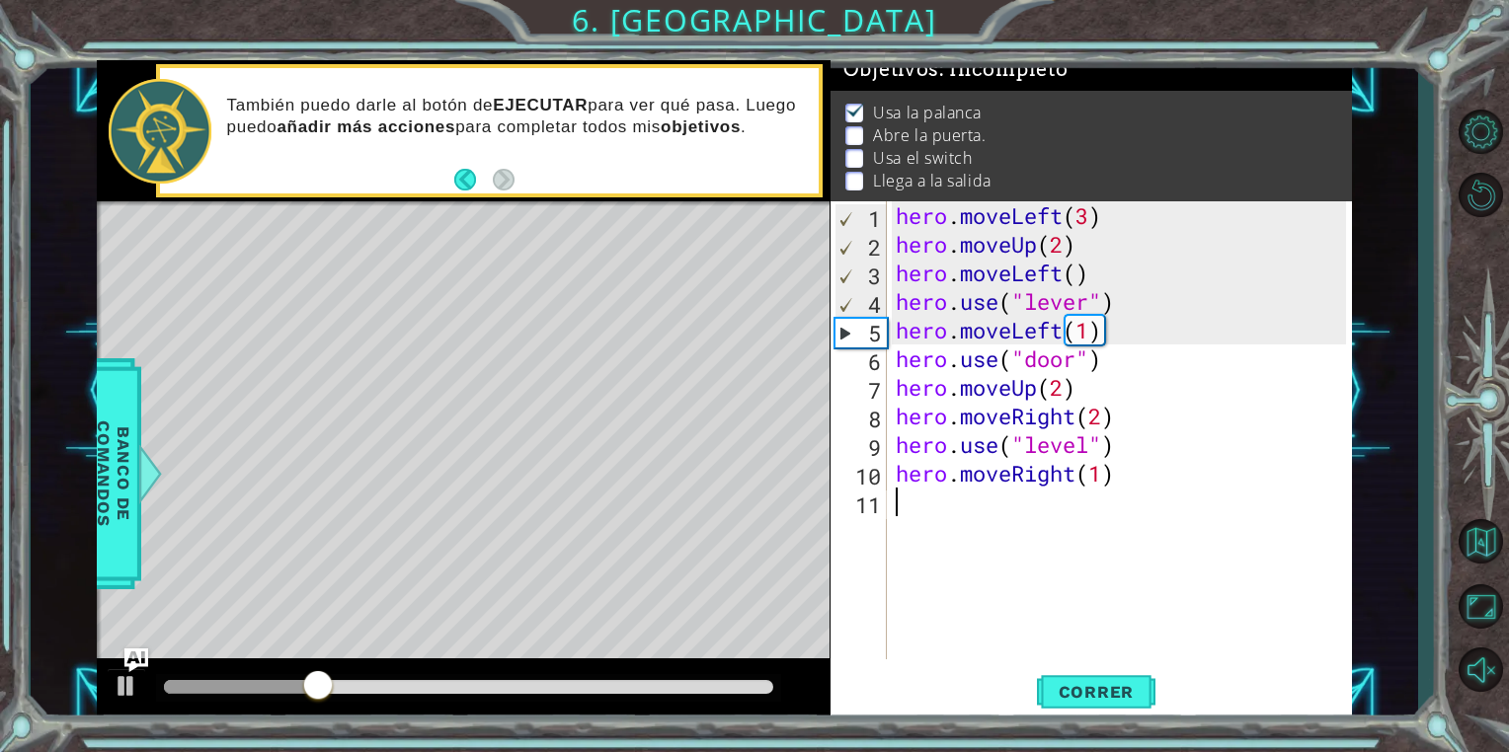
click at [1122, 576] on div "hero . moveLeft ( 3 ) hero . moveUp ( 2 ) hero . moveLeft ( ) hero . use ( "lev…" at bounding box center [1124, 458] width 464 height 515
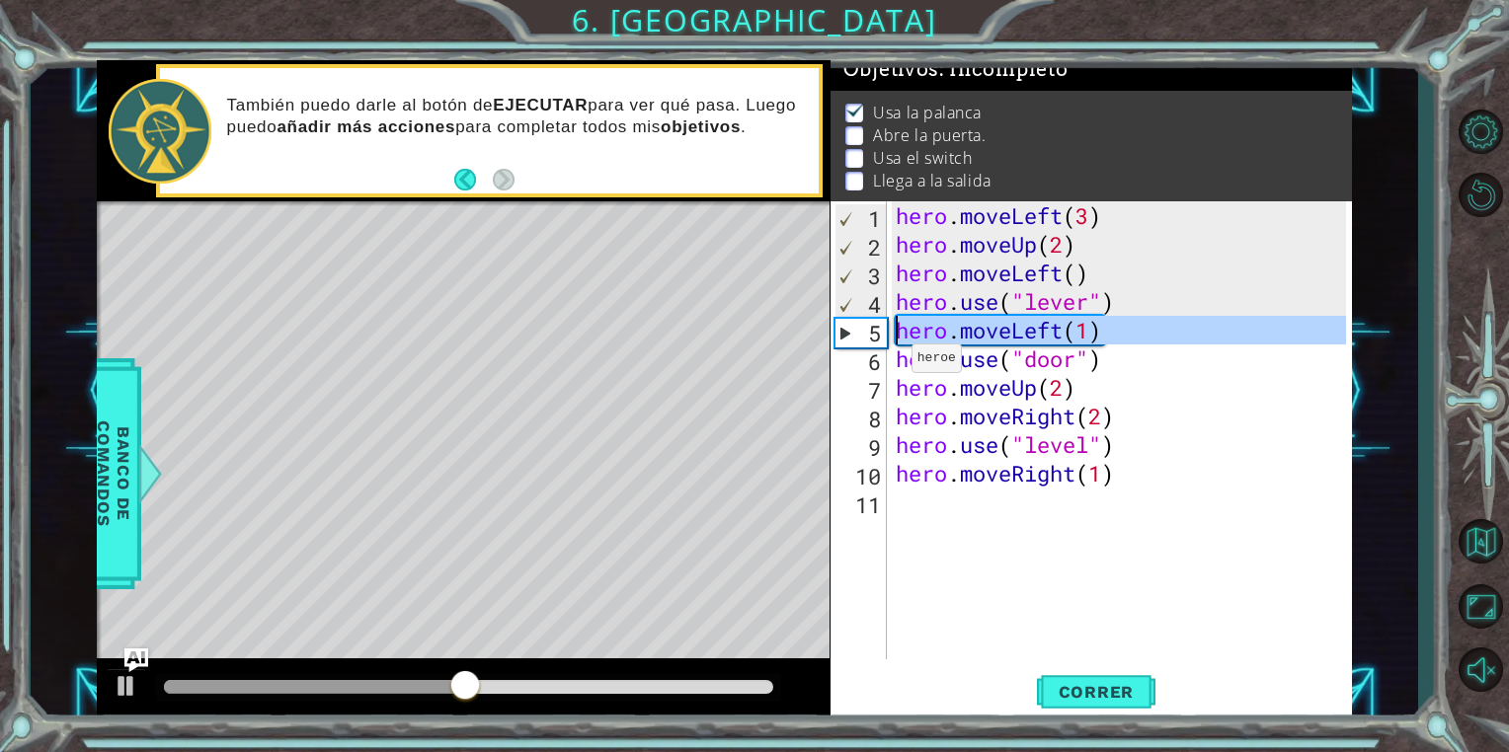
click at [857, 338] on div "5" at bounding box center [860, 333] width 51 height 29
type textarea "hero.moveLeft(1)"
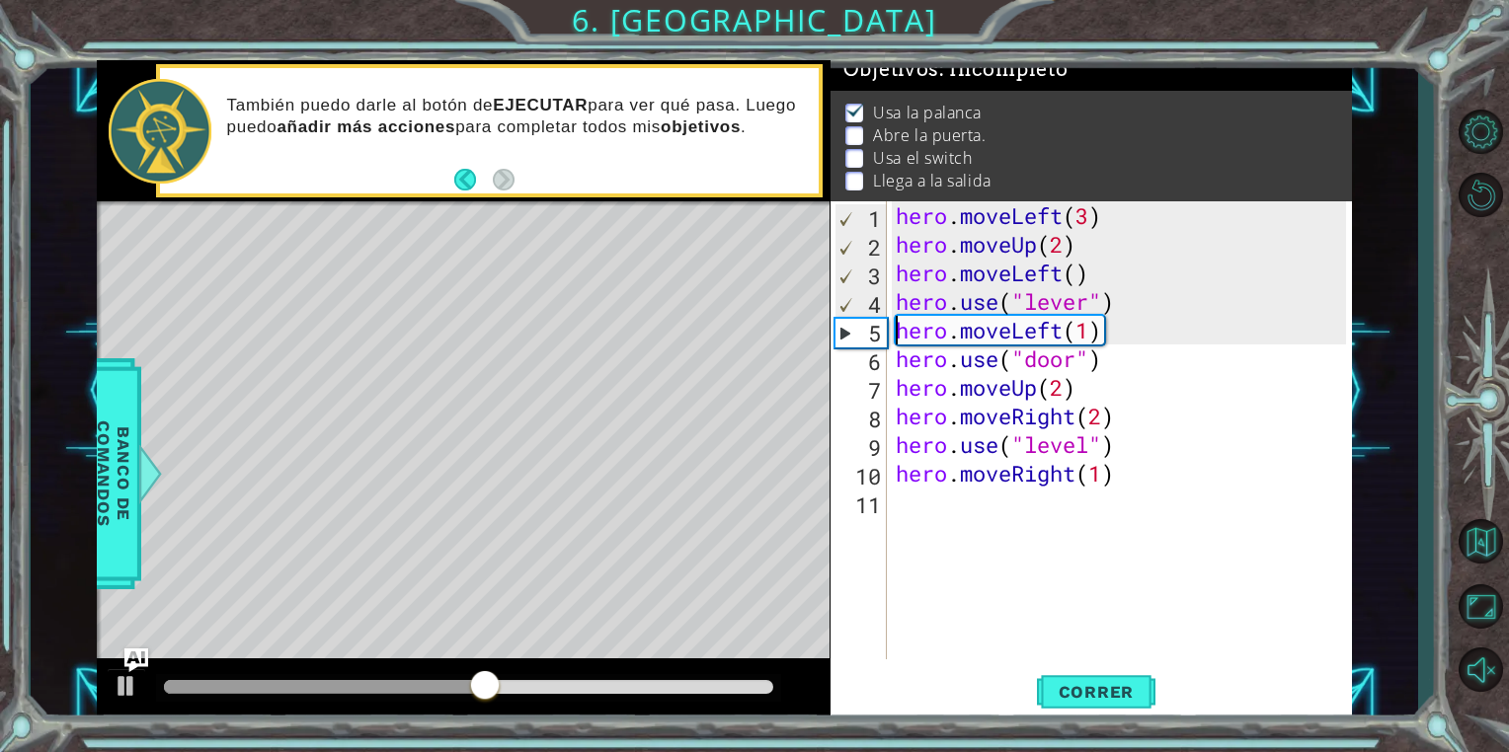
click at [1184, 343] on div "hero . moveLeft ( 3 ) hero . moveUp ( 2 ) hero . moveLeft ( ) hero . use ( "lev…" at bounding box center [1124, 458] width 464 height 515
click at [1193, 528] on div "hero . moveLeft ( 3 ) hero . moveUp ( 2 ) hero . moveLeft ( ) hero . use ( "lev…" at bounding box center [1124, 458] width 464 height 515
click at [976, 519] on div "hero . moveLeft ( 3 ) hero . moveUp ( 2 ) hero . moveLeft ( ) hero . use ( "lev…" at bounding box center [1124, 458] width 464 height 515
click at [1090, 698] on span "Correr" at bounding box center [1097, 692] width 116 height 20
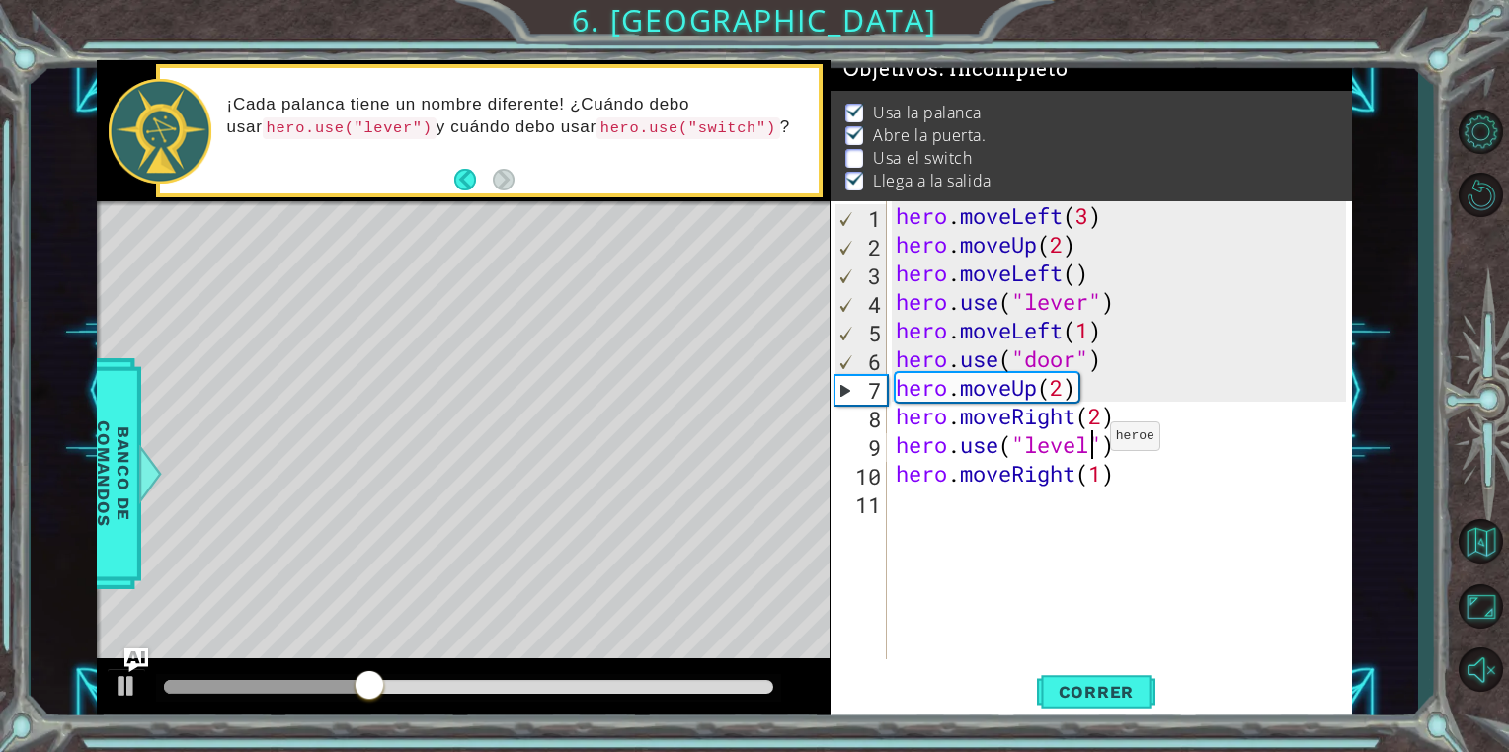
click at [1092, 440] on div "hero . moveLeft ( 3 ) hero . moveUp ( 2 ) hero . moveLeft ( ) hero . use ( "lev…" at bounding box center [1124, 458] width 464 height 515
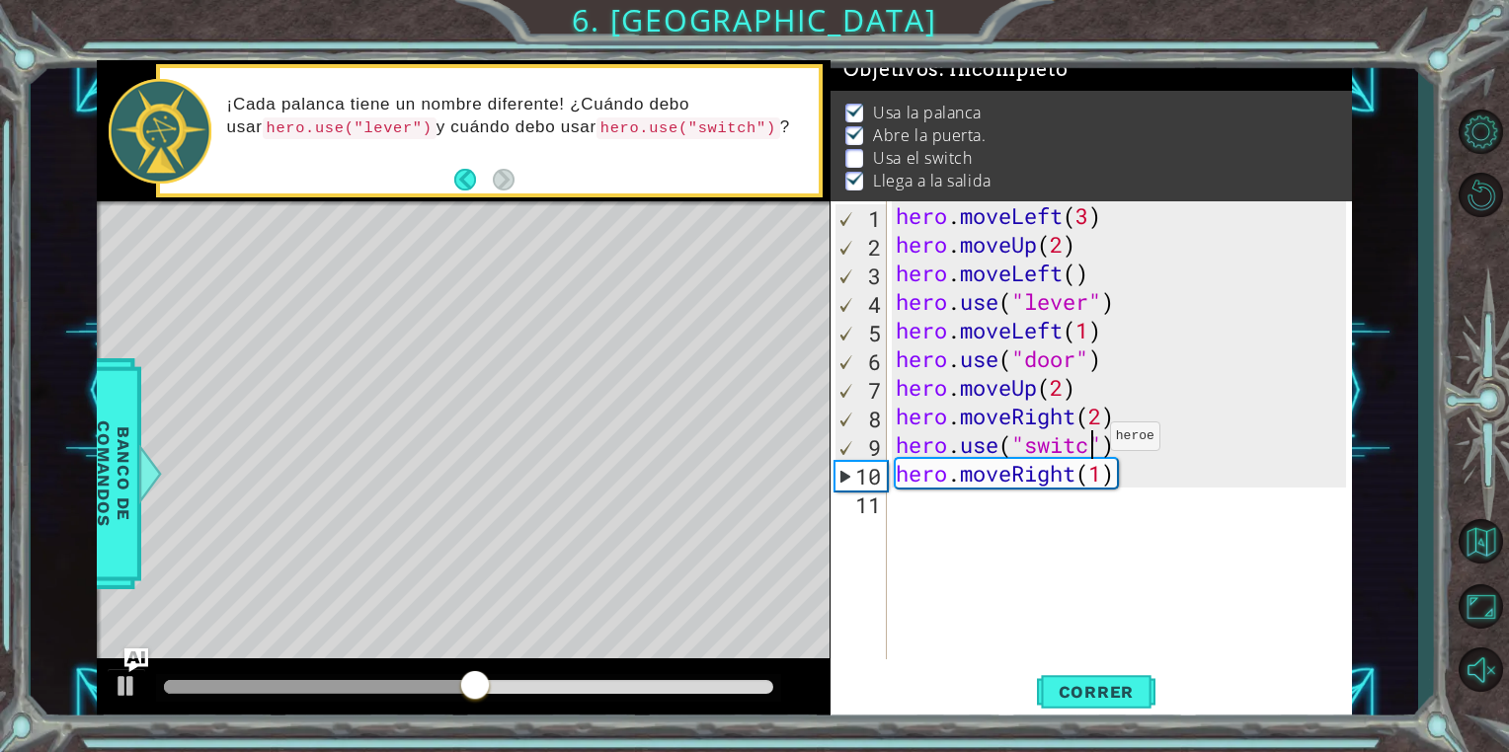
scroll to position [0, 8]
type textarea "hero.use("switch")"
click at [1136, 679] on button "Correr" at bounding box center [1096, 693] width 118 height 52
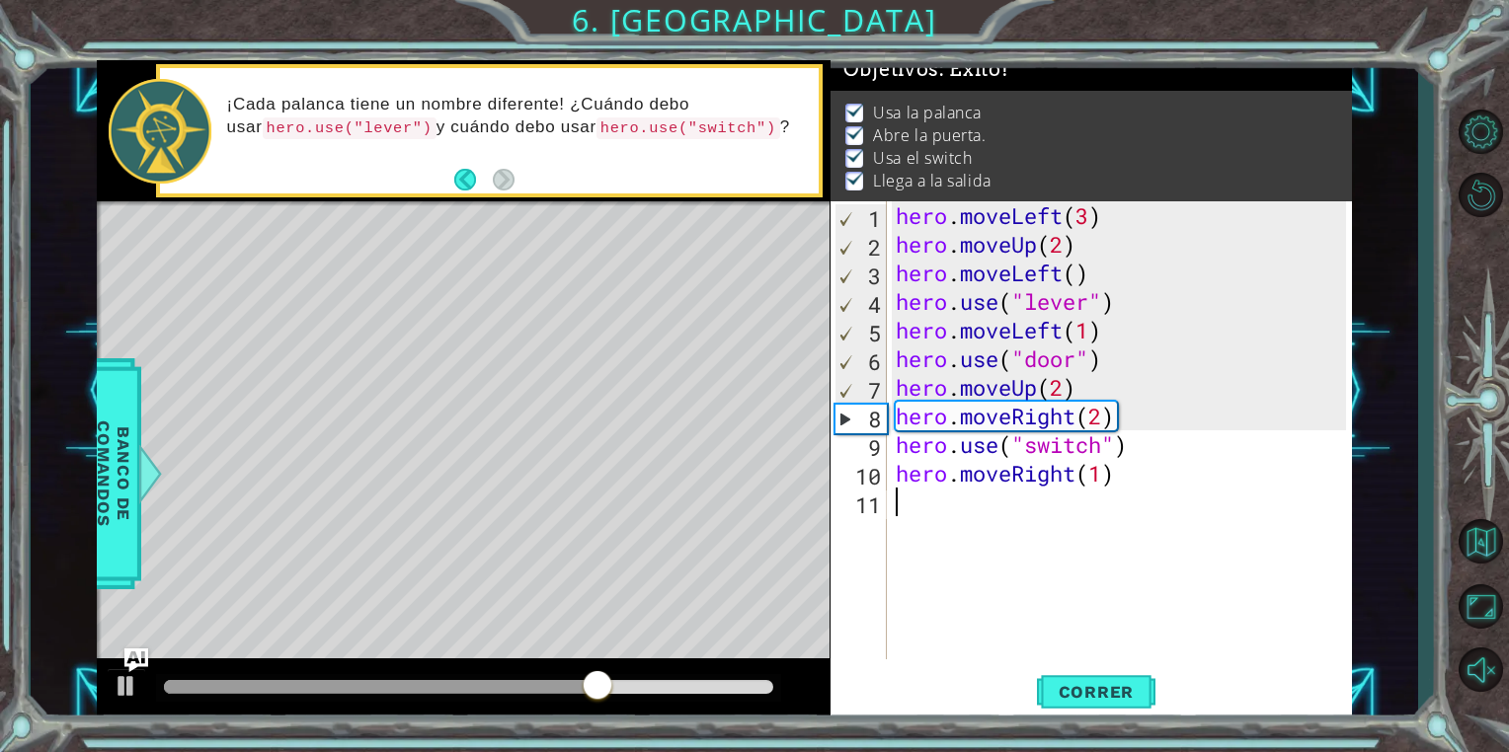
click at [1080, 572] on div "hero . moveLeft ( 3 ) hero . moveUp ( 2 ) hero . moveLeft ( ) hero . use ( "lev…" at bounding box center [1124, 458] width 464 height 515
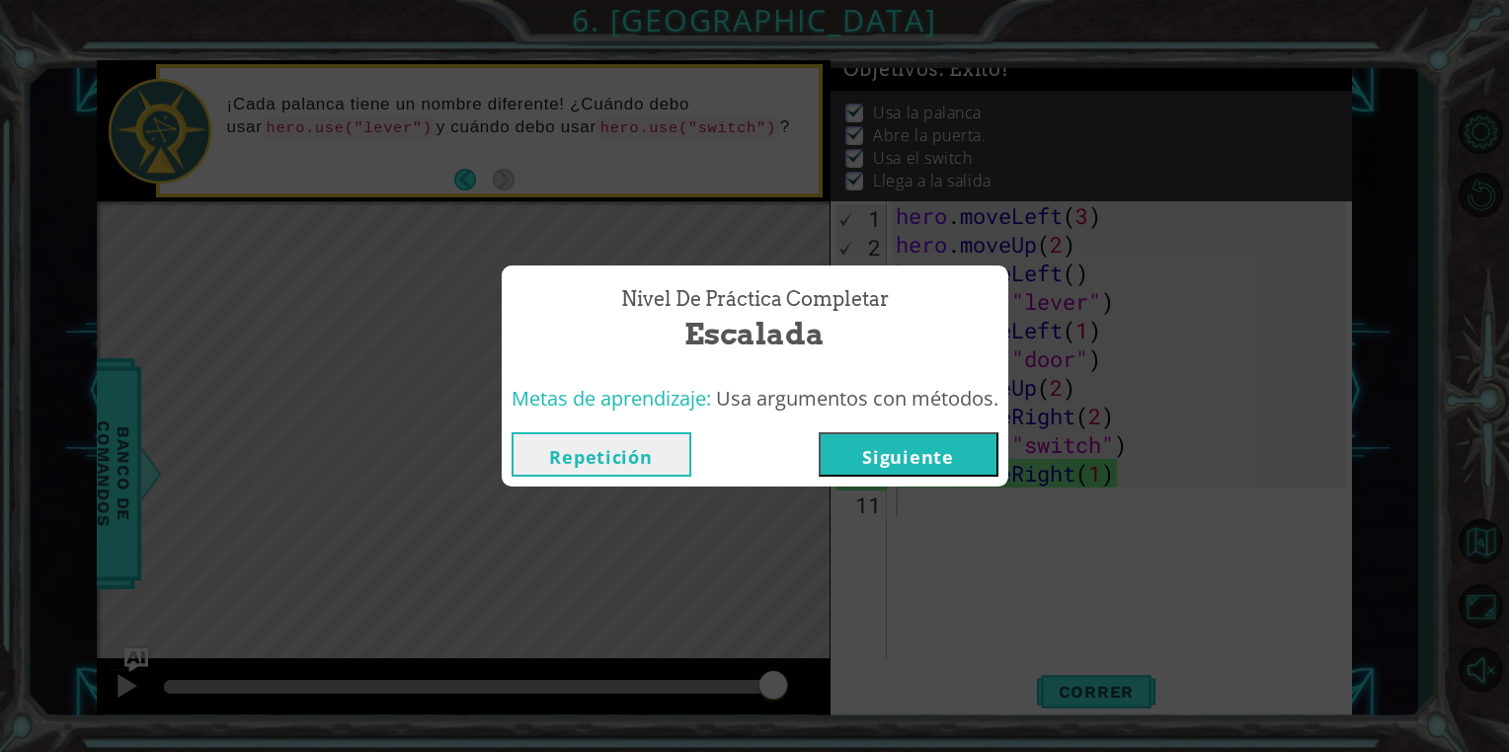
click at [944, 468] on button "Siguiente" at bounding box center [909, 455] width 180 height 44
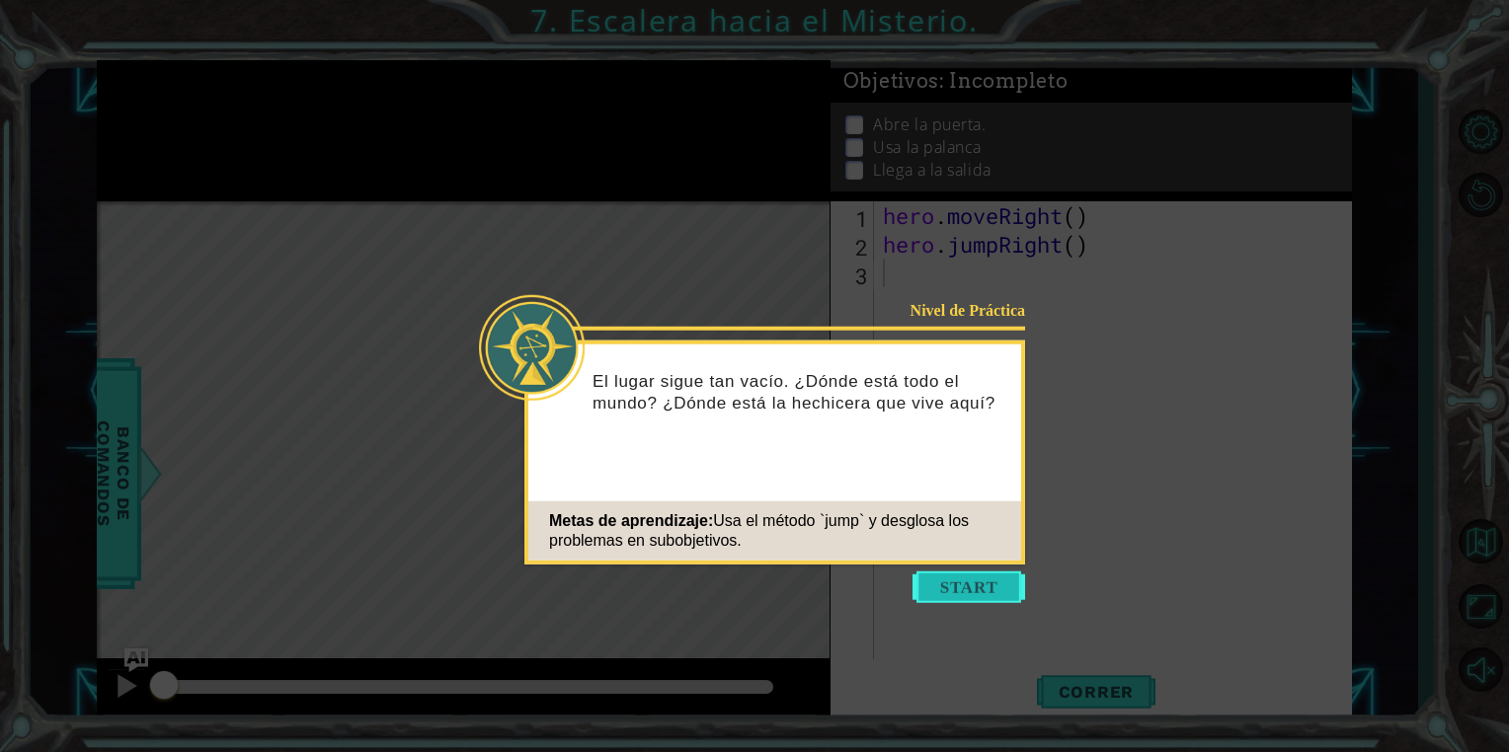
click at [1001, 596] on button "Start" at bounding box center [968, 588] width 113 height 32
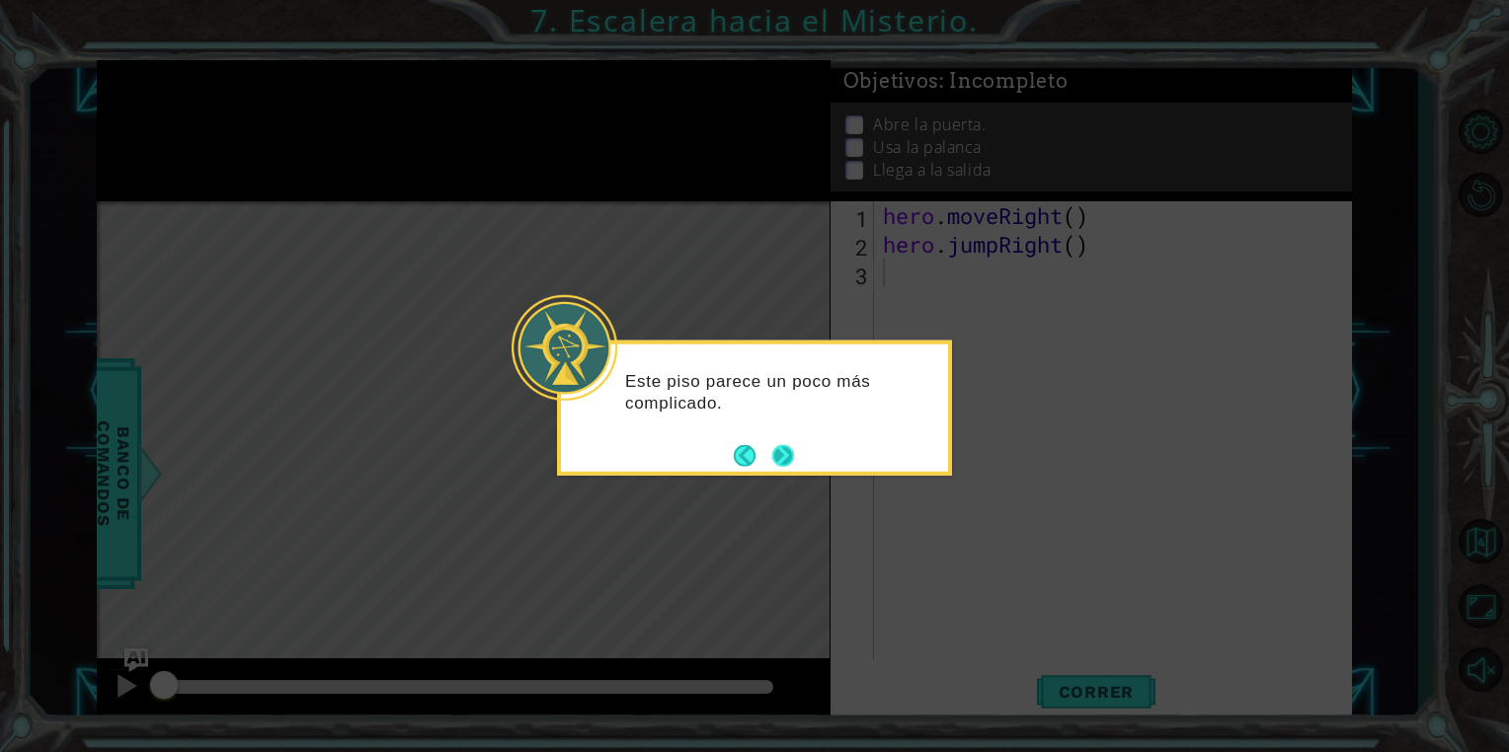
click at [790, 454] on button "Next" at bounding box center [783, 455] width 22 height 22
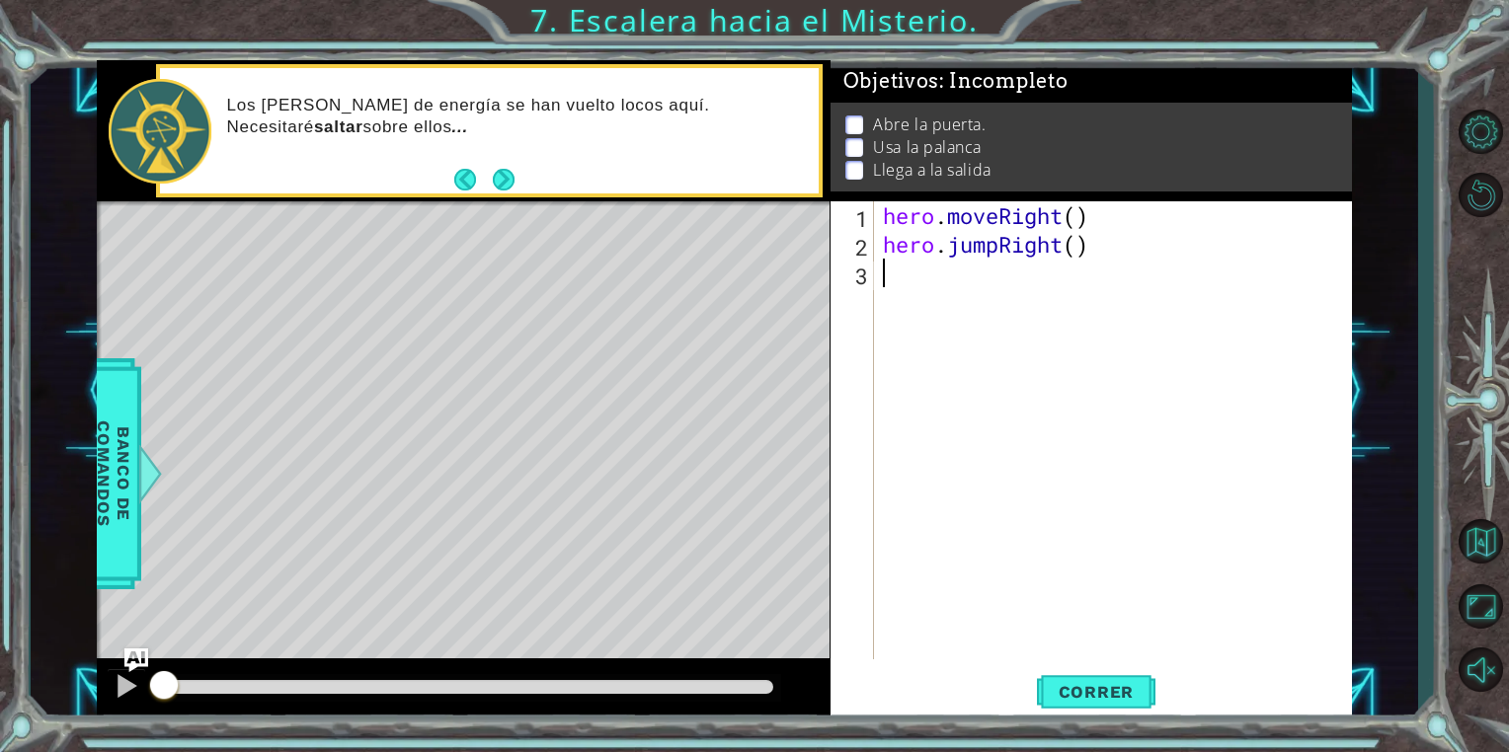
type textarea "h"
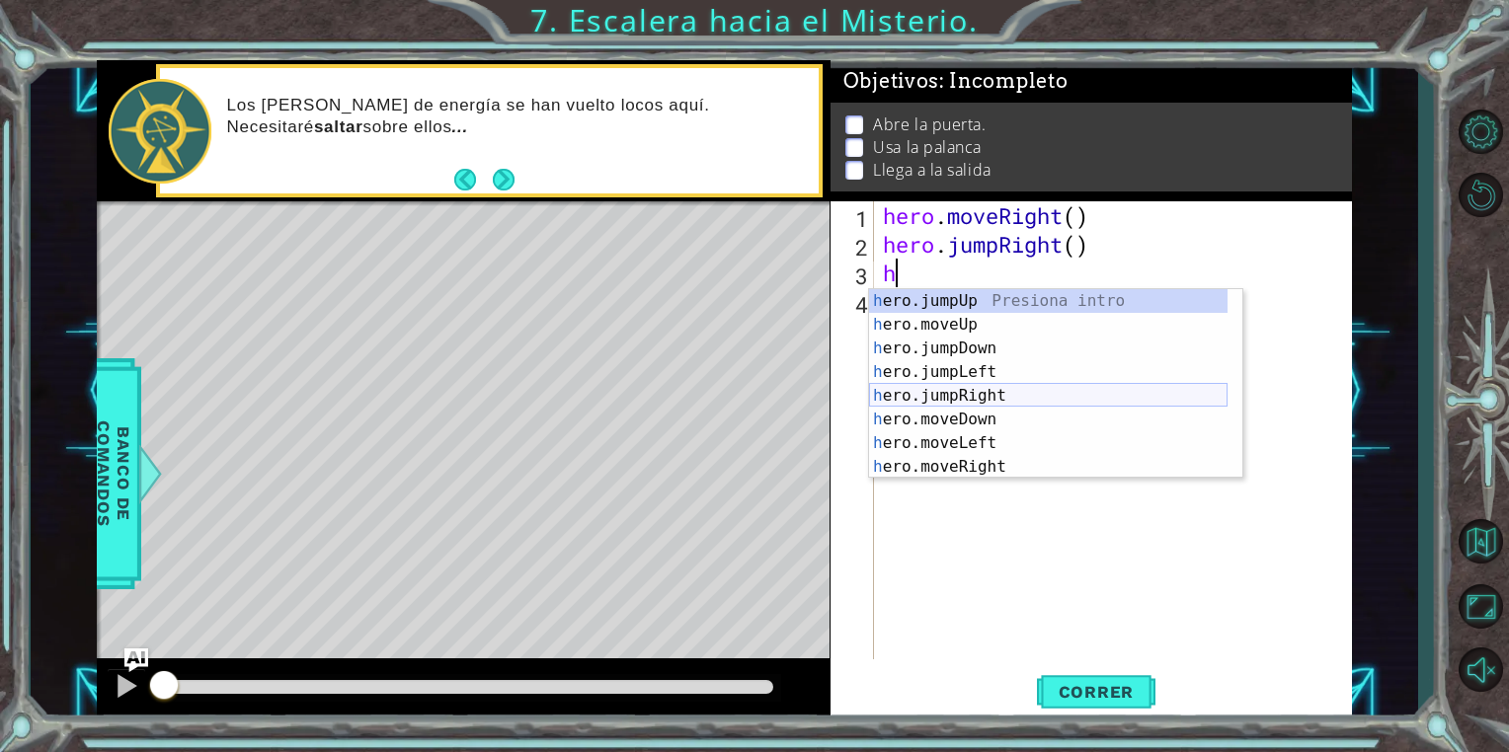
click at [987, 402] on div "h ero.jumpUp Presiona intro h ero.moveUp Presiona intro h ero.jumpDown Presiona…" at bounding box center [1048, 407] width 358 height 237
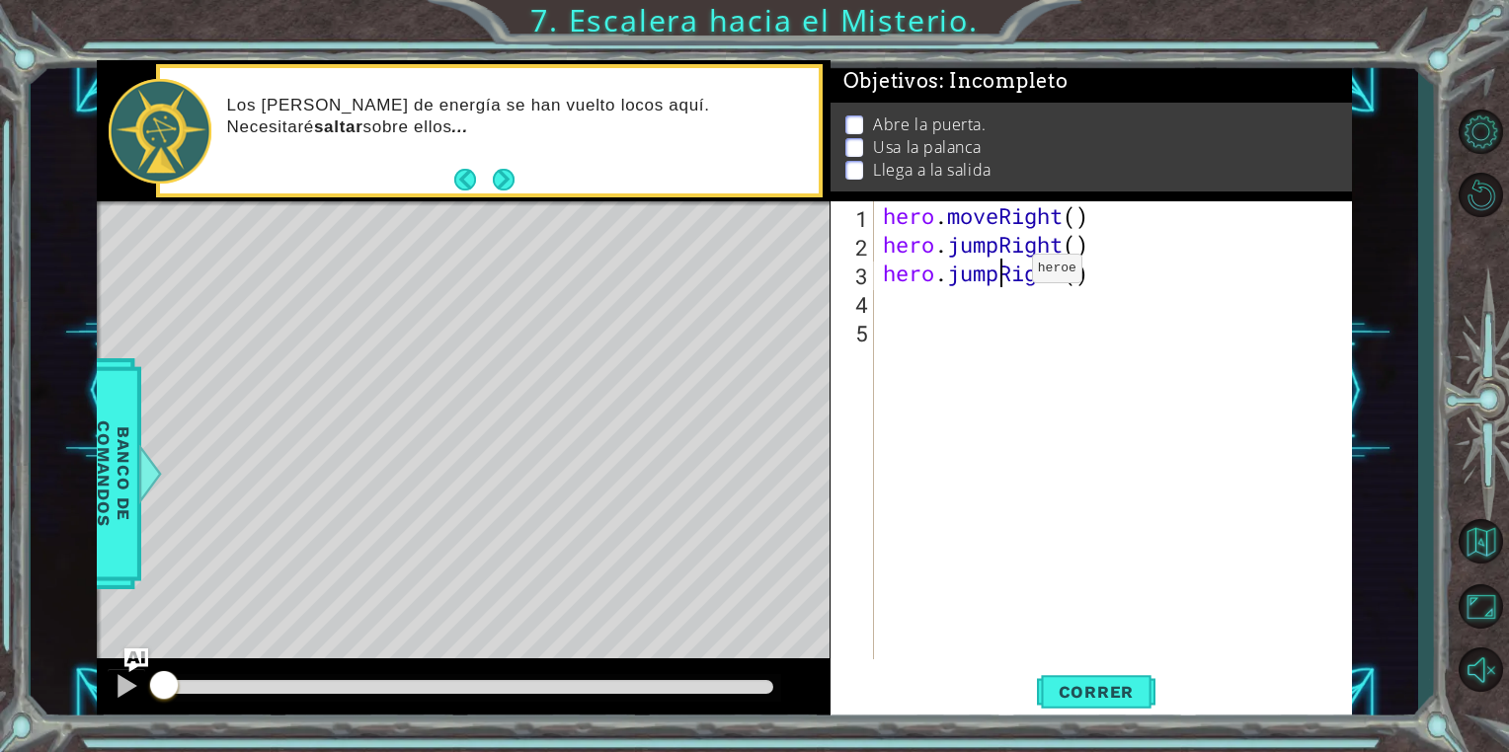
click at [1000, 273] on div "hero . moveRight ( ) hero . jumpRight ( ) hero . jumpRight ( )" at bounding box center [1117, 458] width 477 height 515
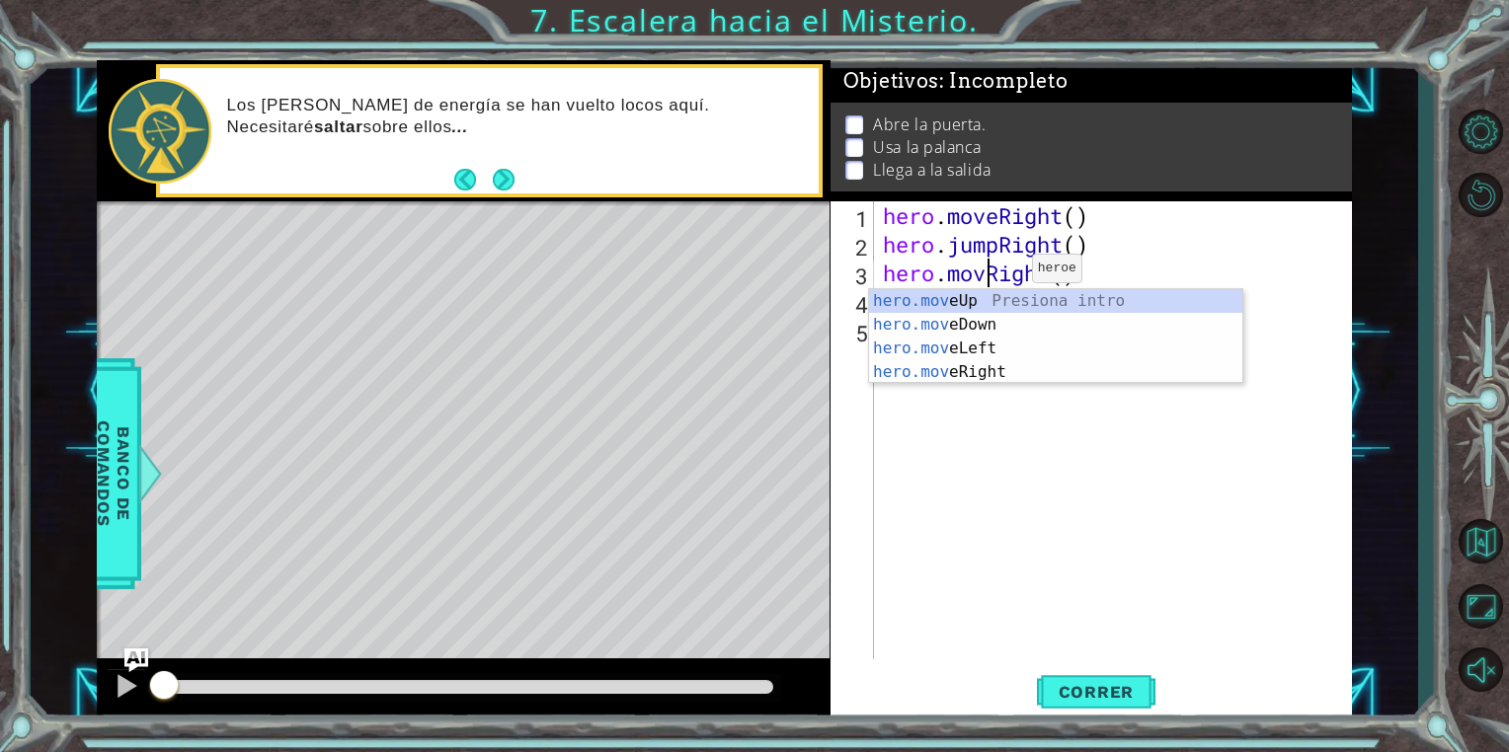
scroll to position [0, 5]
type textarea "hero.moveRight()"
click at [1122, 682] on span "Correr" at bounding box center [1097, 692] width 116 height 20
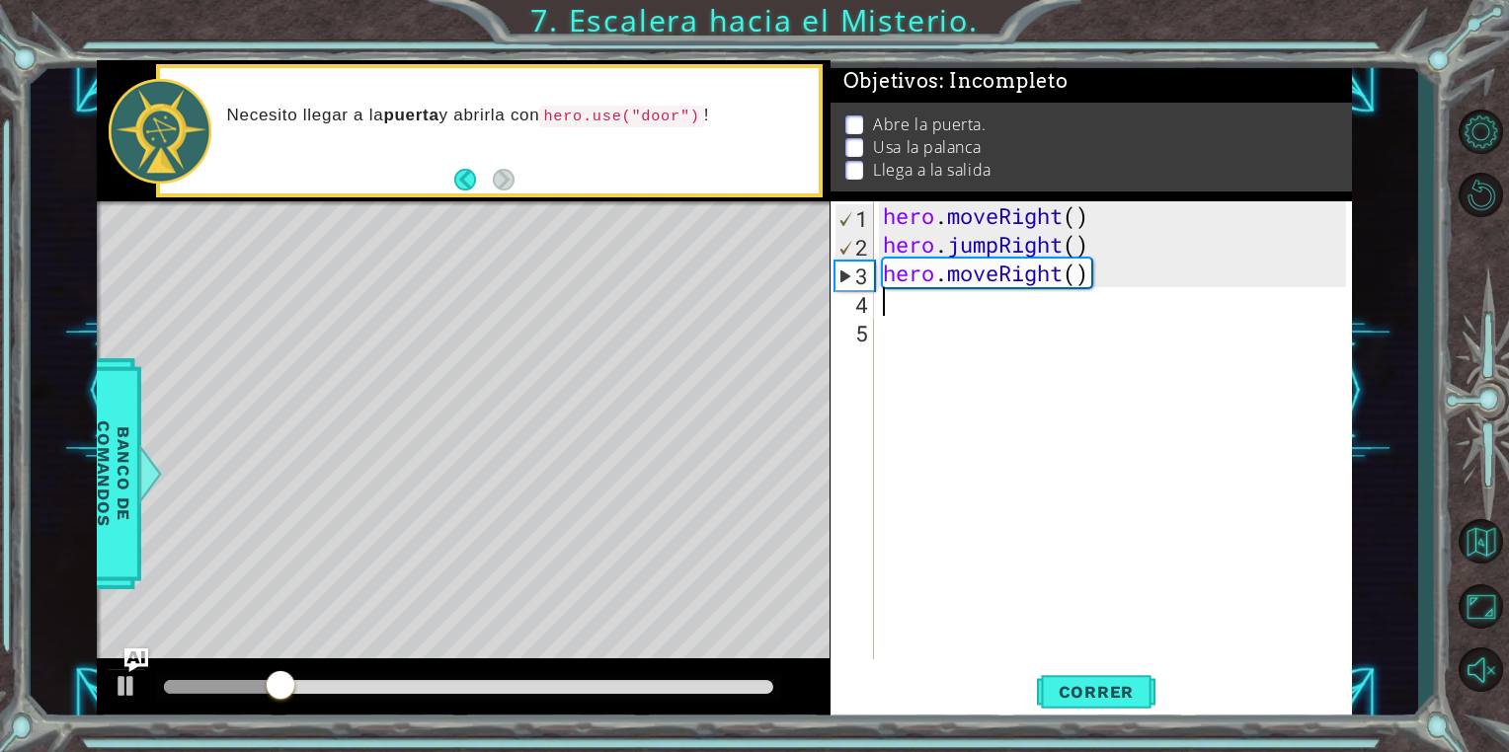
click at [946, 306] on div "hero . moveRight ( ) hero . jumpRight ( ) hero . moveRight ( )" at bounding box center [1117, 458] width 477 height 515
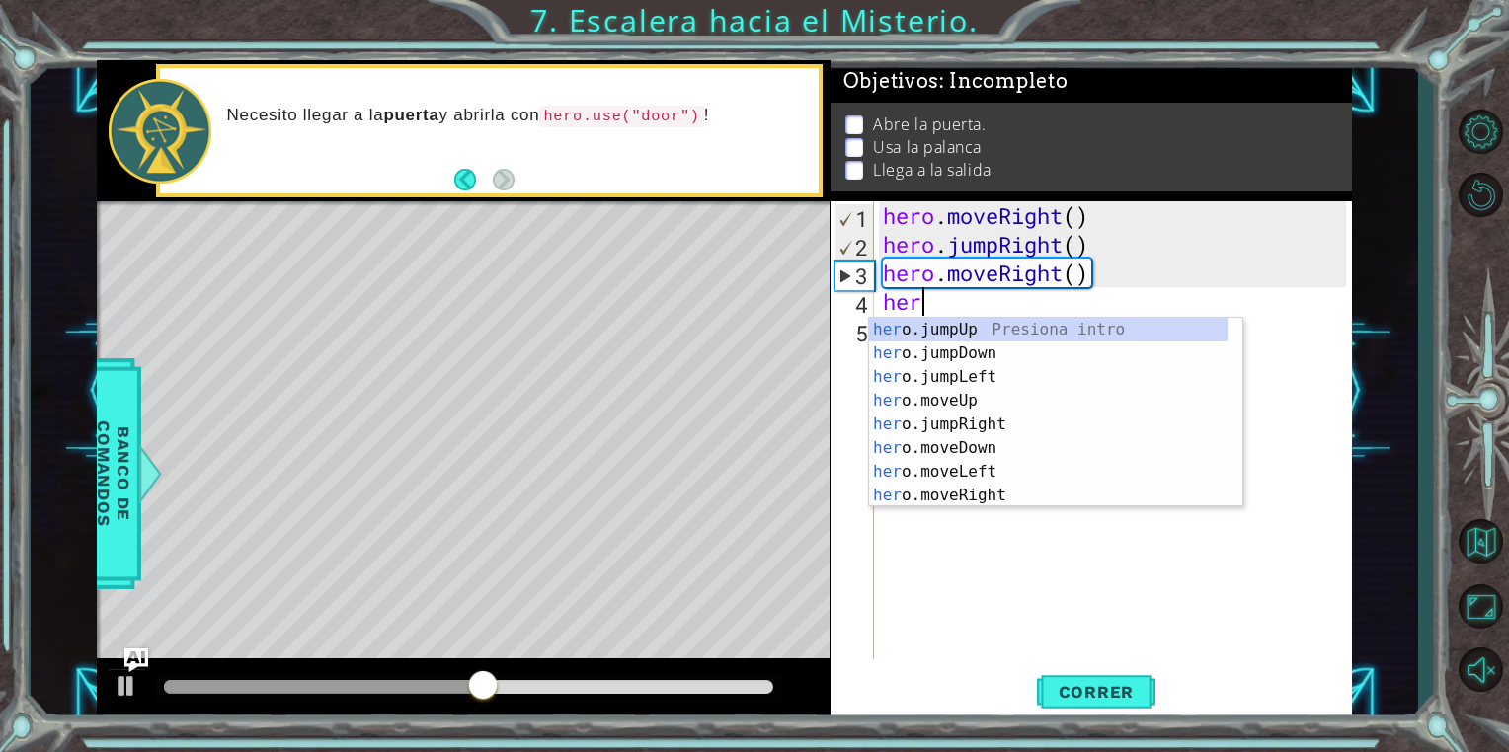
scroll to position [0, 0]
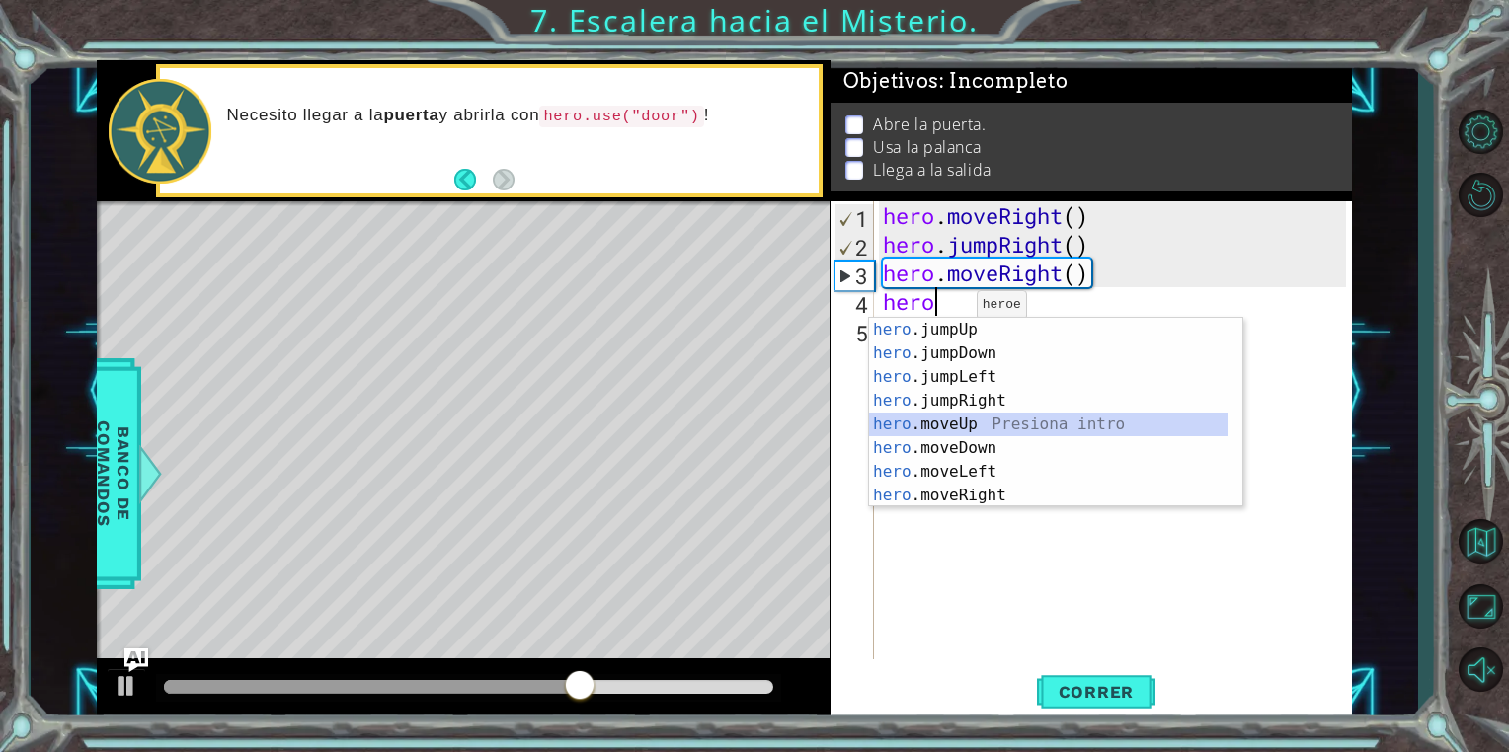
click at [964, 421] on div "hero .jumpUp Presiona intro hero .jumpDown Presiona intro hero .jumpLeft Presio…" at bounding box center [1048, 436] width 358 height 237
type textarea "hero.moveUp(1)"
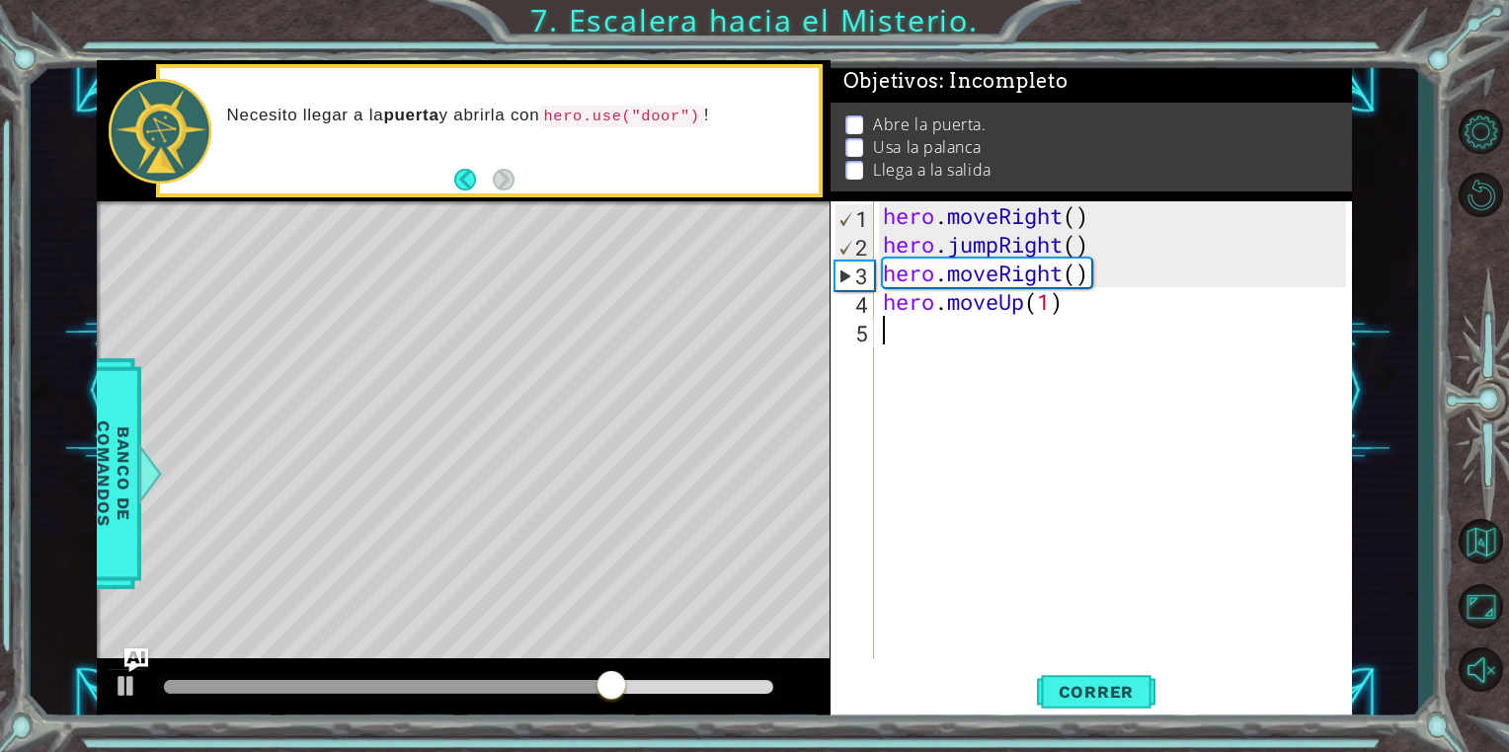
click at [925, 342] on div "hero . moveRight ( ) hero . jumpRight ( ) hero . moveRight ( ) hero . moveUp ( …" at bounding box center [1117, 458] width 477 height 515
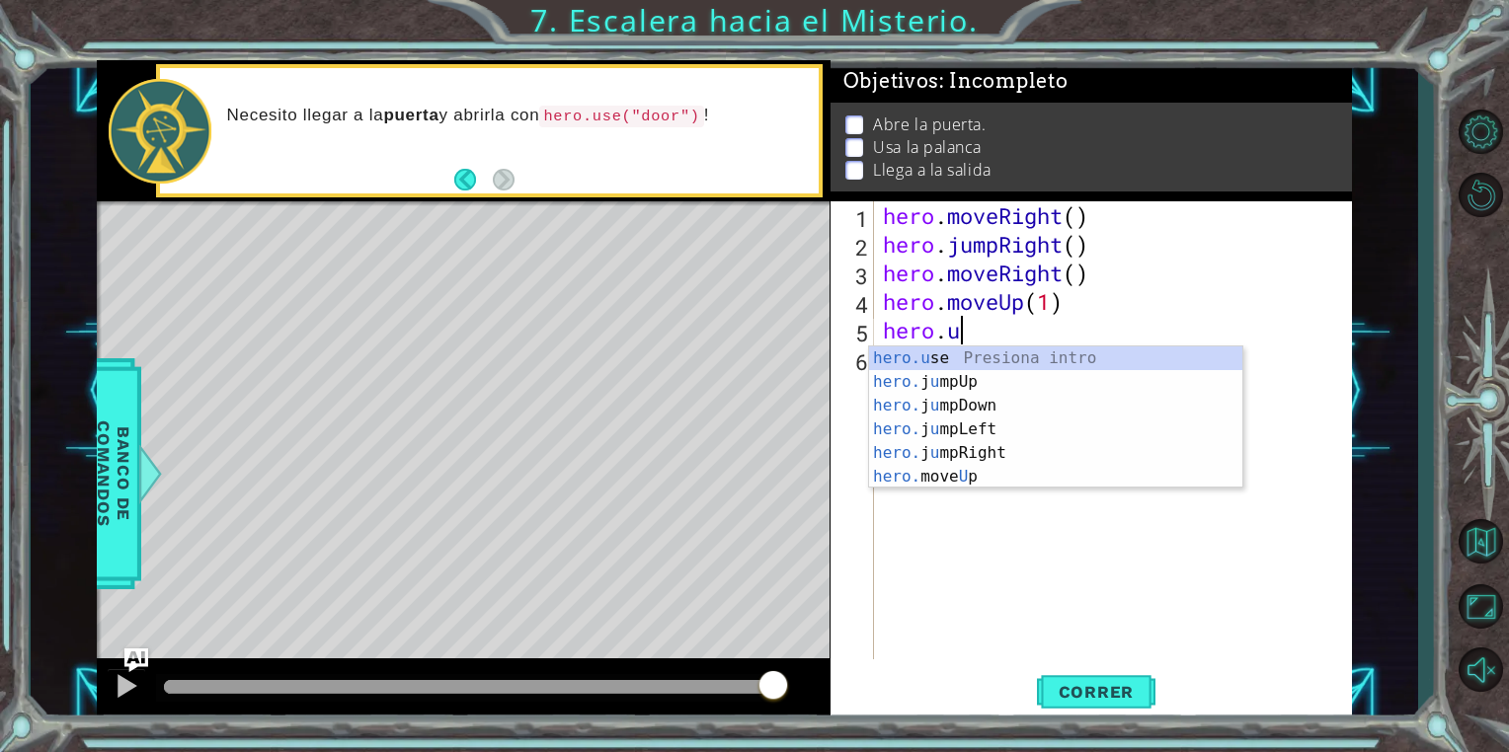
scroll to position [0, 3]
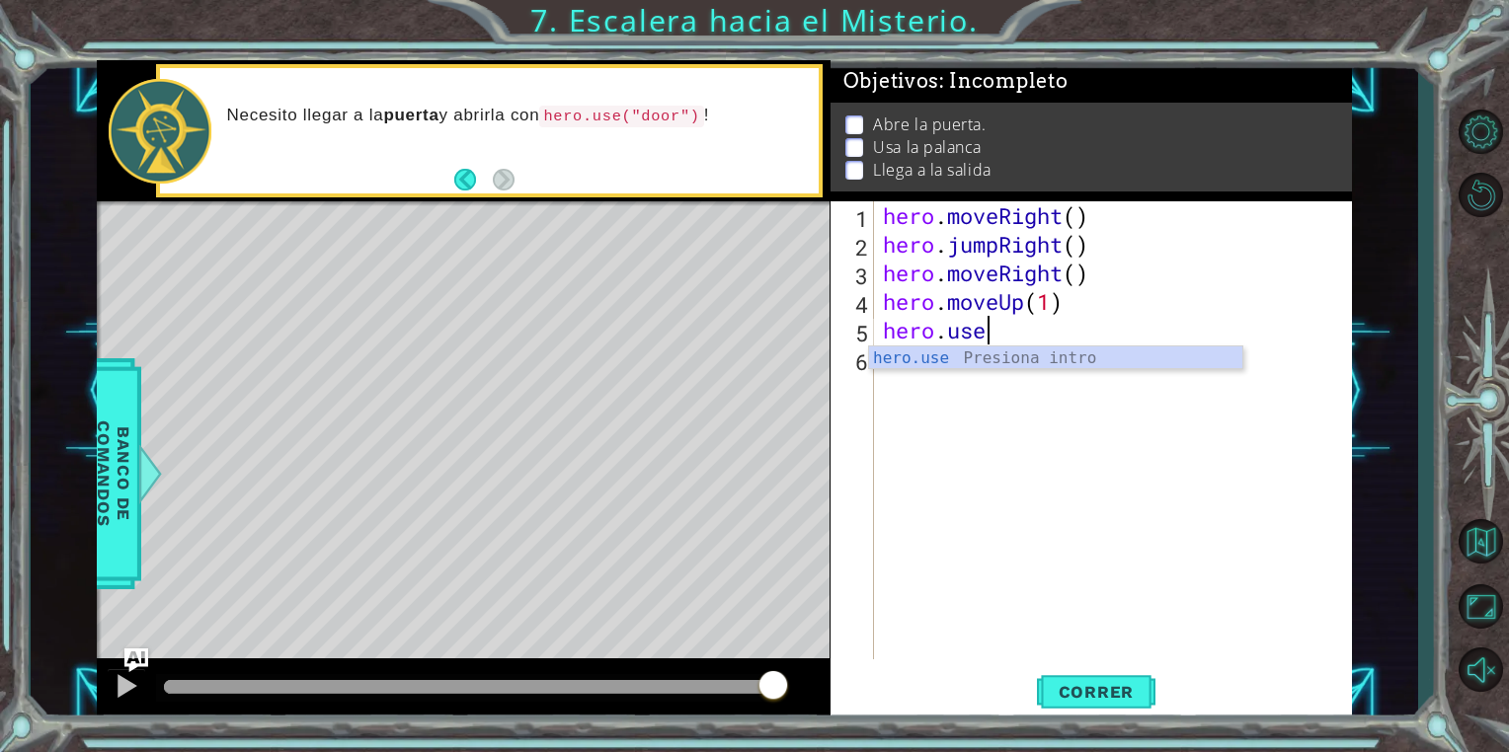
type textarea "hero.use"
click at [1082, 368] on body "1 ההההההההההההההההההההההההההההההההההההההההההההההההההההההההההההההההההההההההההההה…" at bounding box center [754, 376] width 1509 height 752
click at [1039, 349] on div "hero . moveRight ( ) hero . jumpRight ( ) hero . moveRight ( ) hero . moveUp ( …" at bounding box center [1117, 458] width 477 height 515
click at [1047, 334] on div "hero . moveRight ( ) hero . jumpRight ( ) hero . moveRight ( ) hero . moveUp ( …" at bounding box center [1117, 458] width 477 height 515
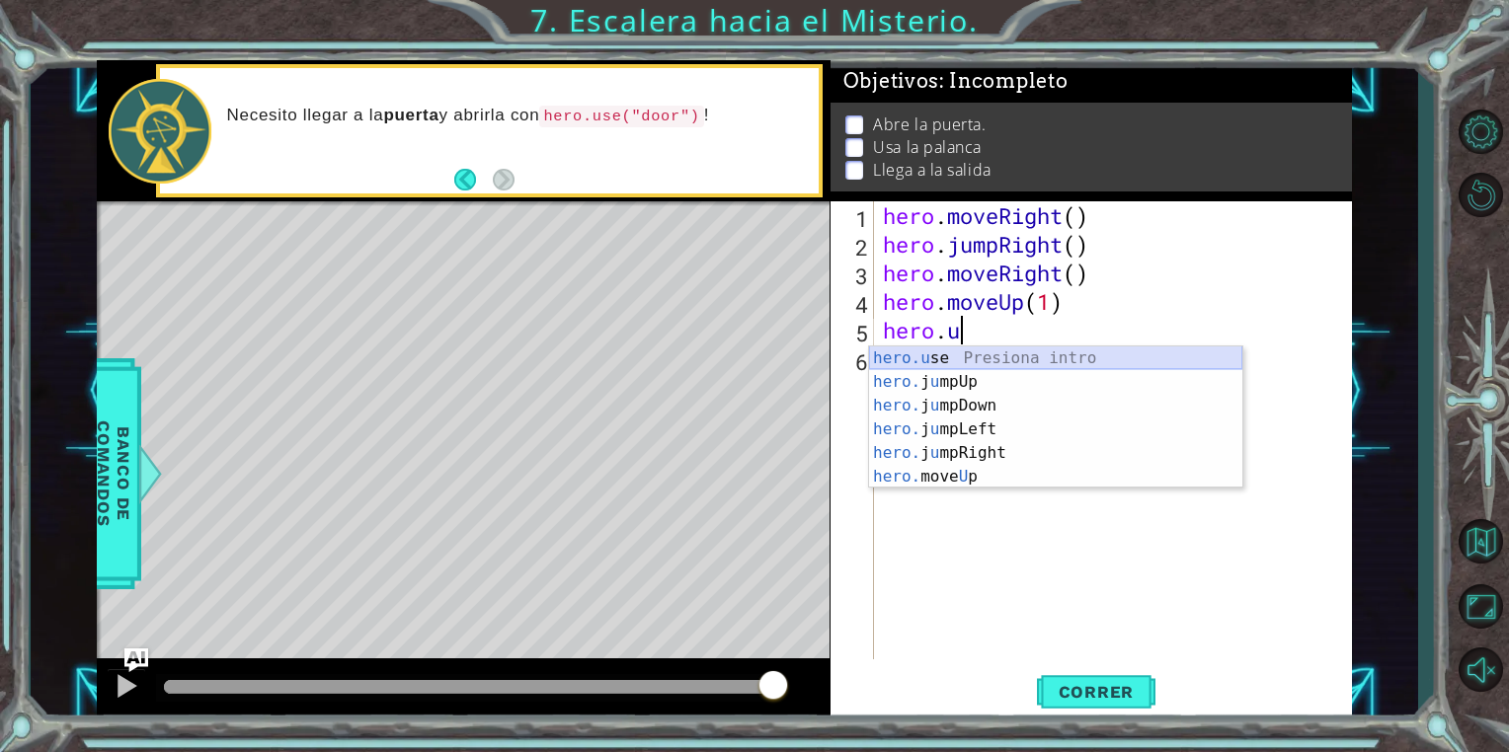
click at [1045, 357] on div "hero.u se Presiona intro hero. j u mpUp Presiona intro hero. j u mpDown Presion…" at bounding box center [1055, 442] width 373 height 190
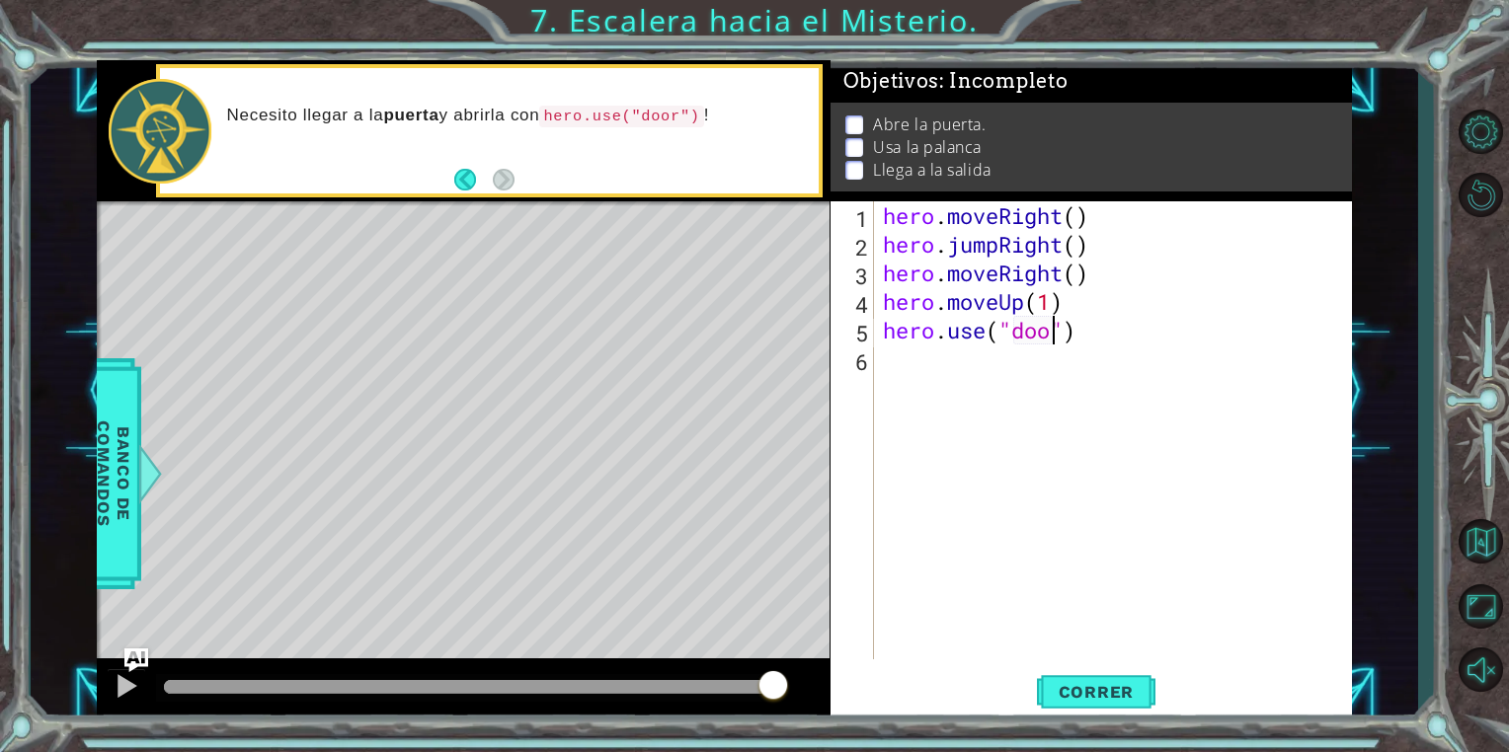
type textarea "hero.use("door")"
click at [988, 376] on div "hero . moveRight ( ) hero . jumpRight ( ) hero . moveRight ( ) hero . moveUp ( …" at bounding box center [1117, 458] width 477 height 515
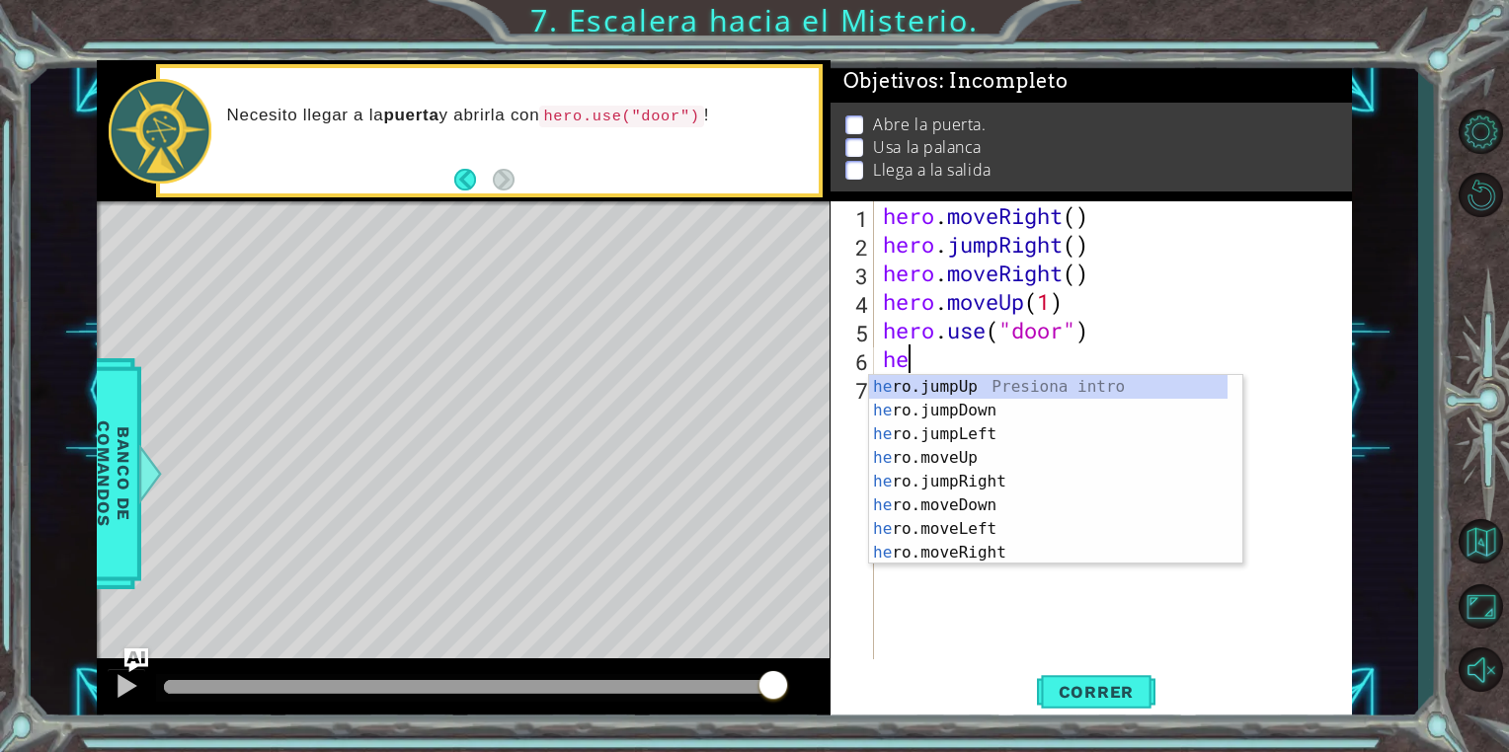
scroll to position [0, 0]
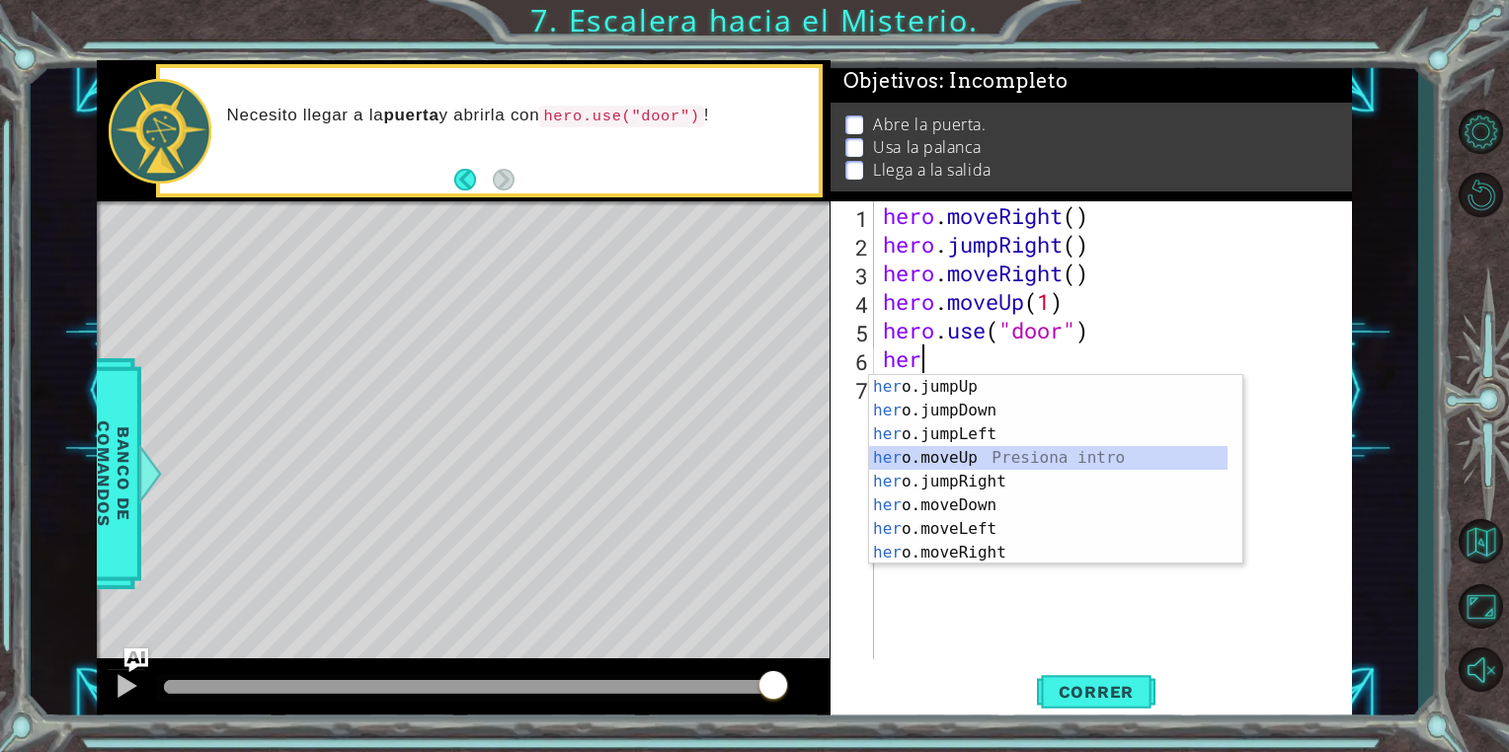
click at [1015, 459] on div "her o.jumpUp Presiona intro her o.jumpDown Presiona intro her o.jumpLeft Presio…" at bounding box center [1048, 493] width 358 height 237
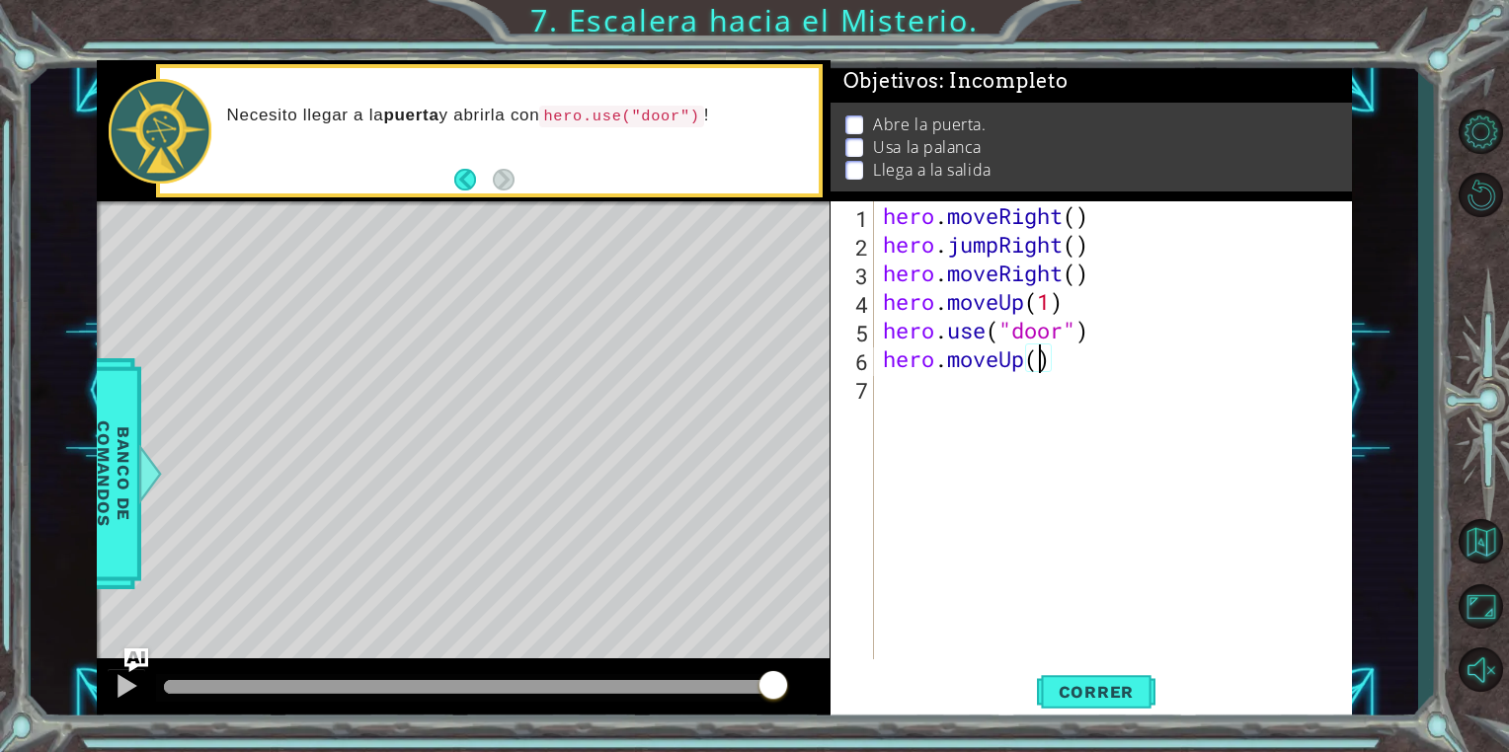
type textarea "hero.moveUp(2)"
click at [997, 391] on div "hero . moveRight ( ) hero . jumpRight ( ) hero . moveRight ( ) hero . moveUp ( …" at bounding box center [1117, 458] width 477 height 515
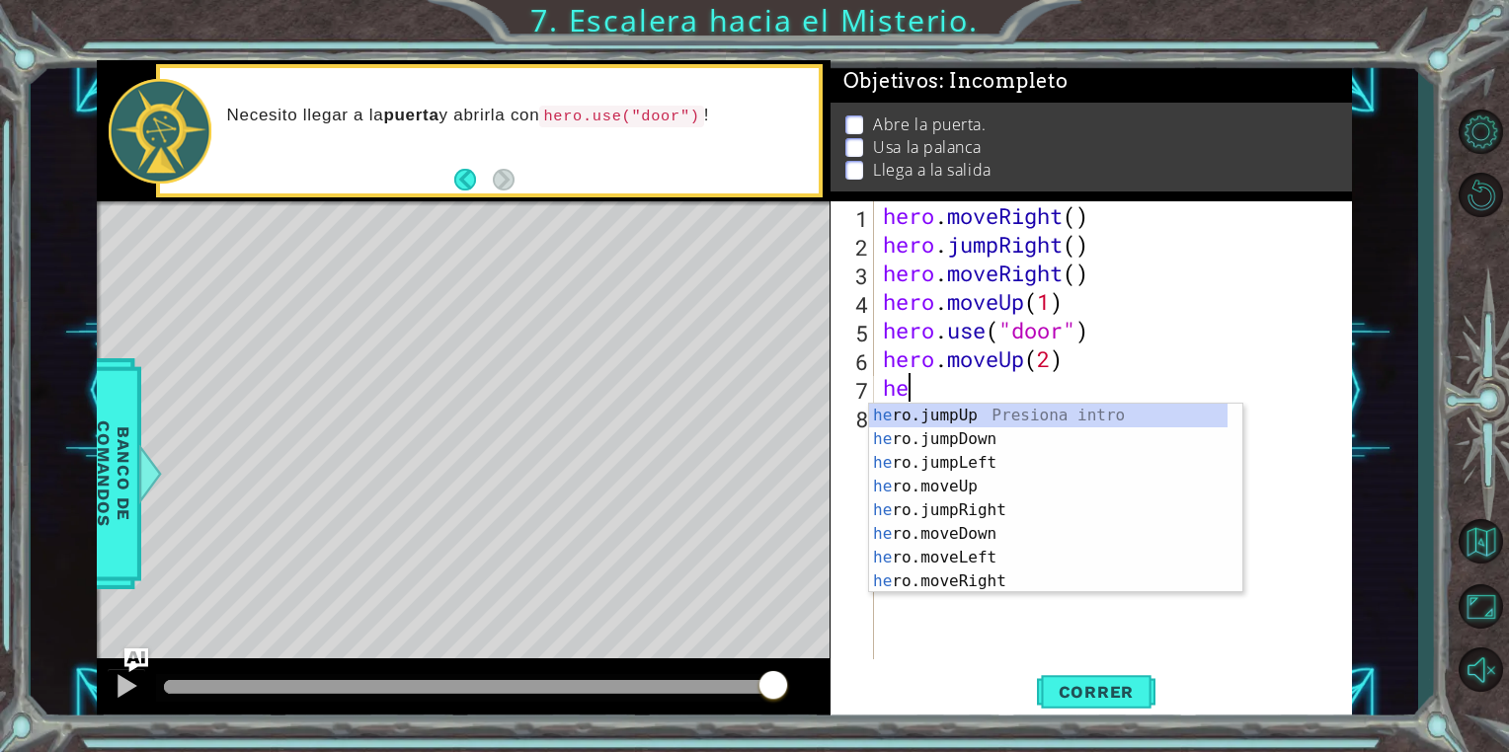
type textarea "her"
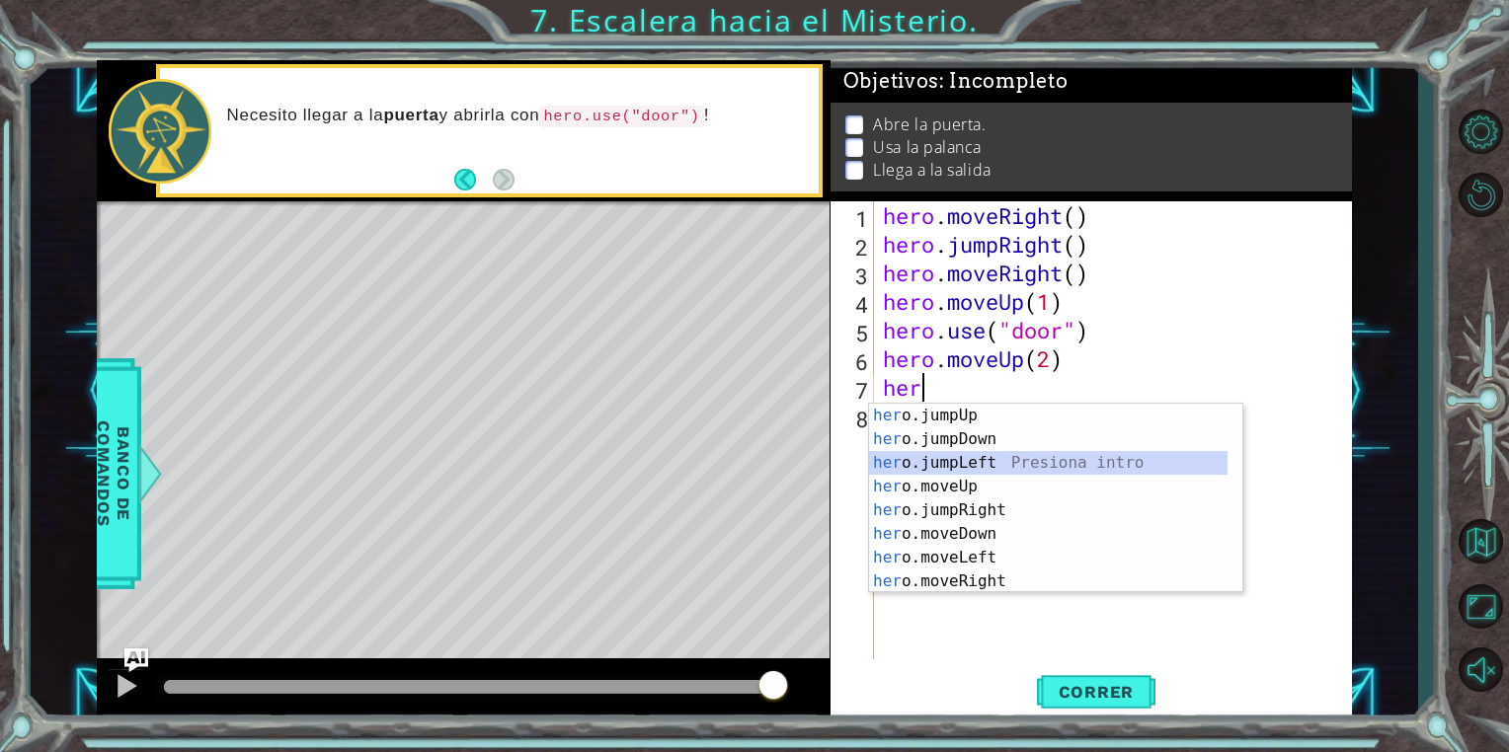
click at [991, 453] on div "her o.jumpUp Presiona intro her o.jumpDown Presiona intro her o.jumpLeft Presio…" at bounding box center [1048, 522] width 358 height 237
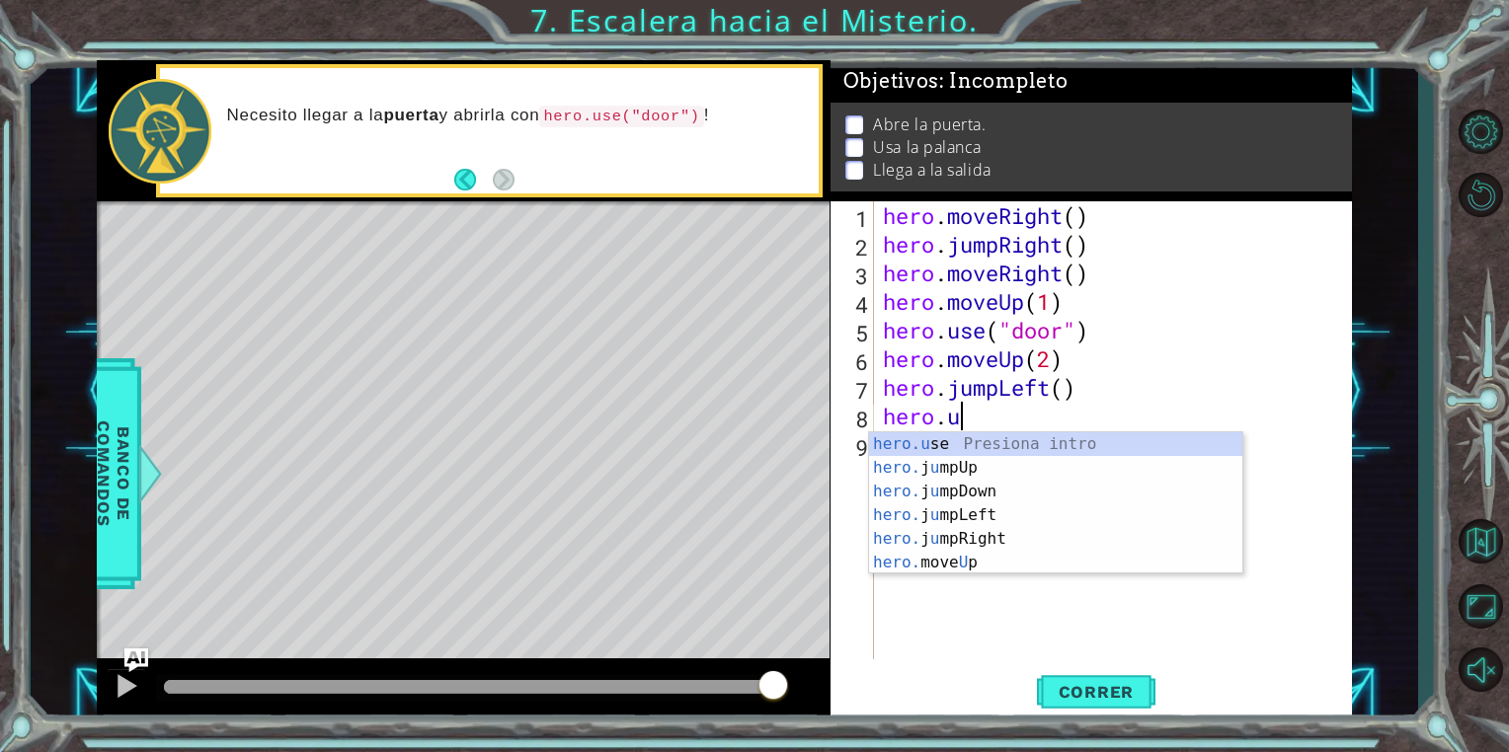
scroll to position [0, 2]
click at [1014, 440] on div "hero.u se Presiona intro hero. j u mpUp Presiona intro hero. j u mpDown Presion…" at bounding box center [1055, 528] width 373 height 190
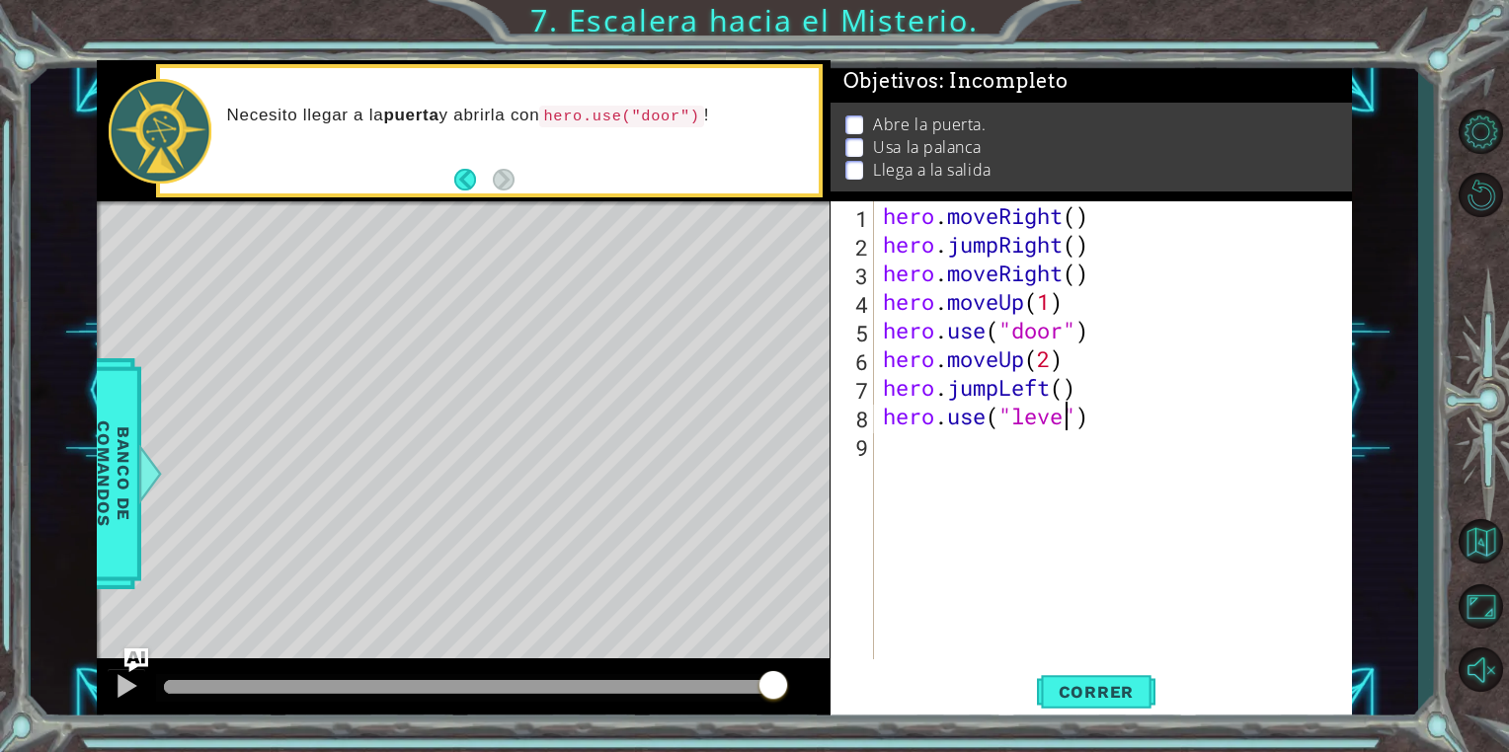
type textarea "hero.use("lever")"
click at [977, 444] on div "hero . moveRight ( ) hero . jumpRight ( ) hero . moveRight ( ) hero . moveUp ( …" at bounding box center [1117, 458] width 477 height 515
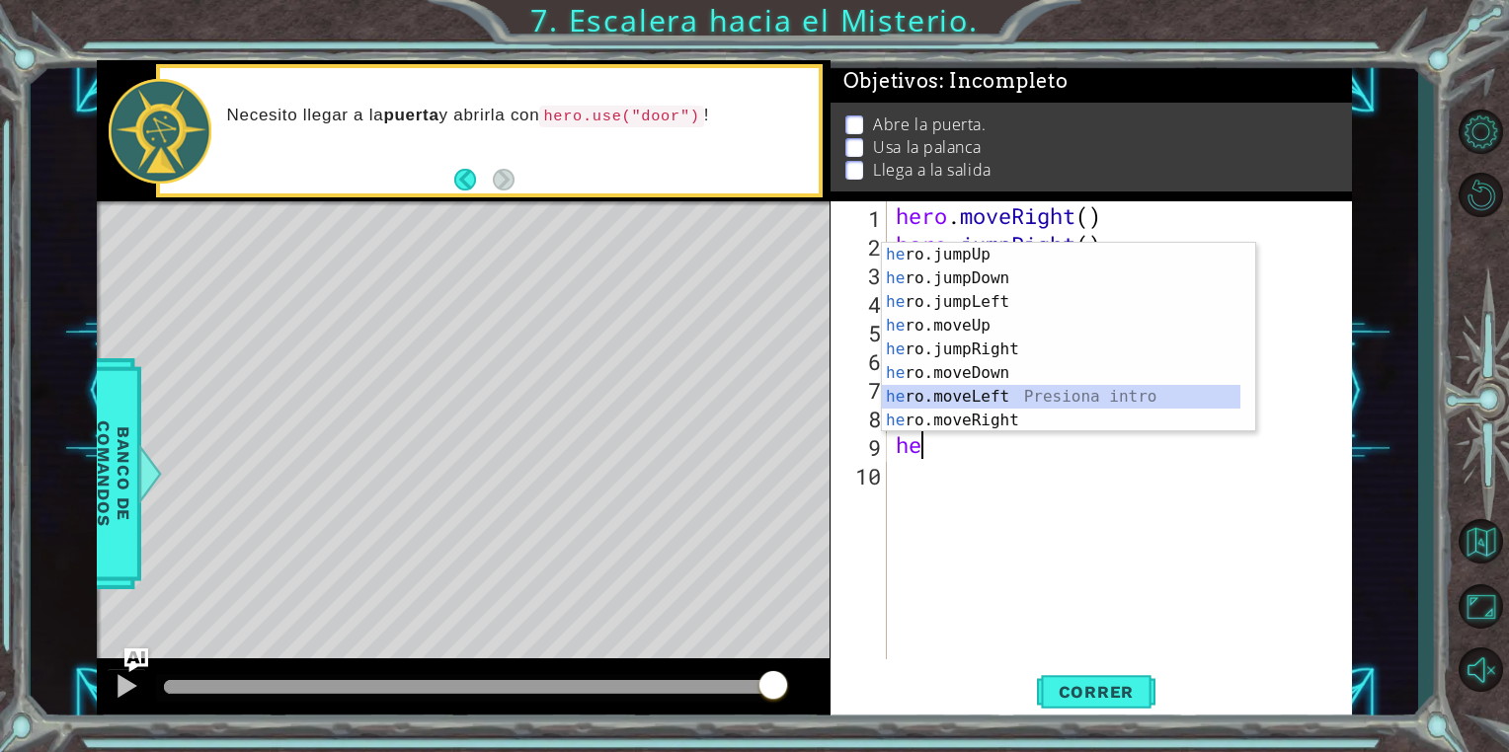
click at [995, 391] on div "he ro.jumpUp Presiona intro he ro.jumpDown Presiona intro he ro.jumpLeft Presio…" at bounding box center [1061, 361] width 358 height 237
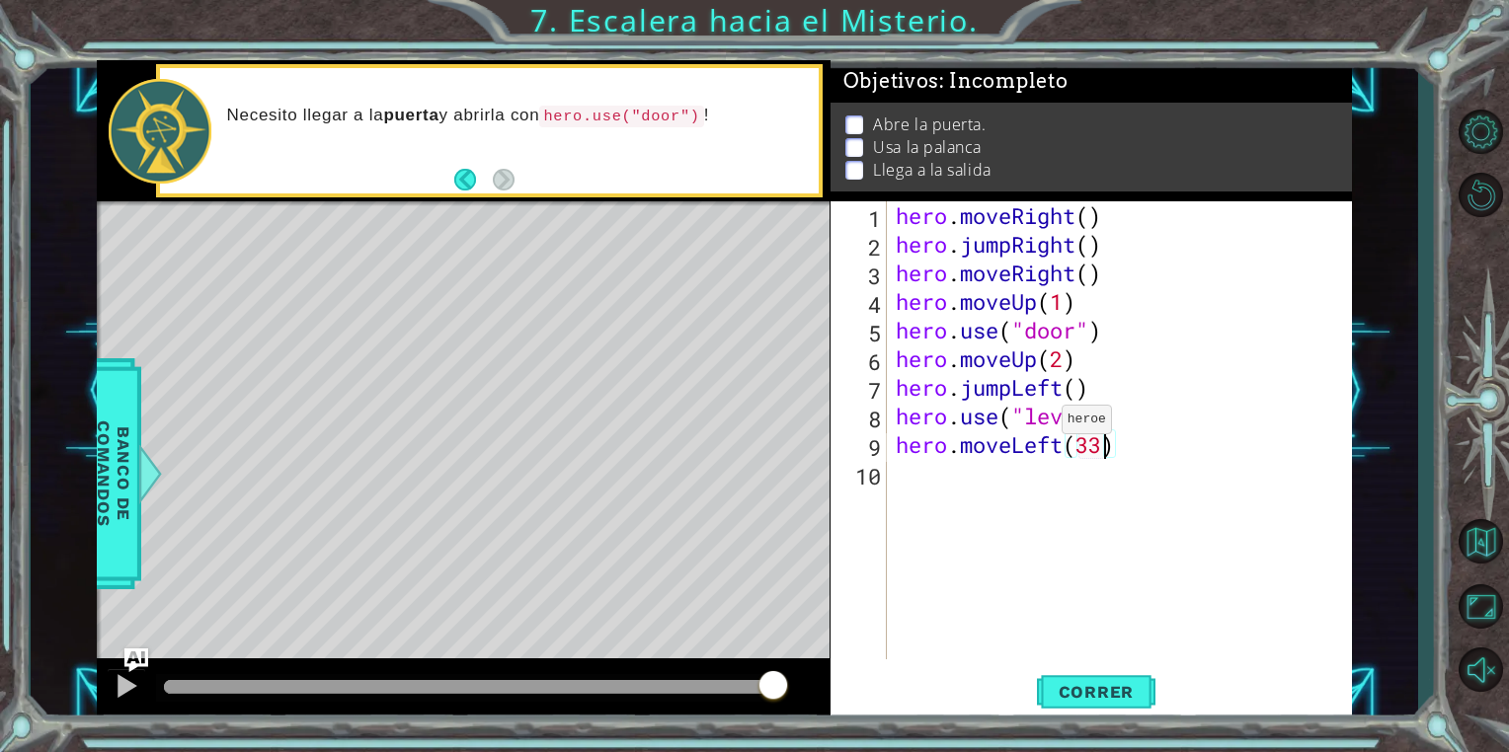
scroll to position [0, 8]
type textarea "hero.moveLeft(2)"
click at [972, 484] on div "hero . moveRight ( ) hero . jumpRight ( ) hero . moveRight ( ) hero . moveUp ( …" at bounding box center [1124, 458] width 464 height 515
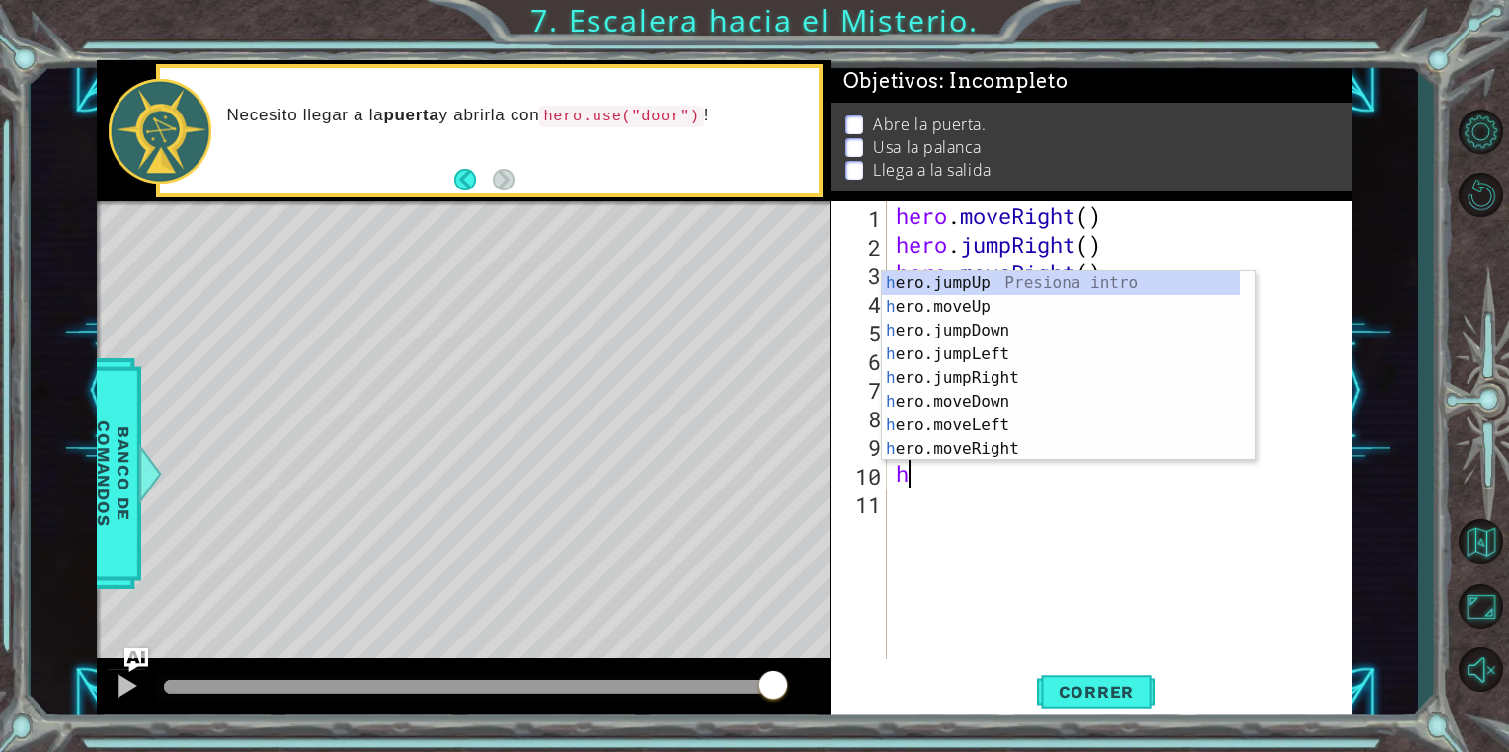
type textarea "he"
click at [1025, 286] on div "he ro.jumpUp Presiona intro he ro.jumpDown Presiona intro he ro.jumpLeft Presio…" at bounding box center [1061, 390] width 358 height 237
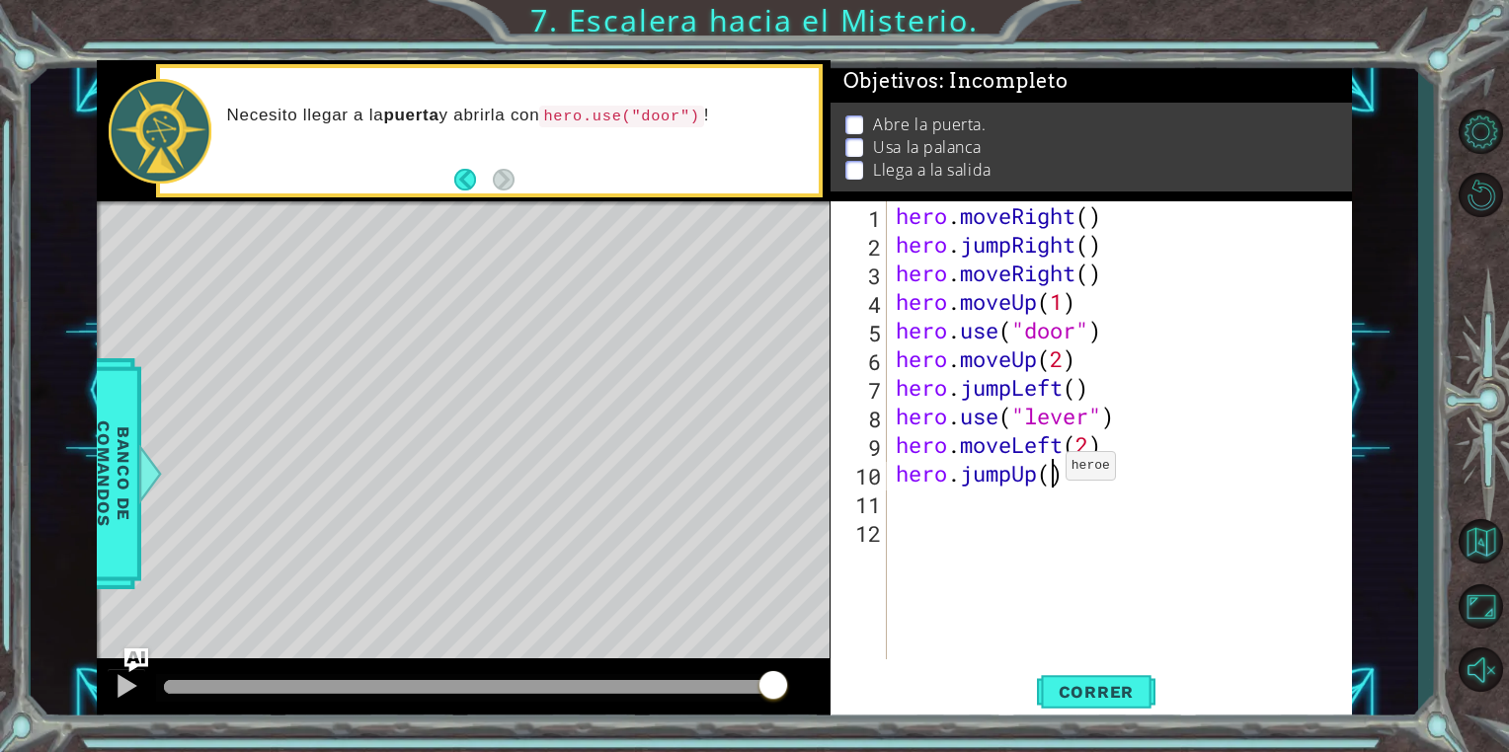
click at [1048, 470] on div "hero . moveRight ( ) hero . jumpRight ( ) hero . moveRight ( ) hero . moveUp ( …" at bounding box center [1124, 458] width 464 height 515
type textarea "hero.jumpUp(1)"
click at [975, 508] on div "hero . moveRight ( ) hero . jumpRight ( ) hero . moveRight ( ) hero . moveUp ( …" at bounding box center [1124, 458] width 464 height 515
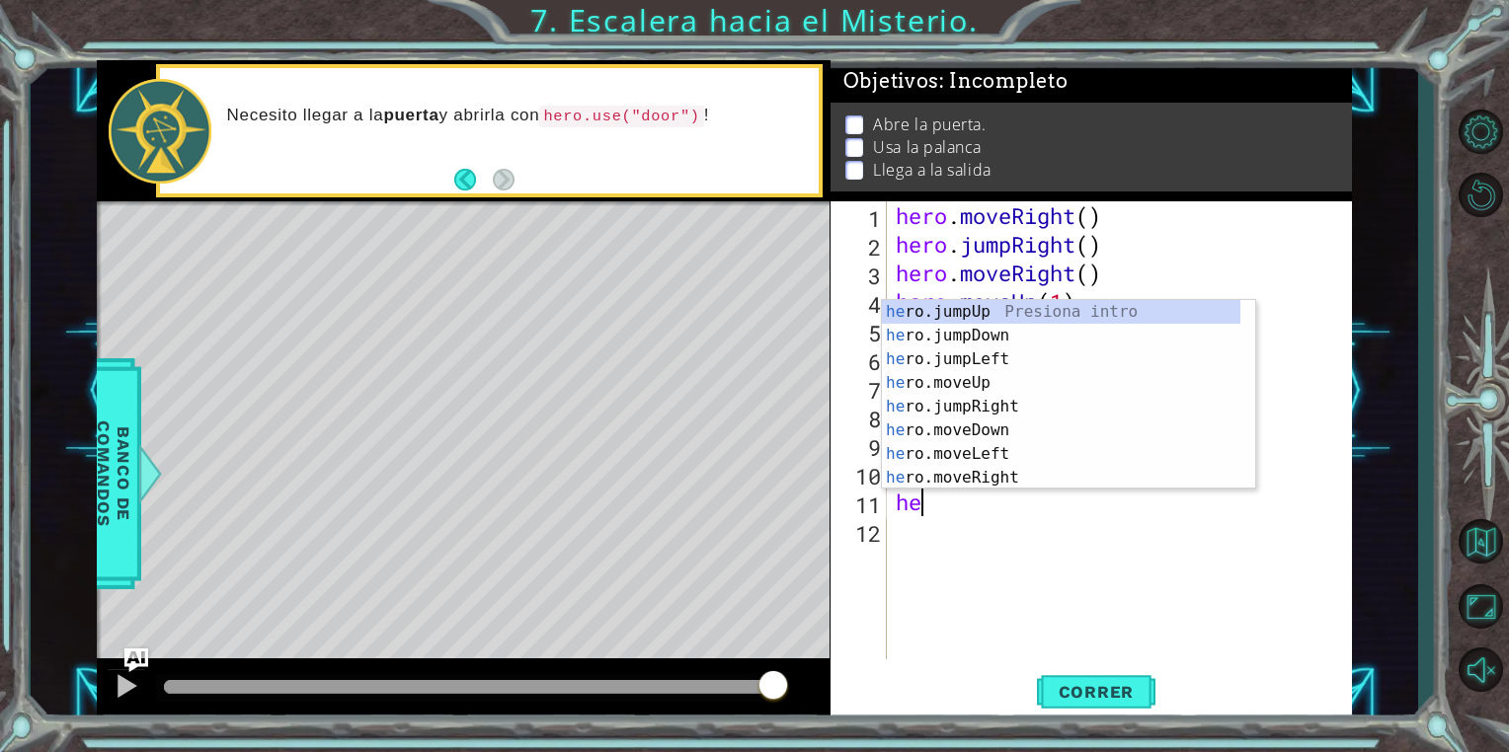
scroll to position [0, 0]
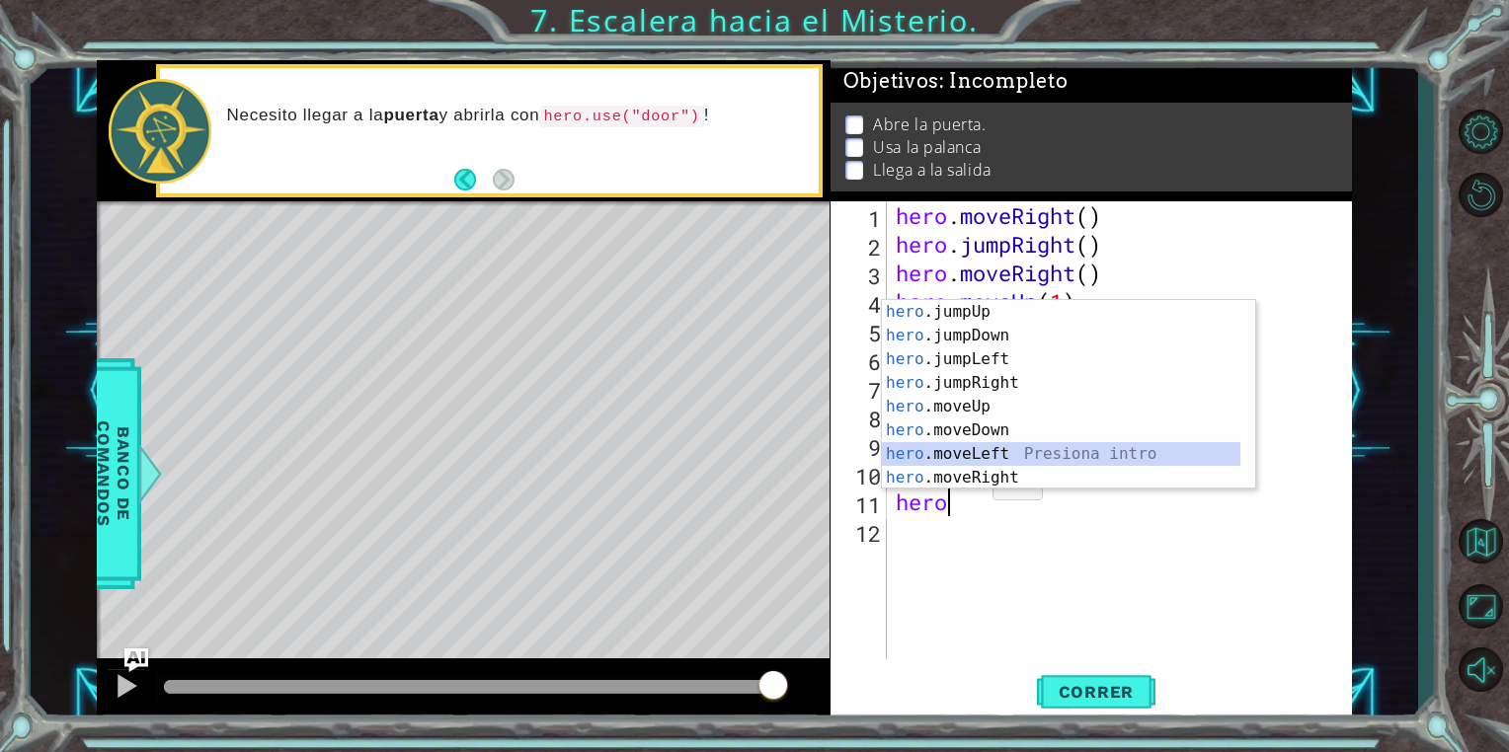
click at [990, 444] on div "hero .jumpUp Presiona intro hero .jumpDown Presiona intro hero .jumpLeft Presio…" at bounding box center [1061, 418] width 358 height 237
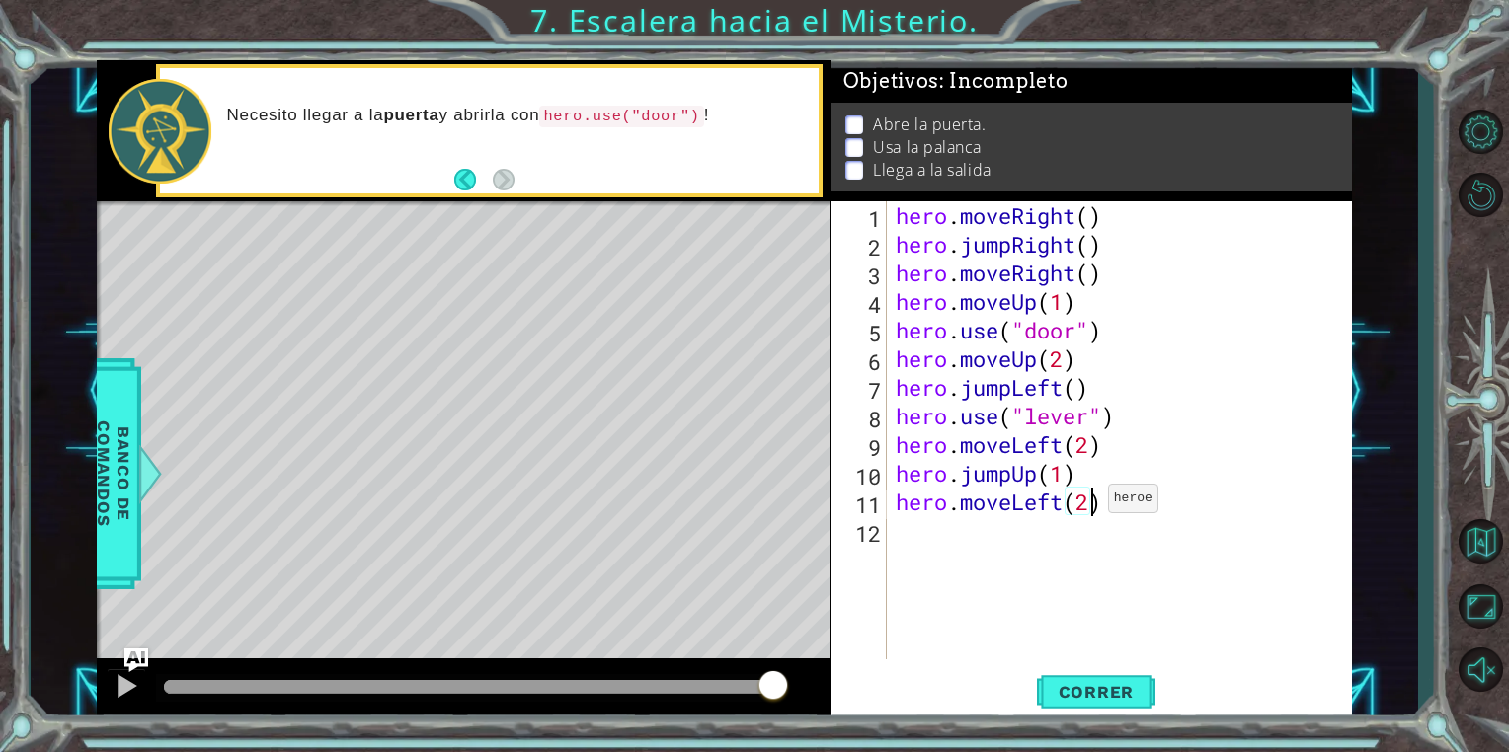
scroll to position [0, 8]
click at [1116, 697] on span "Correr" at bounding box center [1097, 692] width 116 height 20
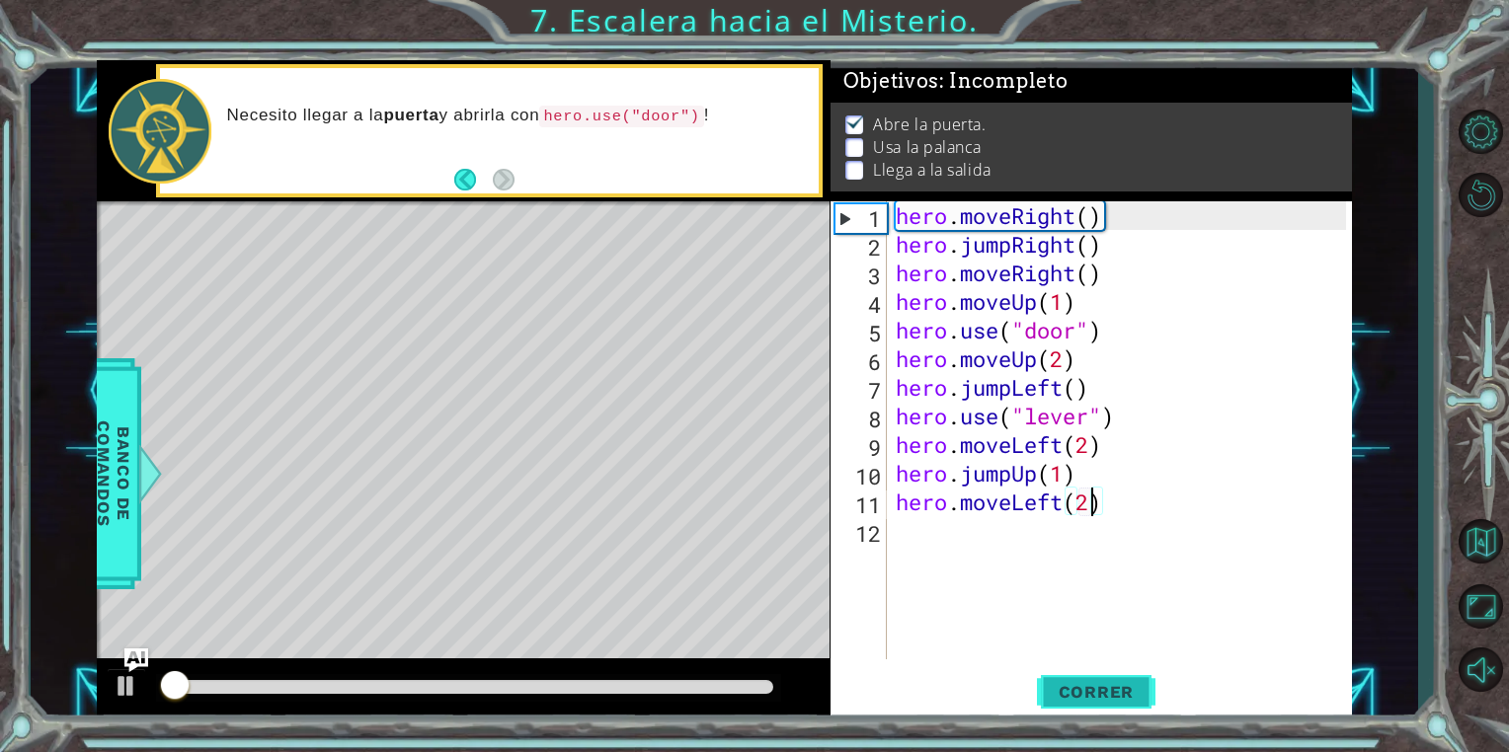
scroll to position [7, 0]
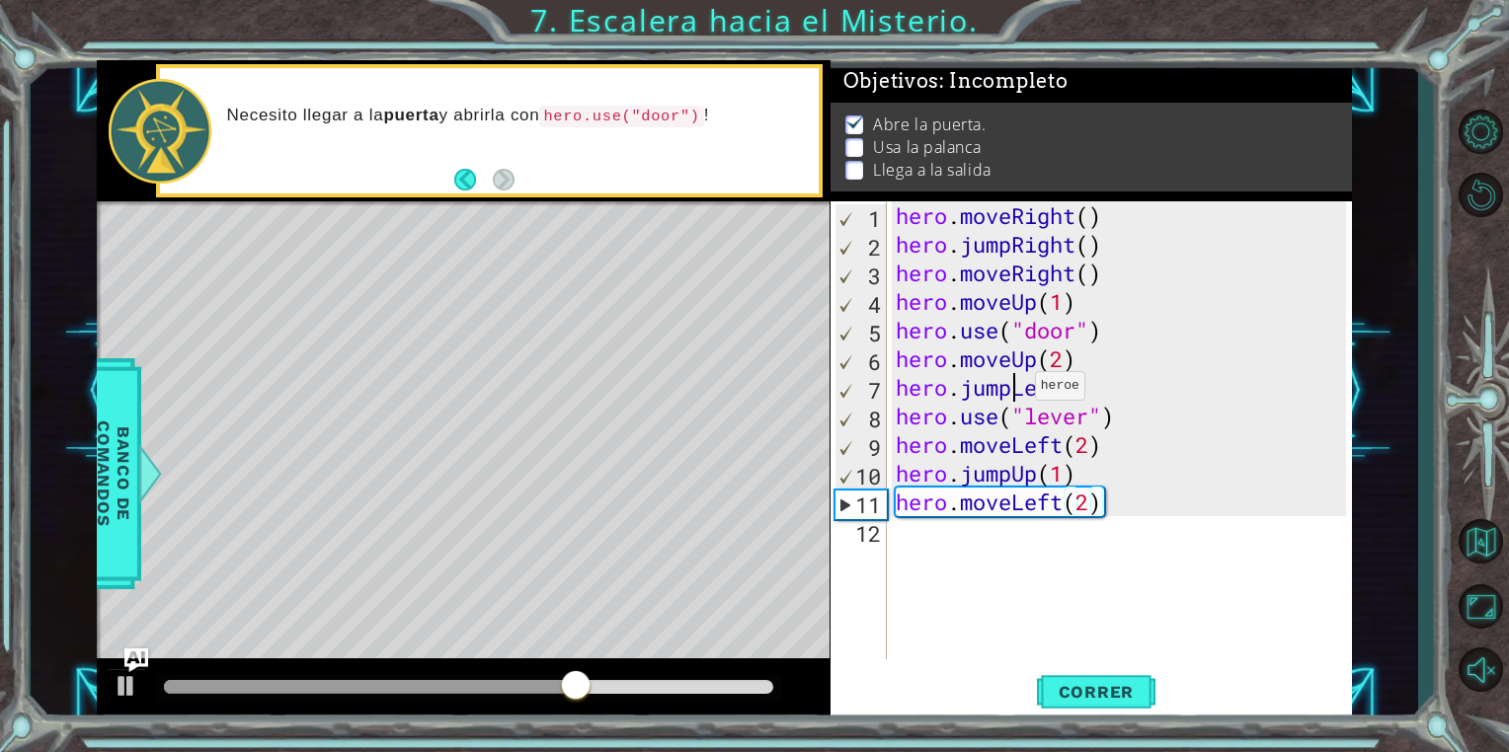
click at [1017, 390] on div "hero . moveRight ( ) hero . jumpRight ( ) hero . moveRight ( ) hero . moveUp ( …" at bounding box center [1124, 458] width 464 height 515
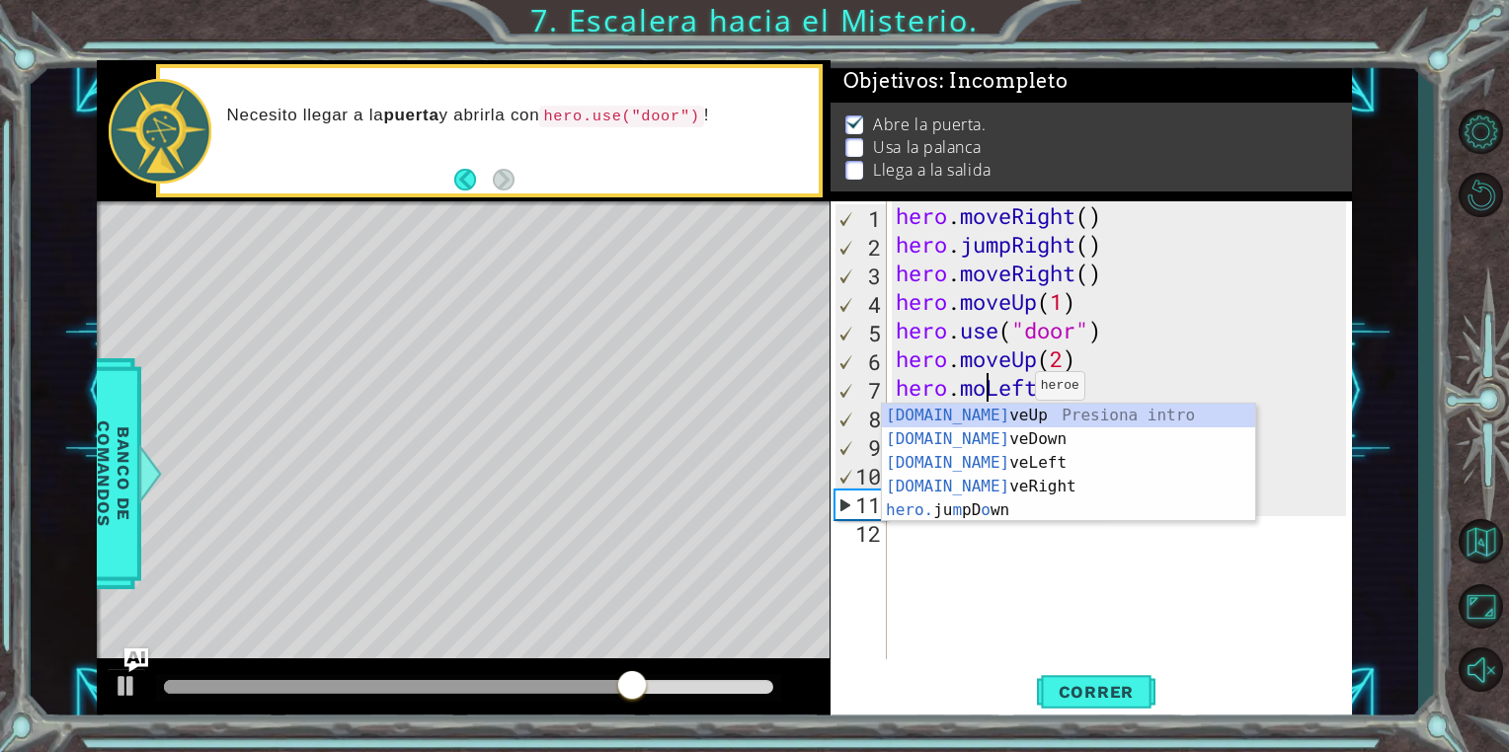
scroll to position [0, 4]
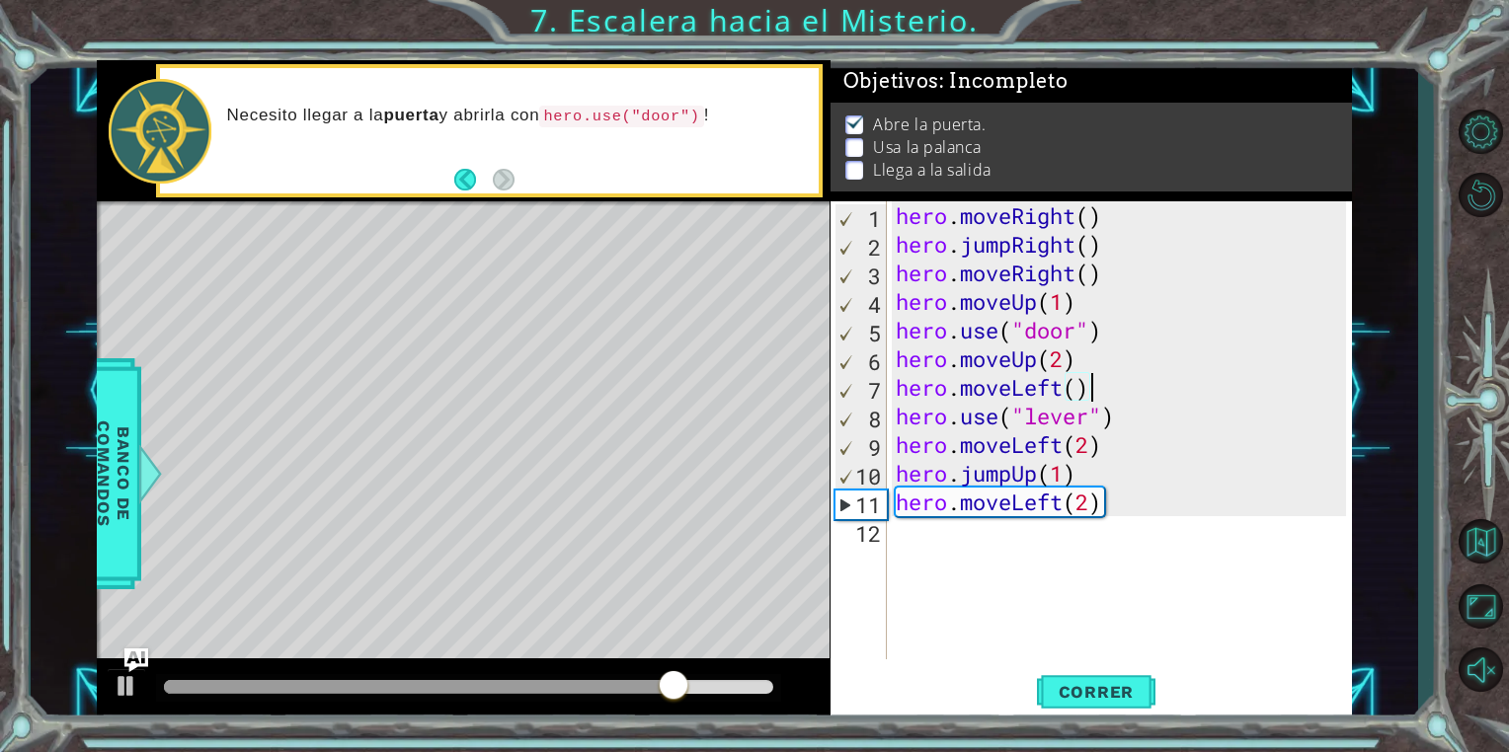
click at [1236, 382] on div "hero . moveRight ( ) hero . jumpRight ( ) hero . moveRight ( ) hero . moveUp ( …" at bounding box center [1124, 458] width 464 height 515
click at [1074, 682] on span "Correr" at bounding box center [1097, 692] width 116 height 20
click at [1065, 508] on div "hero . moveRight ( ) hero . jumpRight ( ) hero . moveRight ( ) hero . moveUp ( …" at bounding box center [1124, 458] width 464 height 515
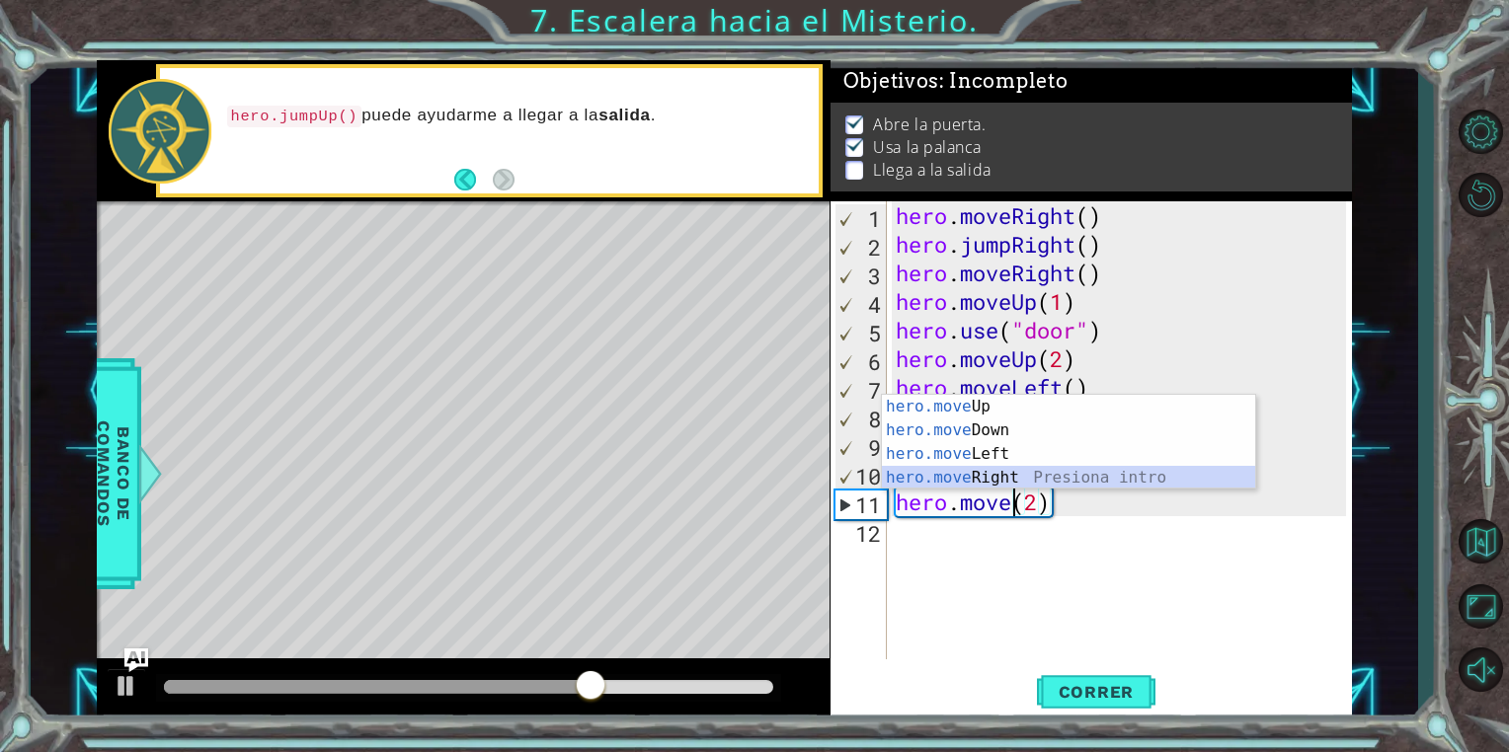
click at [1063, 473] on div "hero.move Up Presiona intro hero.move Down Presiona intro hero.move Left Presio…" at bounding box center [1068, 466] width 373 height 142
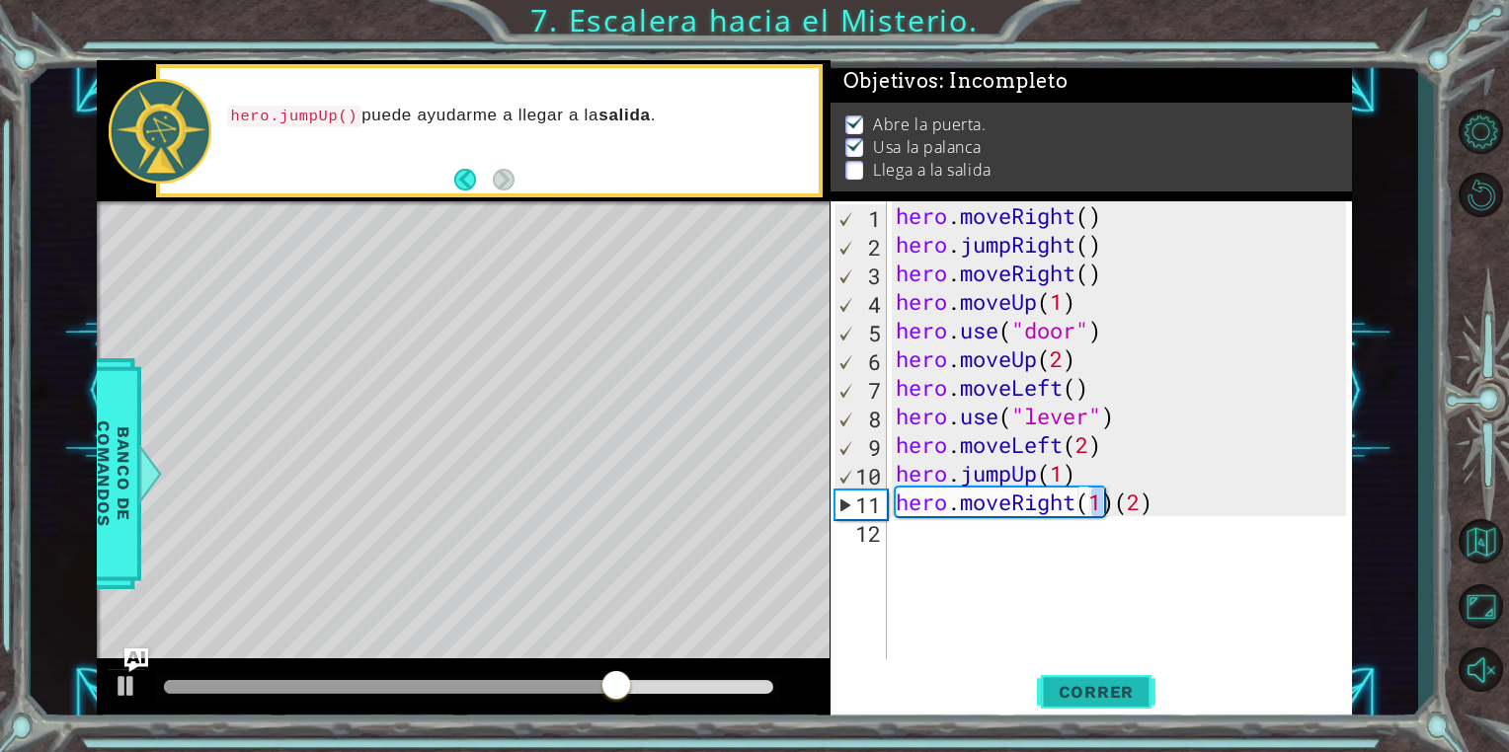
click at [1108, 705] on button "Correr" at bounding box center [1096, 693] width 118 height 52
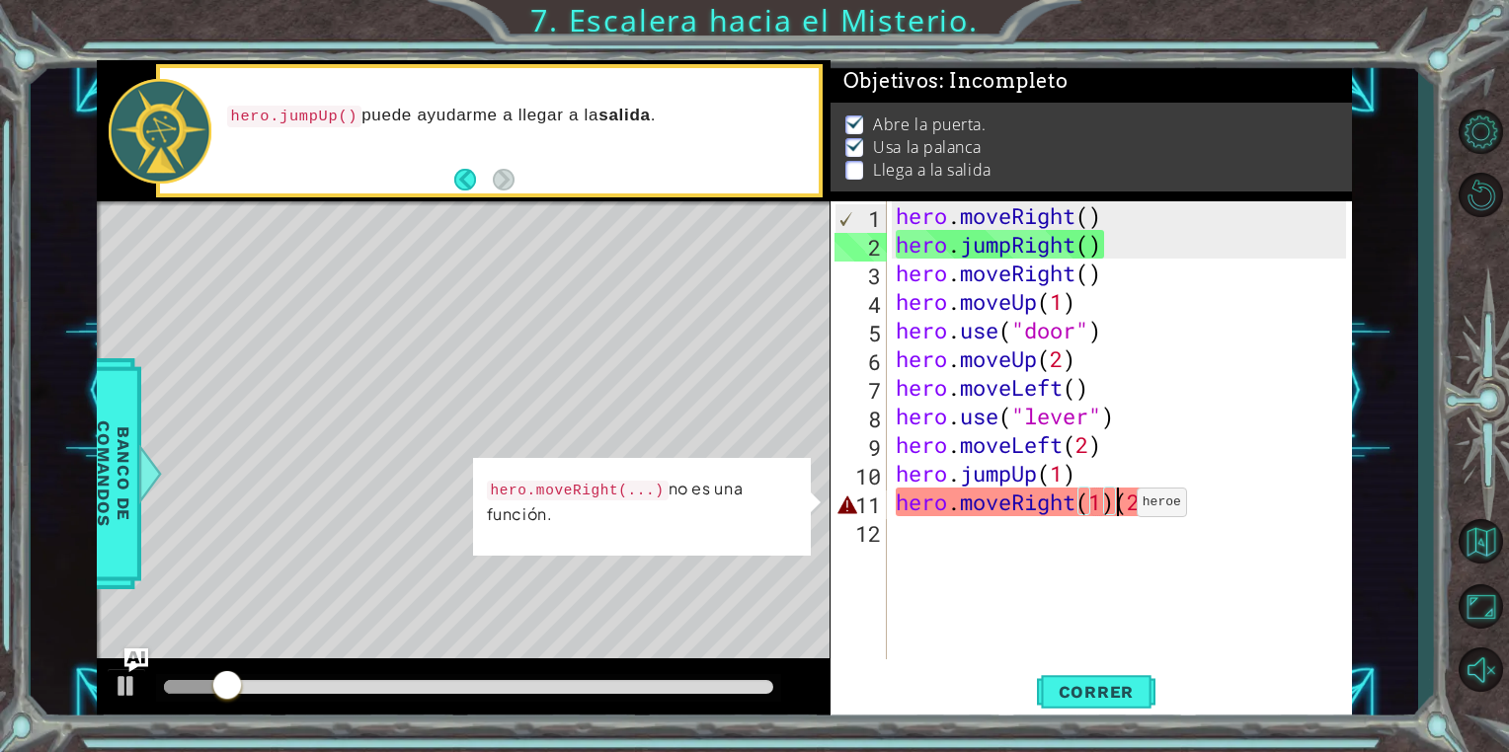
click at [1118, 507] on div "hero . moveRight ( ) hero . jumpRight ( ) hero . moveRight ( ) hero . moveUp ( …" at bounding box center [1124, 458] width 464 height 515
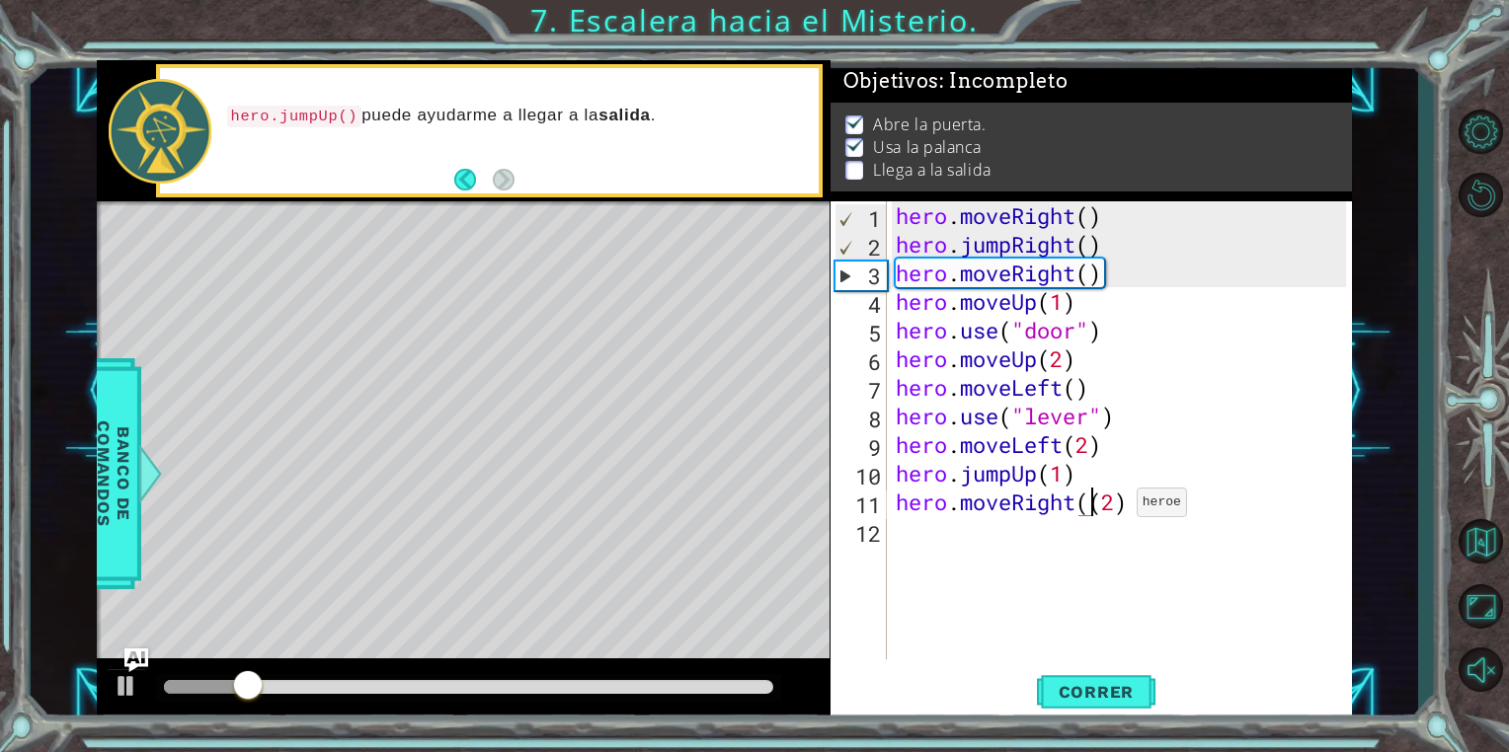
type textarea "hero.moveRight(2)"
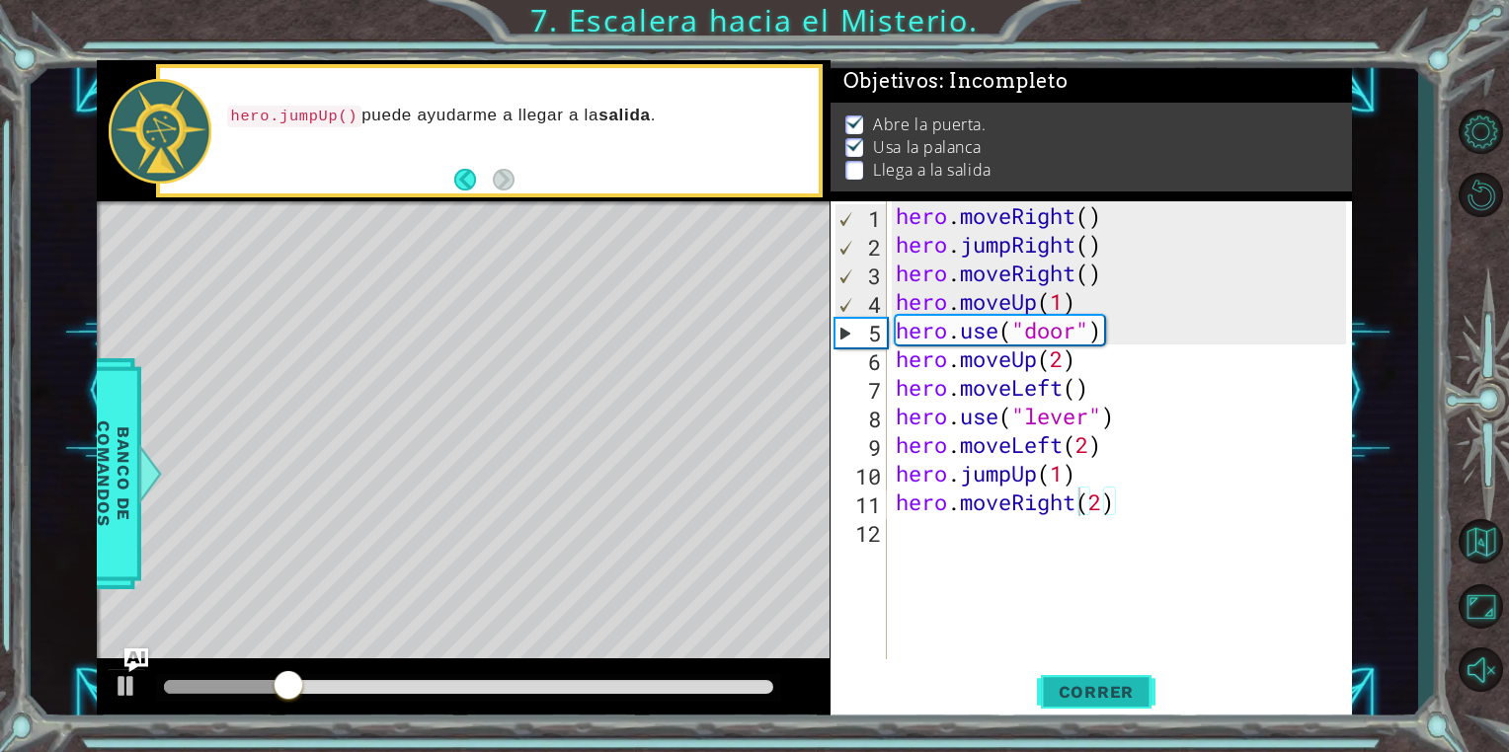
click at [1098, 690] on span "Correr" at bounding box center [1097, 692] width 116 height 20
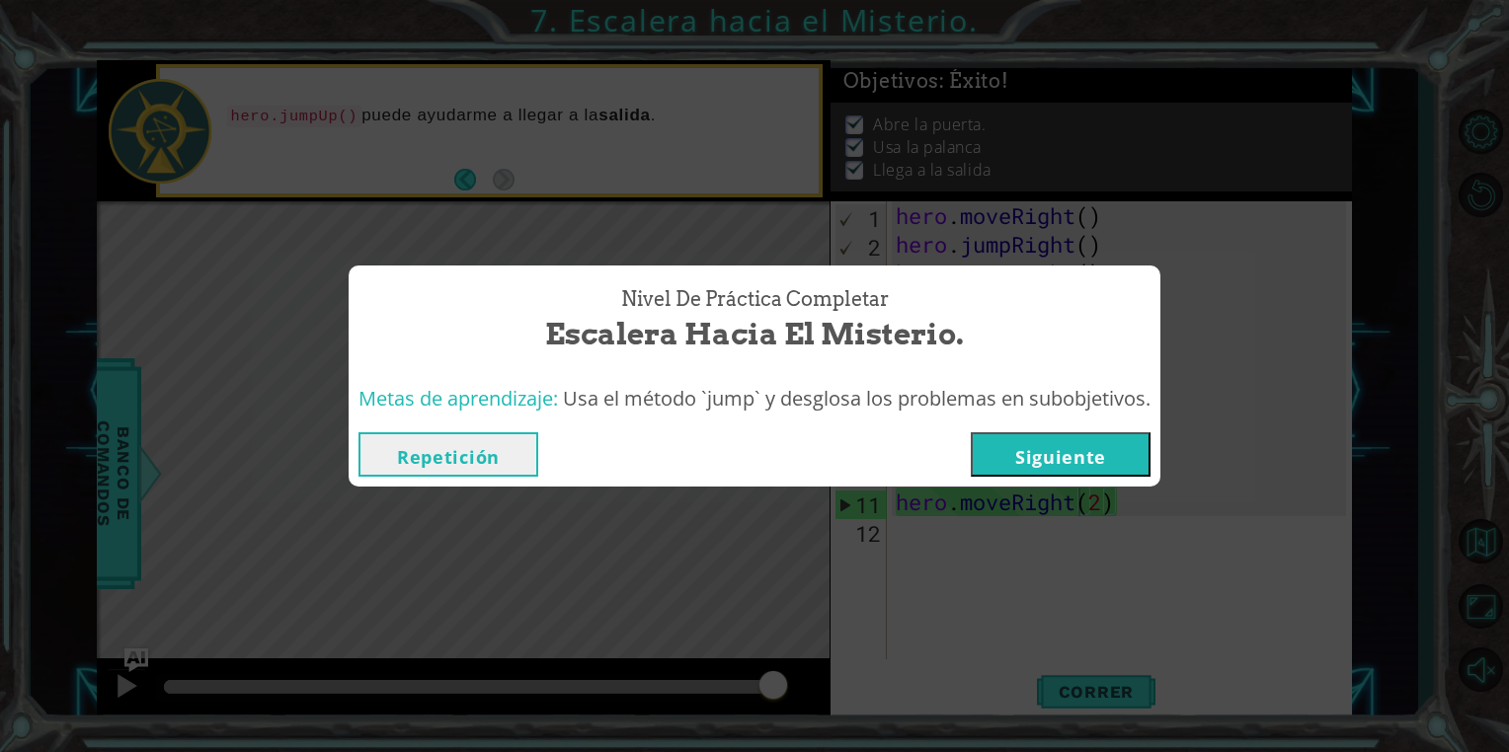
click at [1132, 464] on button "Siguiente" at bounding box center [1061, 455] width 180 height 44
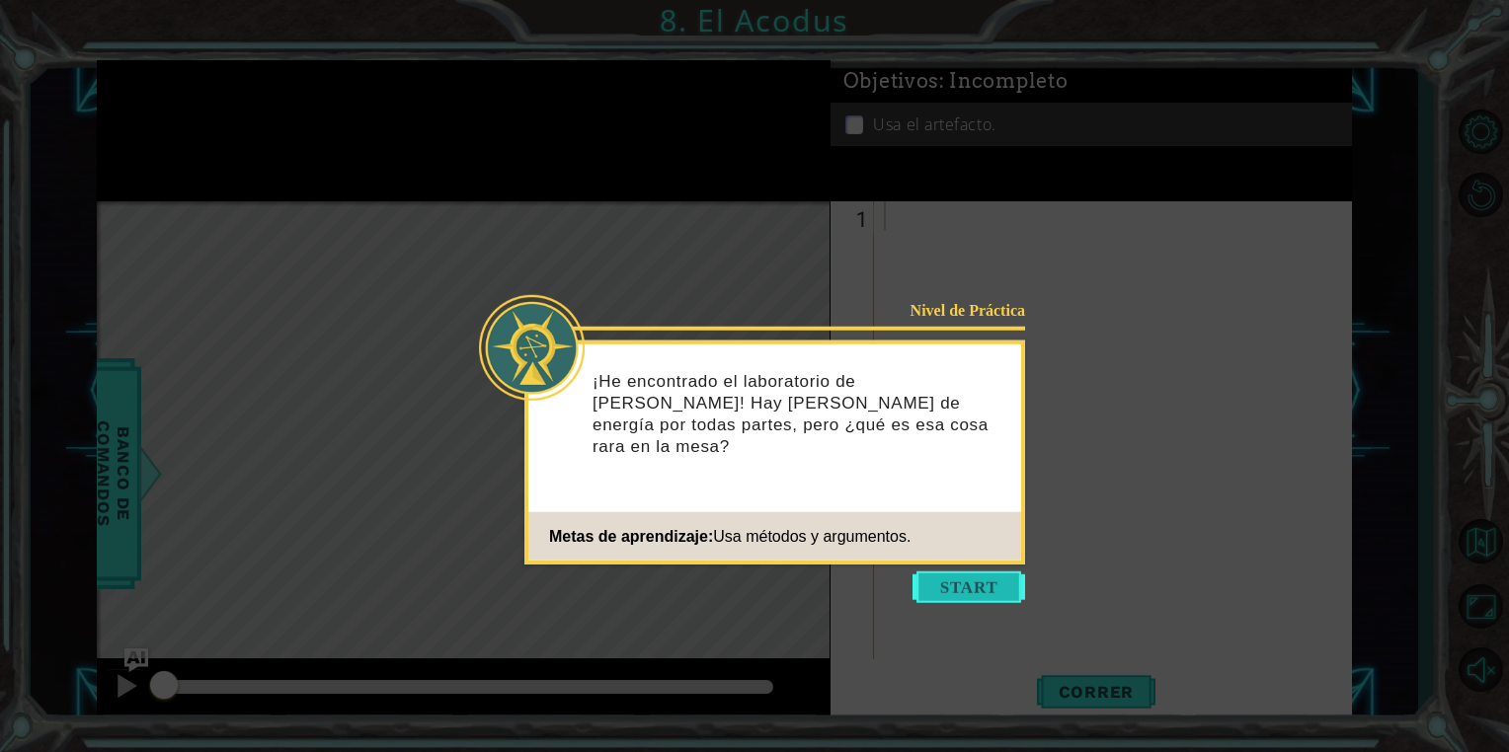
click at [959, 590] on button "Start" at bounding box center [968, 588] width 113 height 32
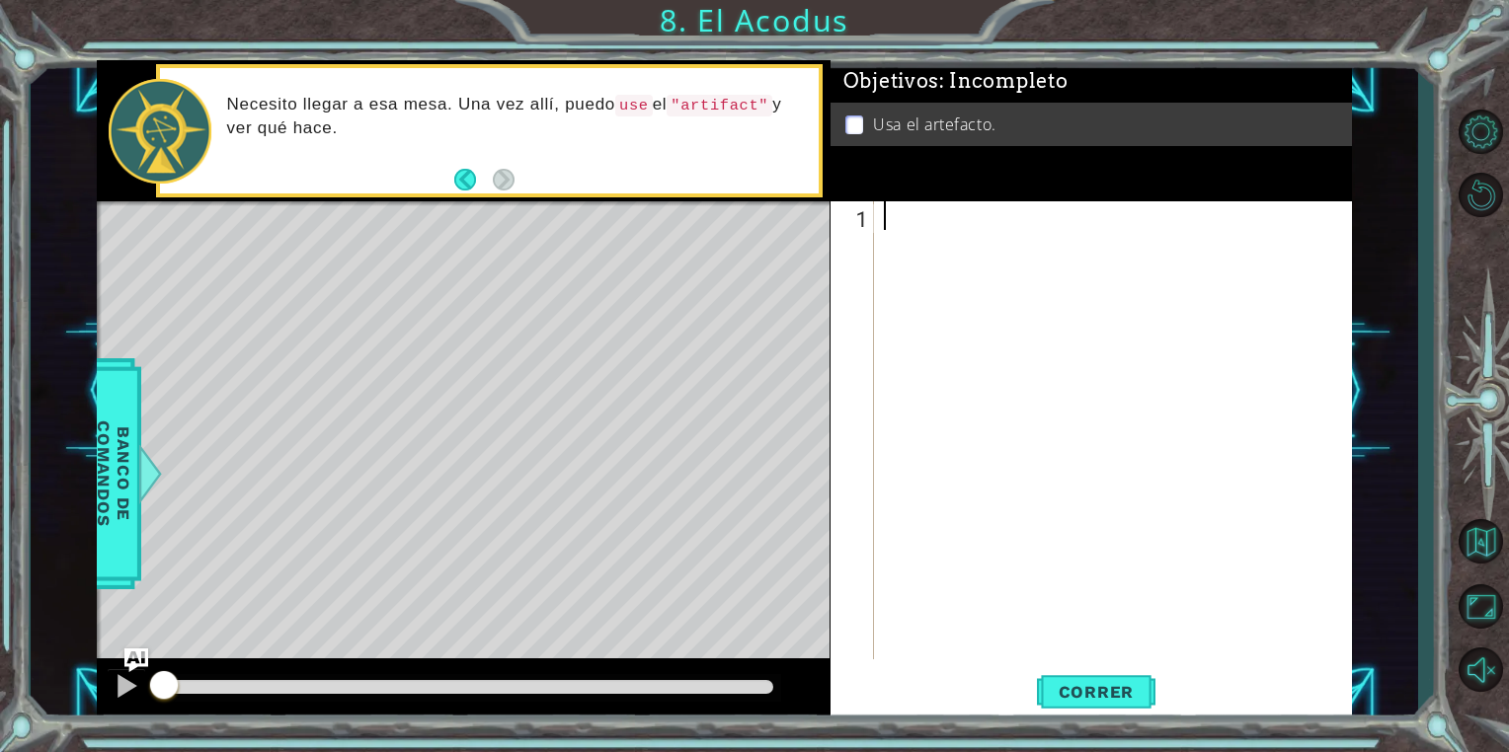
click at [943, 221] on div at bounding box center [1118, 458] width 476 height 515
type textarea "m"
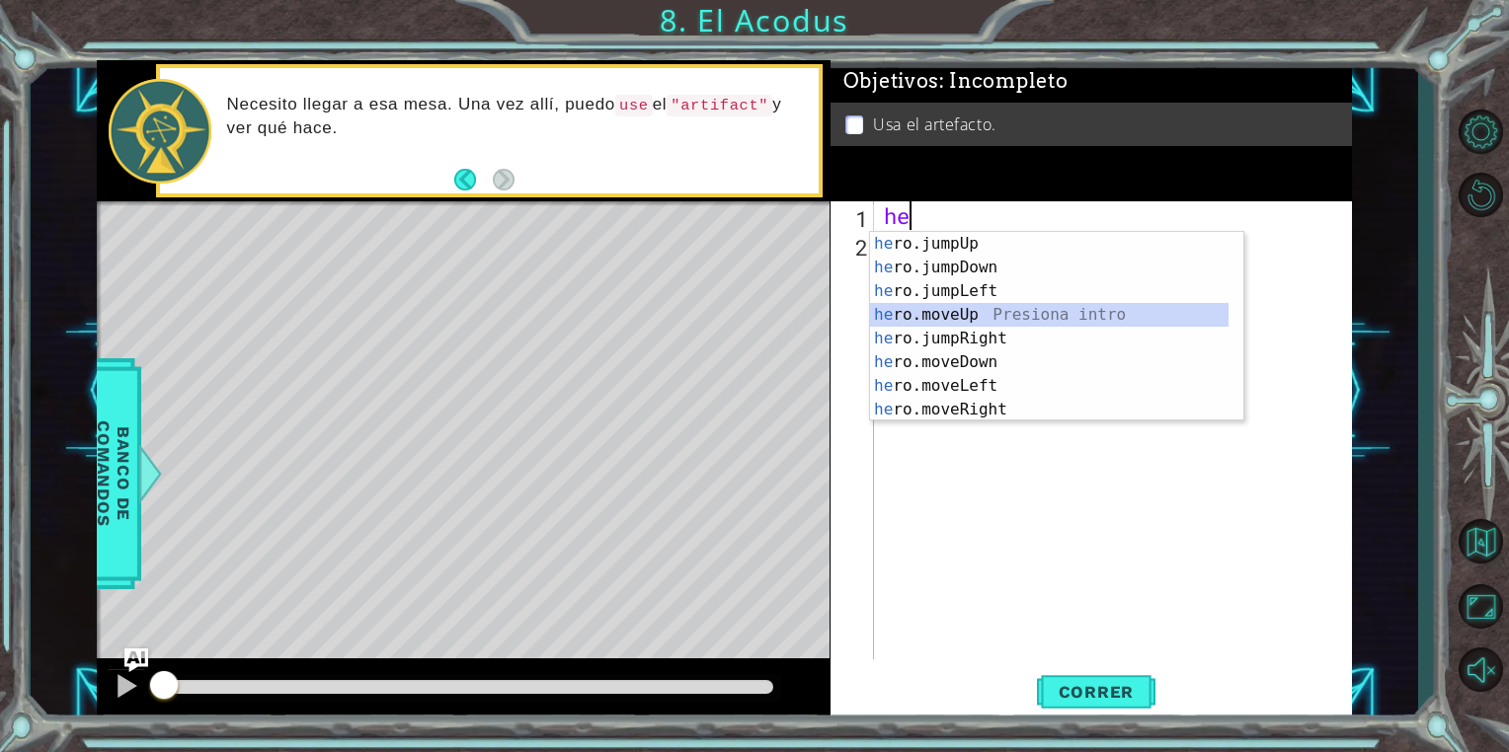
click at [980, 312] on div "he ro.jumpUp Presiona intro he ro.jumpDown Presiona intro he ro.jumpLeft Presio…" at bounding box center [1049, 350] width 358 height 237
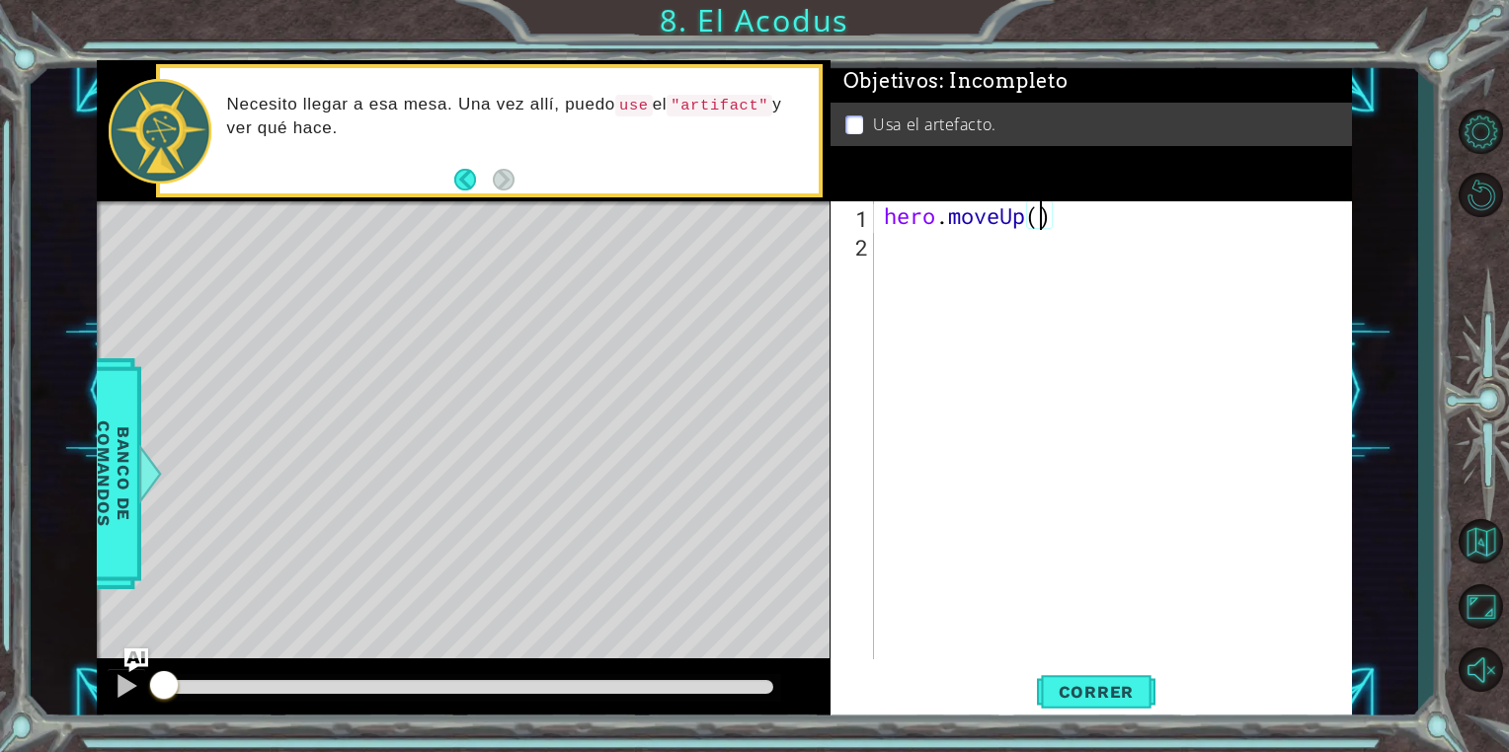
type textarea "hero.moveUp(2)"
click at [937, 255] on div "hero . moveUp ( 2 )" at bounding box center [1118, 458] width 476 height 515
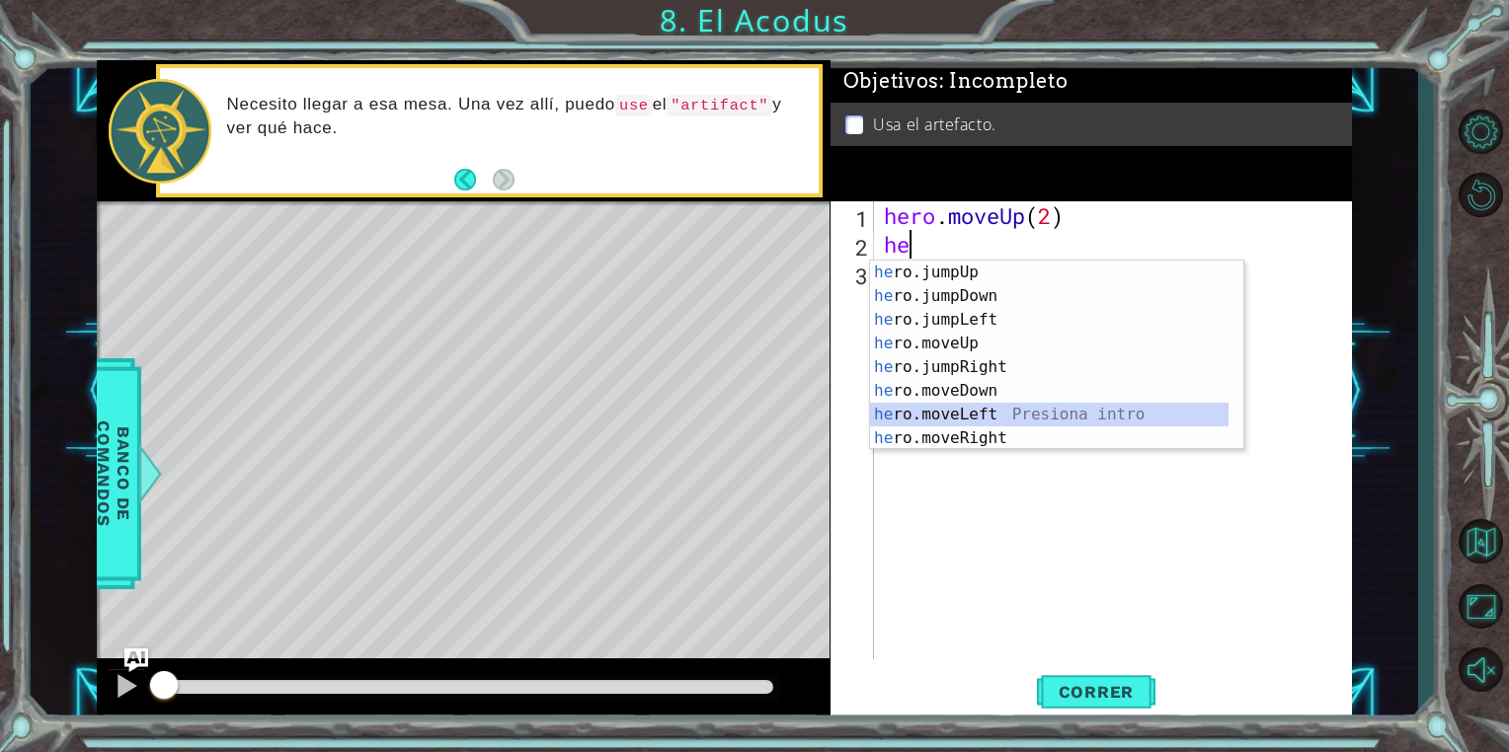
click at [994, 410] on div "he ro.jumpUp Presiona intro he ro.jumpDown Presiona intro he ro.jumpLeft Presio…" at bounding box center [1049, 379] width 358 height 237
type textarea "hero.moveLeft(1)"
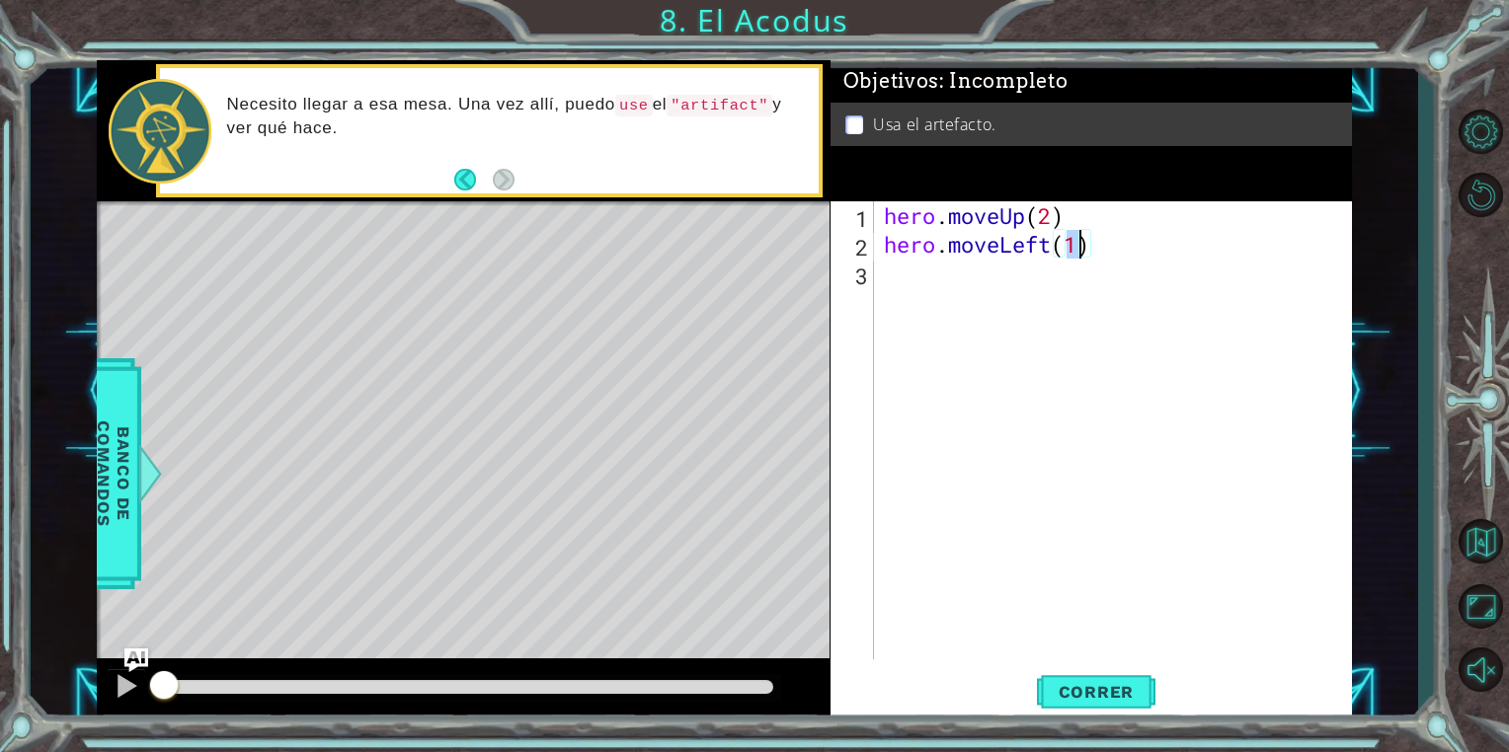
click at [922, 278] on div "hero . moveUp ( 2 ) hero . moveLeft ( 1 )" at bounding box center [1118, 458] width 476 height 515
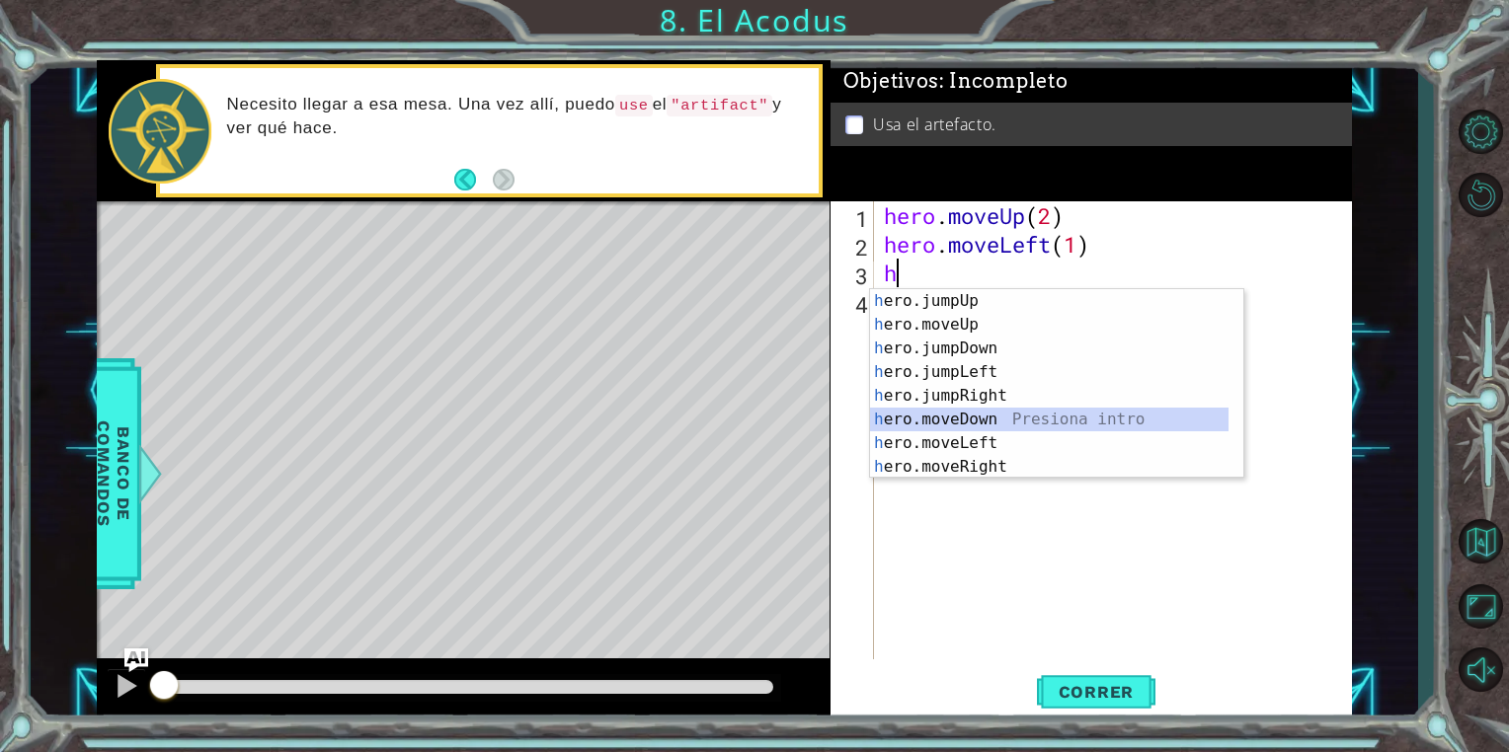
click at [985, 412] on div "h ero.jumpUp Presiona intro h ero.moveUp Presiona intro h ero.jumpDown Presiona…" at bounding box center [1049, 407] width 358 height 237
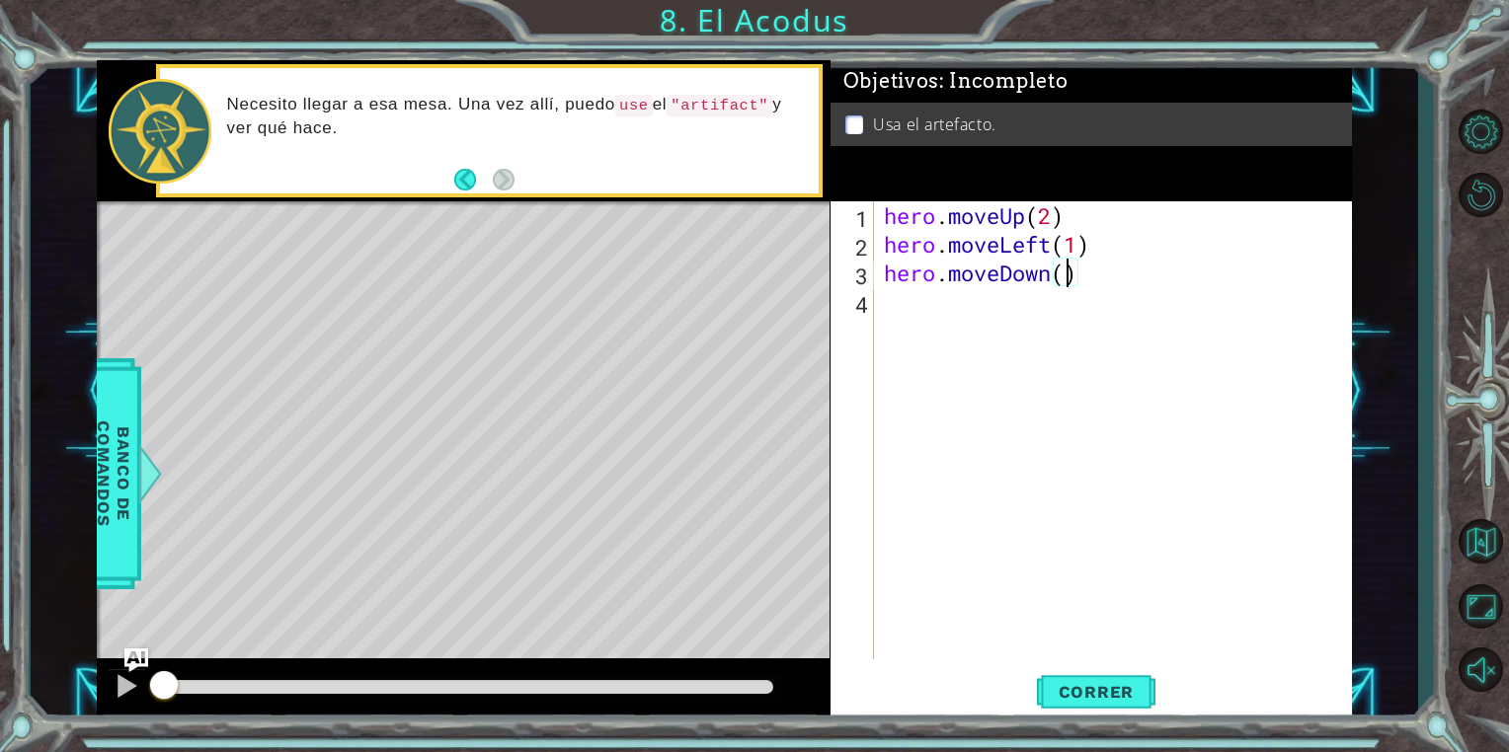
type textarea "hero.moveDown(2)"
click at [939, 301] on div "hero . moveUp ( 2 ) hero . moveLeft ( 1 ) hero . moveDown ( 2 )" at bounding box center [1118, 458] width 476 height 515
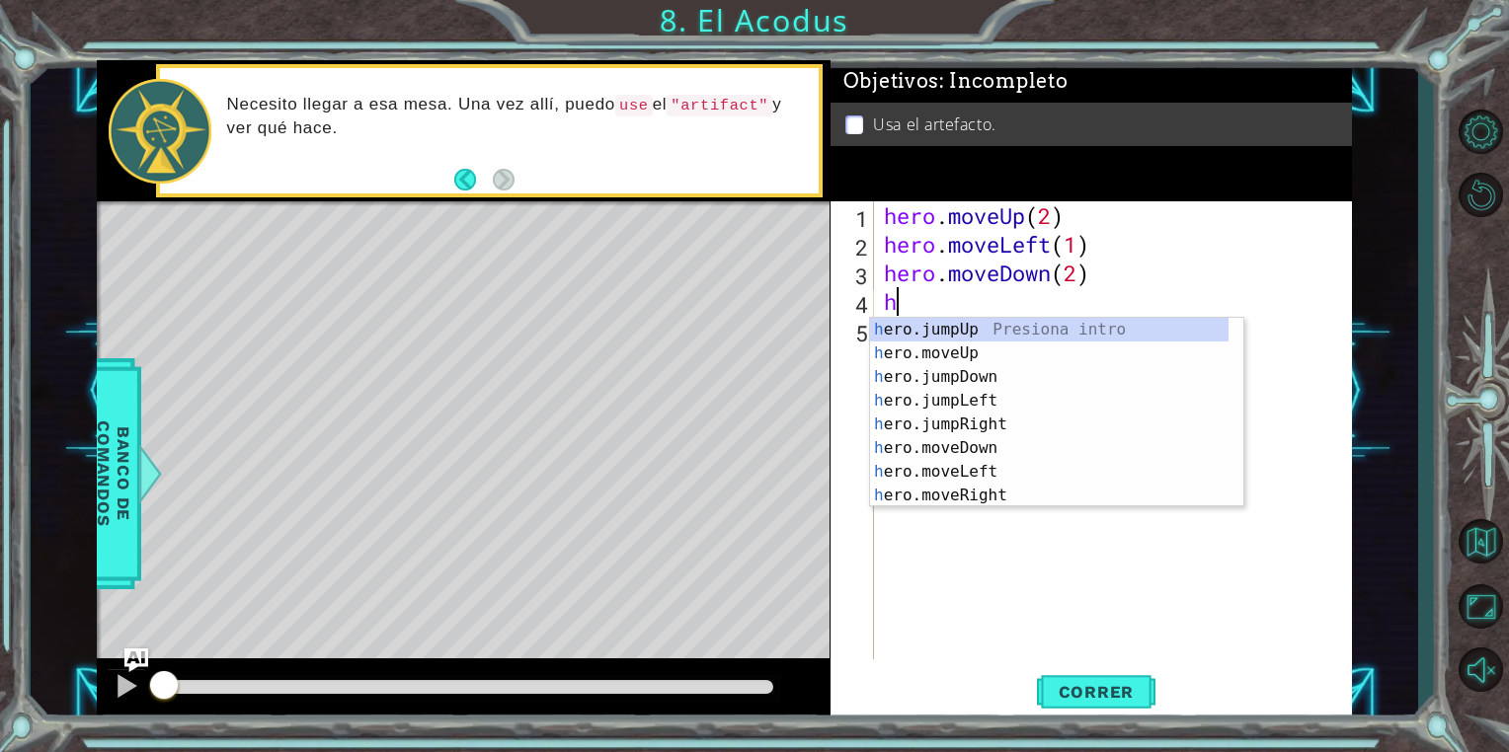
type textarea "he"
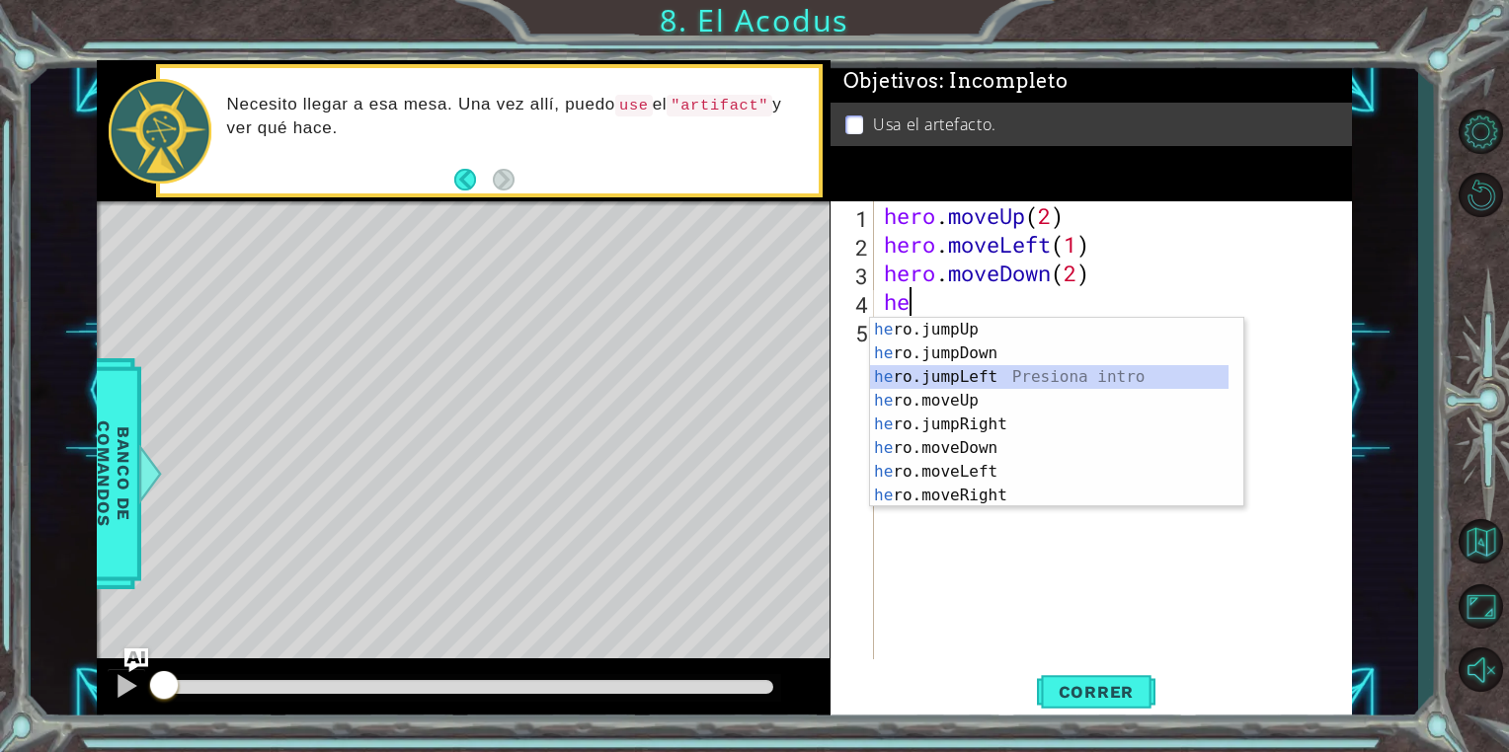
click at [989, 375] on div "he ro.jumpUp Presiona intro he ro.jumpDown Presiona intro he ro.jumpLeft Presio…" at bounding box center [1049, 436] width 358 height 237
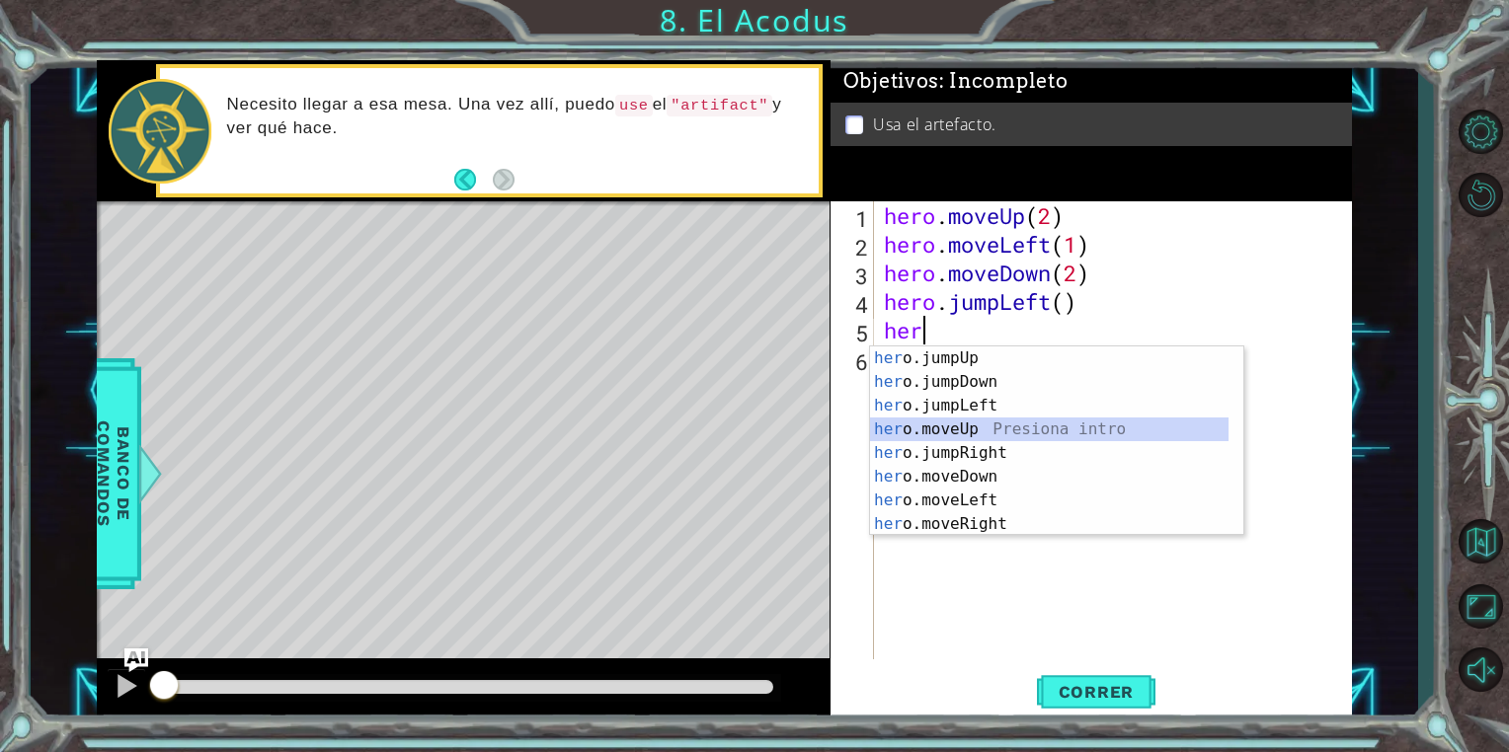
click at [953, 422] on div "her o.jumpUp Presiona intro her o.jumpDown Presiona intro her o.jumpLeft Presio…" at bounding box center [1049, 465] width 358 height 237
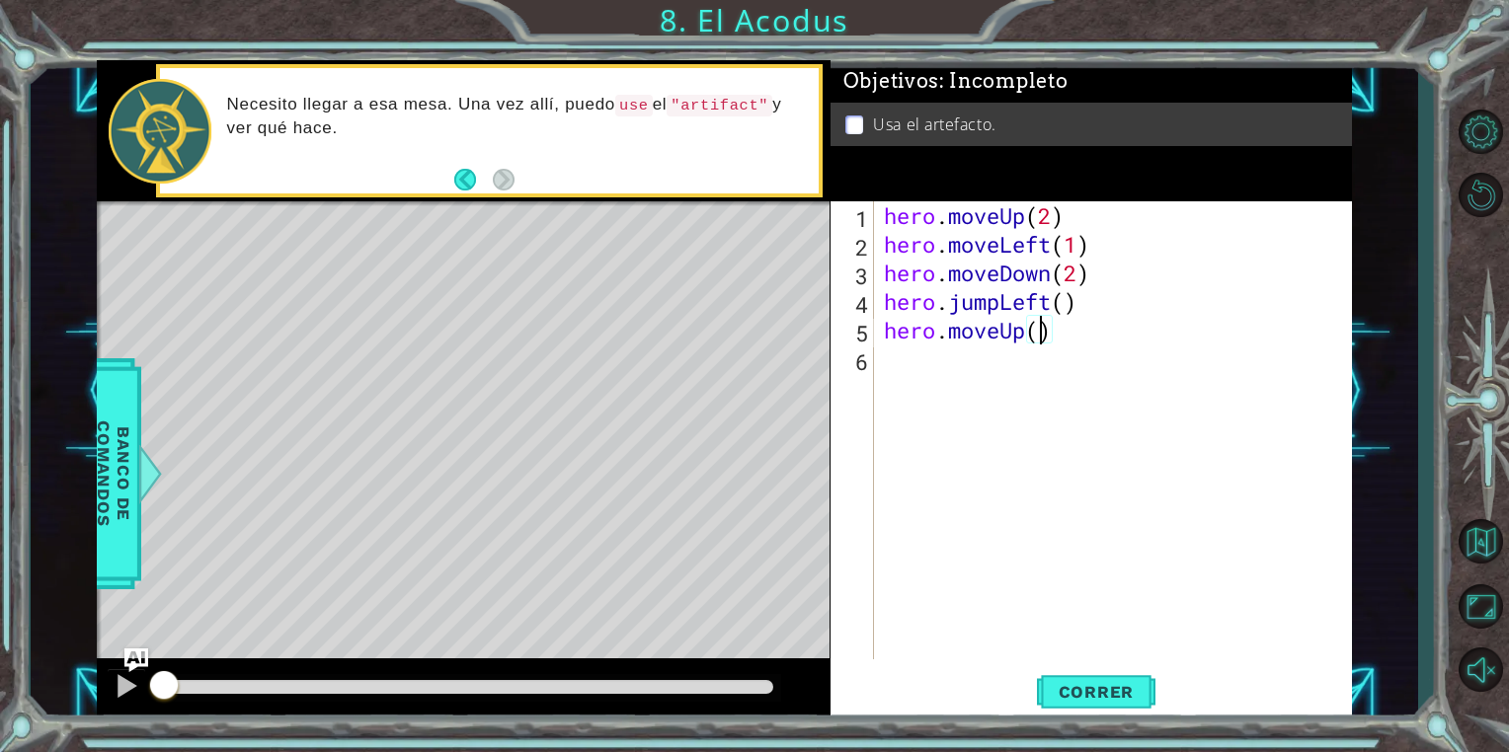
type textarea "hero.moveUp(2)"
click at [988, 350] on div "hero . moveUp ( 2 ) hero . moveLeft ( 1 ) hero . moveDown ( 2 ) hero . jumpLeft…" at bounding box center [1118, 458] width 476 height 515
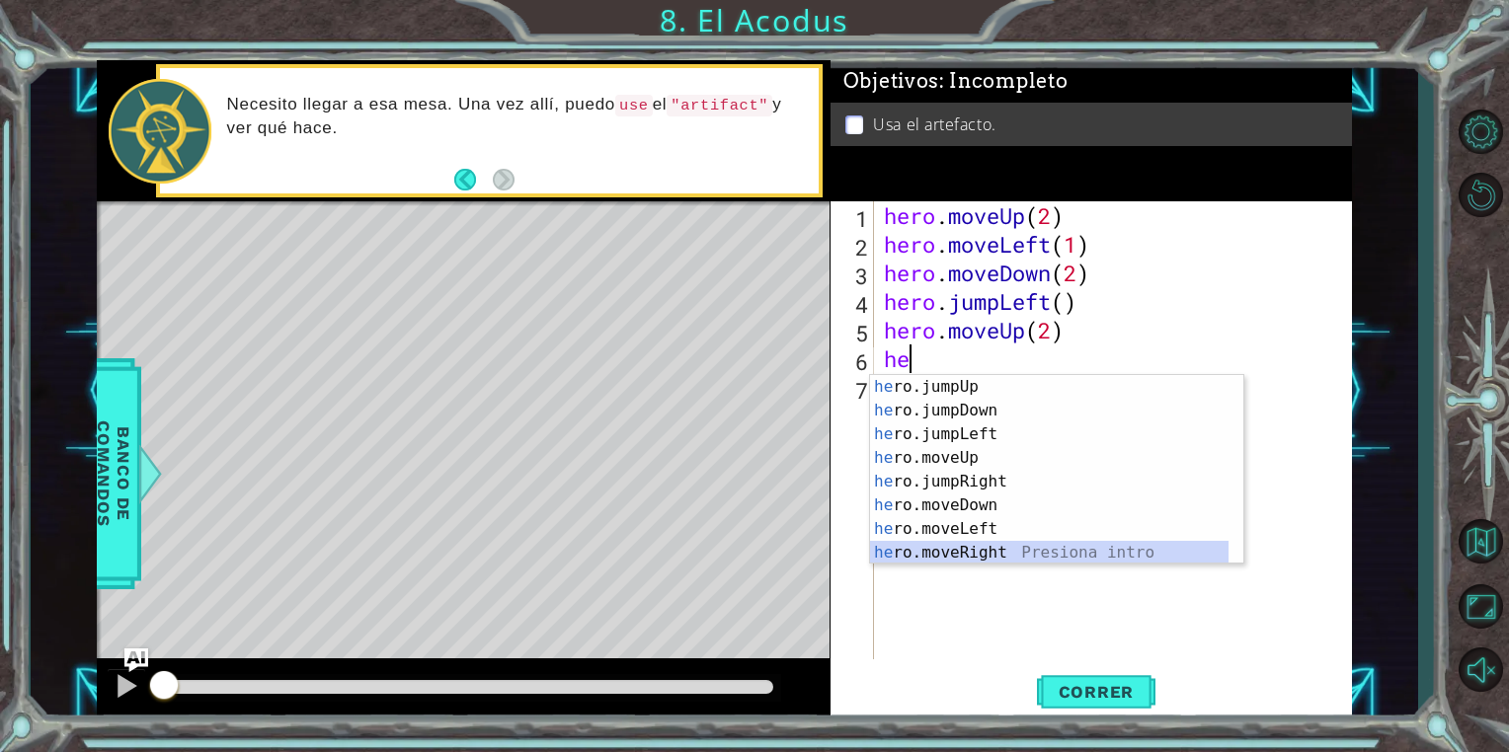
click at [993, 554] on div "he ro.jumpUp Presiona intro he ro.jumpDown Presiona intro he ro.jumpLeft Presio…" at bounding box center [1049, 493] width 358 height 237
type textarea "hero.moveRight(1)"
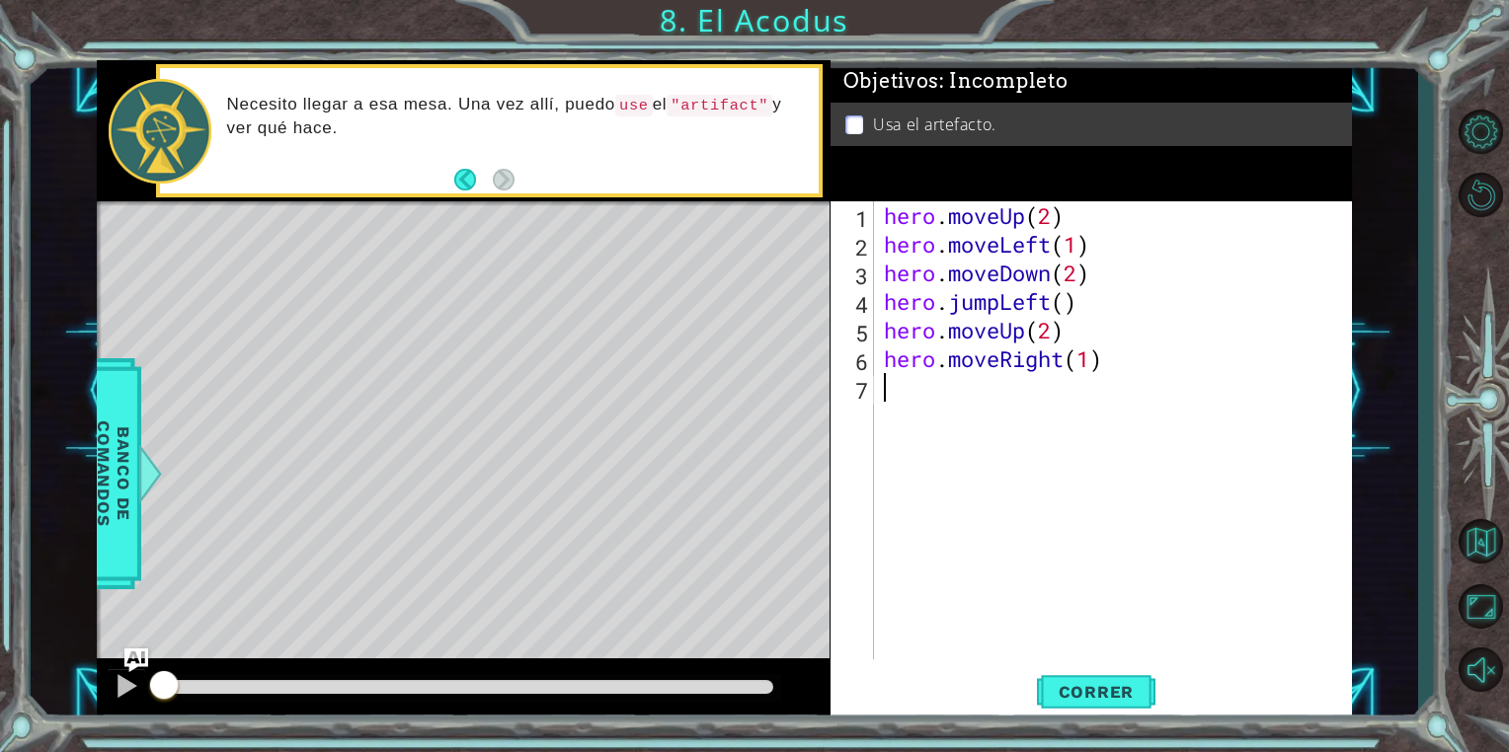
click at [950, 389] on div "hero . moveUp ( 2 ) hero . moveLeft ( 1 ) hero . moveDown ( 2 ) hero . jumpLeft…" at bounding box center [1118, 458] width 476 height 515
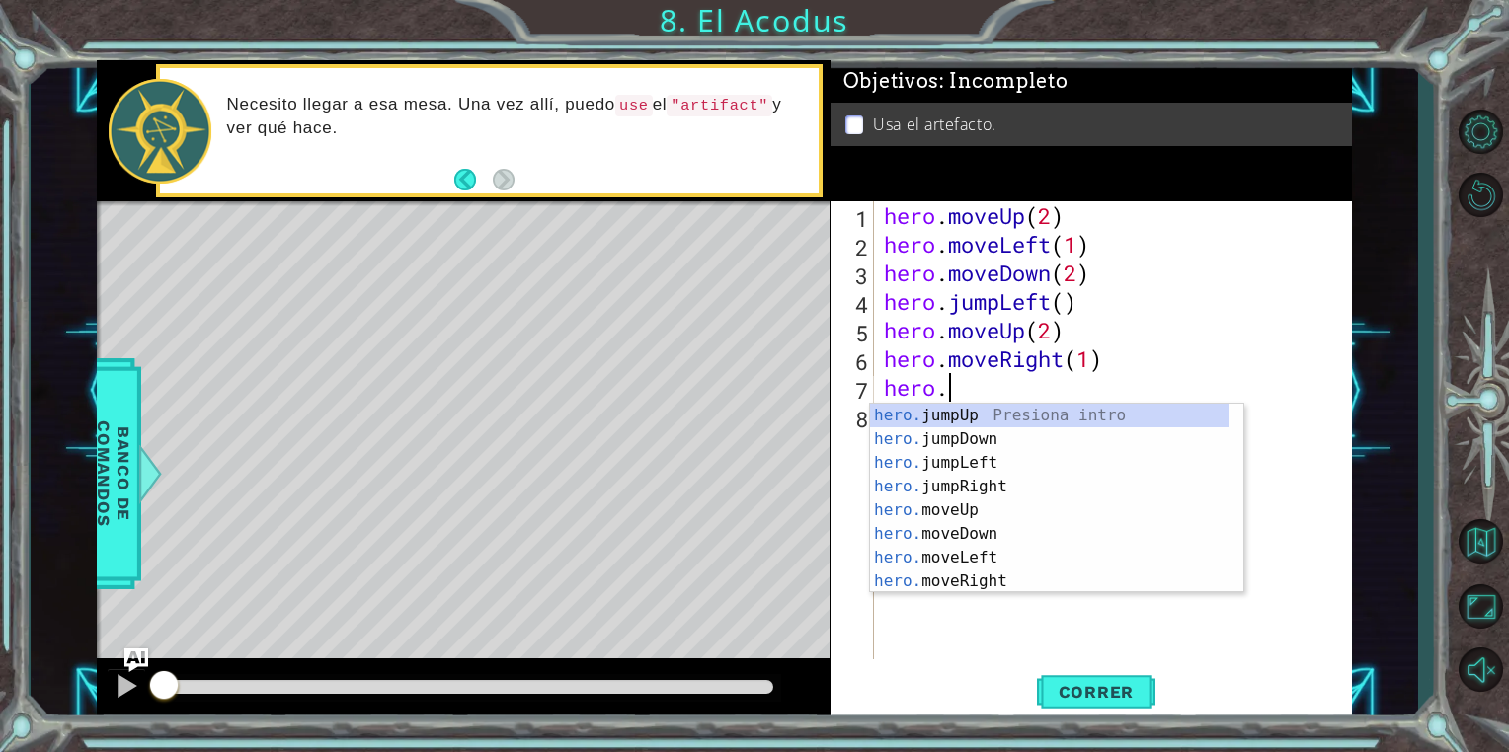
scroll to position [0, 2]
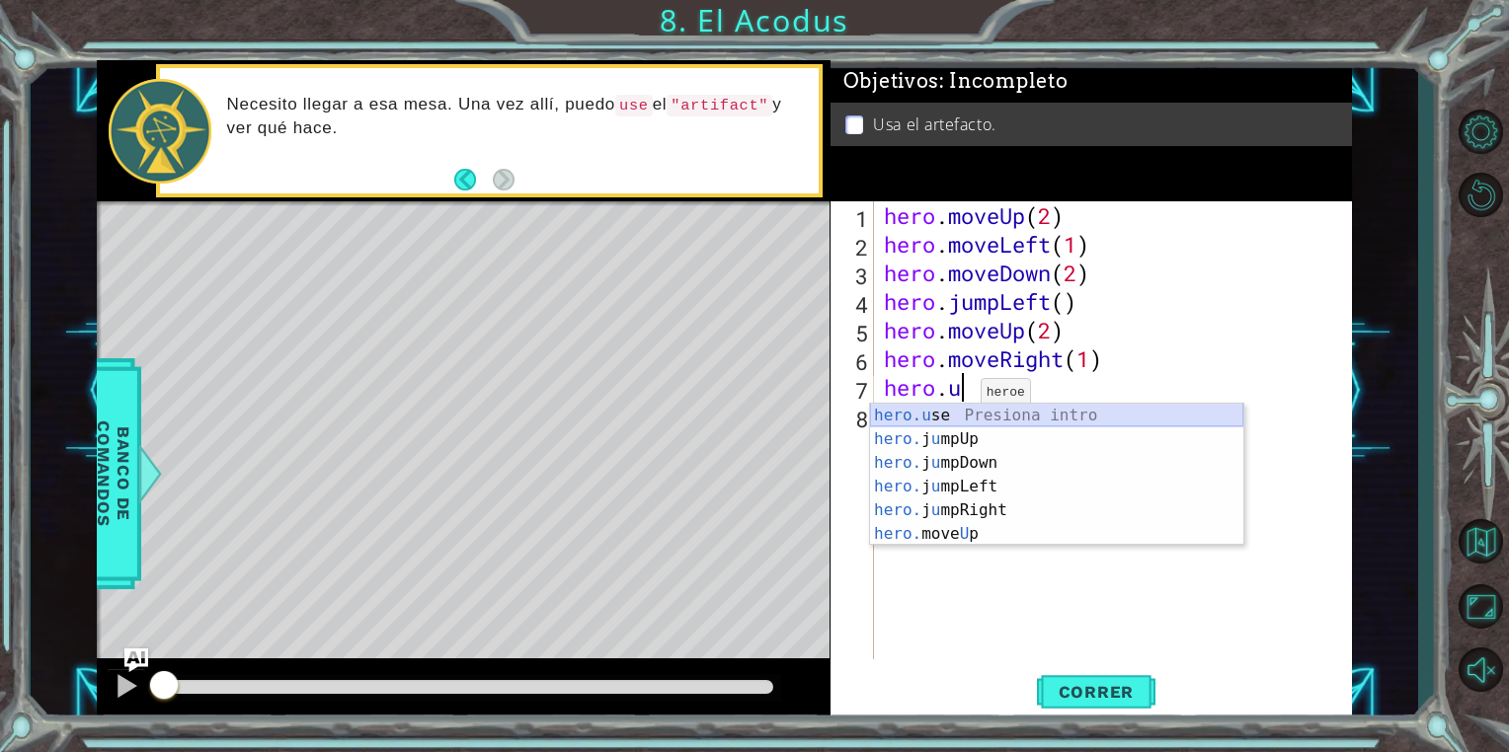
click at [964, 414] on div "hero.u se Presiona intro hero. j u mpUp Presiona intro hero. j u mpDown Presion…" at bounding box center [1056, 499] width 373 height 190
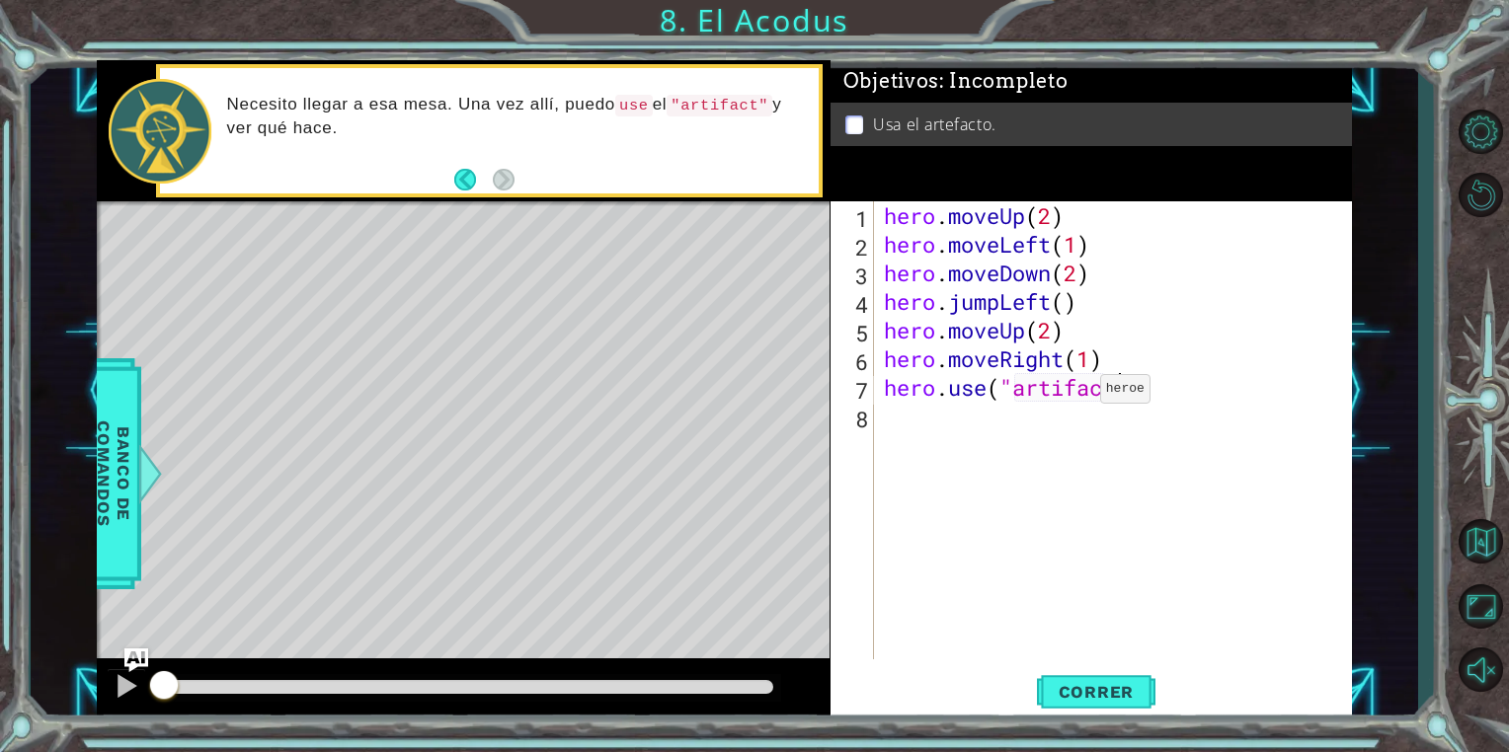
scroll to position [0, 10]
type textarea "hero.use("artifact")"
click at [1108, 671] on button "Correr" at bounding box center [1096, 693] width 118 height 52
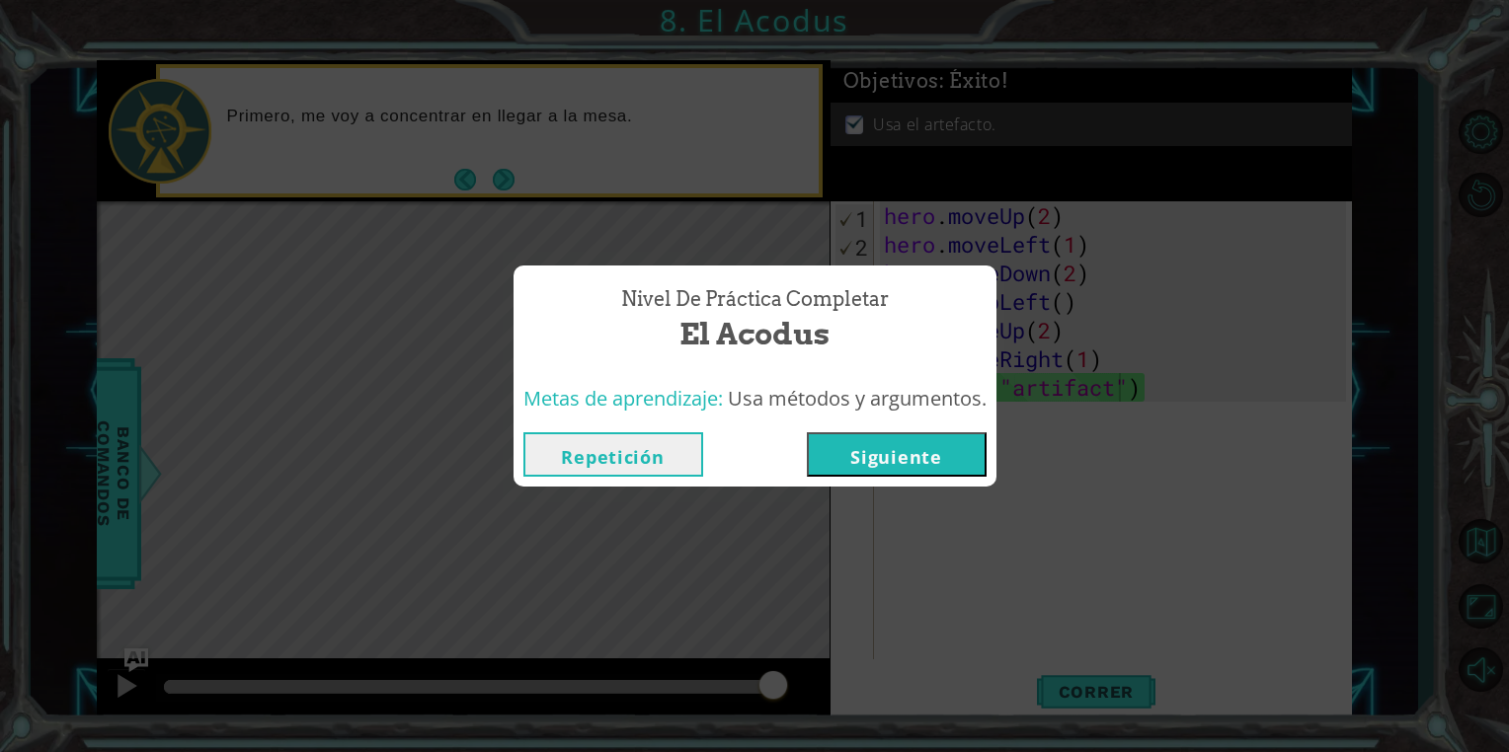
click at [921, 468] on button "Siguiente" at bounding box center [897, 455] width 180 height 44
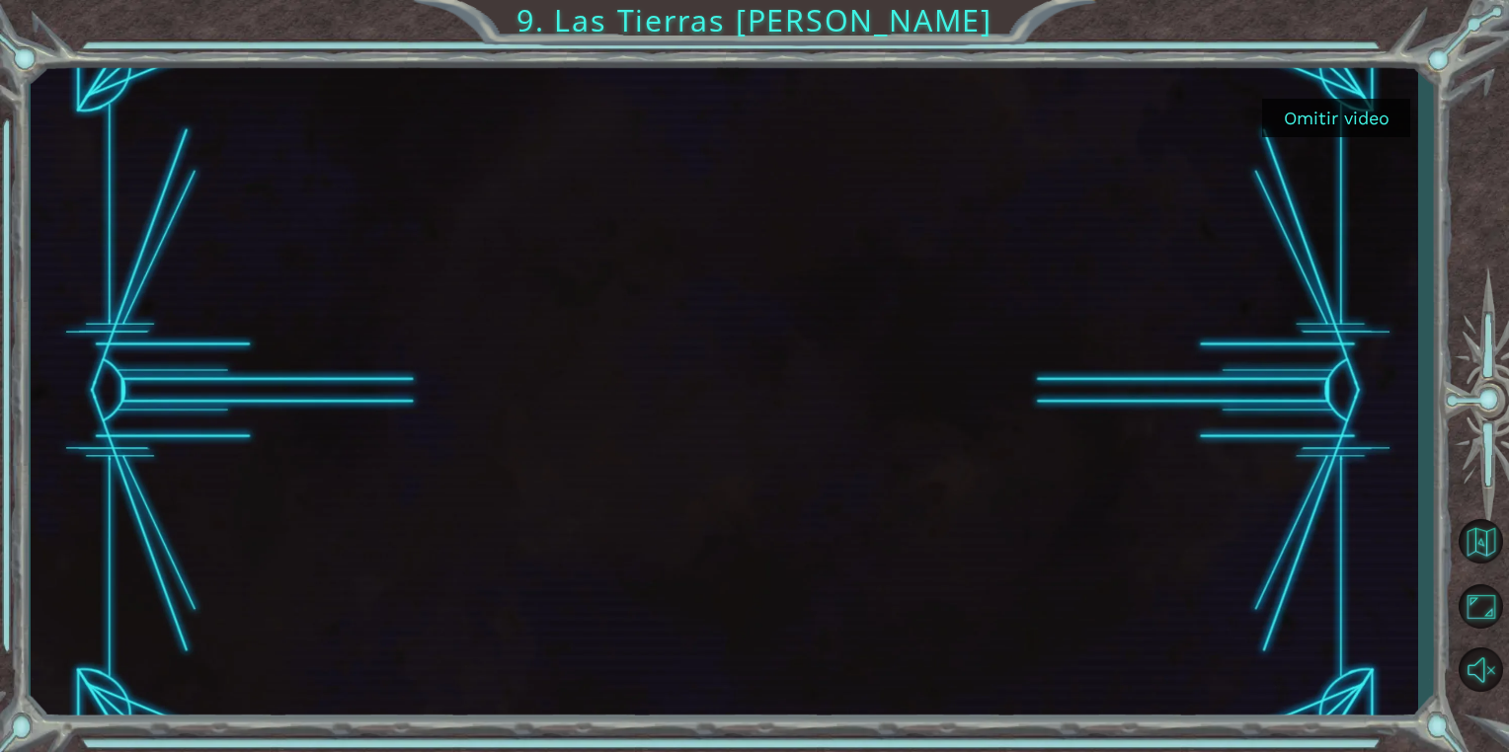
click at [1315, 132] on button "Omitir video" at bounding box center [1336, 118] width 148 height 39
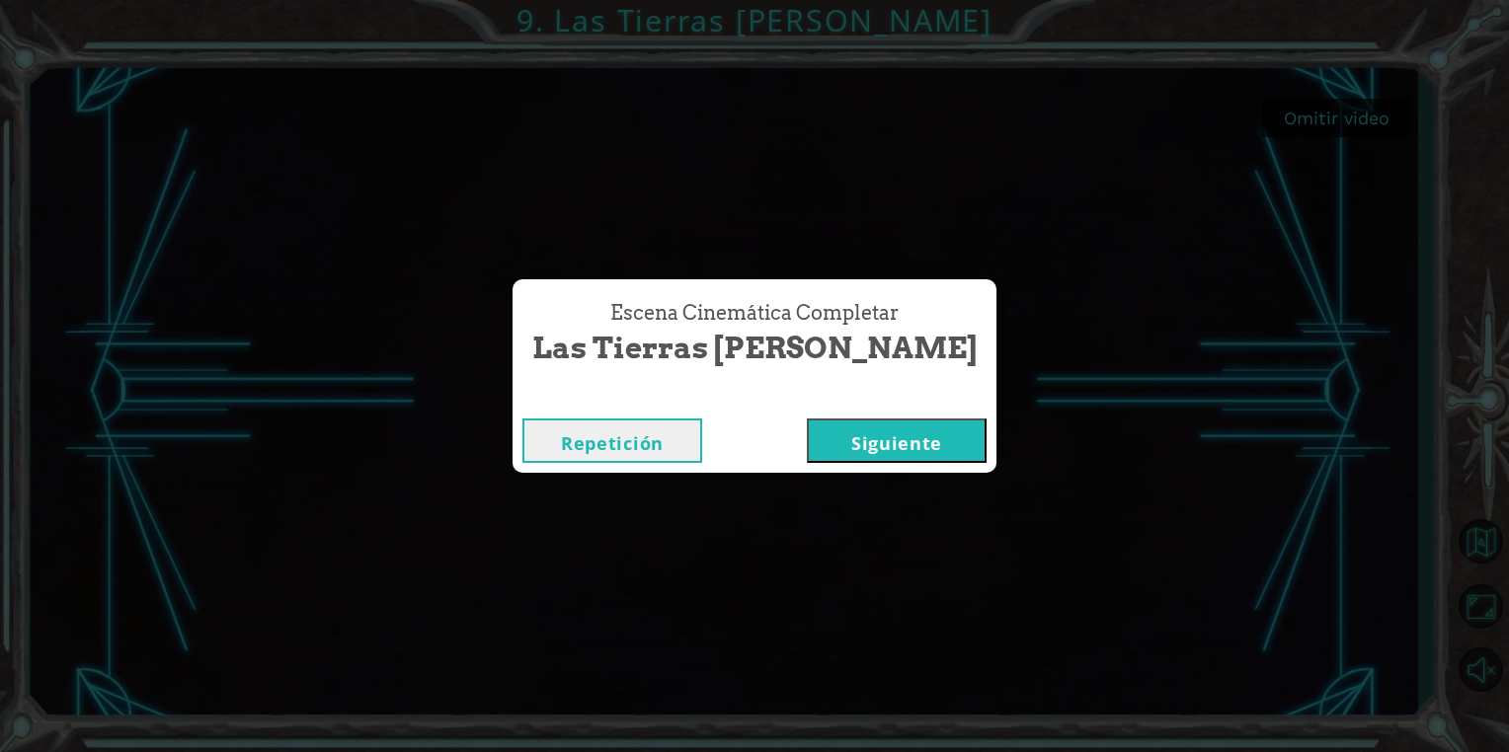
click at [875, 432] on button "Siguiente" at bounding box center [897, 441] width 180 height 44
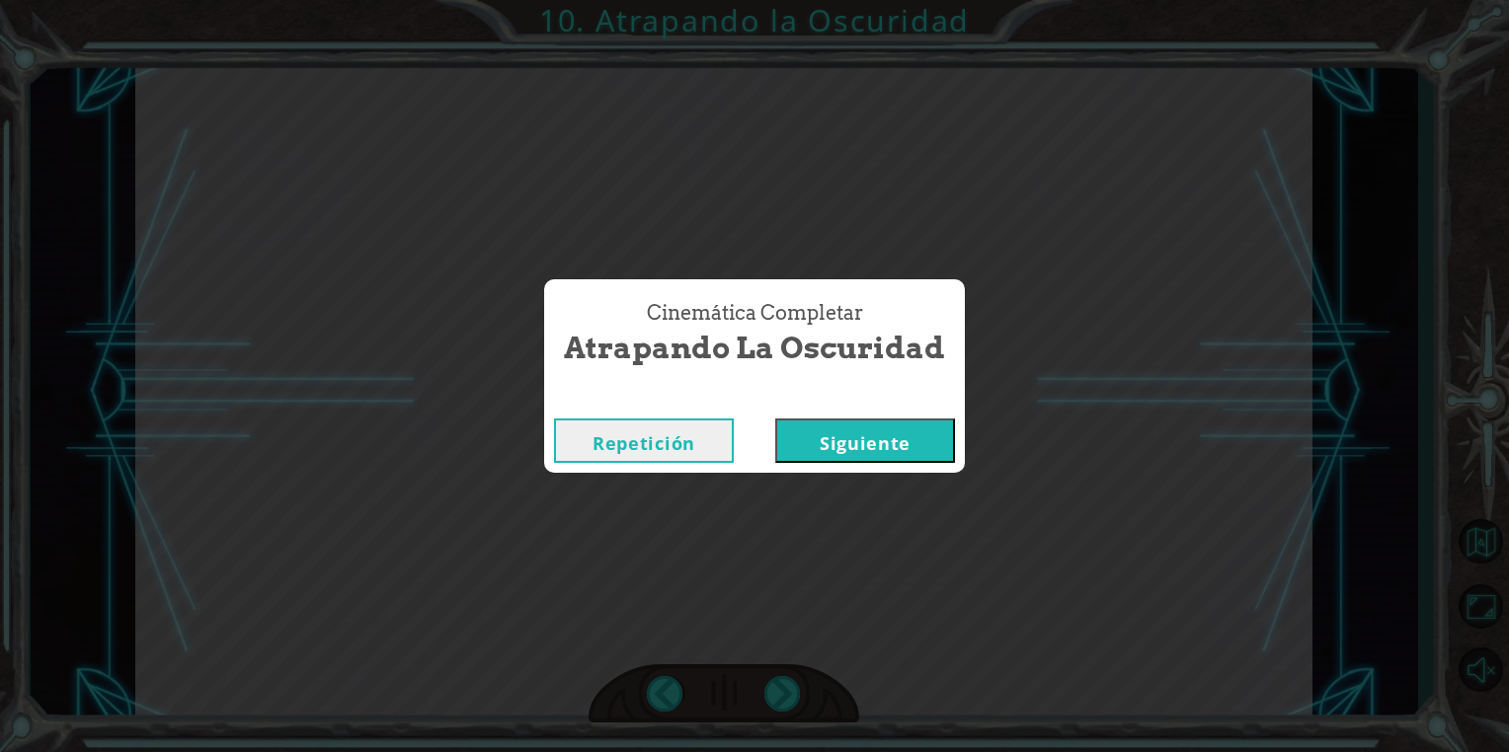
click at [875, 432] on button "Siguiente" at bounding box center [865, 441] width 180 height 44
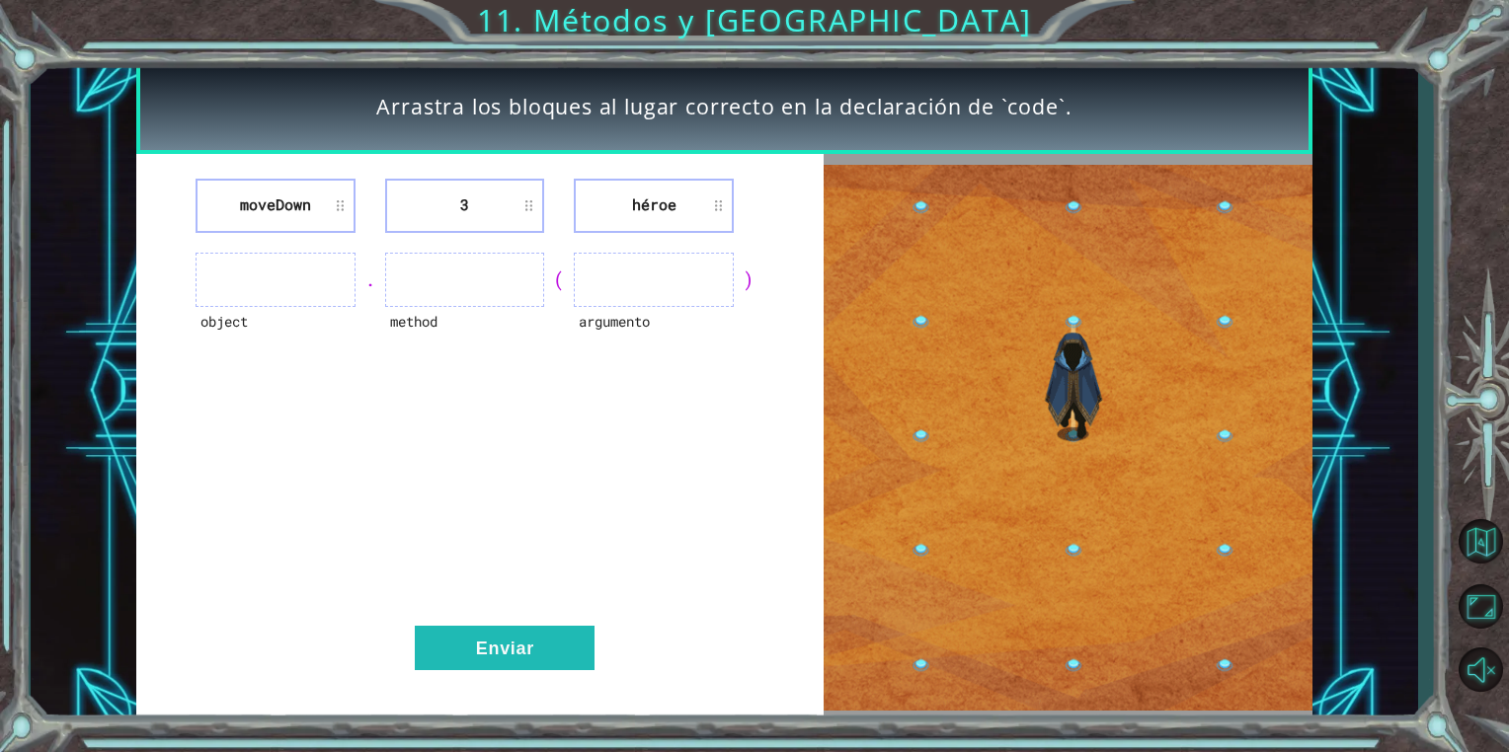
click at [305, 286] on ul at bounding box center [275, 280] width 159 height 54
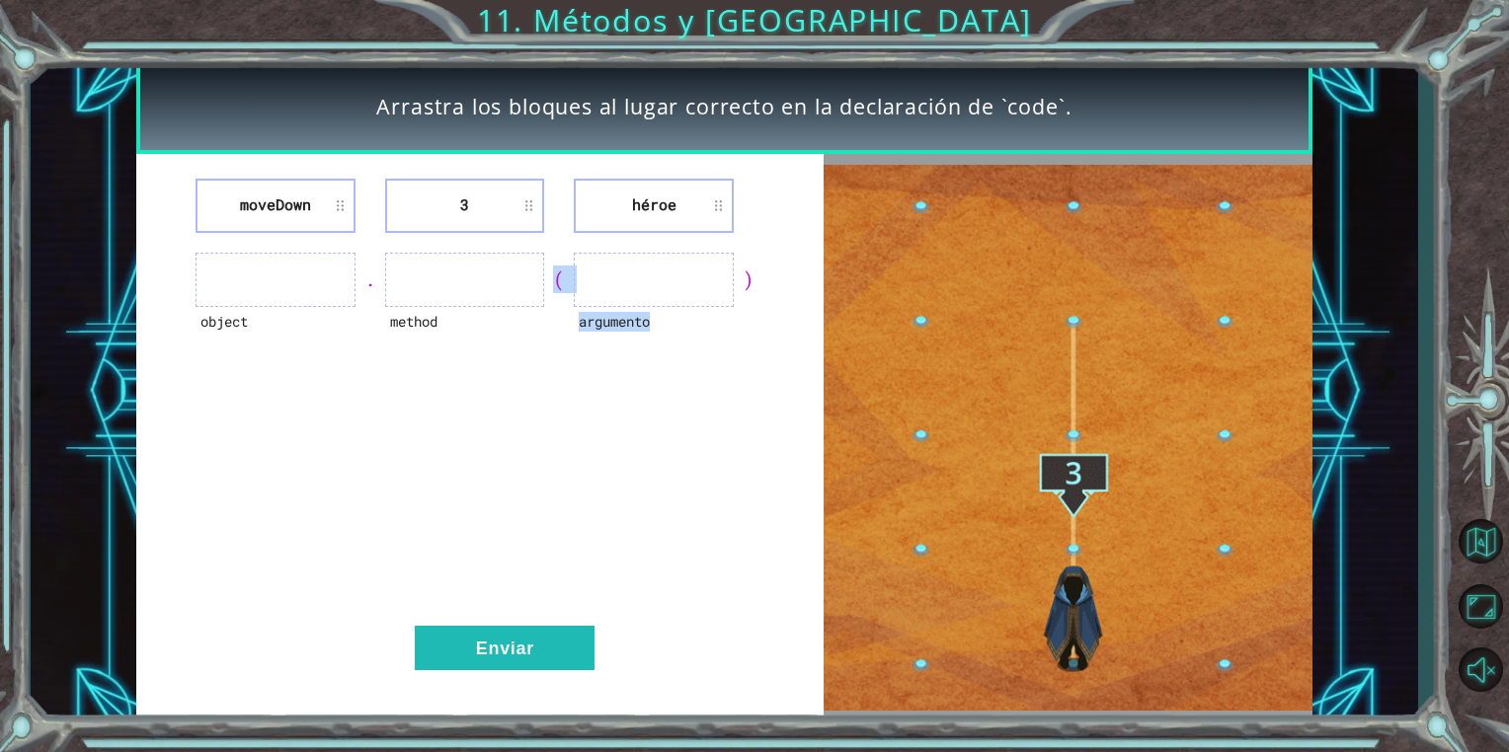
drag, startPoint x: 446, startPoint y: 300, endPoint x: 679, endPoint y: 282, distance: 233.7
click at [679, 282] on div "object . method ( argumento )" at bounding box center [480, 280] width 638 height 54
click at [679, 282] on ul at bounding box center [653, 280] width 159 height 54
click at [563, 506] on div "moveDown 3 héroe object . method ( argumento ) Enviar" at bounding box center [479, 438] width 687 height 569
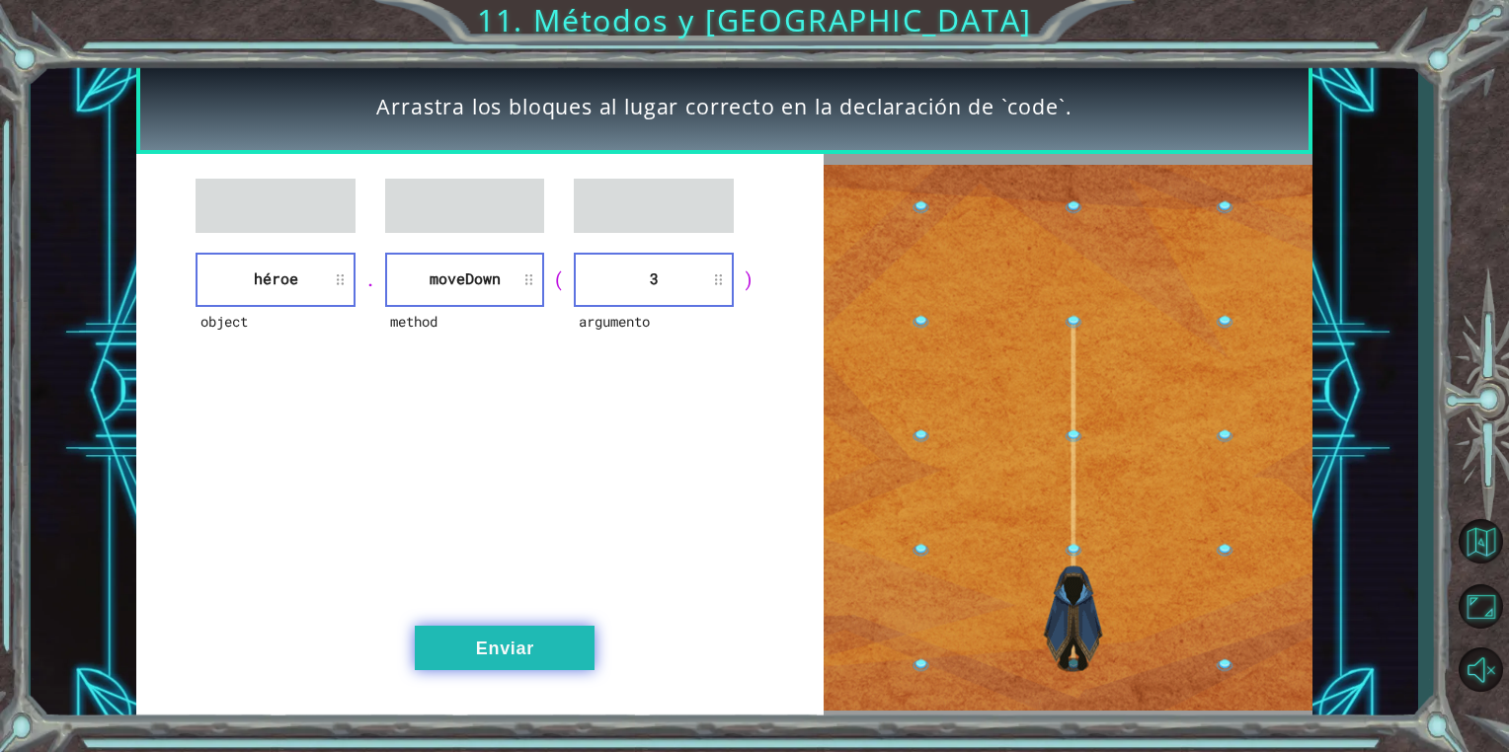
click at [556, 638] on button "Enviar" at bounding box center [505, 648] width 180 height 44
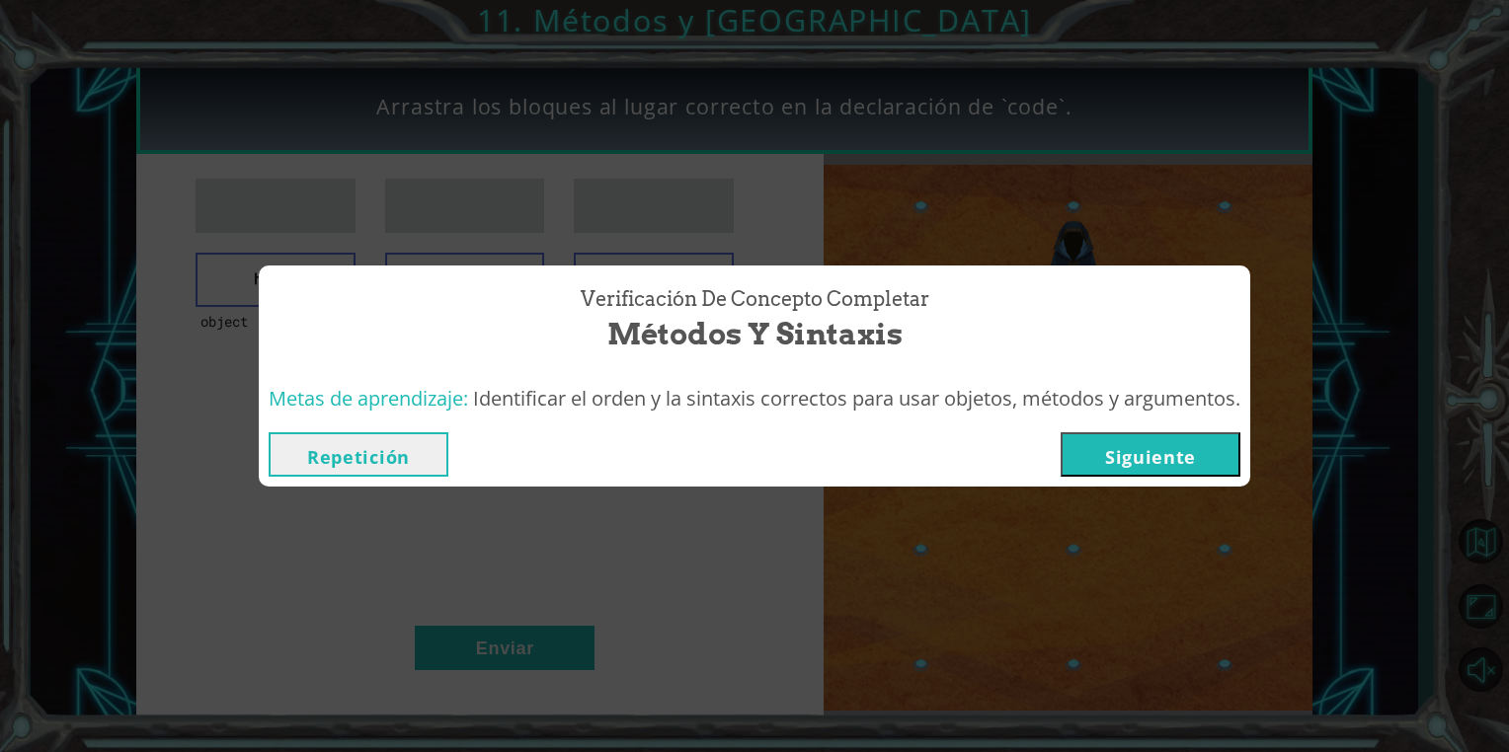
click at [1094, 450] on button "Siguiente" at bounding box center [1151, 455] width 180 height 44
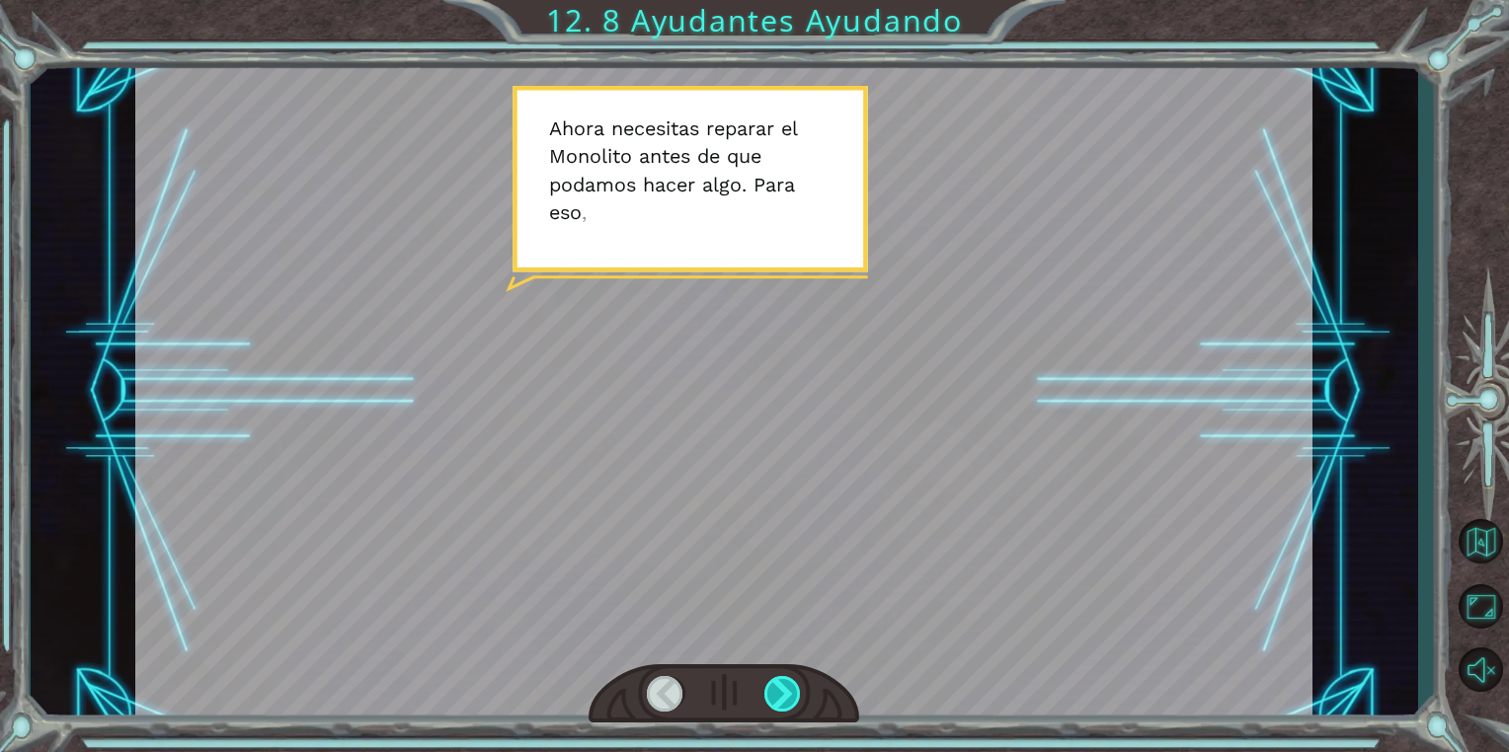
drag, startPoint x: 805, startPoint y: 689, endPoint x: 794, endPoint y: 689, distance: 10.9
click at [794, 689] on div at bounding box center [724, 694] width 271 height 59
click at [794, 689] on div at bounding box center [783, 694] width 38 height 36
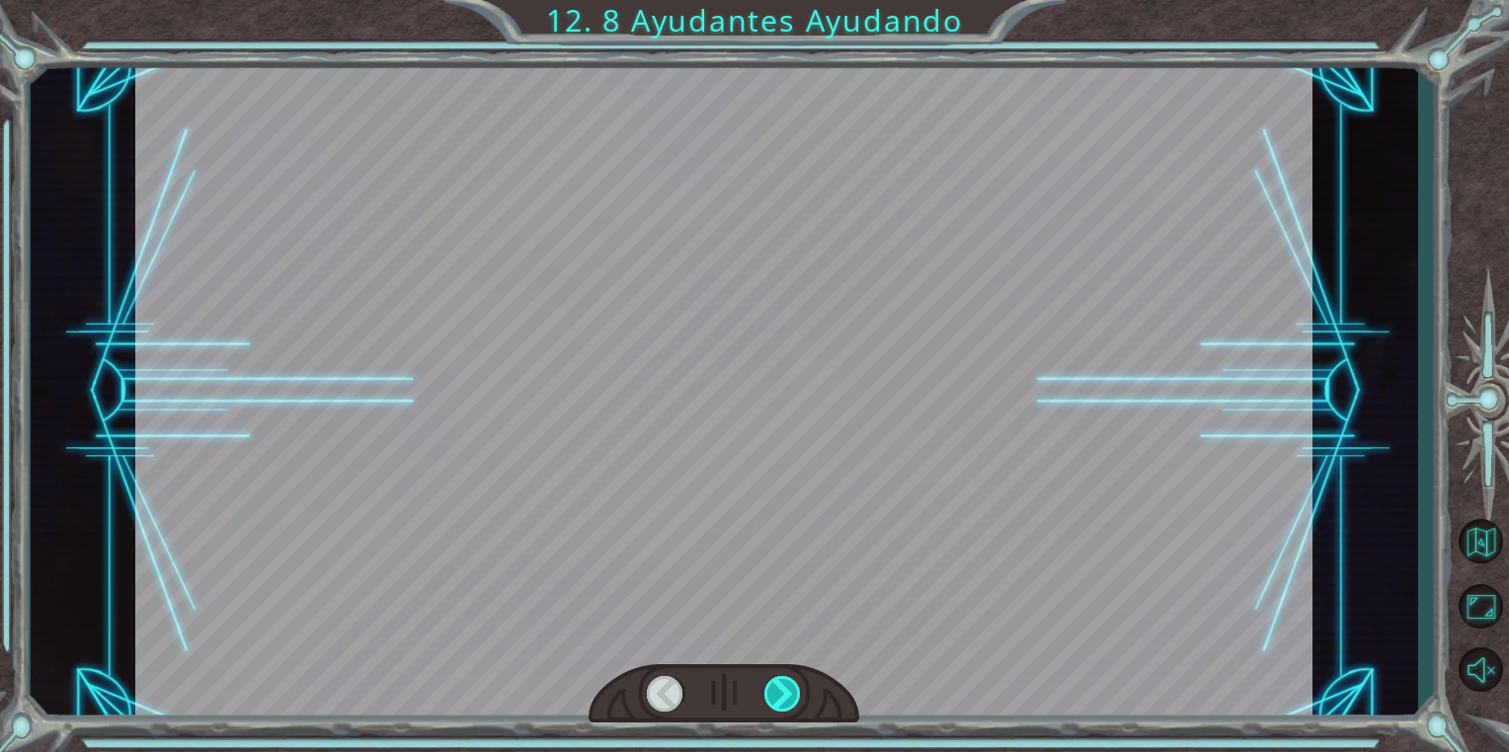
click at [794, 689] on div at bounding box center [783, 694] width 38 height 36
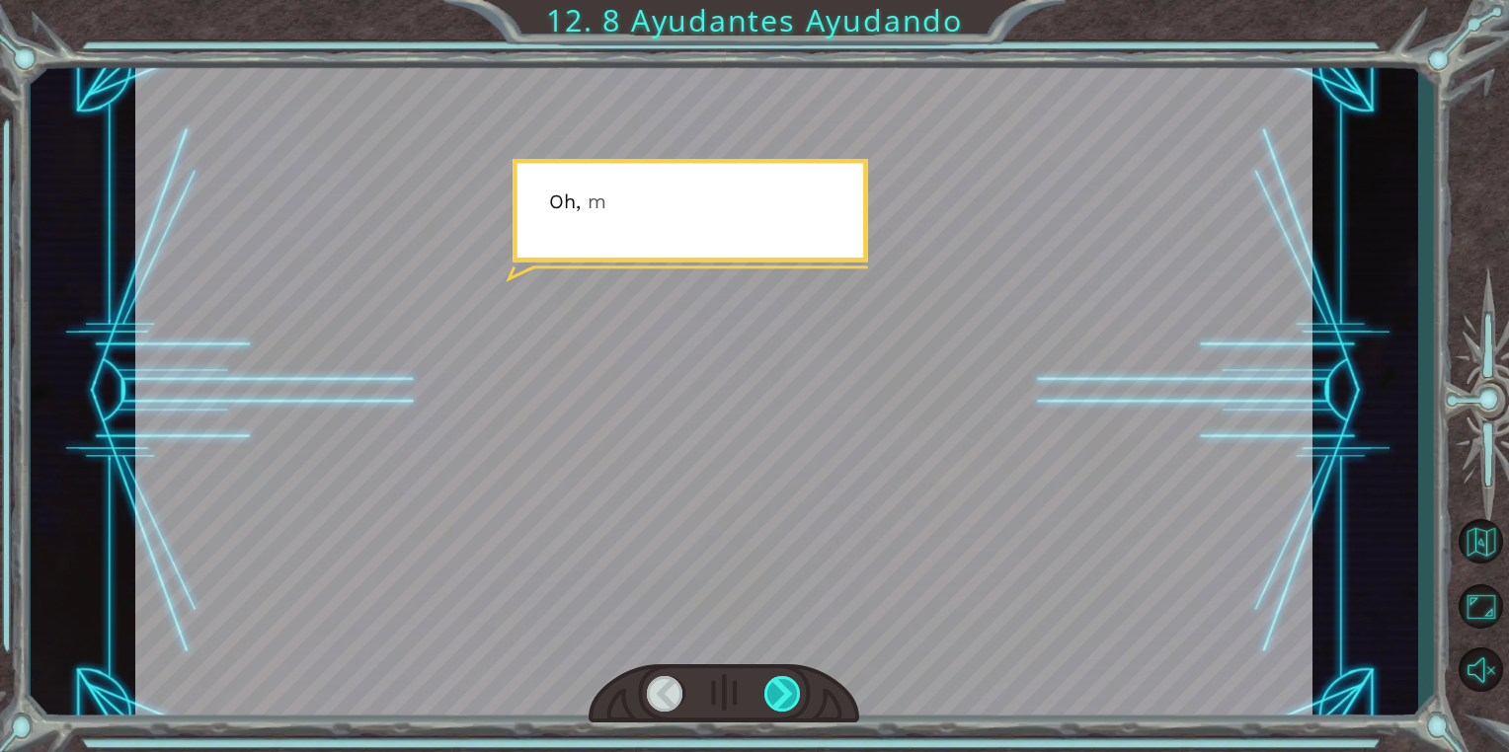
click at [794, 689] on div at bounding box center [783, 694] width 38 height 36
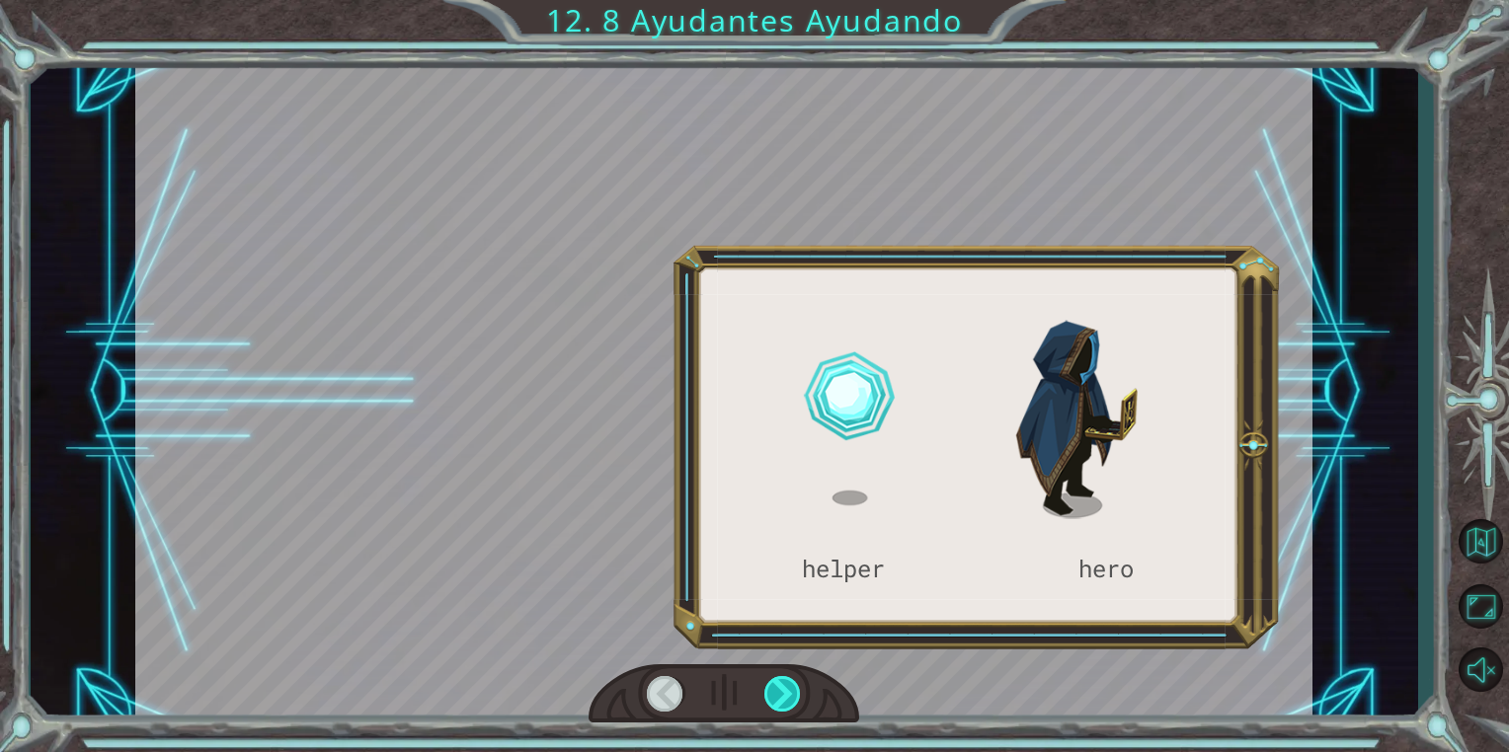
click at [794, 689] on div at bounding box center [783, 694] width 38 height 36
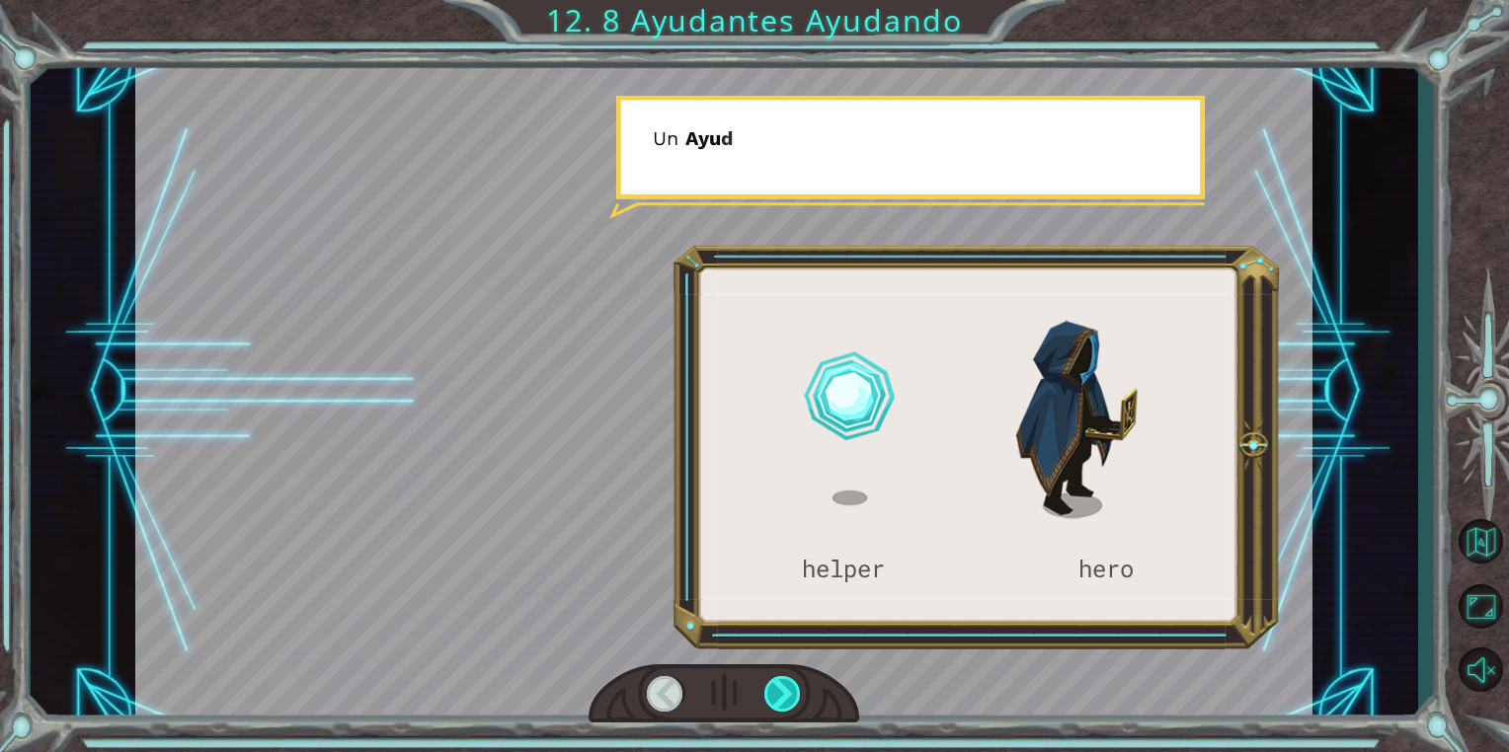
click at [794, 689] on div at bounding box center [783, 694] width 38 height 36
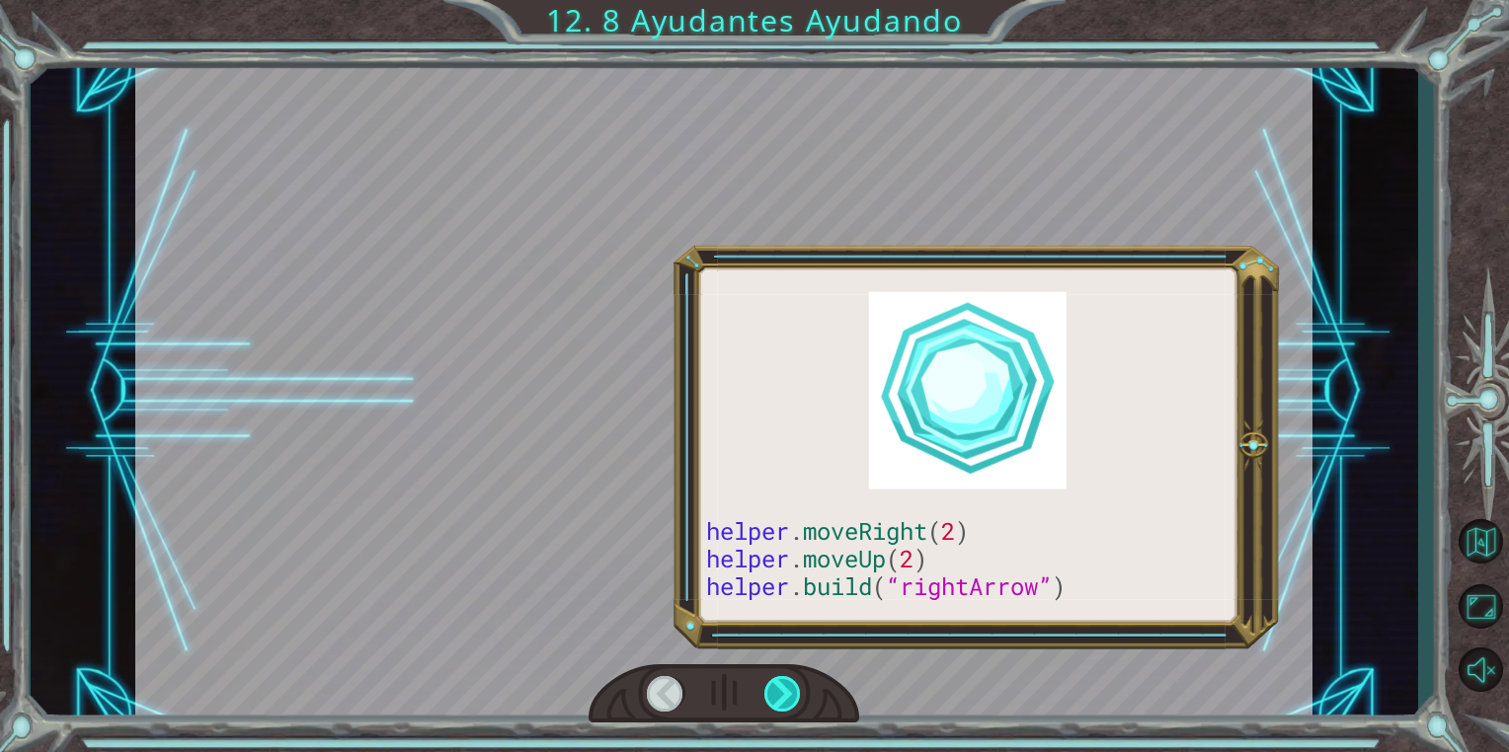
click at [794, 689] on div at bounding box center [783, 694] width 38 height 36
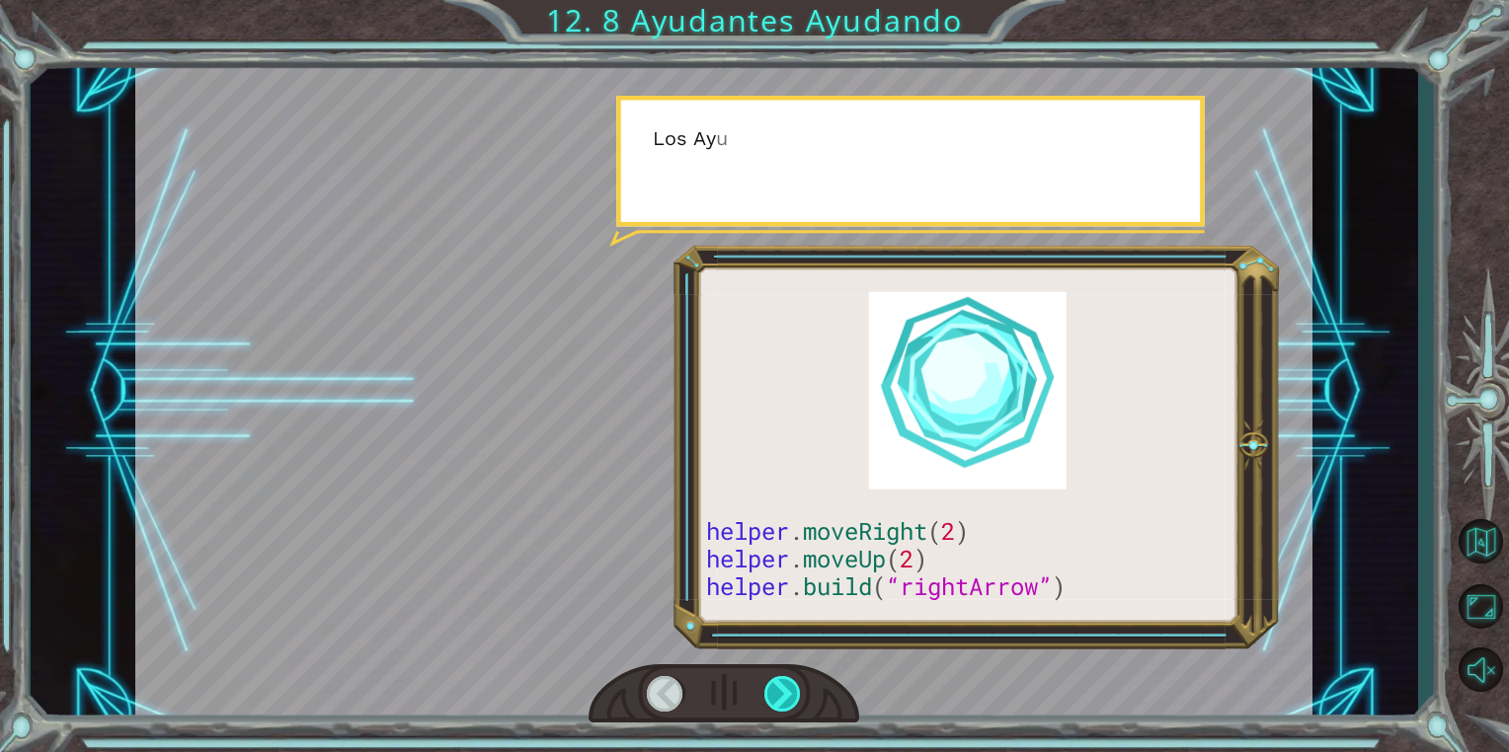
click at [794, 689] on div at bounding box center [783, 694] width 38 height 36
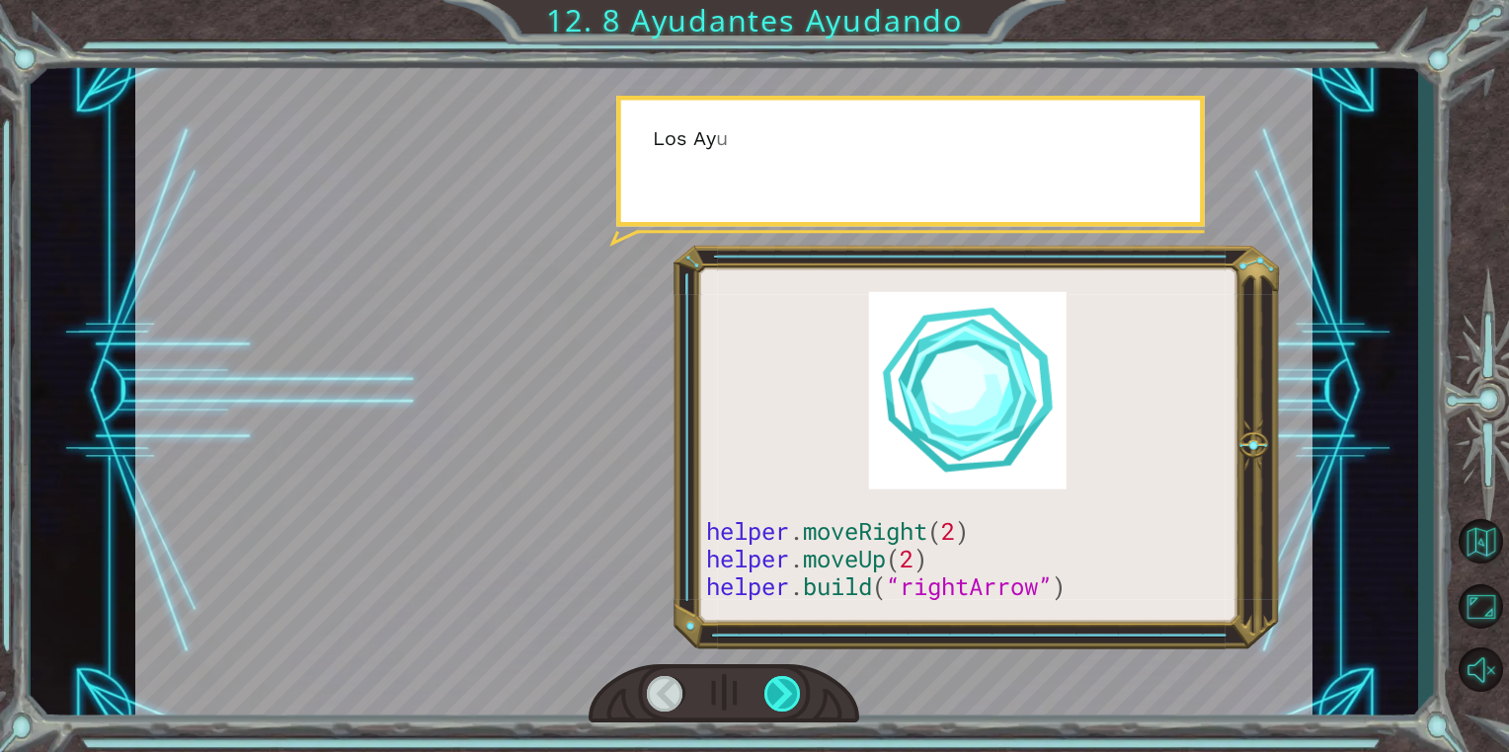
click at [794, 689] on div at bounding box center [783, 694] width 38 height 36
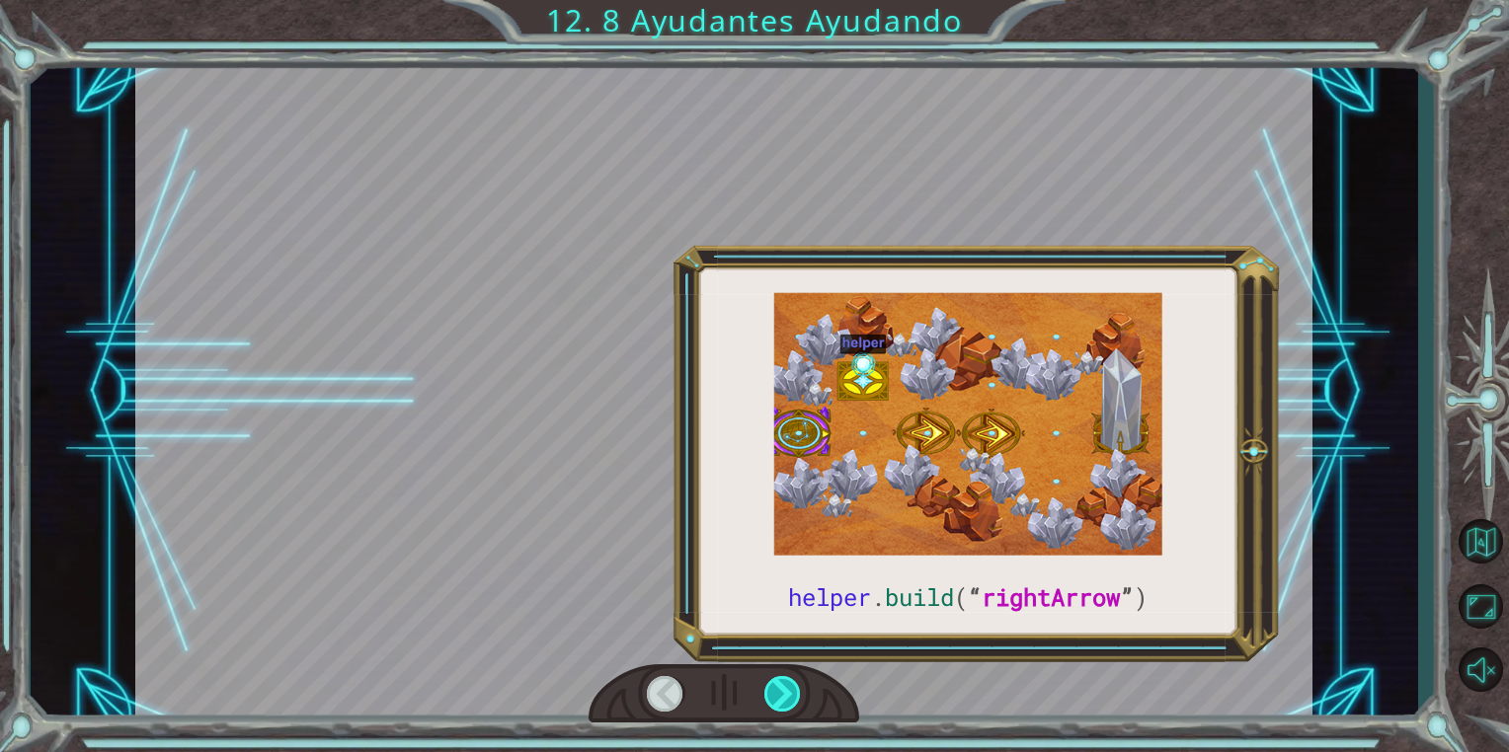
click at [794, 689] on div at bounding box center [783, 694] width 38 height 36
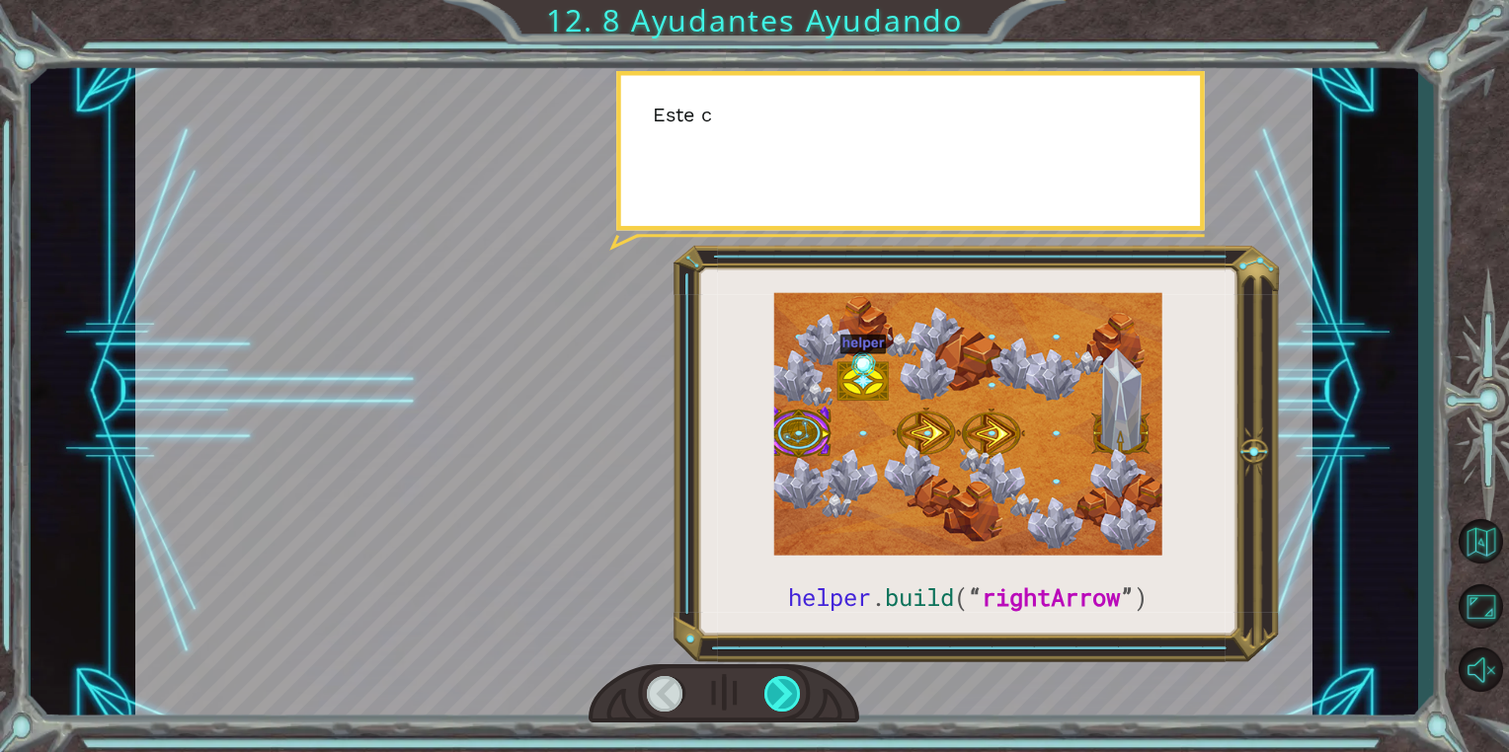
click at [794, 689] on div at bounding box center [783, 694] width 38 height 36
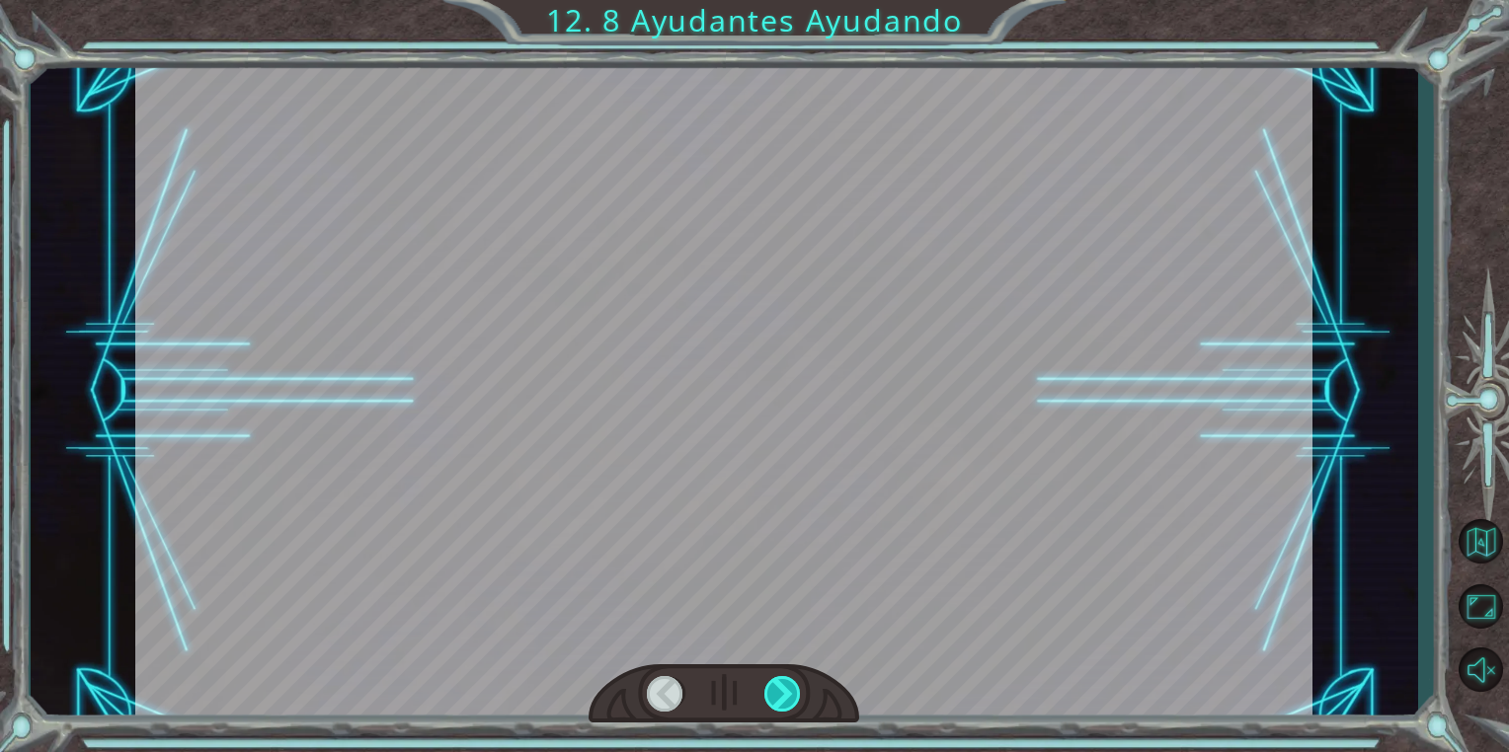
click at [794, 689] on div at bounding box center [783, 694] width 38 height 36
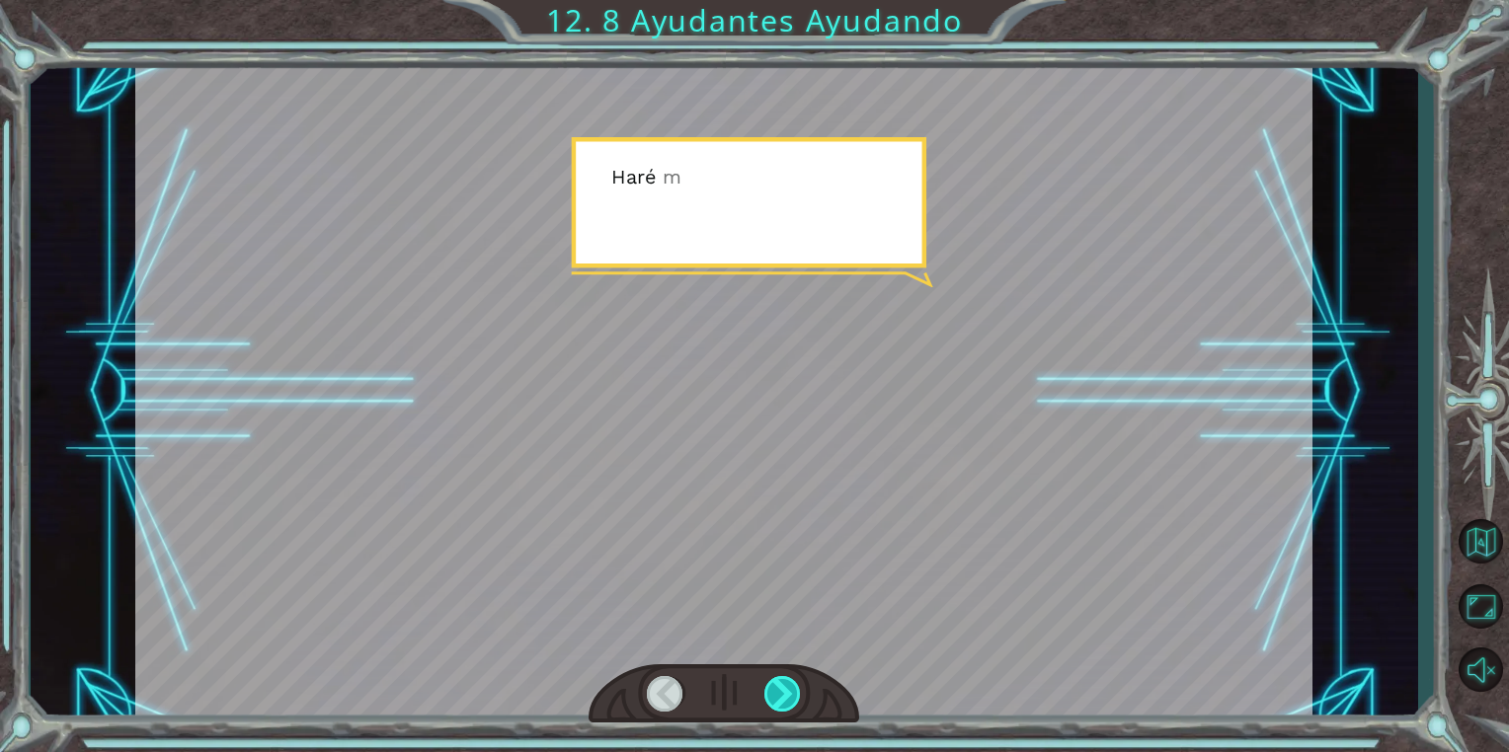
click at [794, 689] on div at bounding box center [783, 694] width 38 height 36
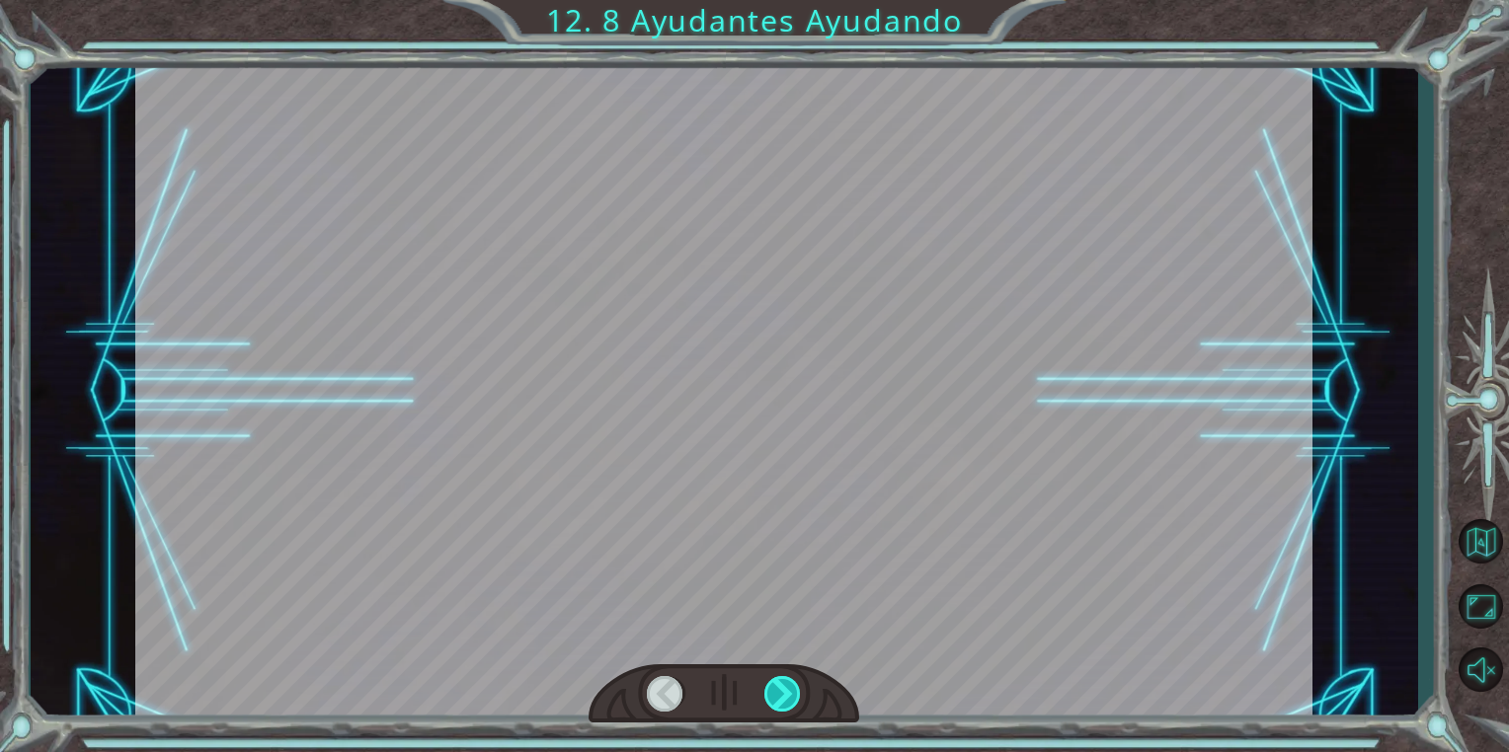
click at [794, 689] on div at bounding box center [783, 694] width 38 height 36
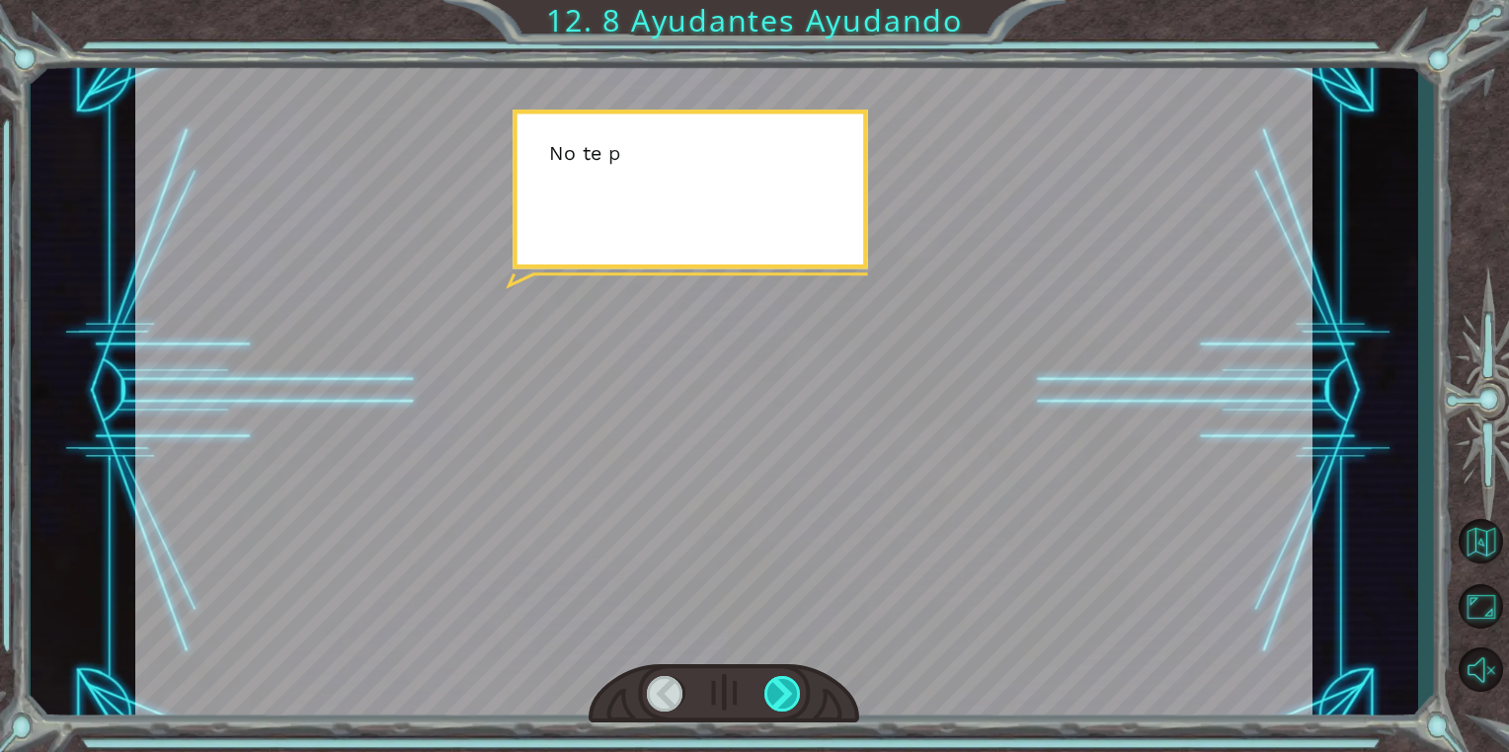
click at [794, 689] on div at bounding box center [783, 694] width 38 height 36
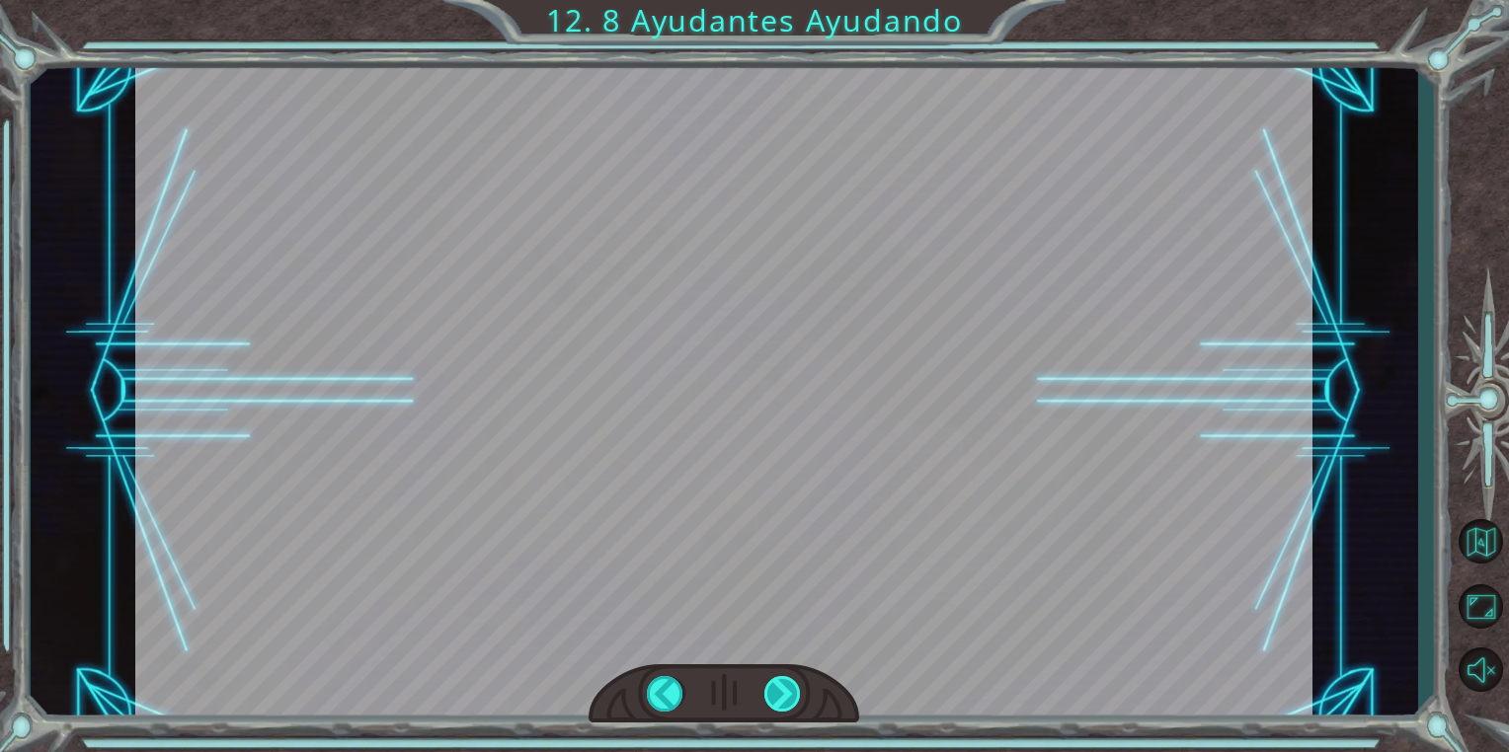
click at [794, 689] on div at bounding box center [783, 694] width 38 height 36
click at [794, 0] on div "helper . build ( “ rightArrow ” ) A h o r a n e c e s i t a s r e p a r a r e l…" at bounding box center [754, 0] width 1509 height 0
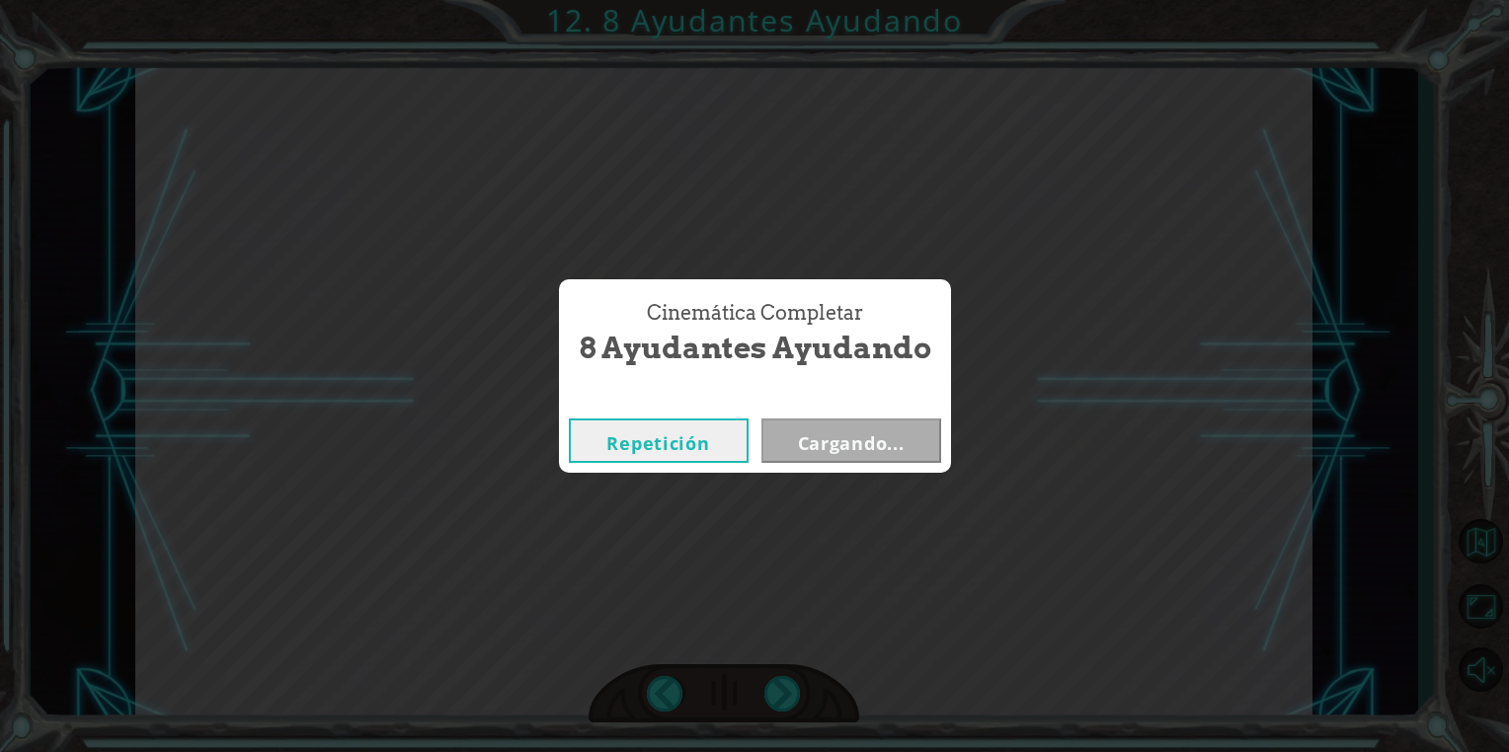
click at [794, 689] on div "Cinemática Completar 8 Ayudantes Ayudando Repetición Cargando..." at bounding box center [754, 376] width 1509 height 752
drag, startPoint x: 794, startPoint y: 689, endPoint x: 865, endPoint y: 436, distance: 262.6
click at [865, 436] on button "Siguiente" at bounding box center [851, 441] width 180 height 44
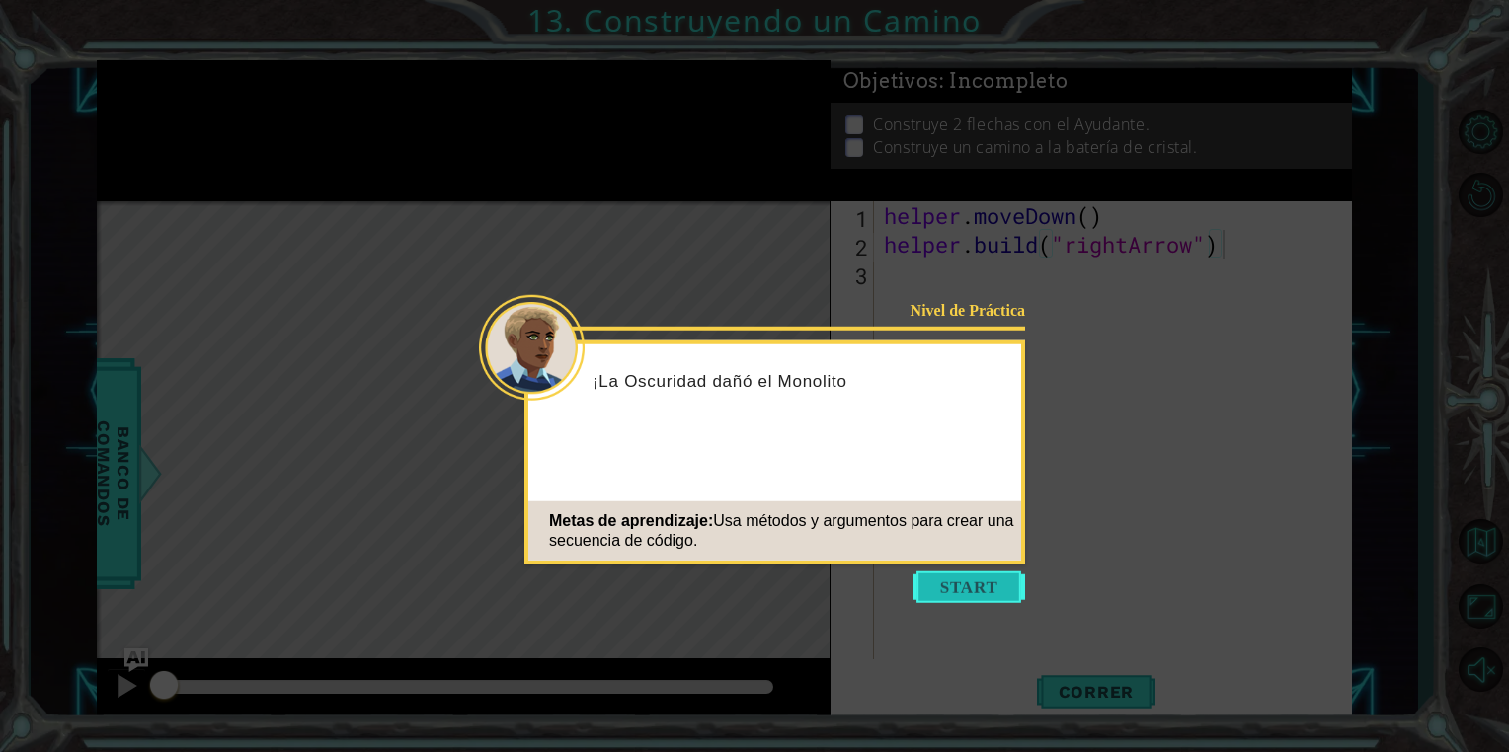
click at [952, 584] on button "Start" at bounding box center [968, 588] width 113 height 32
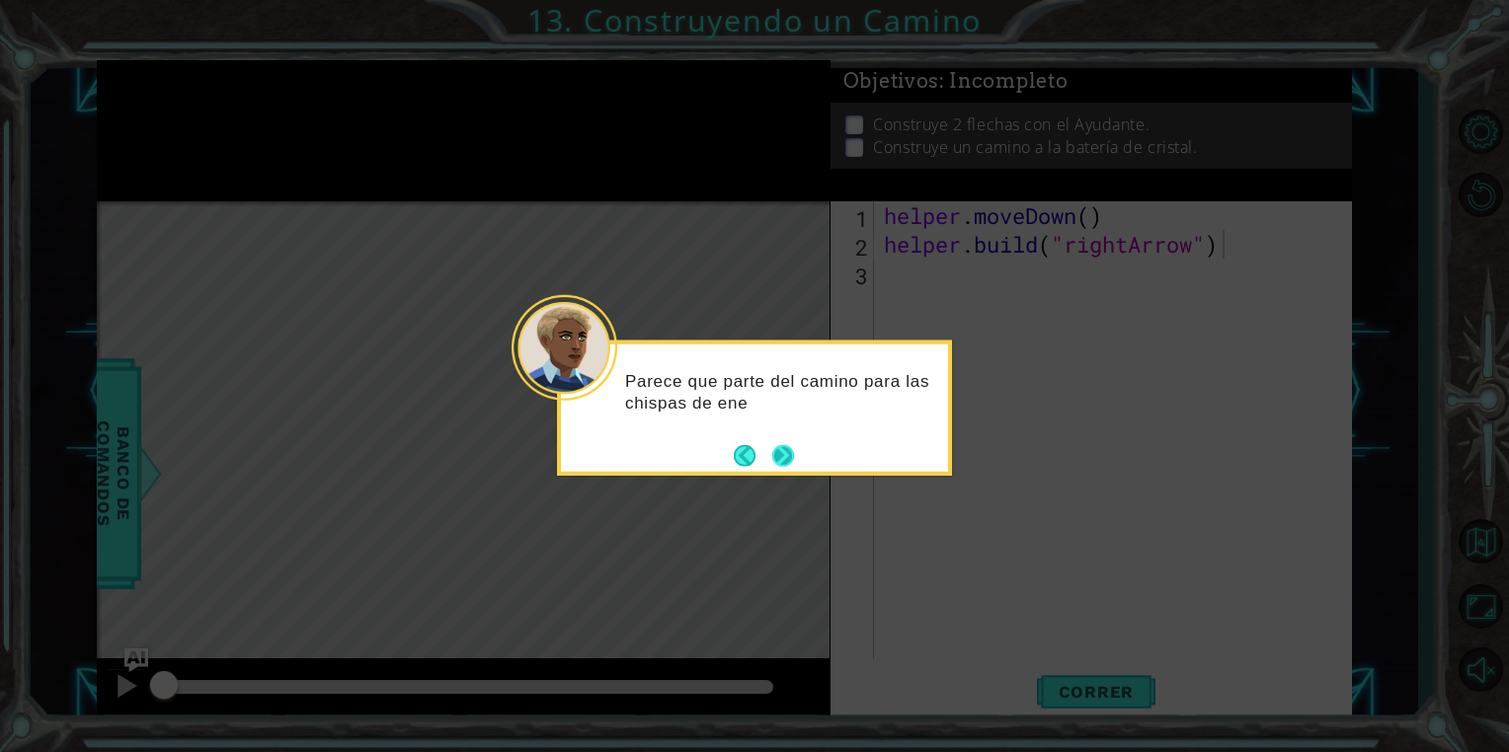
click at [787, 454] on button "Next" at bounding box center [783, 455] width 22 height 22
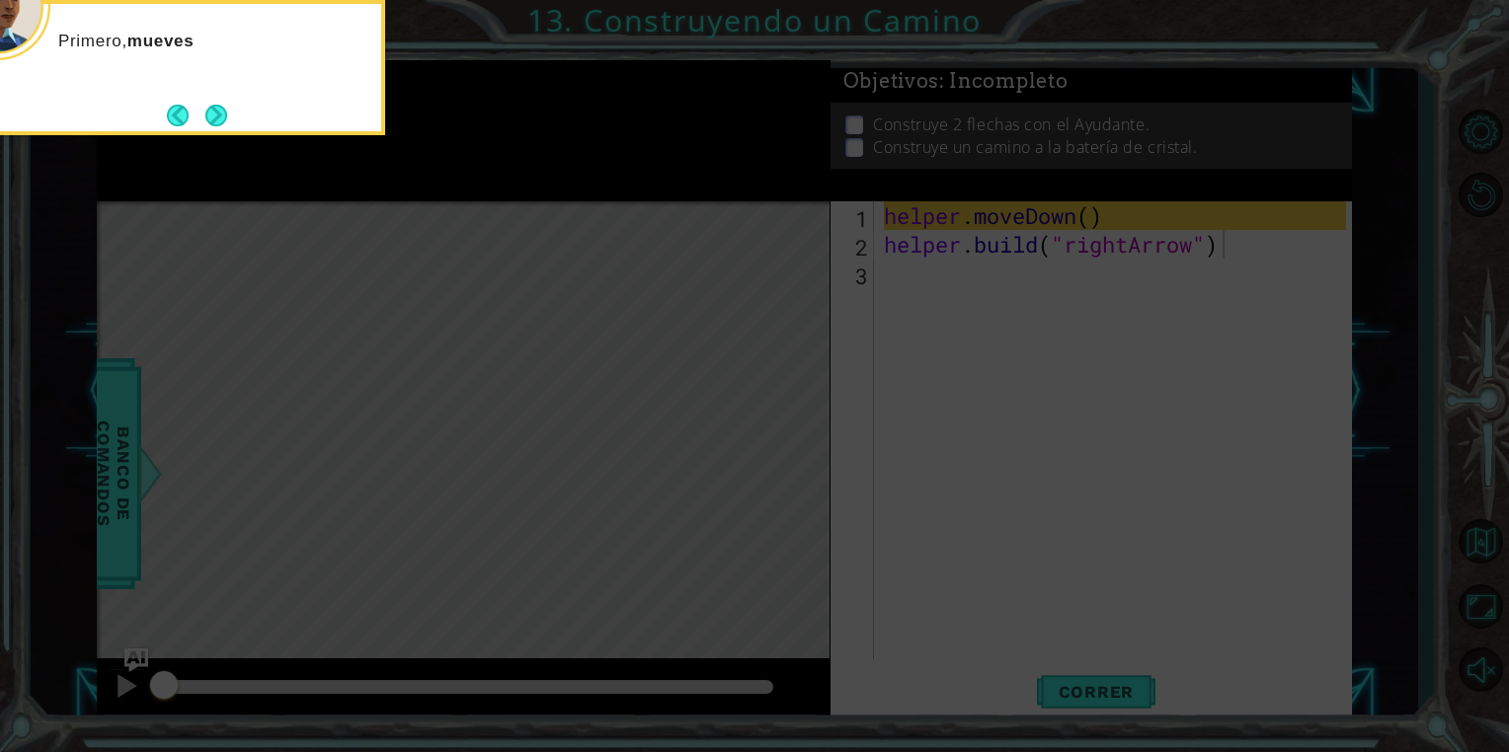
click at [1069, 453] on icon at bounding box center [754, 376] width 1509 height 752
click at [212, 115] on button "Next" at bounding box center [216, 116] width 22 height 22
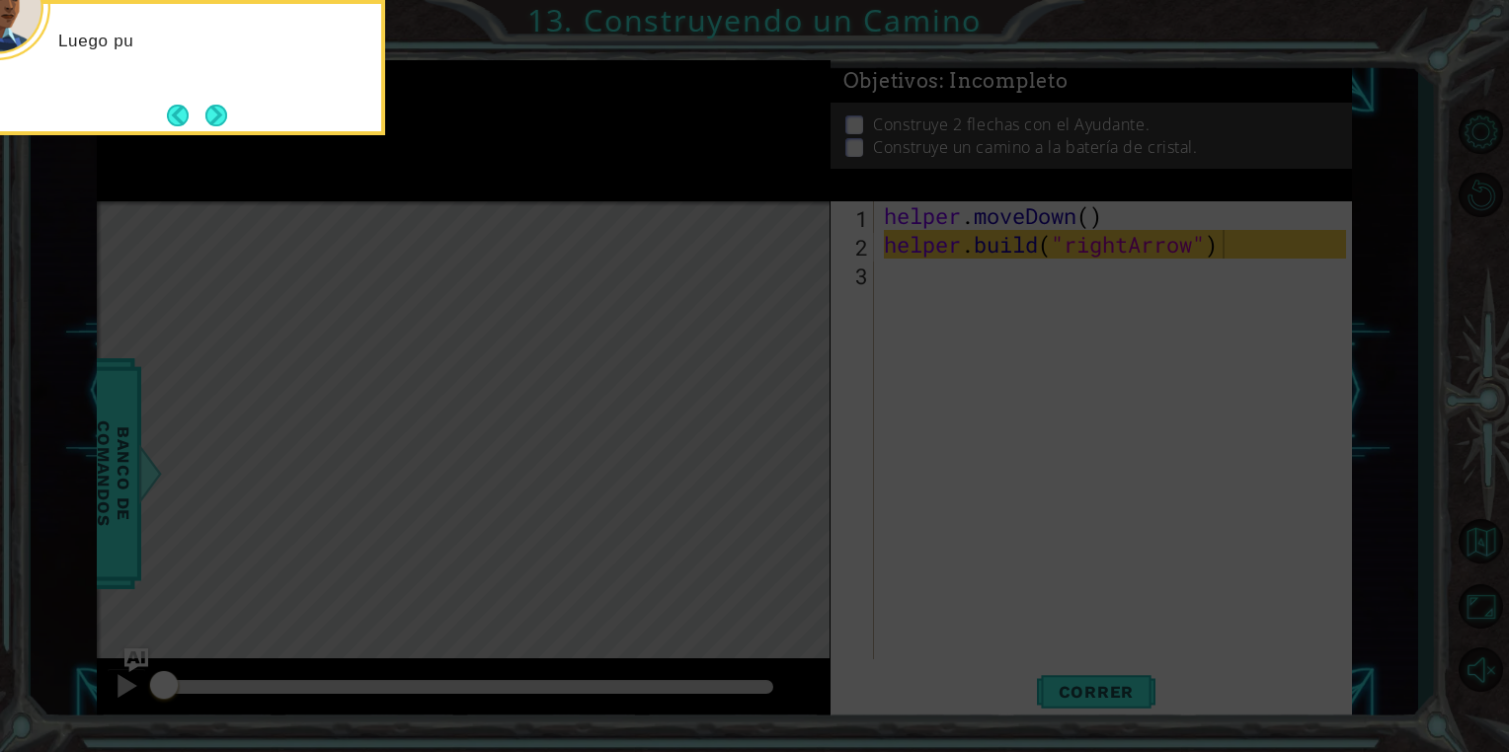
click at [212, 115] on button "Next" at bounding box center [216, 116] width 22 height 22
